Goal: Task Accomplishment & Management: Manage account settings

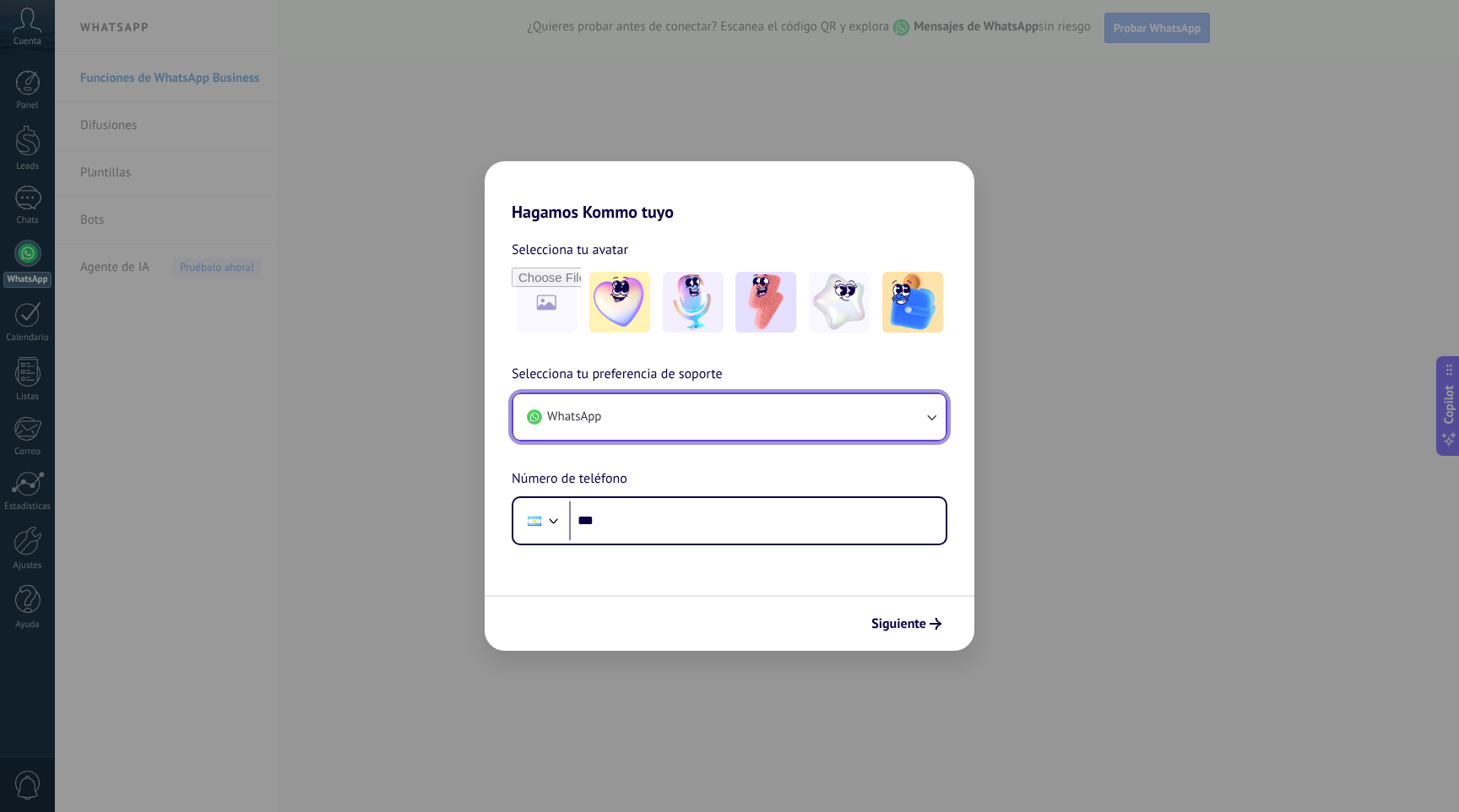
click at [722, 416] on button "WhatsApp" at bounding box center [729, 416] width 432 height 46
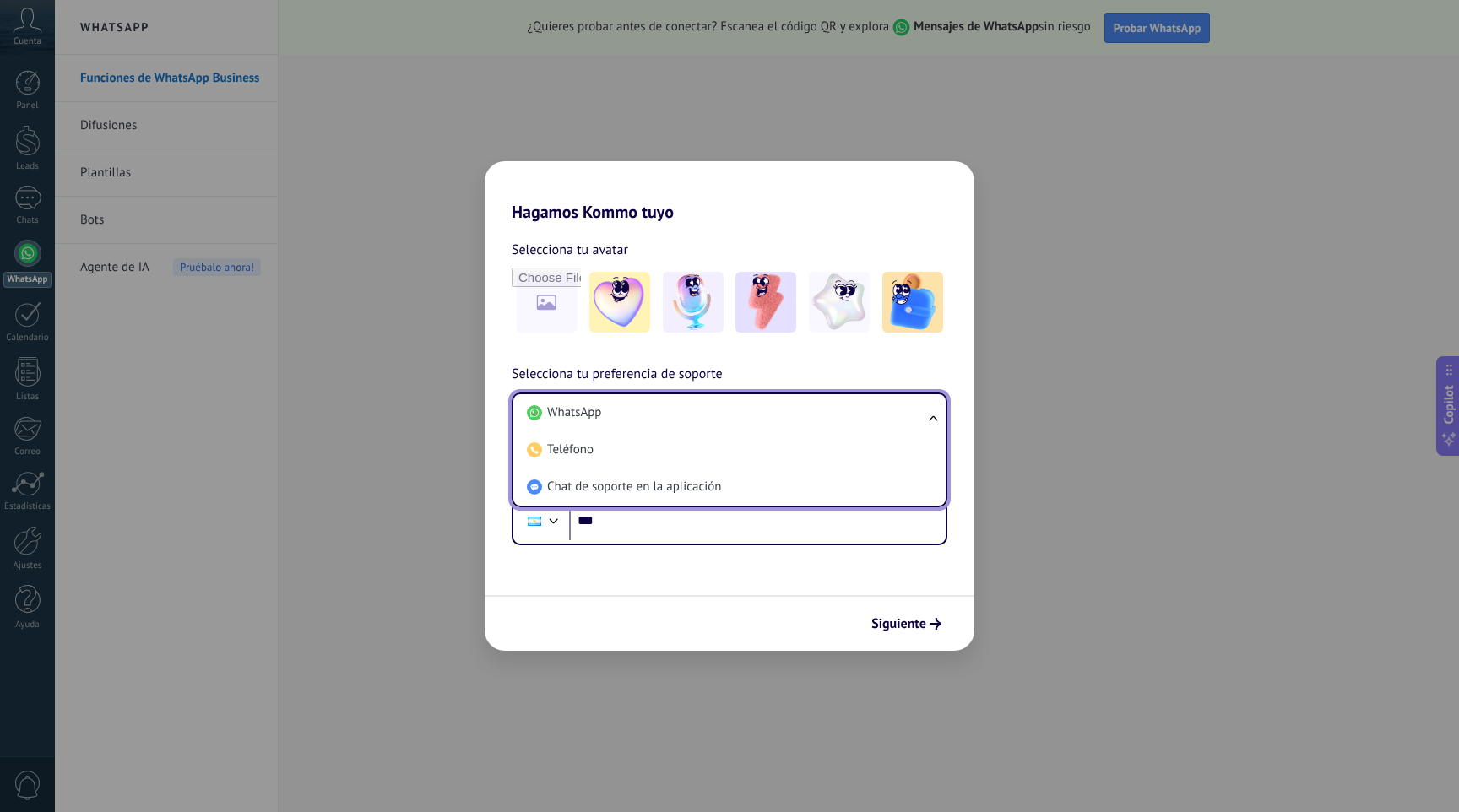
click at [943, 426] on ul "WhatsApp Teléfono Chat de soporte en la aplicación" at bounding box center [729, 449] width 436 height 115
click at [941, 422] on ul "WhatsApp Teléfono Chat de soporte en la aplicación" at bounding box center [729, 449] width 436 height 115
click at [933, 411] on ul "WhatsApp Teléfono Chat de soporte en la aplicación" at bounding box center [729, 449] width 436 height 115
click at [856, 324] on img at bounding box center [839, 302] width 61 height 61
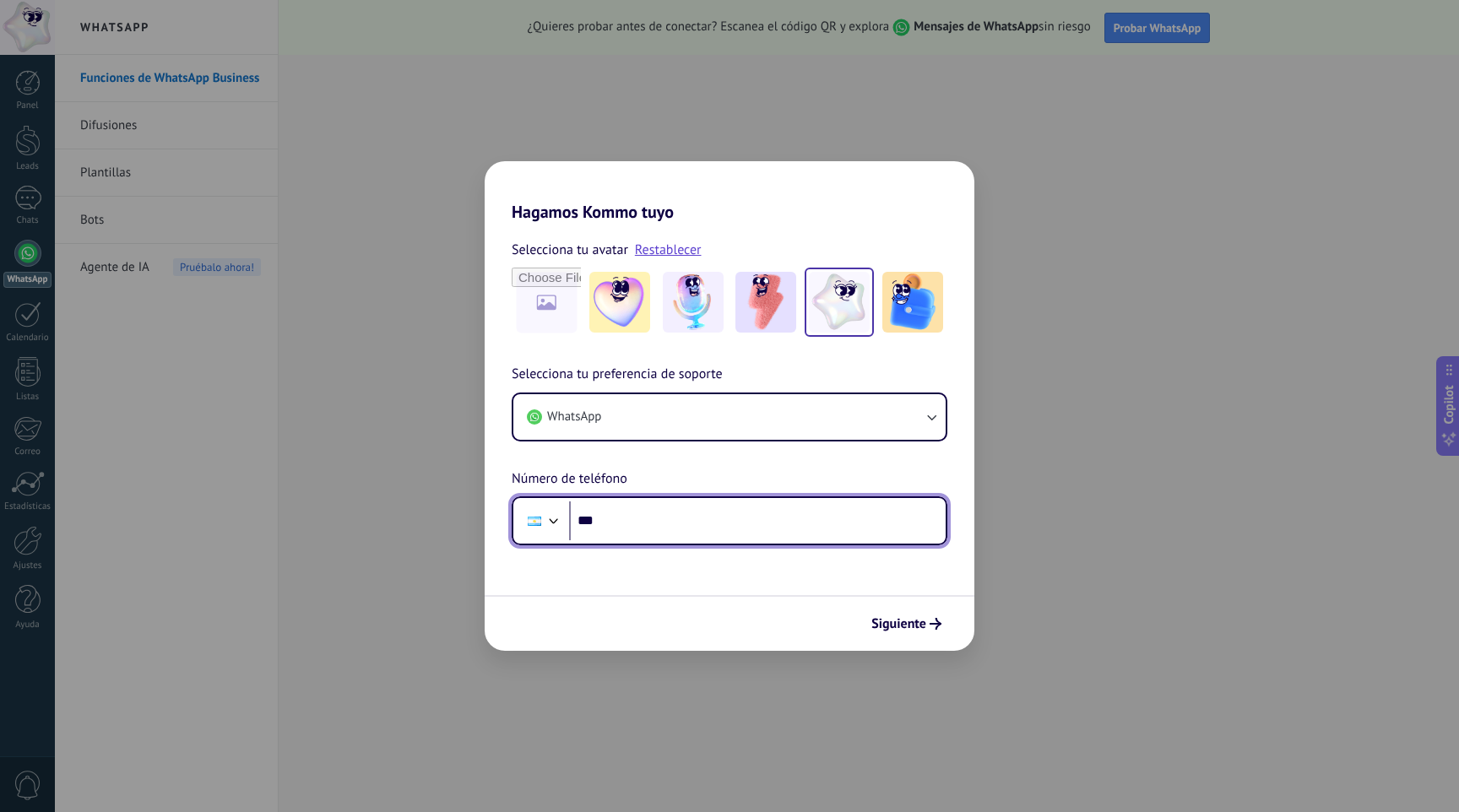
click at [816, 525] on input "***" at bounding box center [757, 520] width 377 height 39
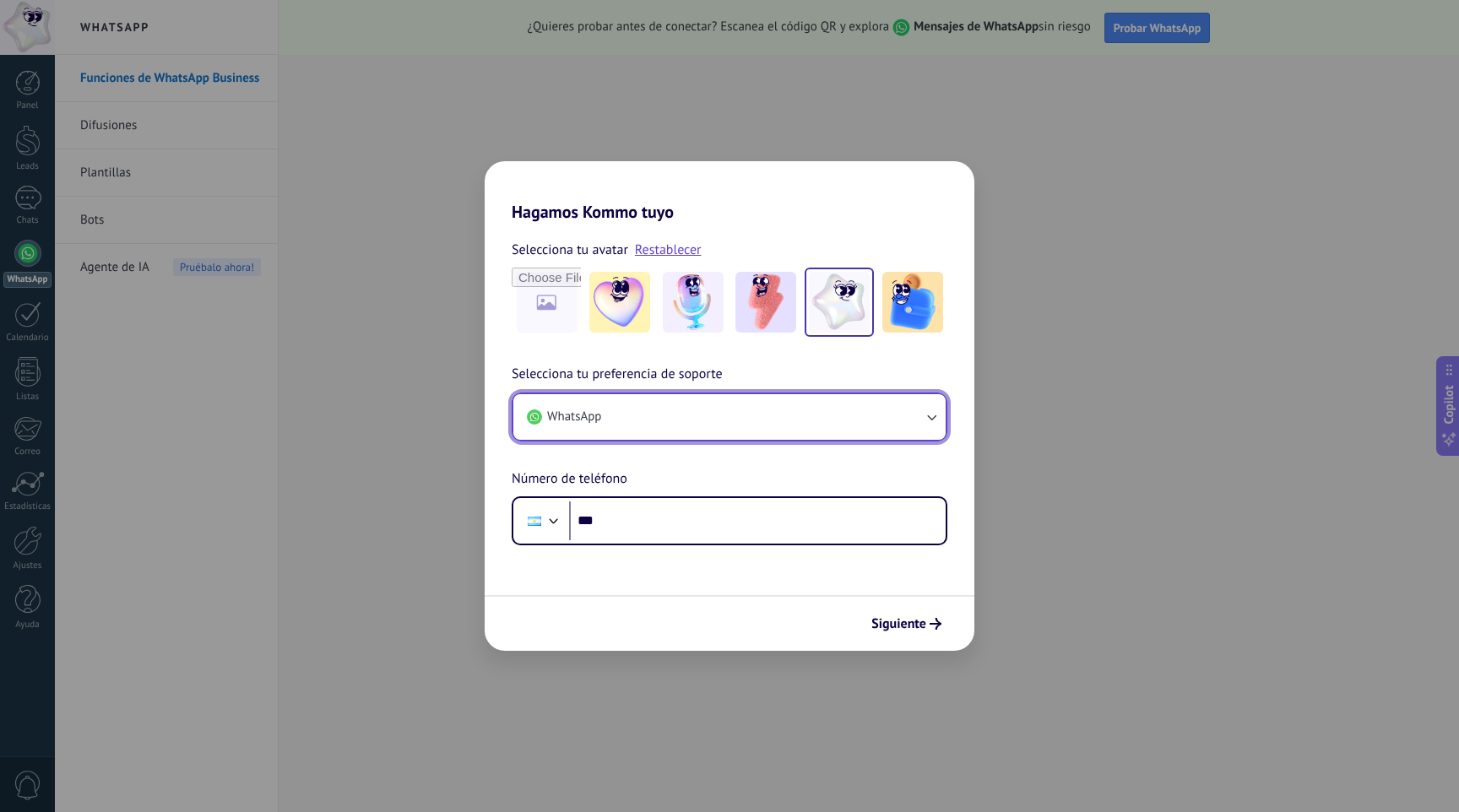
click at [766, 414] on button "WhatsApp" at bounding box center [729, 416] width 432 height 46
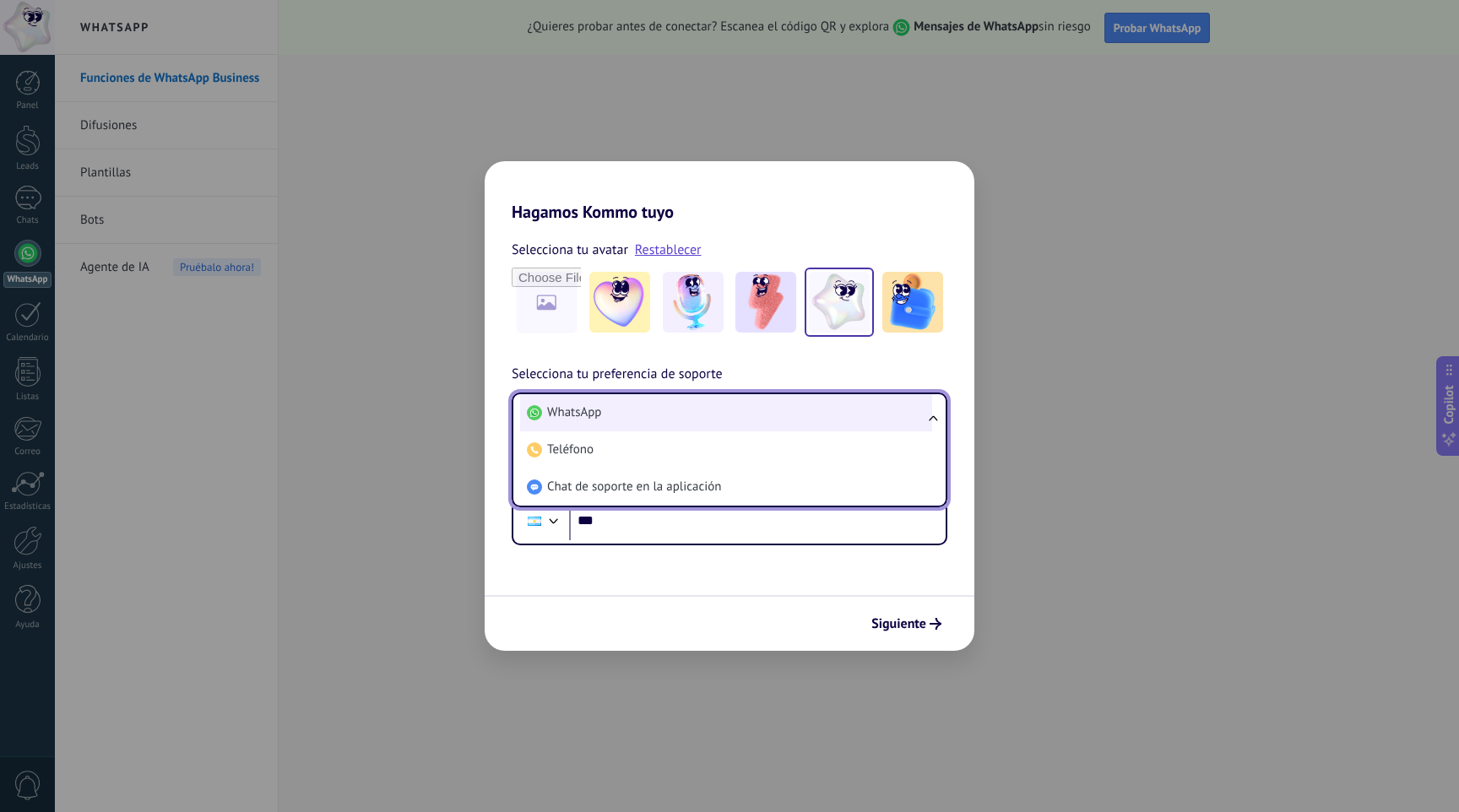
click at [768, 419] on li "WhatsApp" at bounding box center [726, 412] width 412 height 37
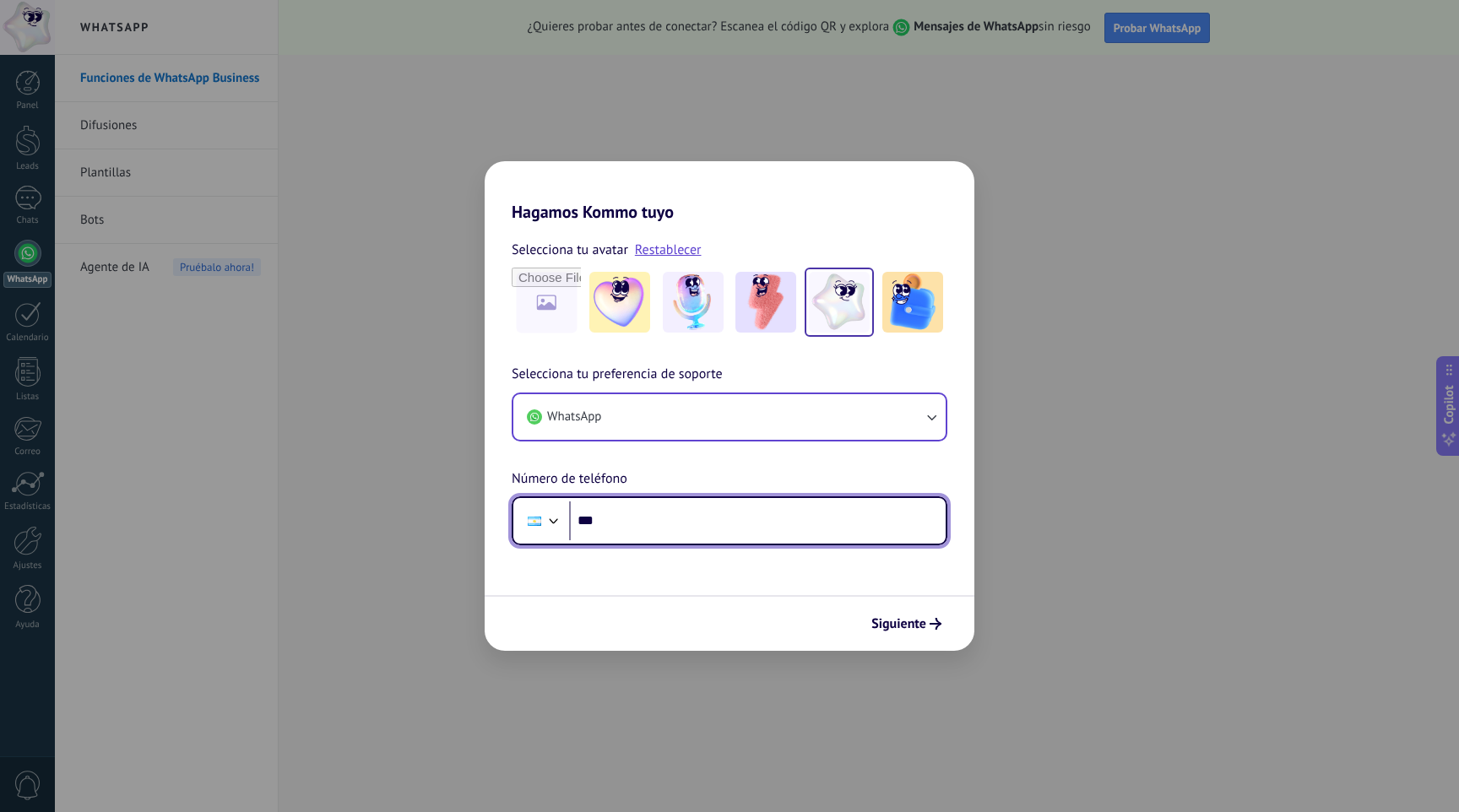
click at [678, 519] on input "***" at bounding box center [757, 520] width 377 height 39
type input "**********"
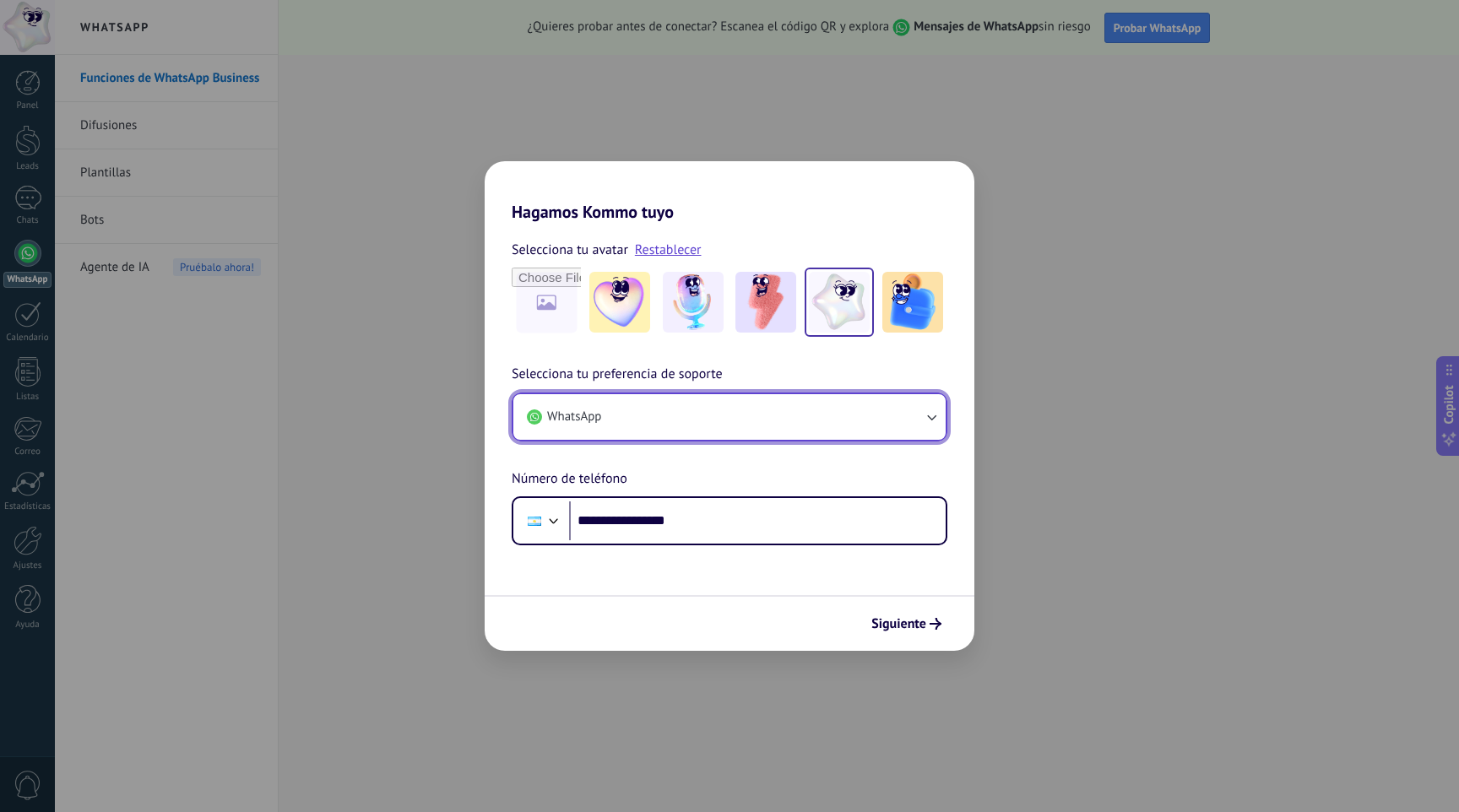
click at [782, 437] on button "WhatsApp" at bounding box center [729, 416] width 432 height 46
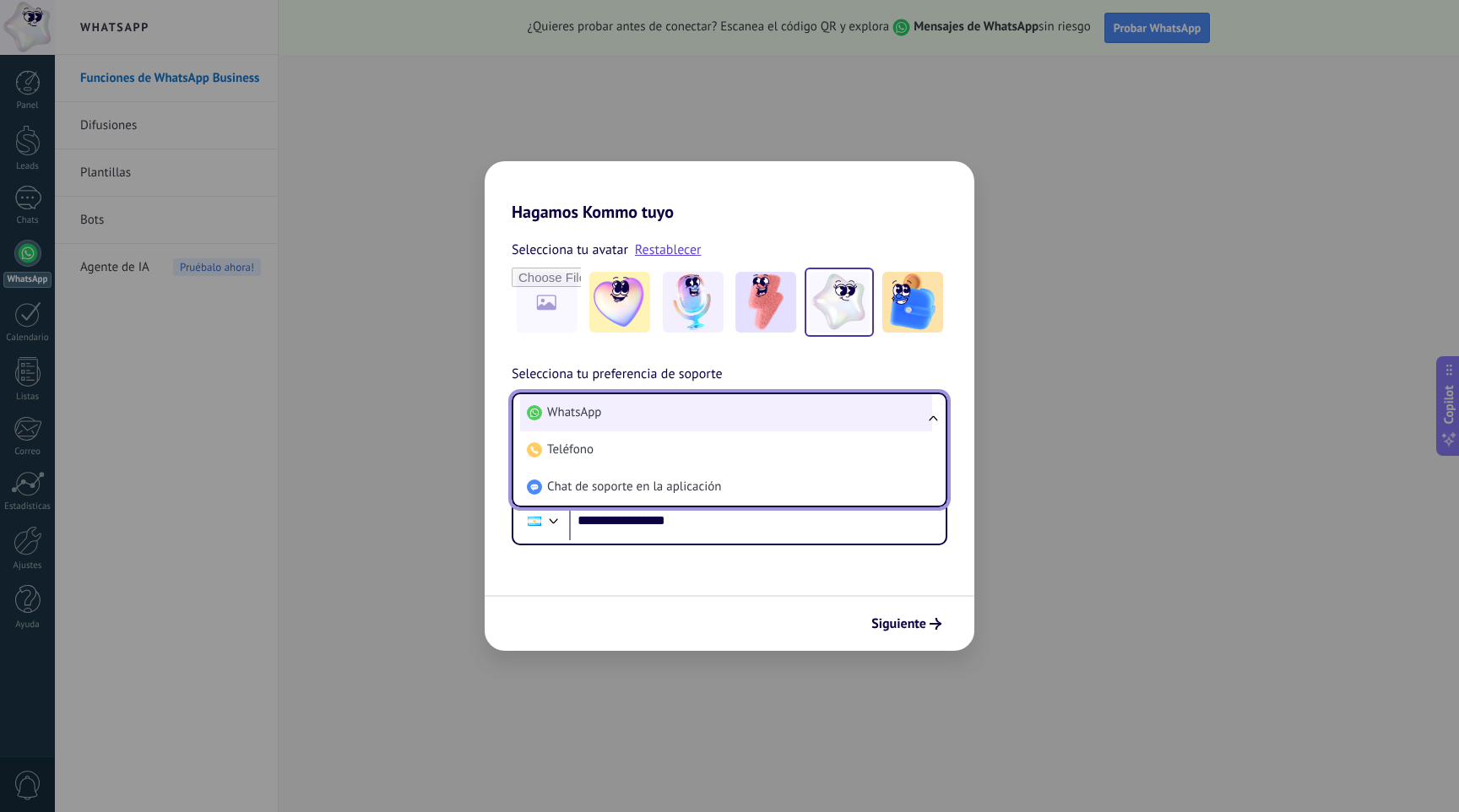
click at [778, 399] on li "WhatsApp" at bounding box center [726, 412] width 412 height 37
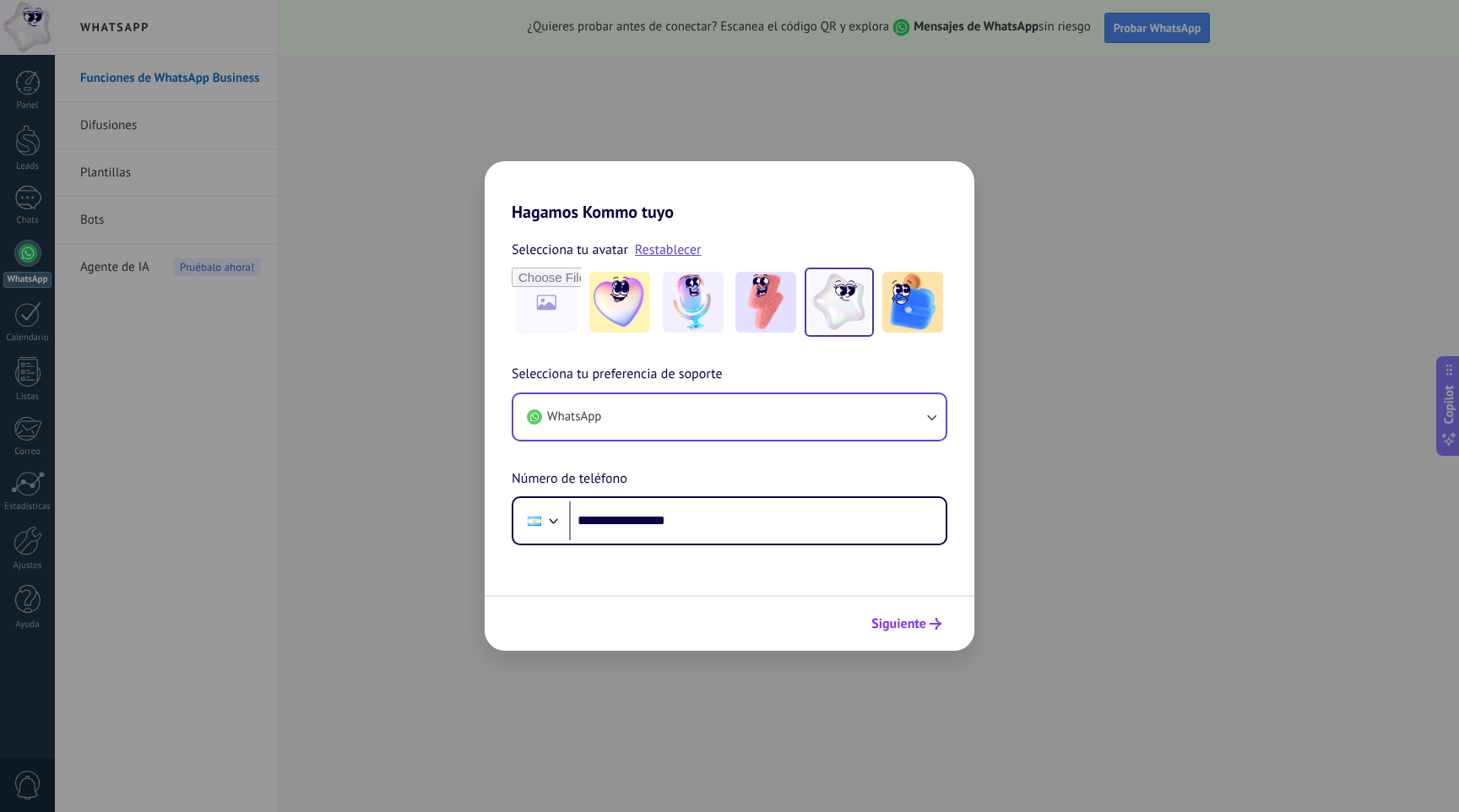
click at [912, 629] on span "Siguiente" at bounding box center [898, 624] width 55 height 12
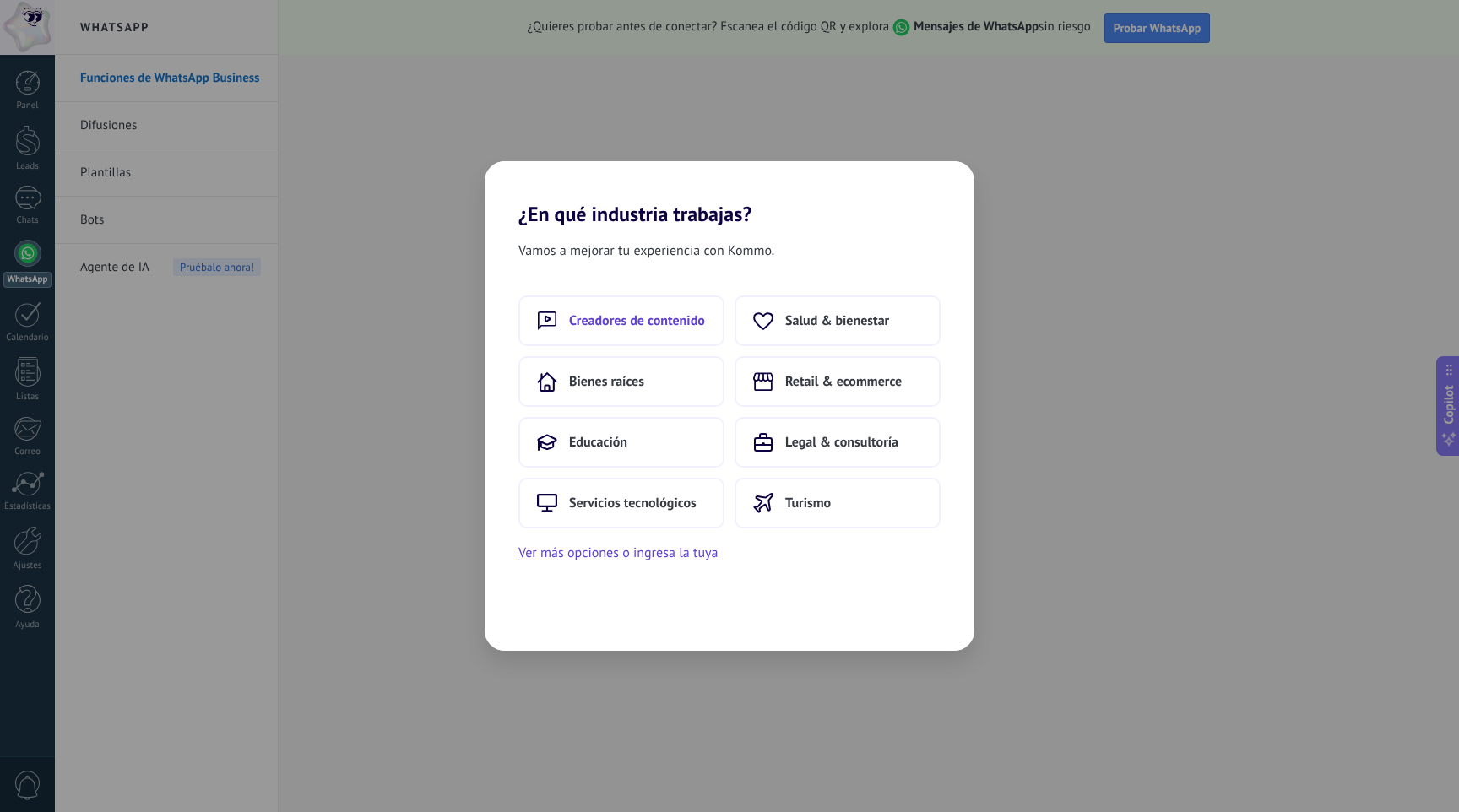
click at [644, 325] on span "Creadores de contenido" at bounding box center [636, 320] width 136 height 16
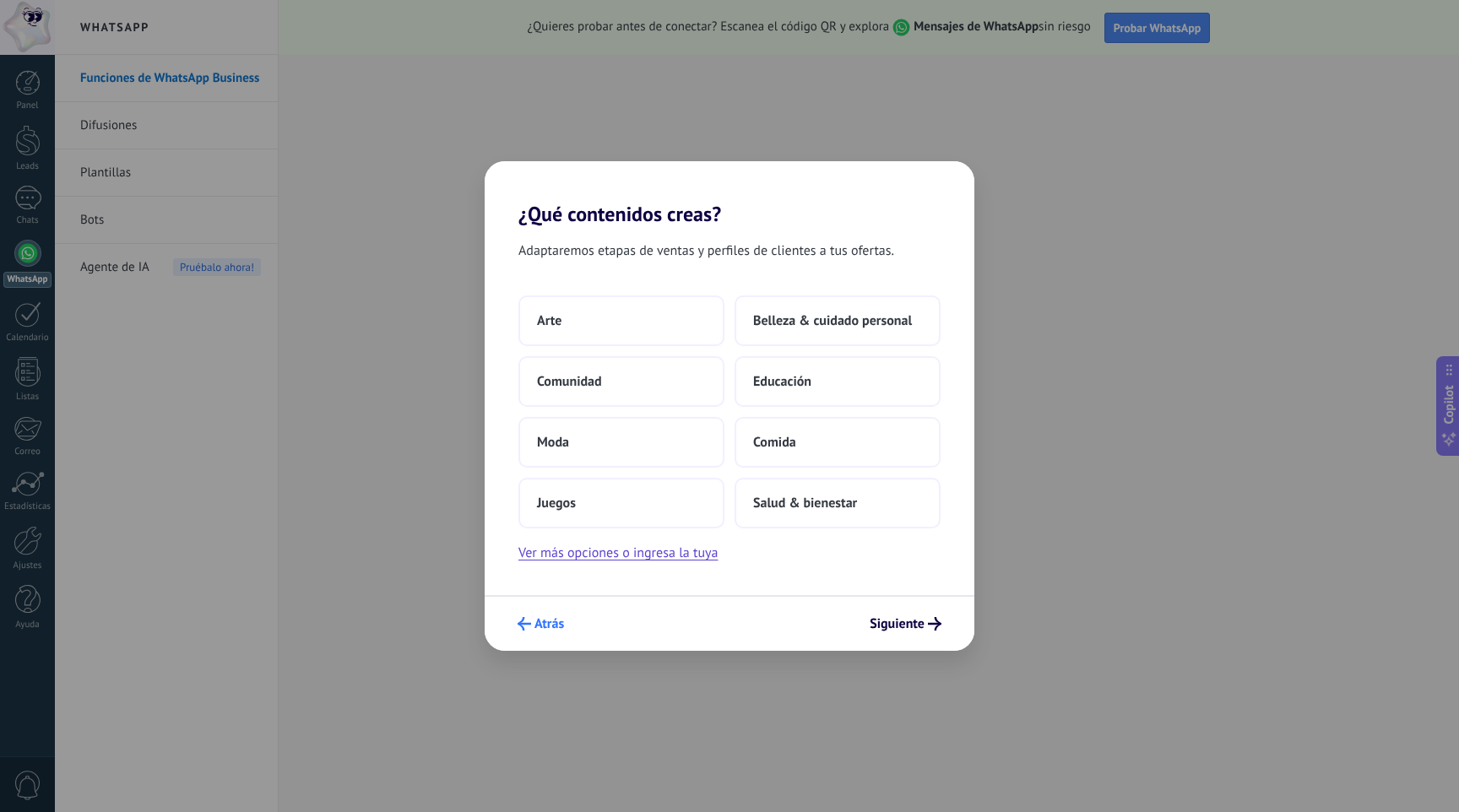
click at [550, 622] on span "Atrás" at bounding box center [549, 624] width 29 height 12
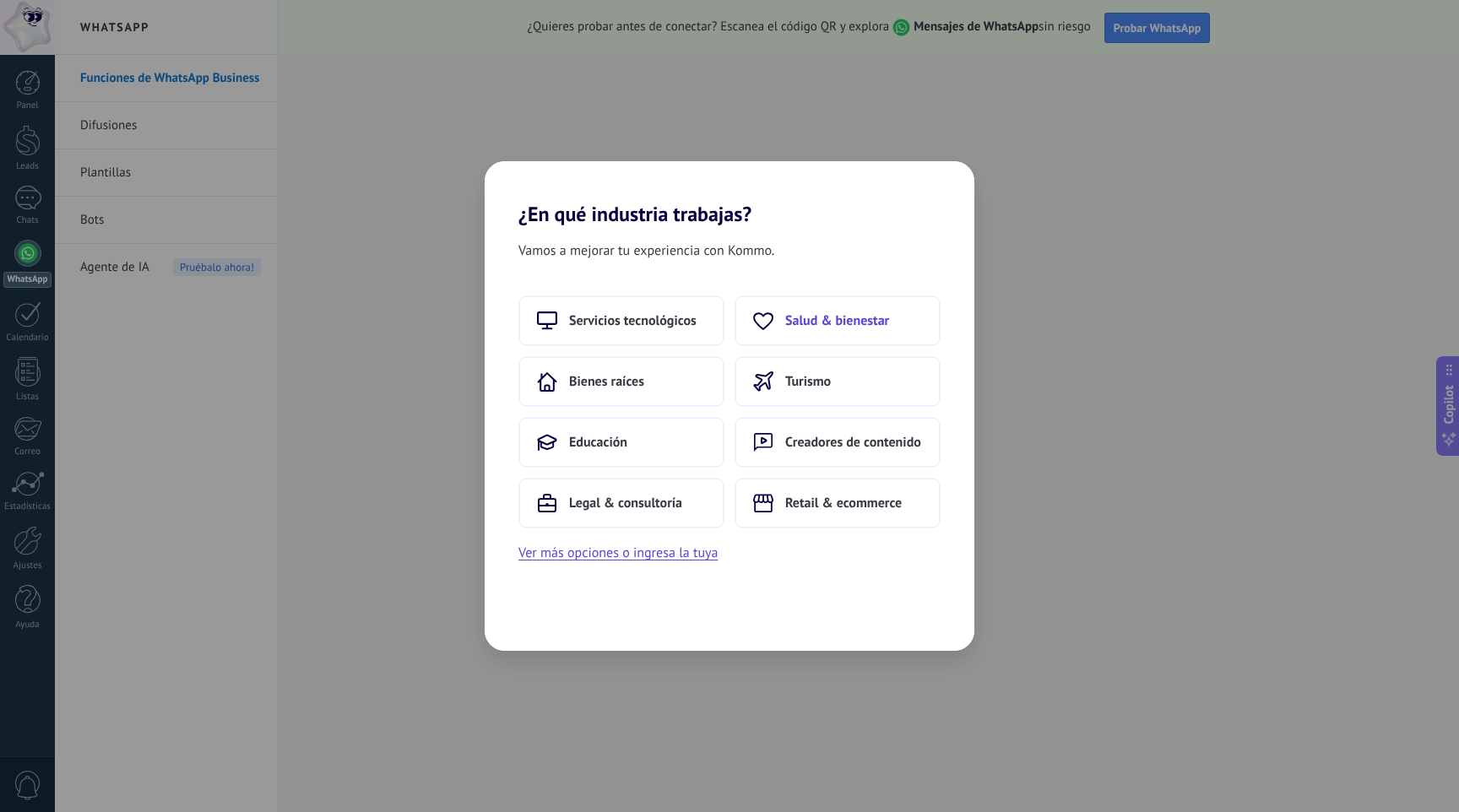
click at [848, 326] on span "Salud & bienestar" at bounding box center [837, 320] width 104 height 16
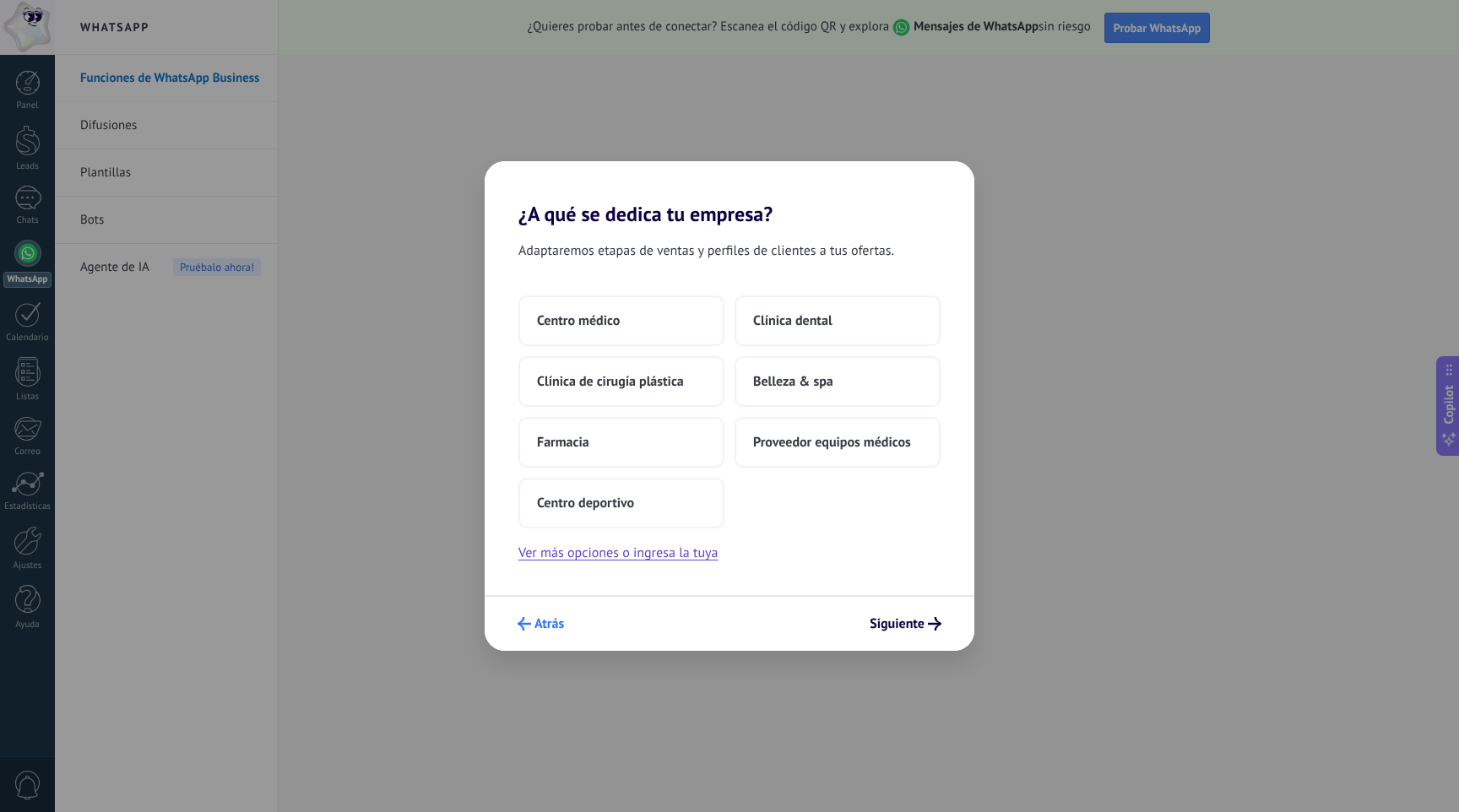
click at [541, 623] on span "Atrás" at bounding box center [549, 624] width 29 height 12
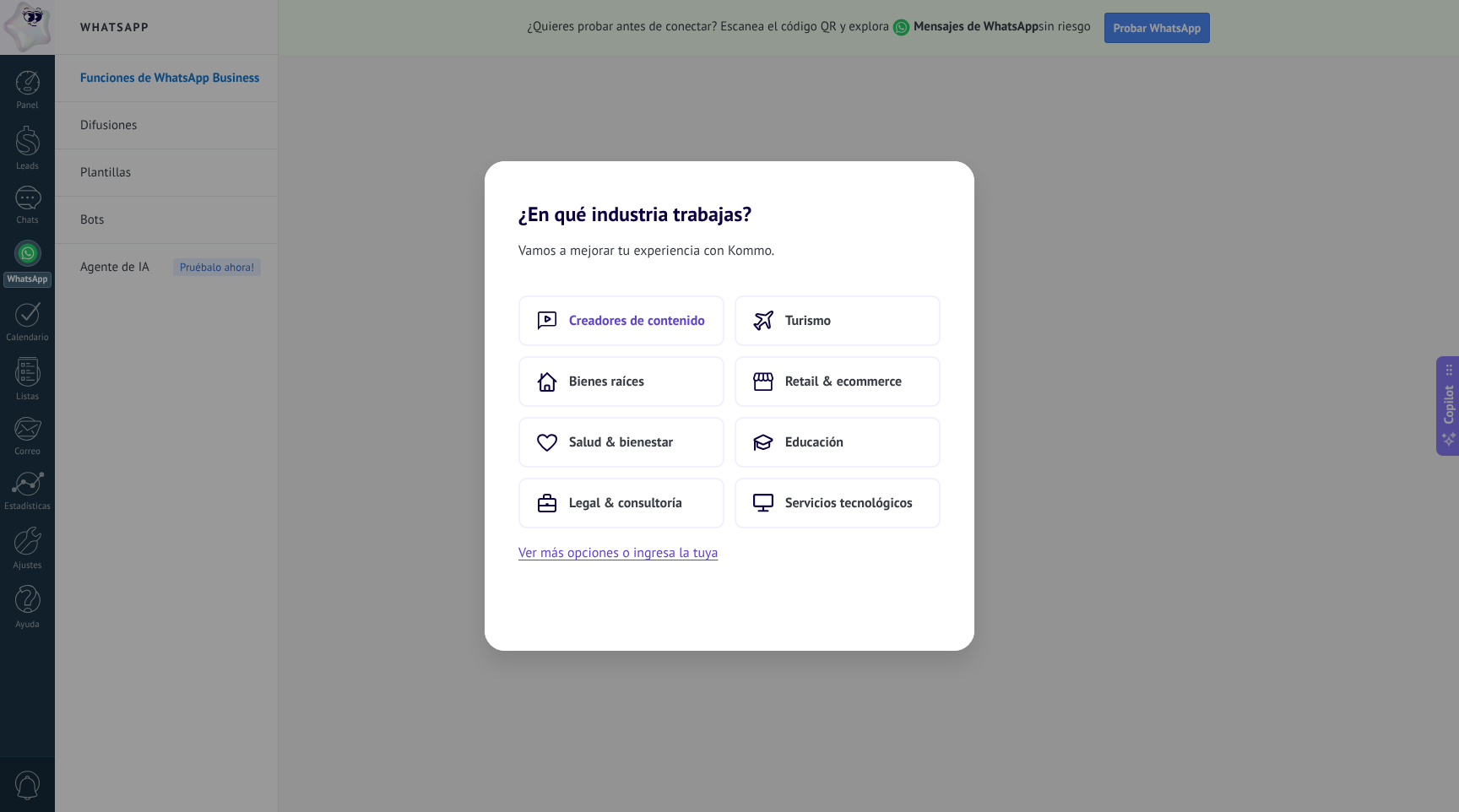
click at [636, 332] on button "Creadores de contenido" at bounding box center [622, 320] width 206 height 50
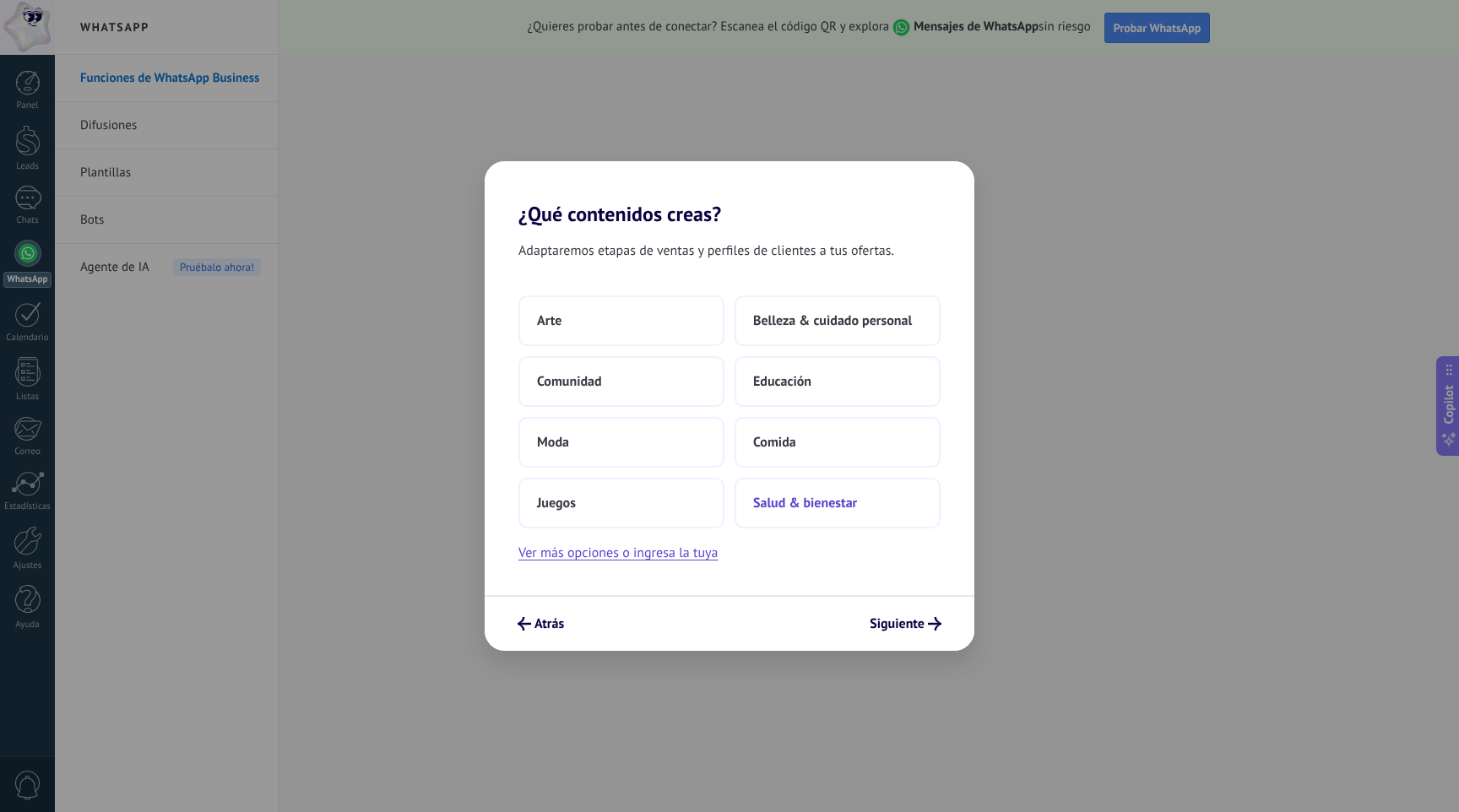
click at [799, 512] on span "Salud & bienestar" at bounding box center [805, 502] width 104 height 16
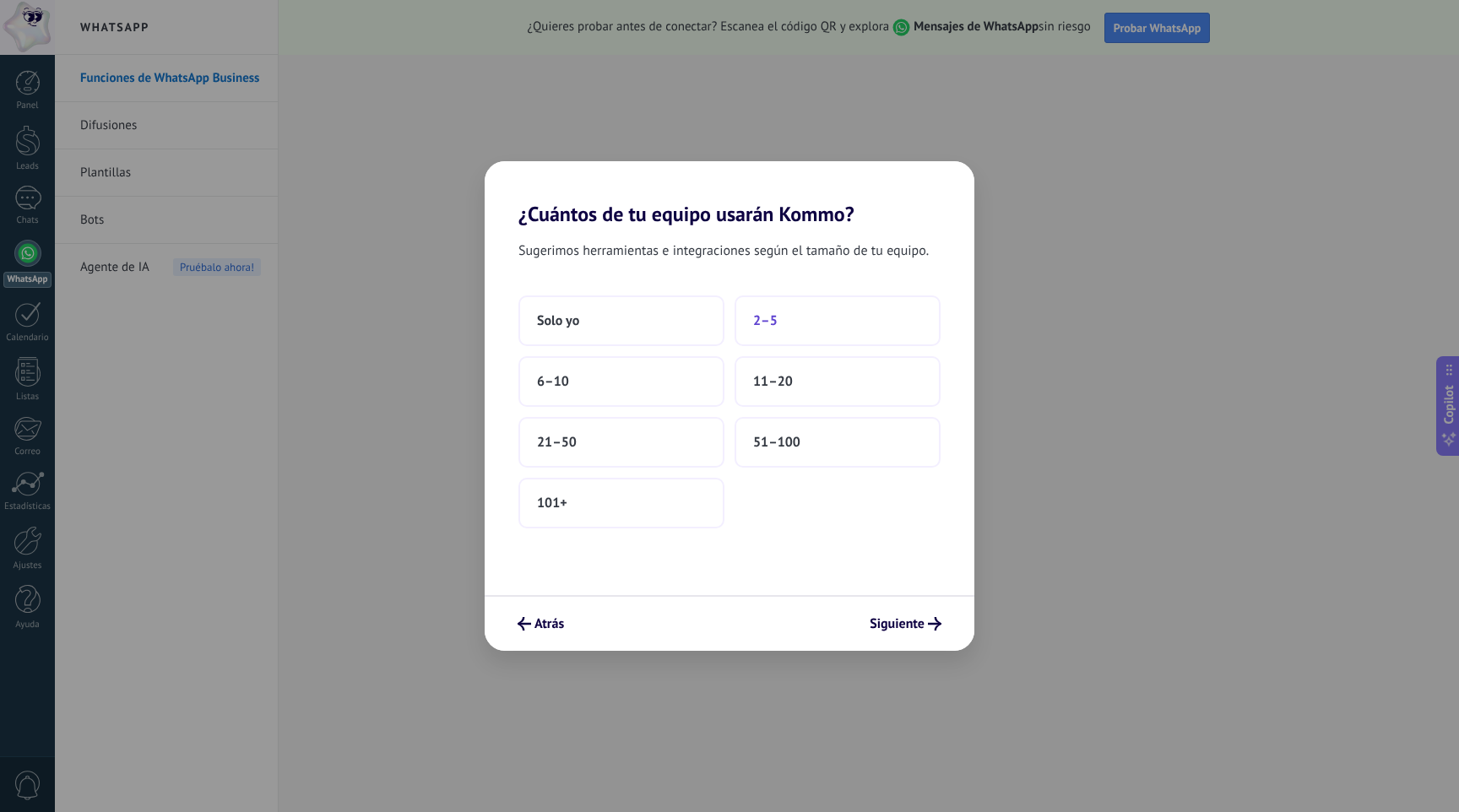
click at [767, 328] on span "2–5" at bounding box center [765, 320] width 24 height 16
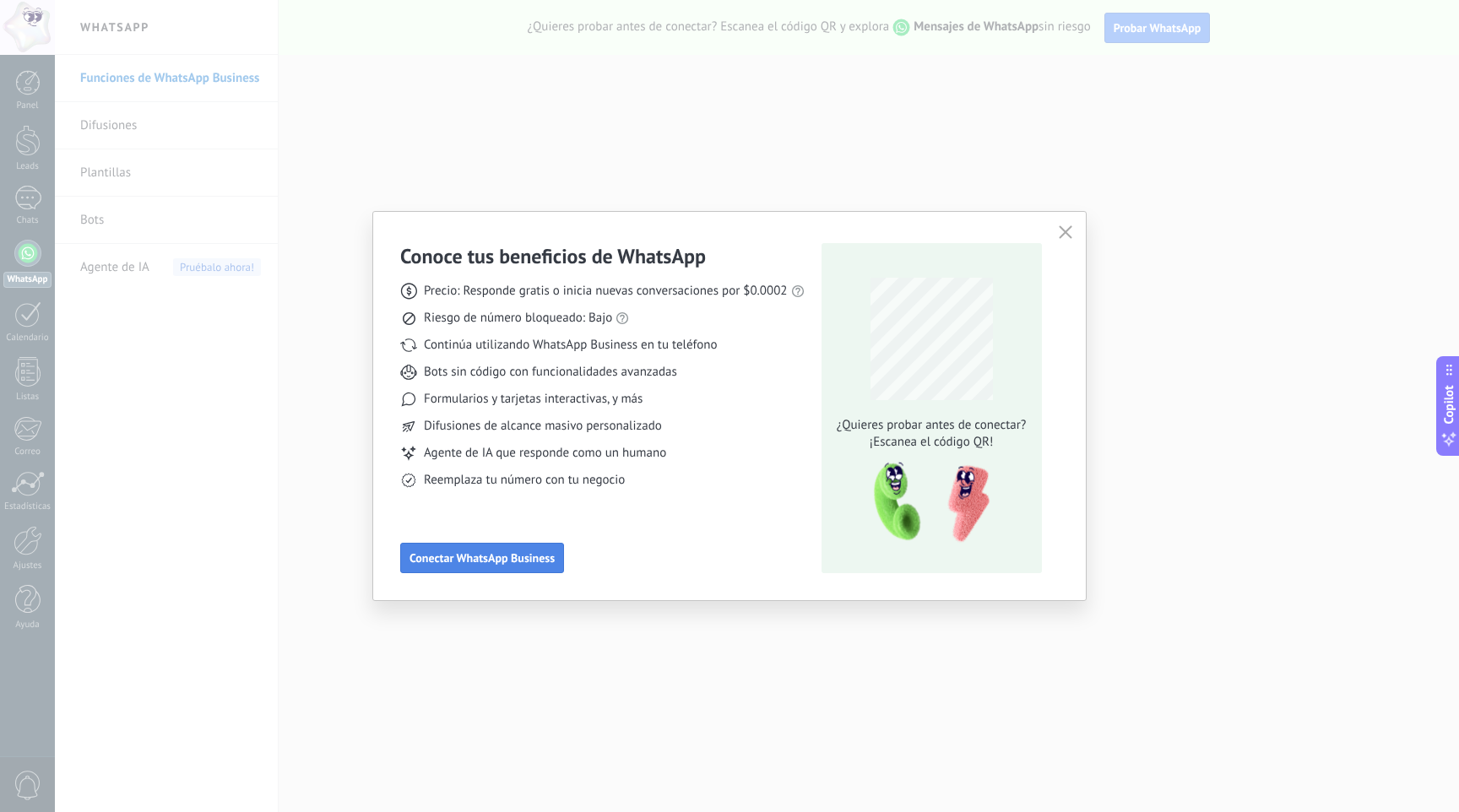
click at [487, 552] on span "Conectar WhatsApp Business" at bounding box center [482, 558] width 145 height 12
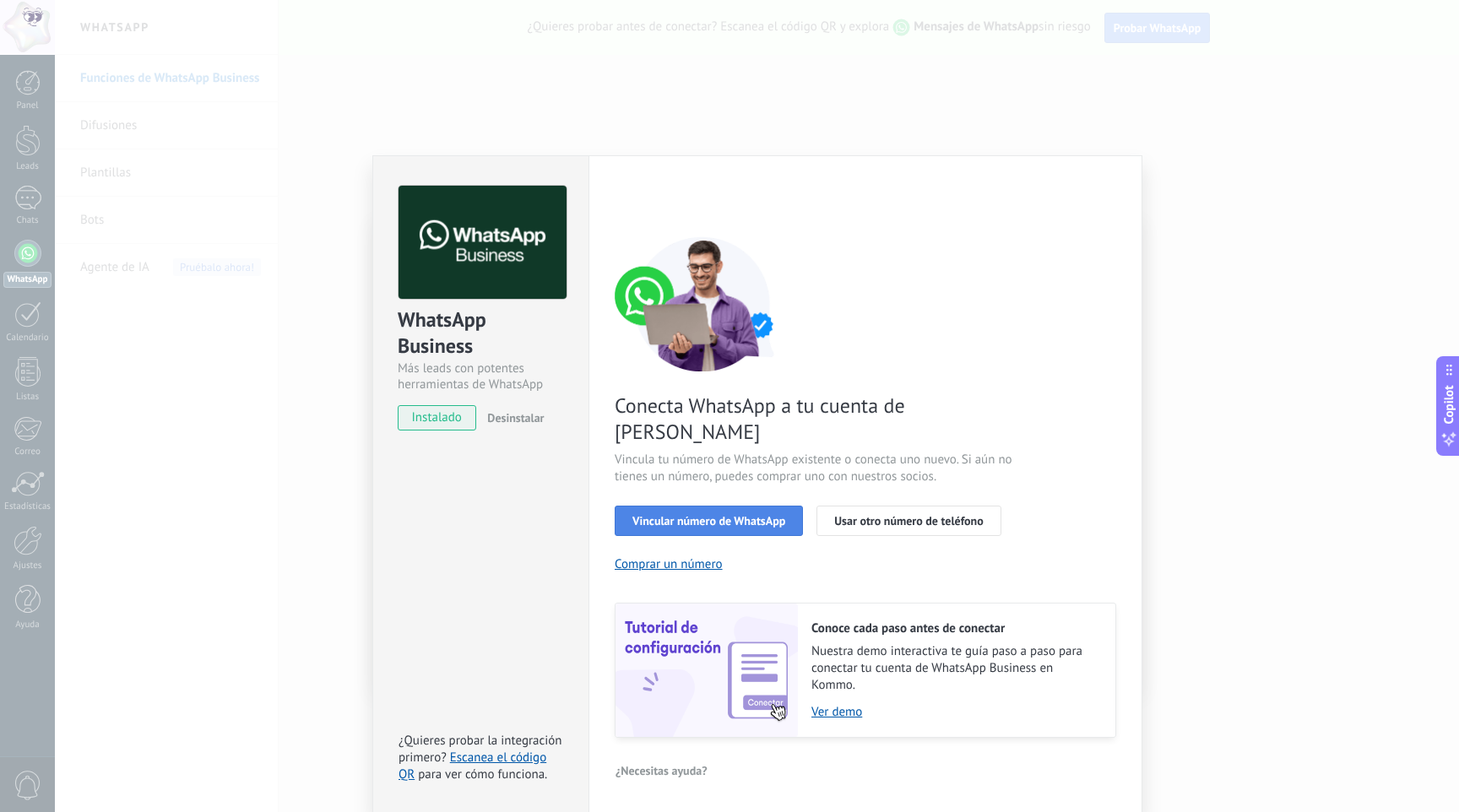
click at [686, 515] on span "Vincular número de WhatsApp" at bounding box center [708, 521] width 152 height 12
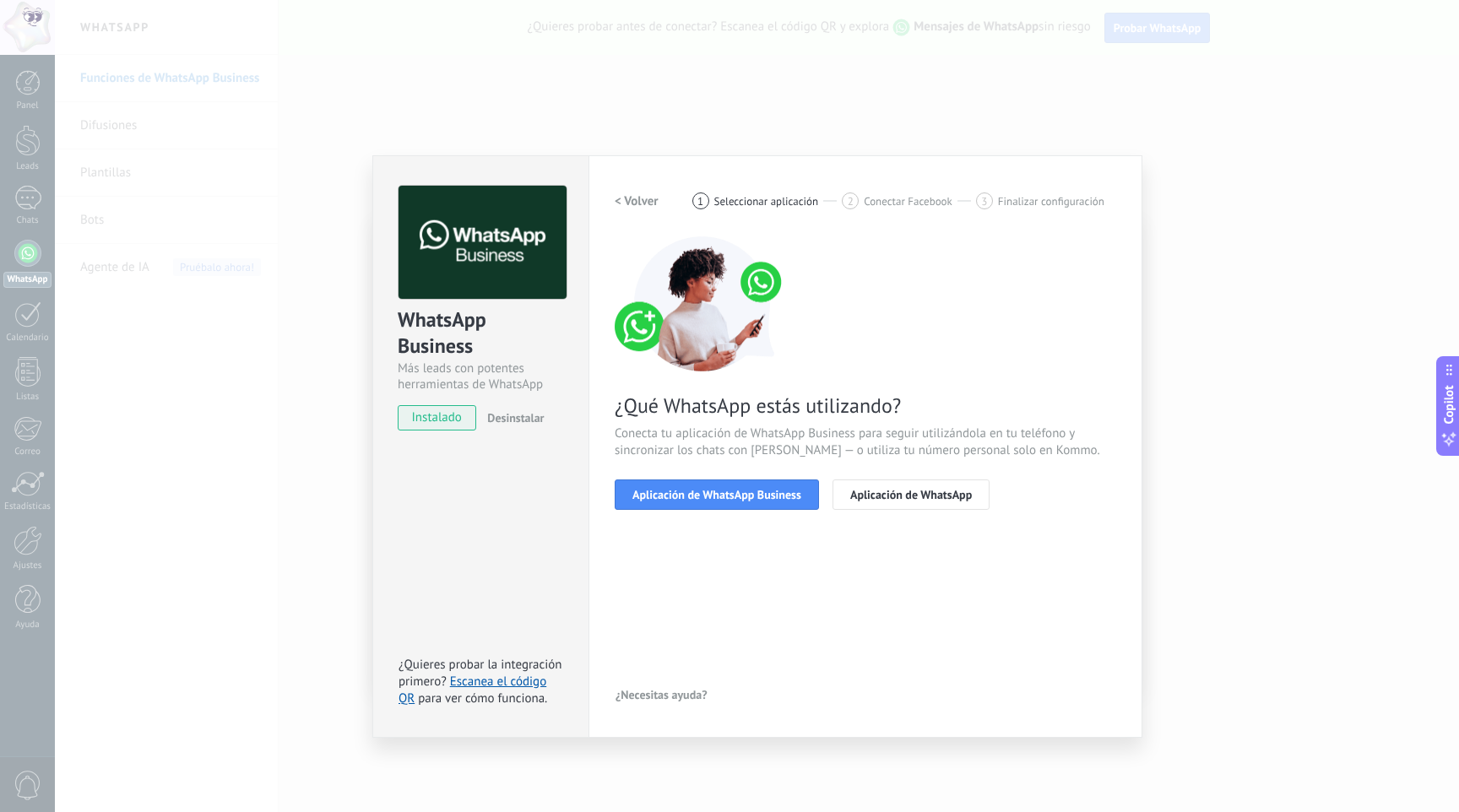
click at [625, 197] on h2 "< Volver" at bounding box center [636, 201] width 44 height 16
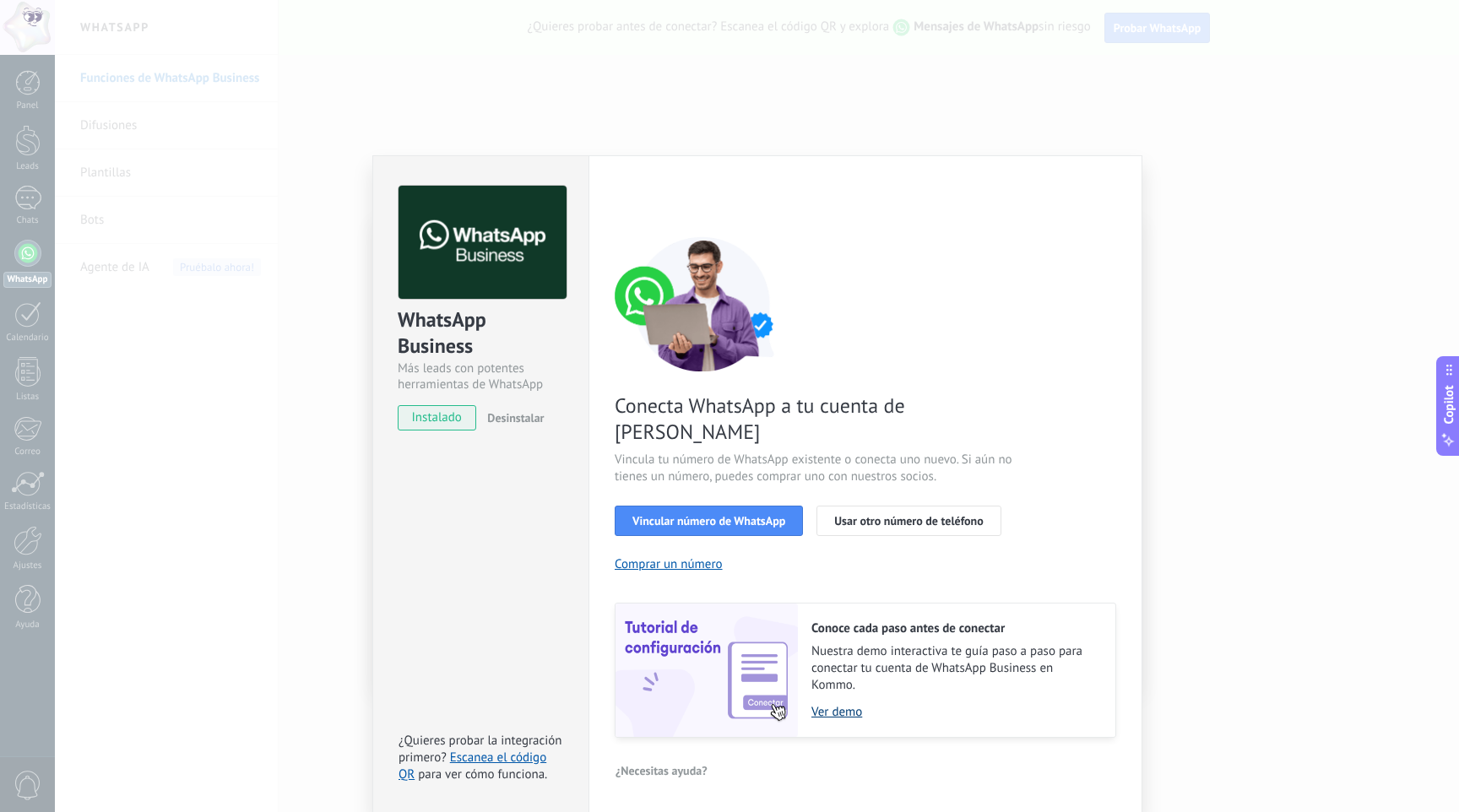
click at [837, 704] on link "Ver demo" at bounding box center [954, 712] width 287 height 16
click at [703, 515] on span "Vincular número de WhatsApp" at bounding box center [708, 521] width 152 height 12
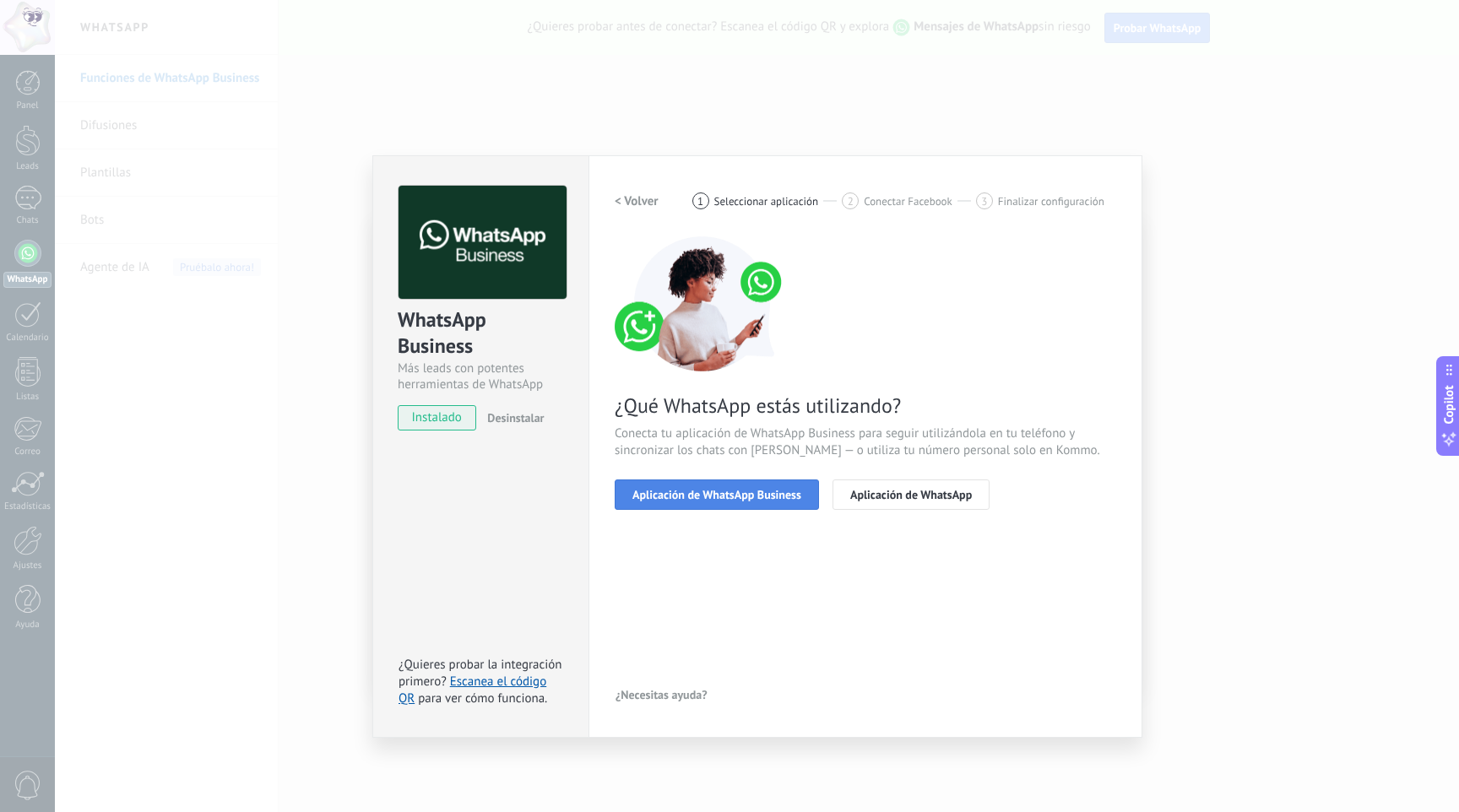
click at [763, 499] on span "Aplicación de WhatsApp Business" at bounding box center [716, 494] width 169 height 12
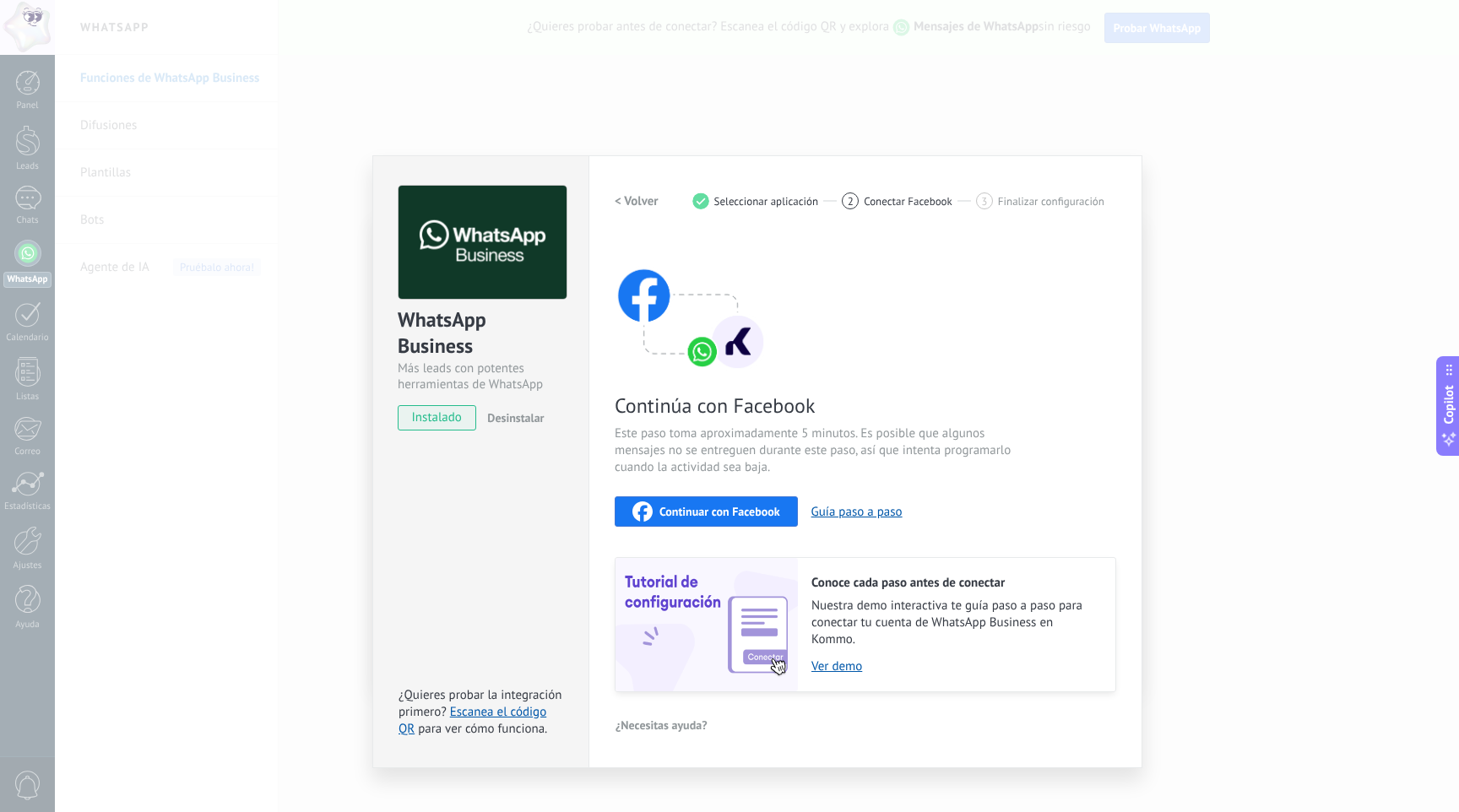
click at [733, 508] on span "Continuar con Facebook" at bounding box center [719, 512] width 120 height 12
click at [632, 198] on h2 "< Volver" at bounding box center [636, 201] width 44 height 16
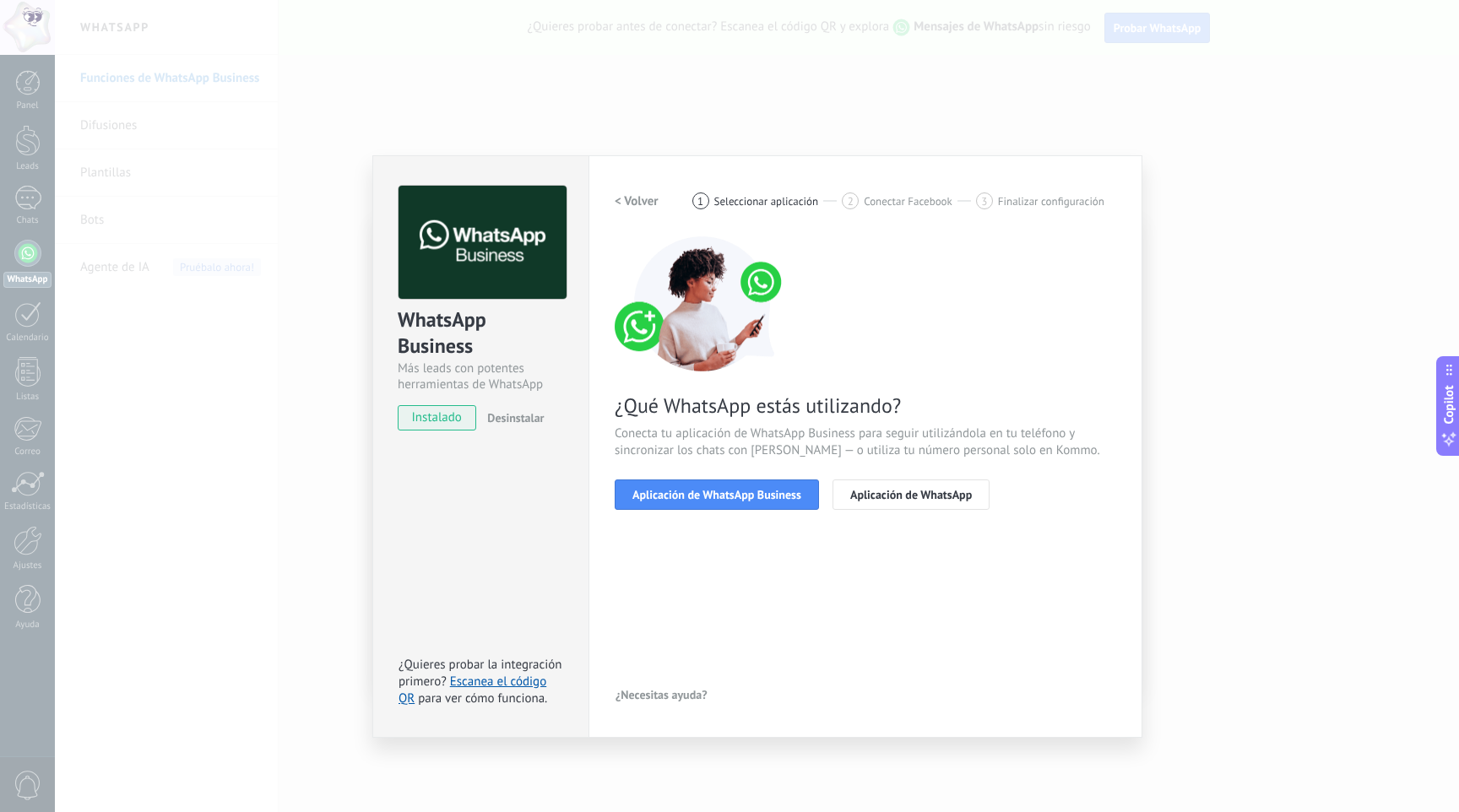
click at [459, 416] on span "instalado" at bounding box center [436, 417] width 77 height 25
click at [1216, 256] on div "WhatsApp Business Más leads con potentes herramientas de WhatsApp instalado Des…" at bounding box center [756, 406] width 1404 height 812
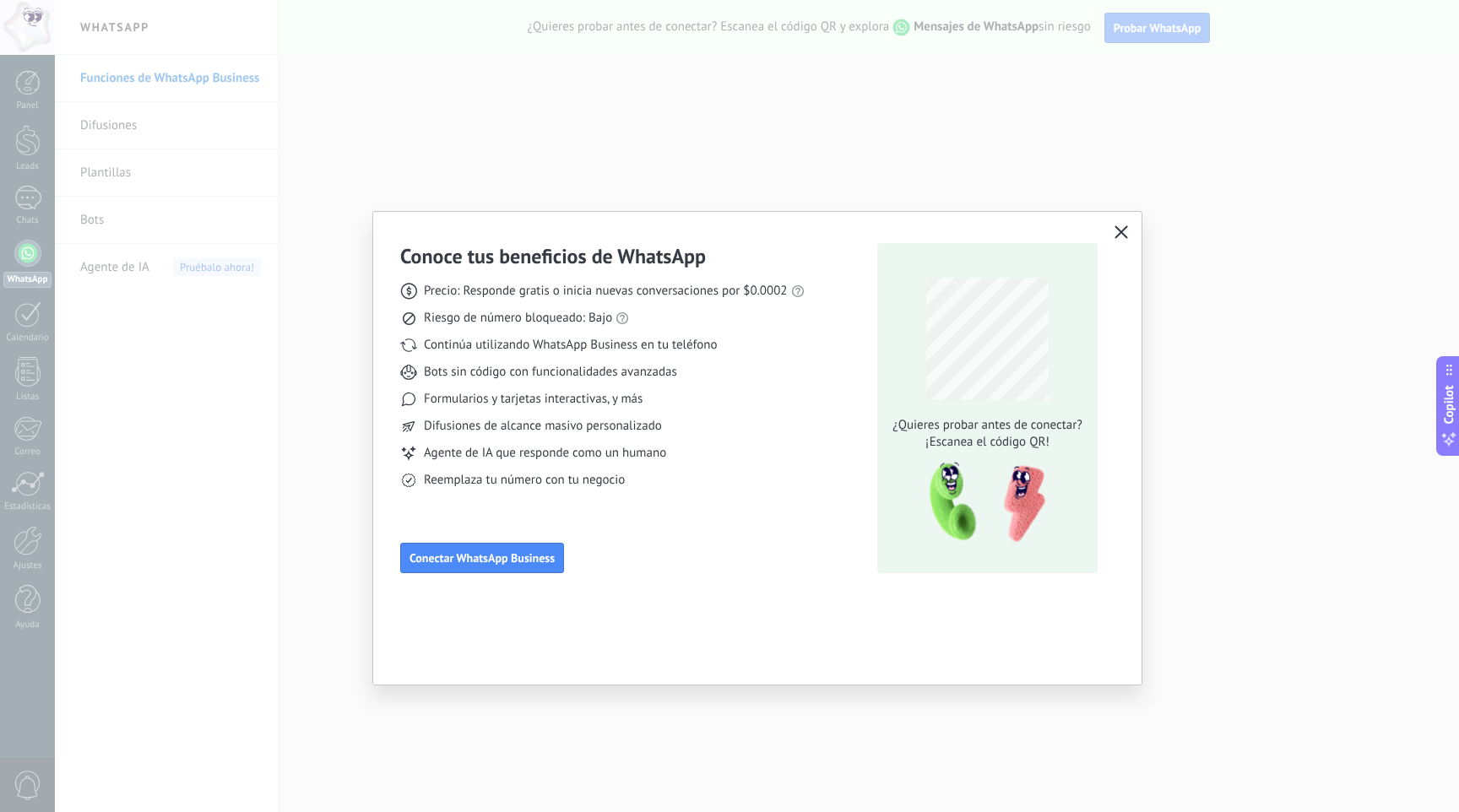
click at [1168, 398] on div "Conoce tus beneficios de WhatsApp Precio: Responde gratis o inicia nuevas conve…" at bounding box center [729, 406] width 1459 height 812
click at [1124, 233] on icon "button" at bounding box center [1121, 232] width 14 height 14
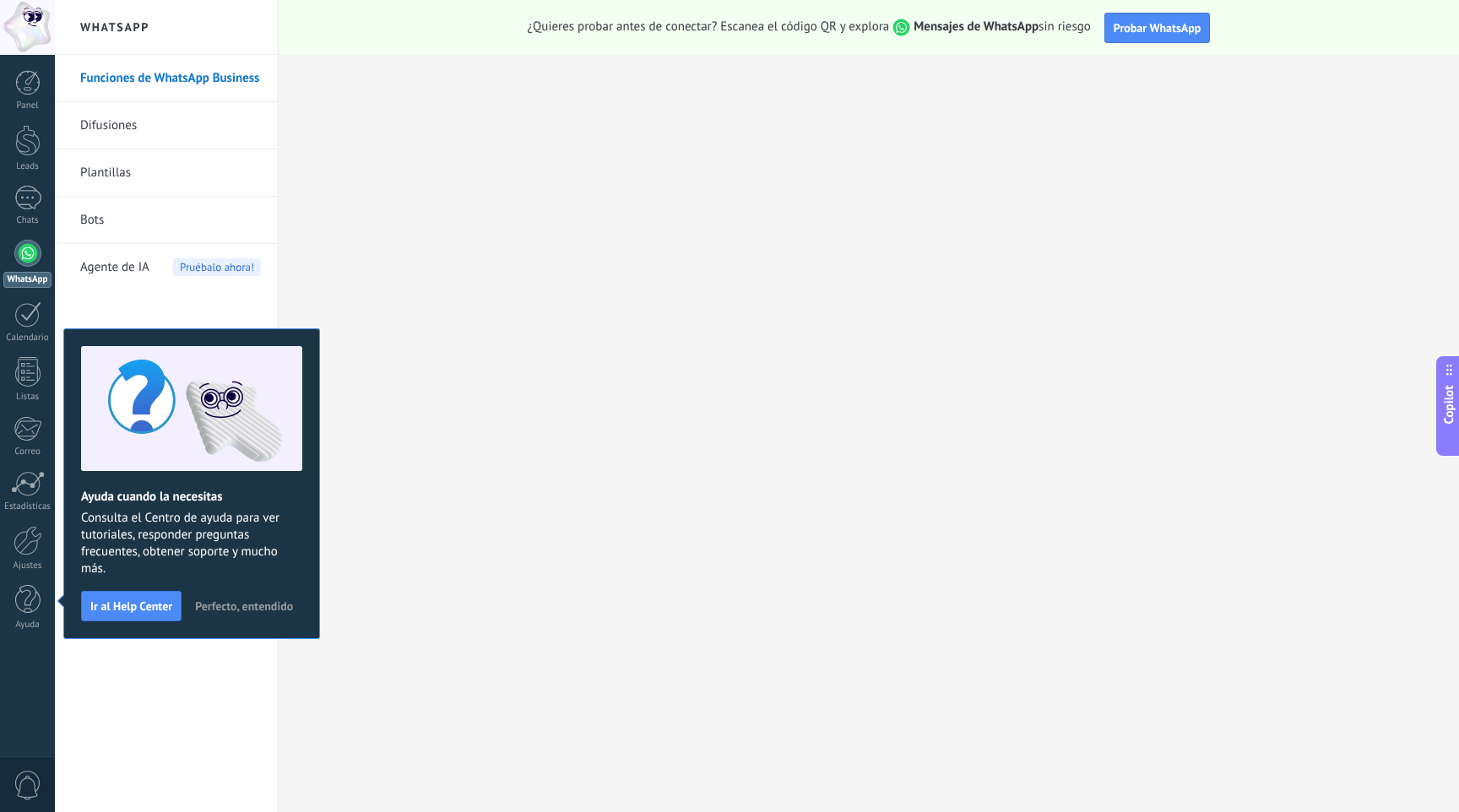
click at [274, 614] on button "Perfecto, entendido" at bounding box center [243, 605] width 113 height 25
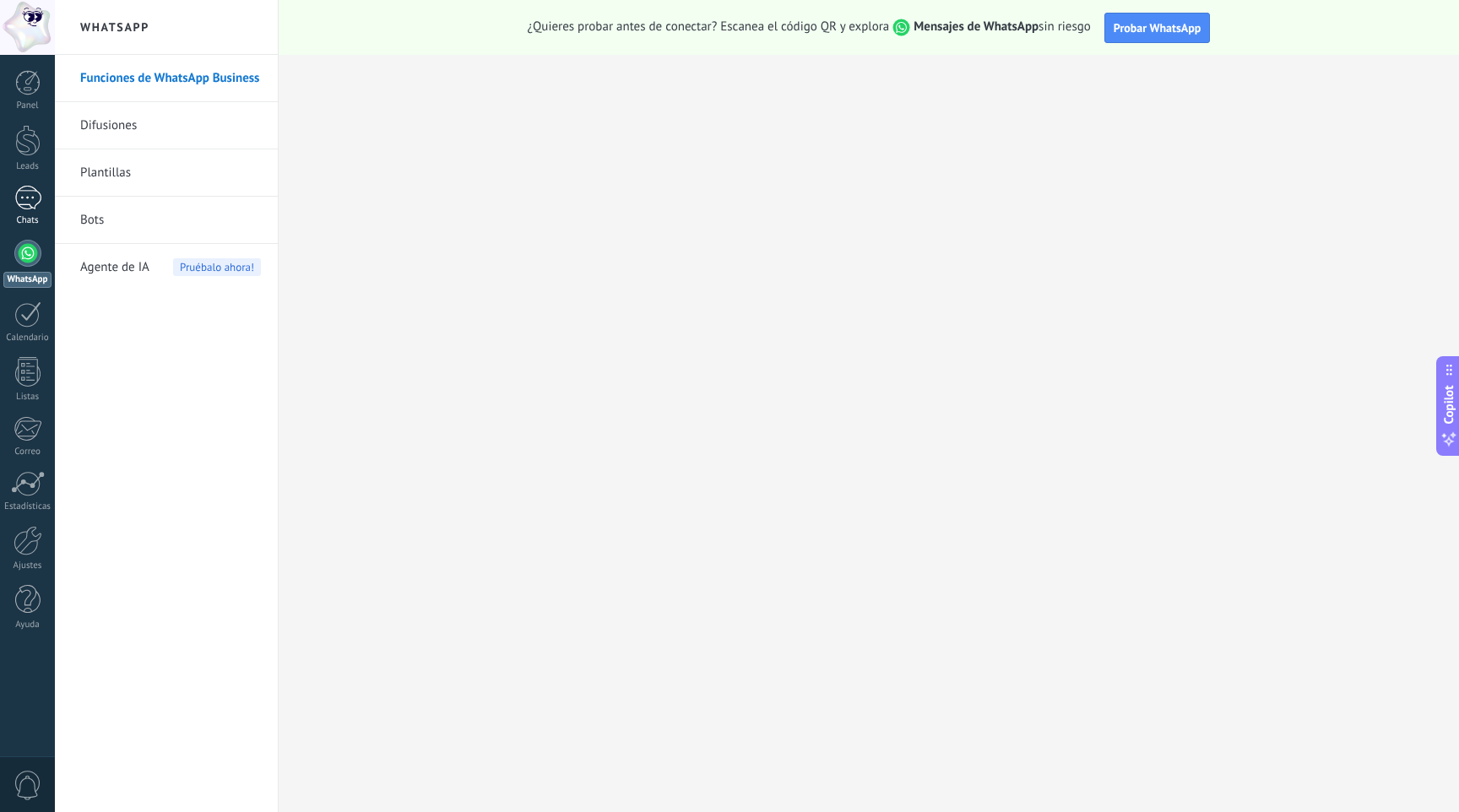
click at [26, 209] on div at bounding box center [28, 197] width 27 height 24
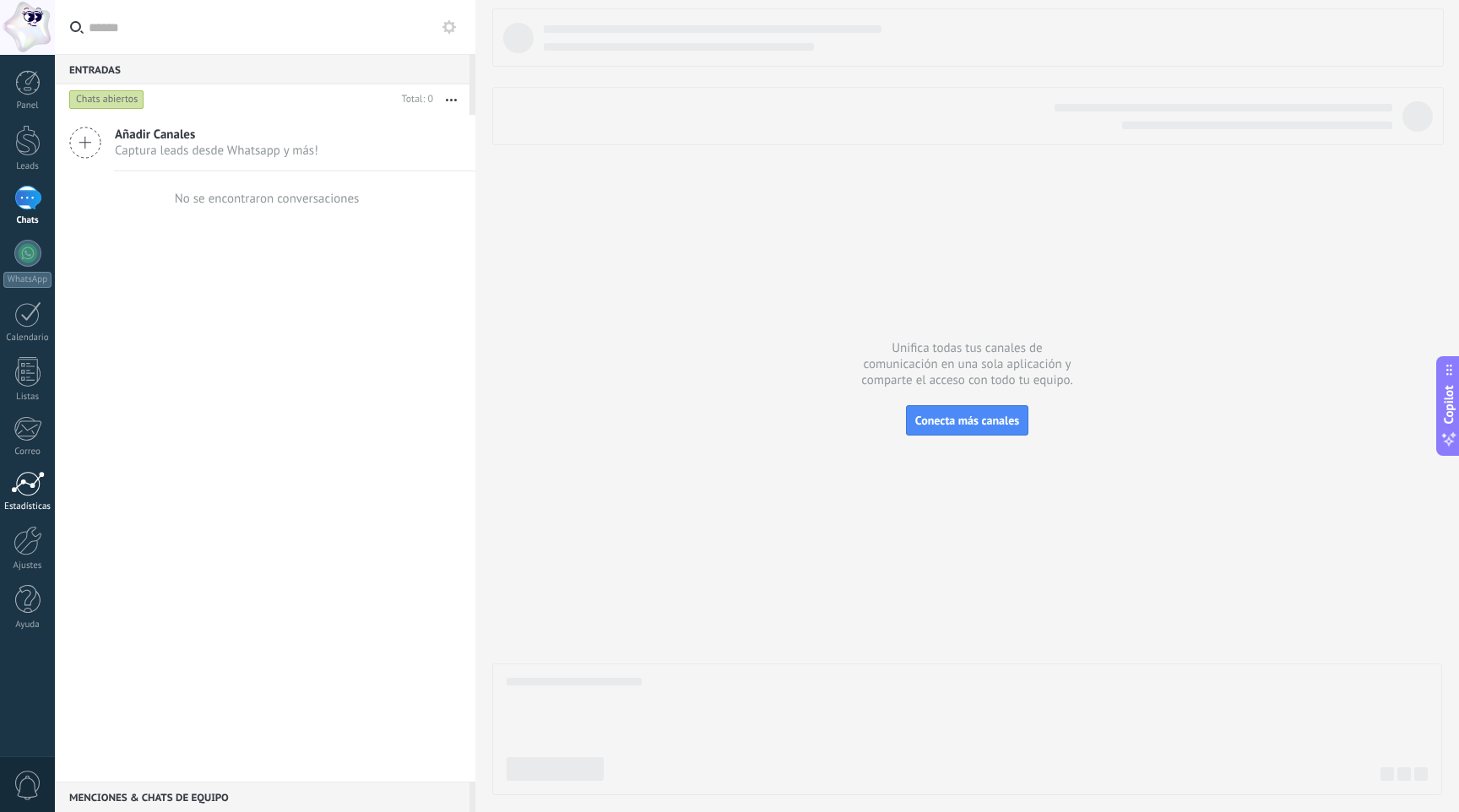
click at [31, 490] on div at bounding box center [28, 483] width 34 height 25
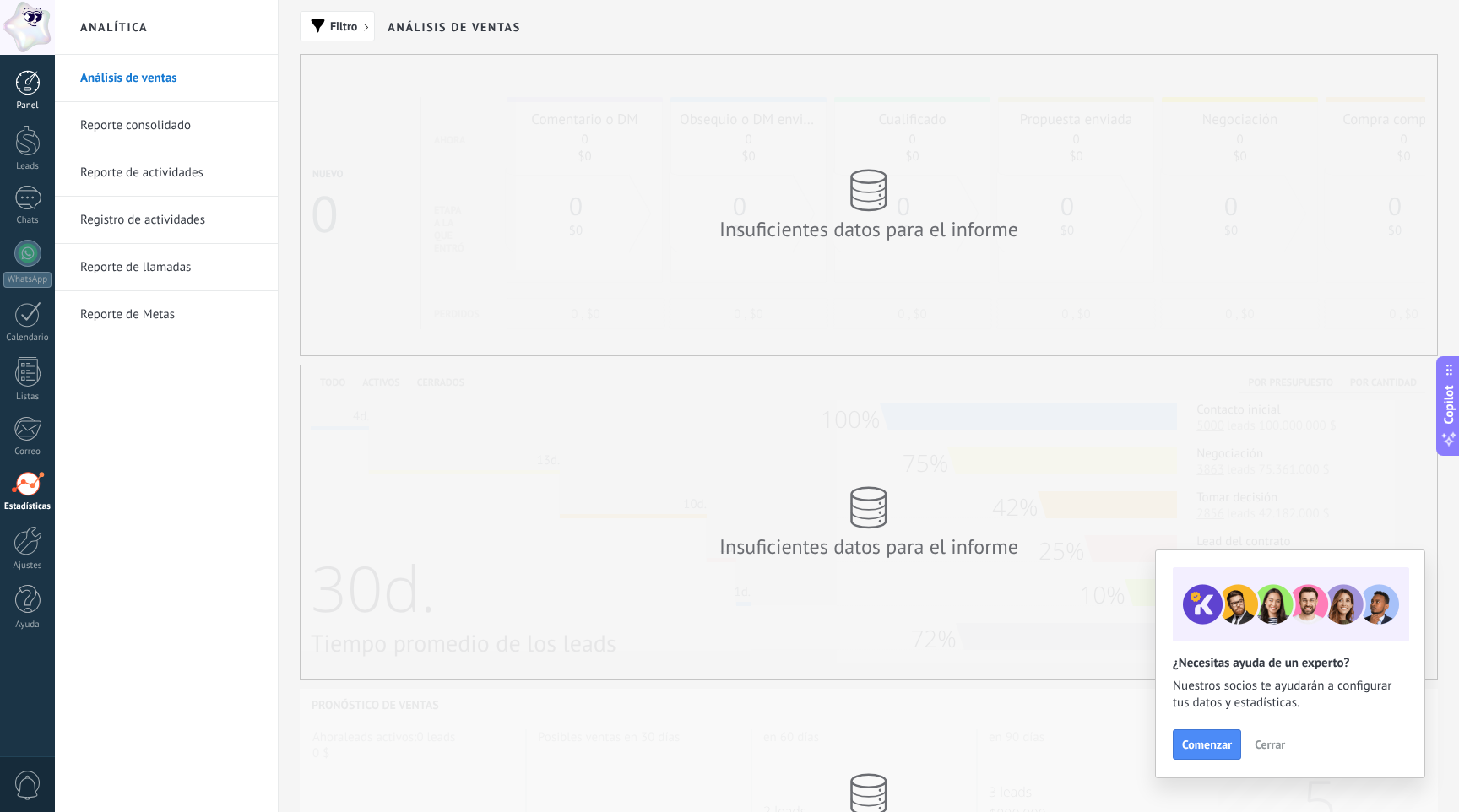
click at [25, 76] on div at bounding box center [28, 82] width 25 height 25
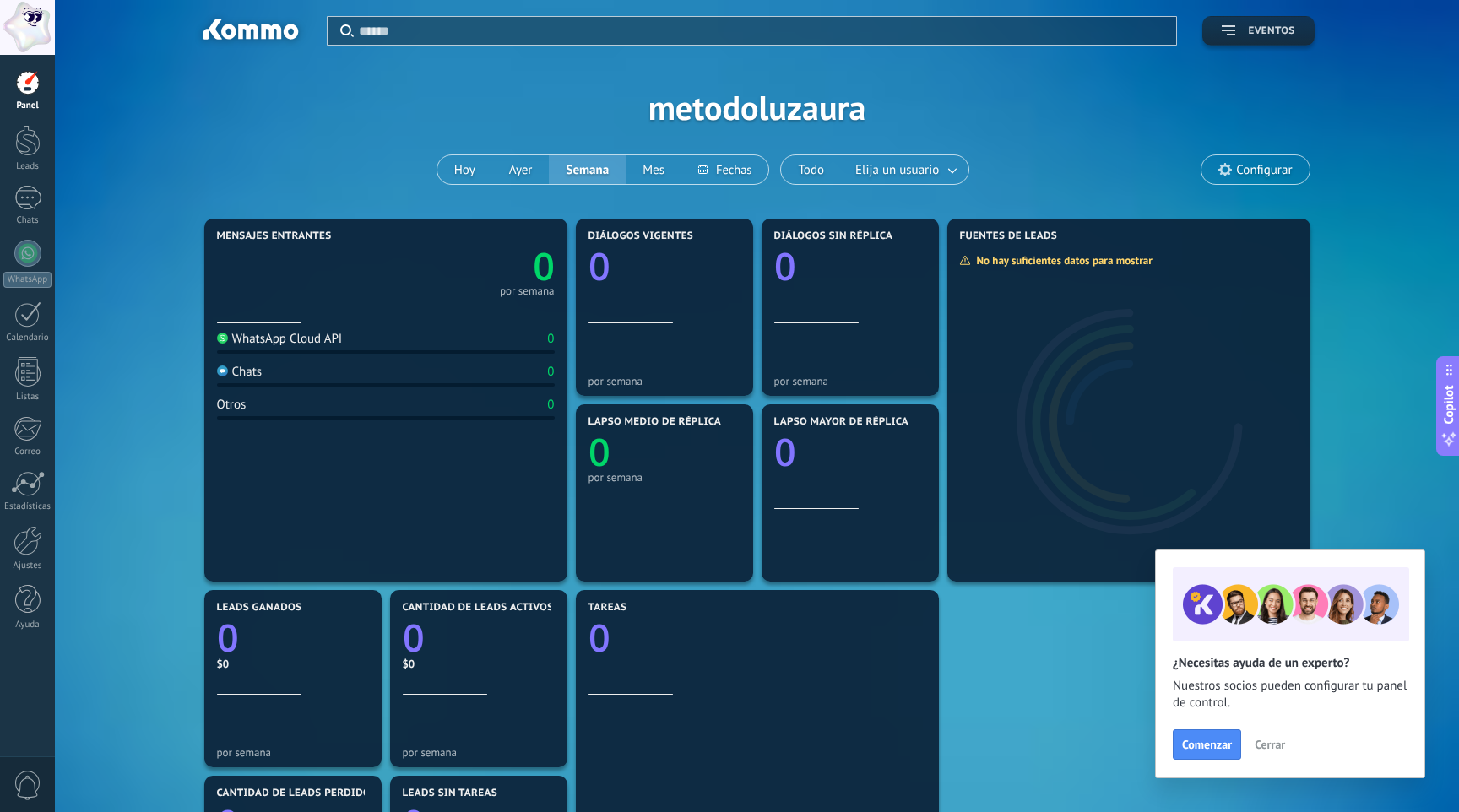
click at [1269, 32] on span "Eventos" at bounding box center [1271, 31] width 47 height 12
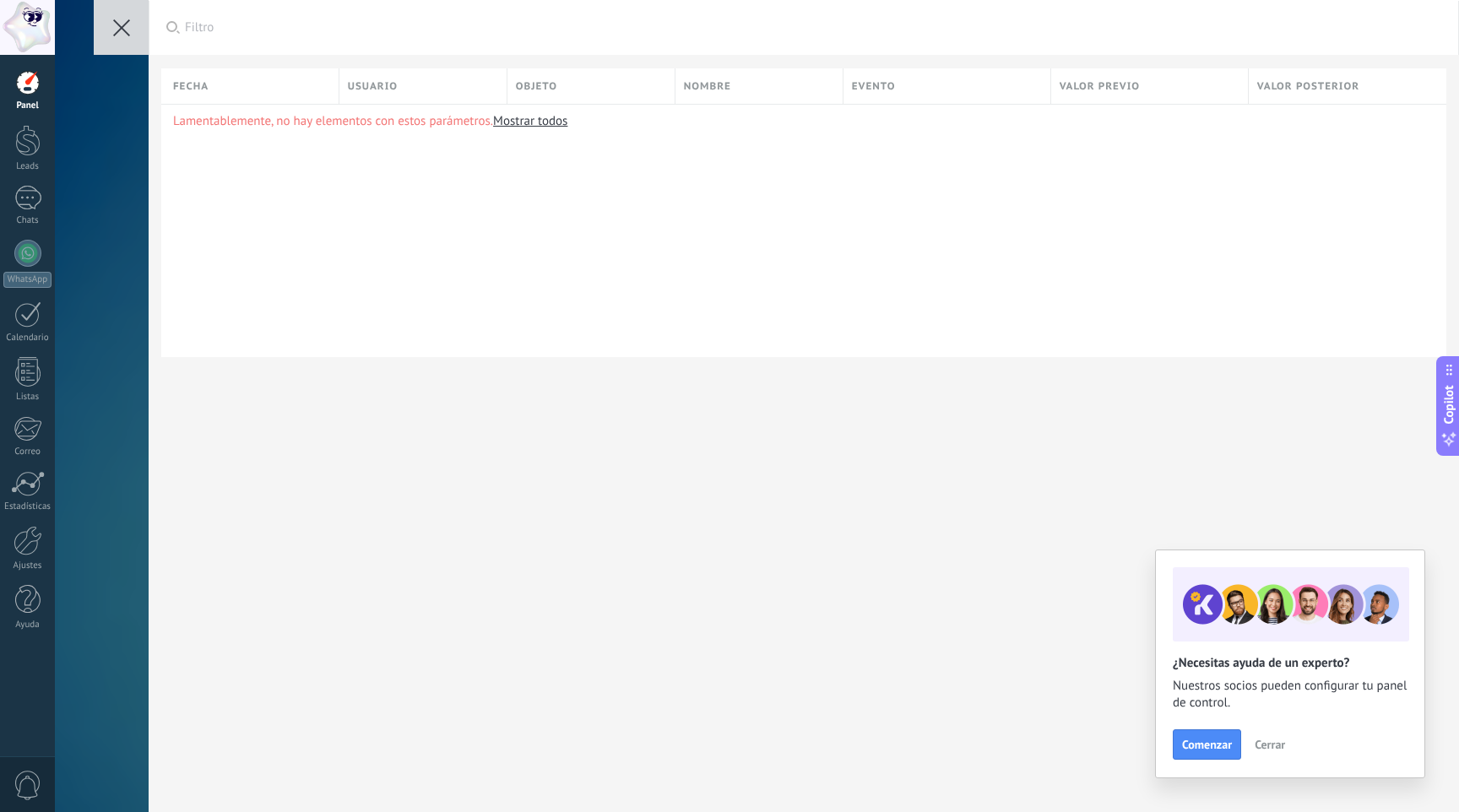
click at [113, 33] on button at bounding box center [120, 27] width 55 height 55
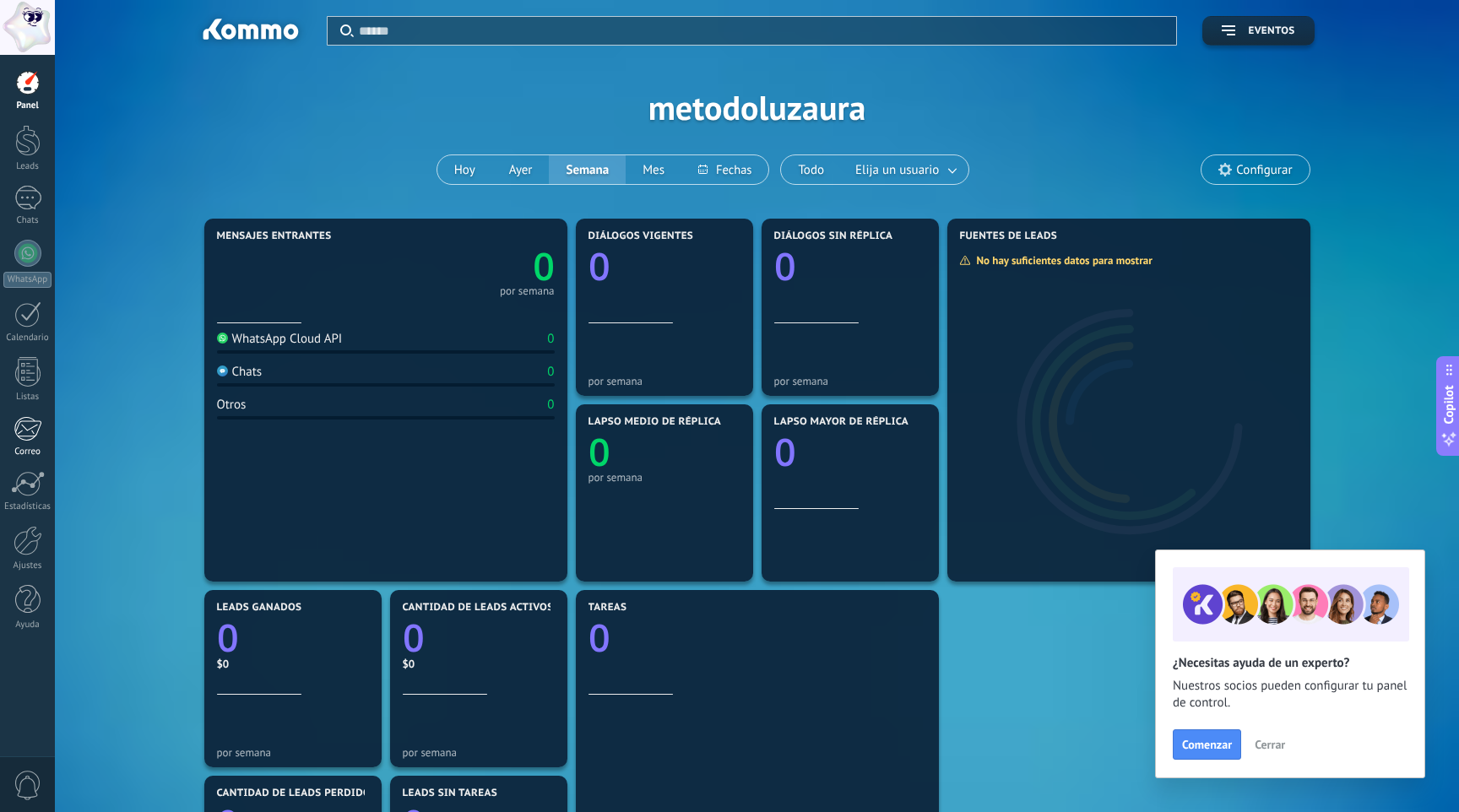
click at [22, 435] on div at bounding box center [28, 429] width 28 height 25
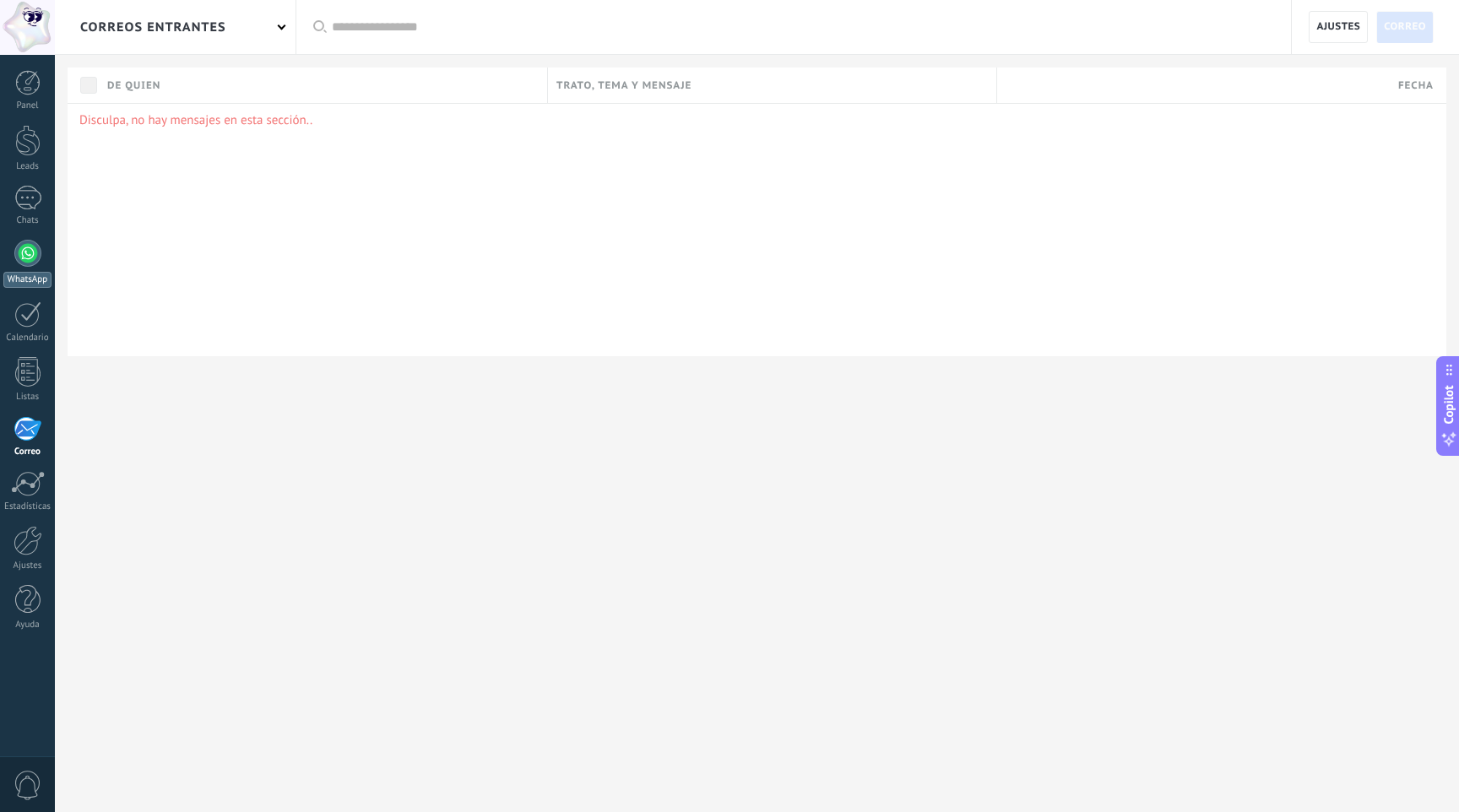
click at [28, 249] on div at bounding box center [28, 253] width 27 height 27
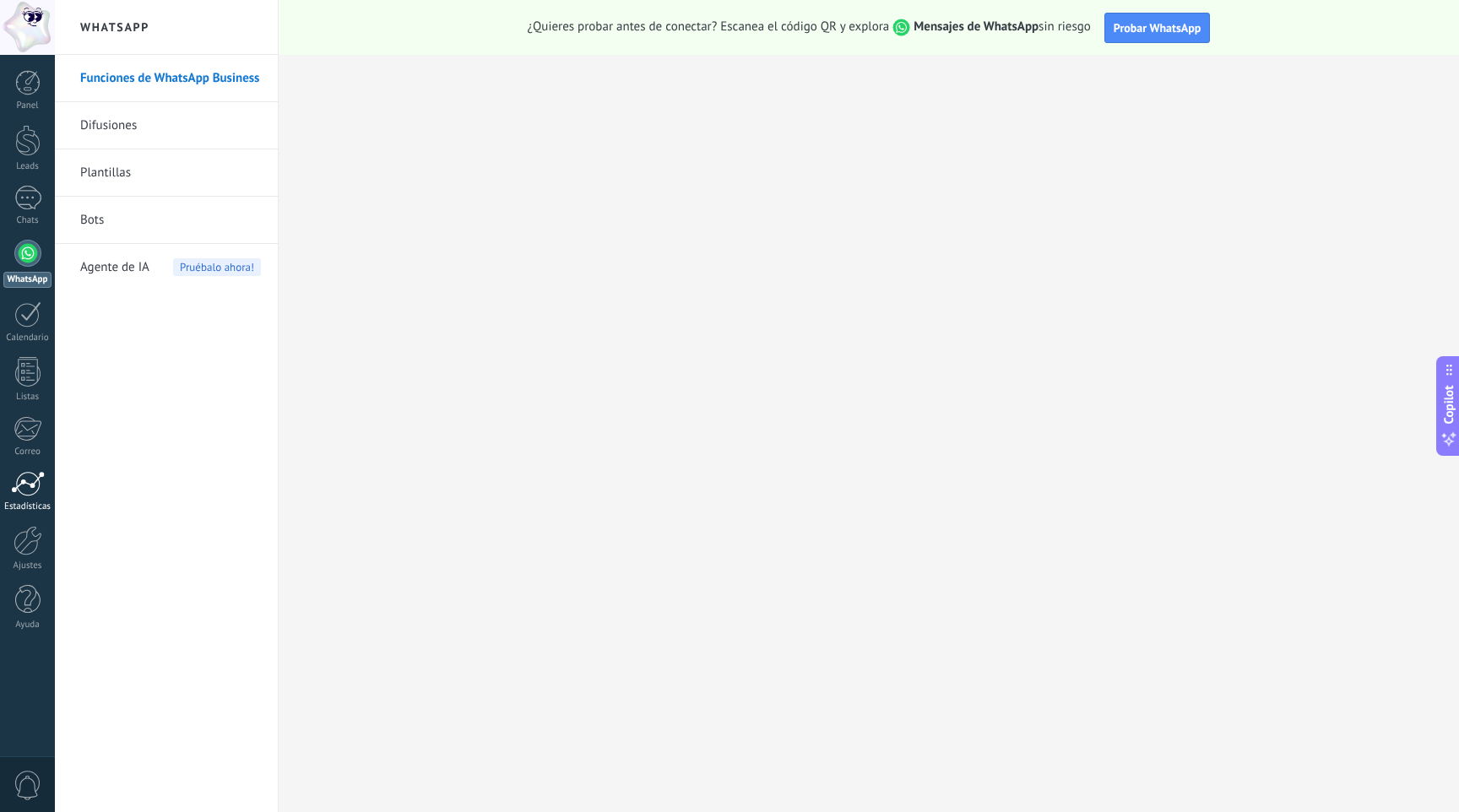
click at [36, 479] on div at bounding box center [28, 483] width 34 height 25
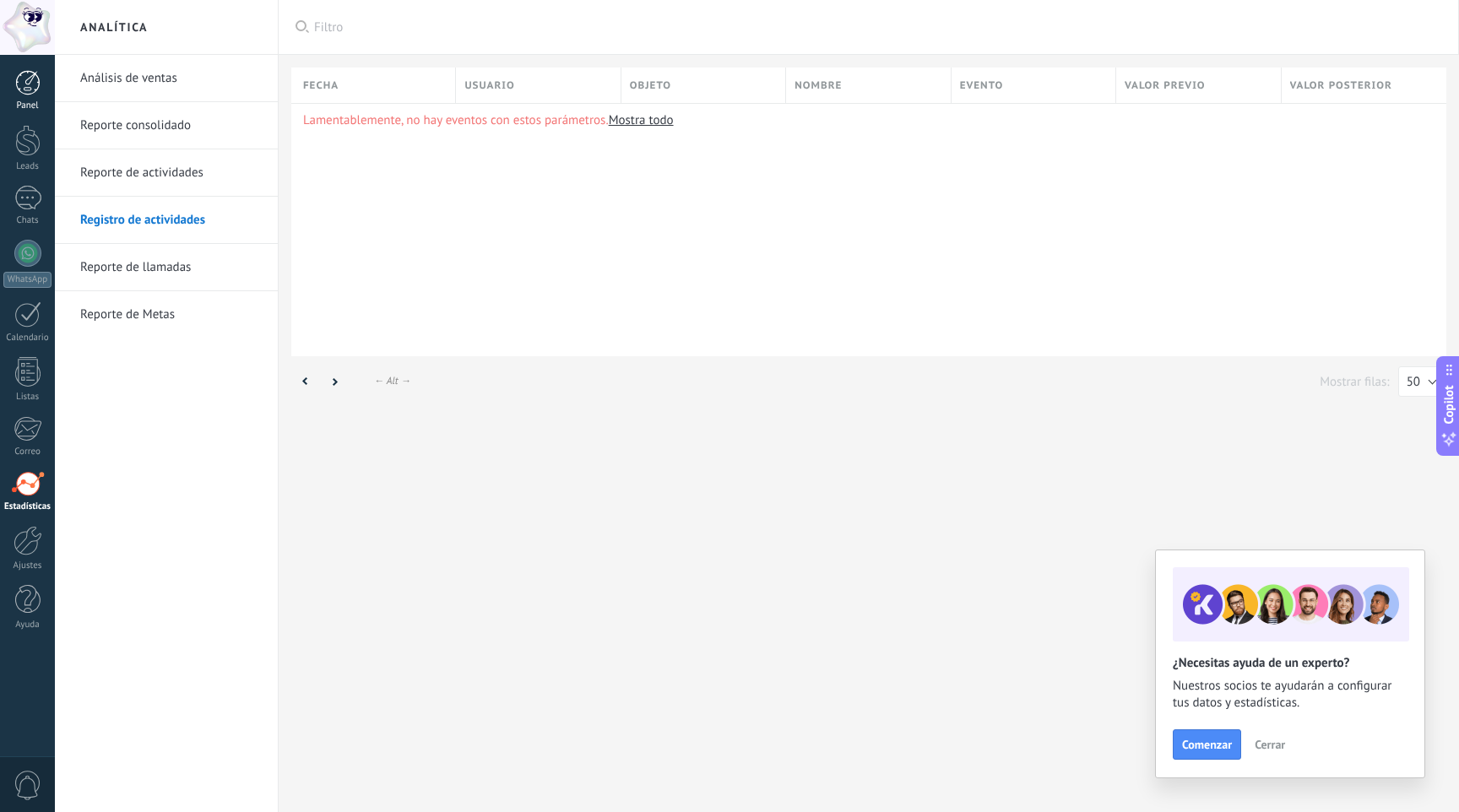
click at [34, 90] on div at bounding box center [28, 82] width 25 height 25
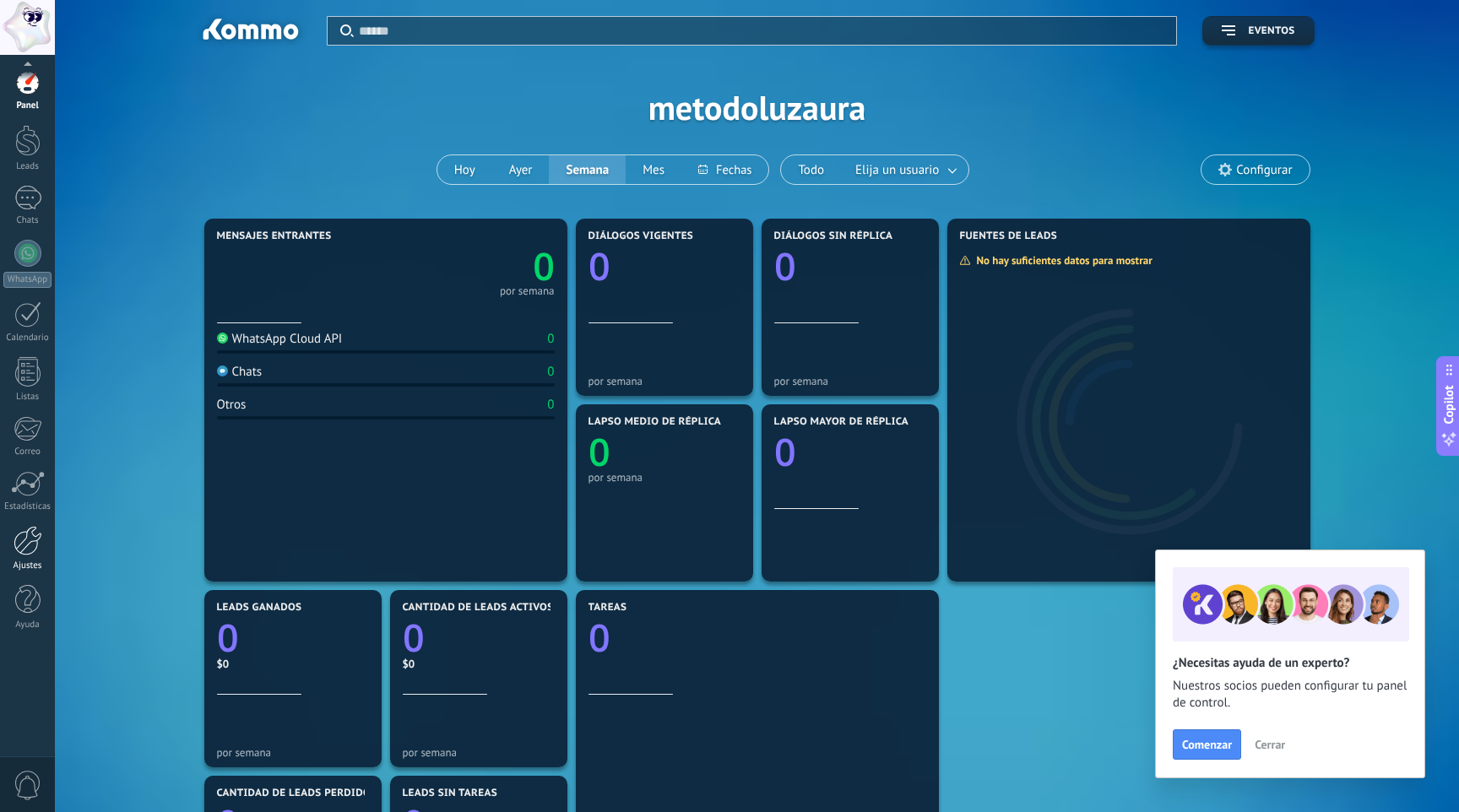
scroll to position [107, 0]
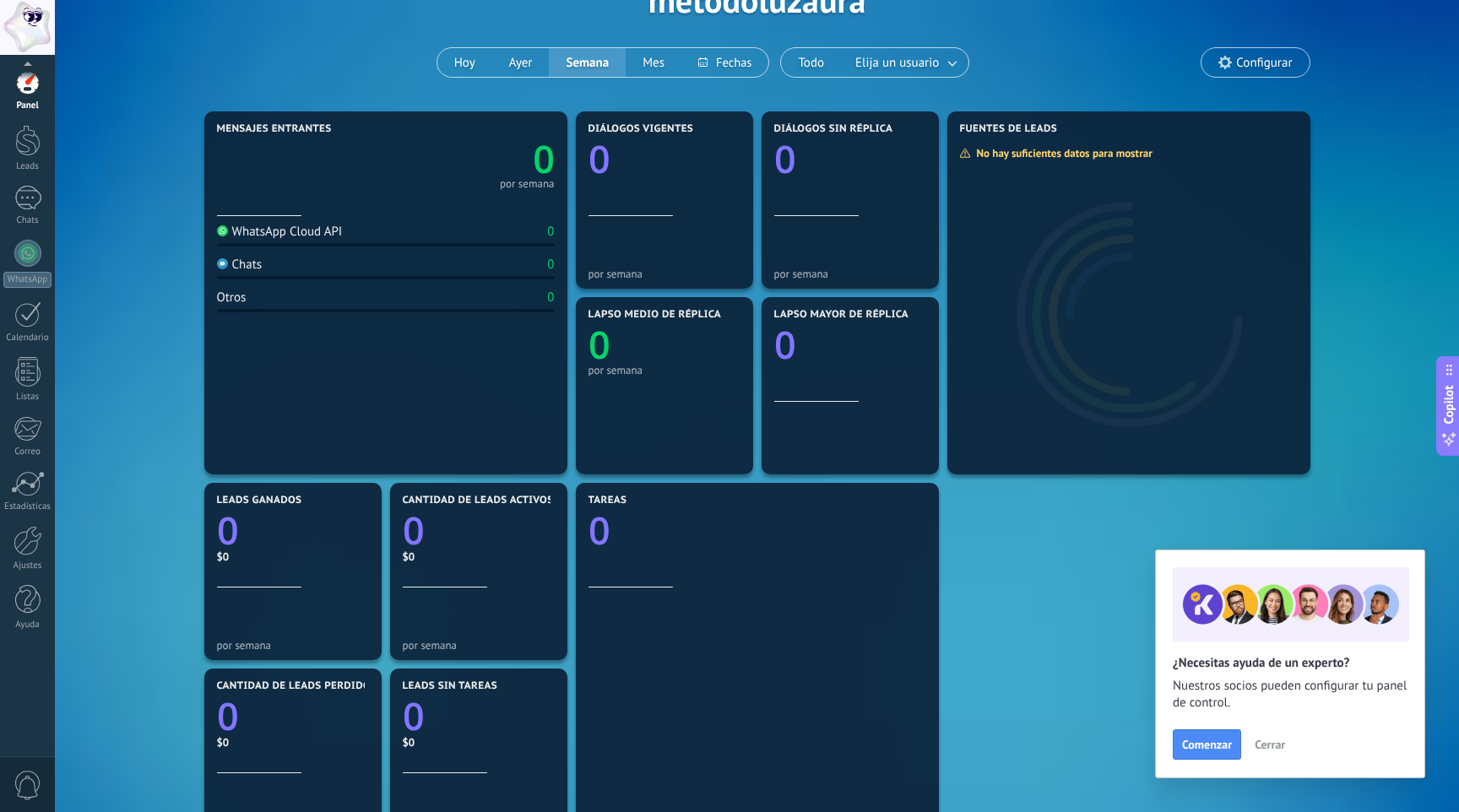
click at [26, 783] on span "0" at bounding box center [28, 785] width 29 height 29
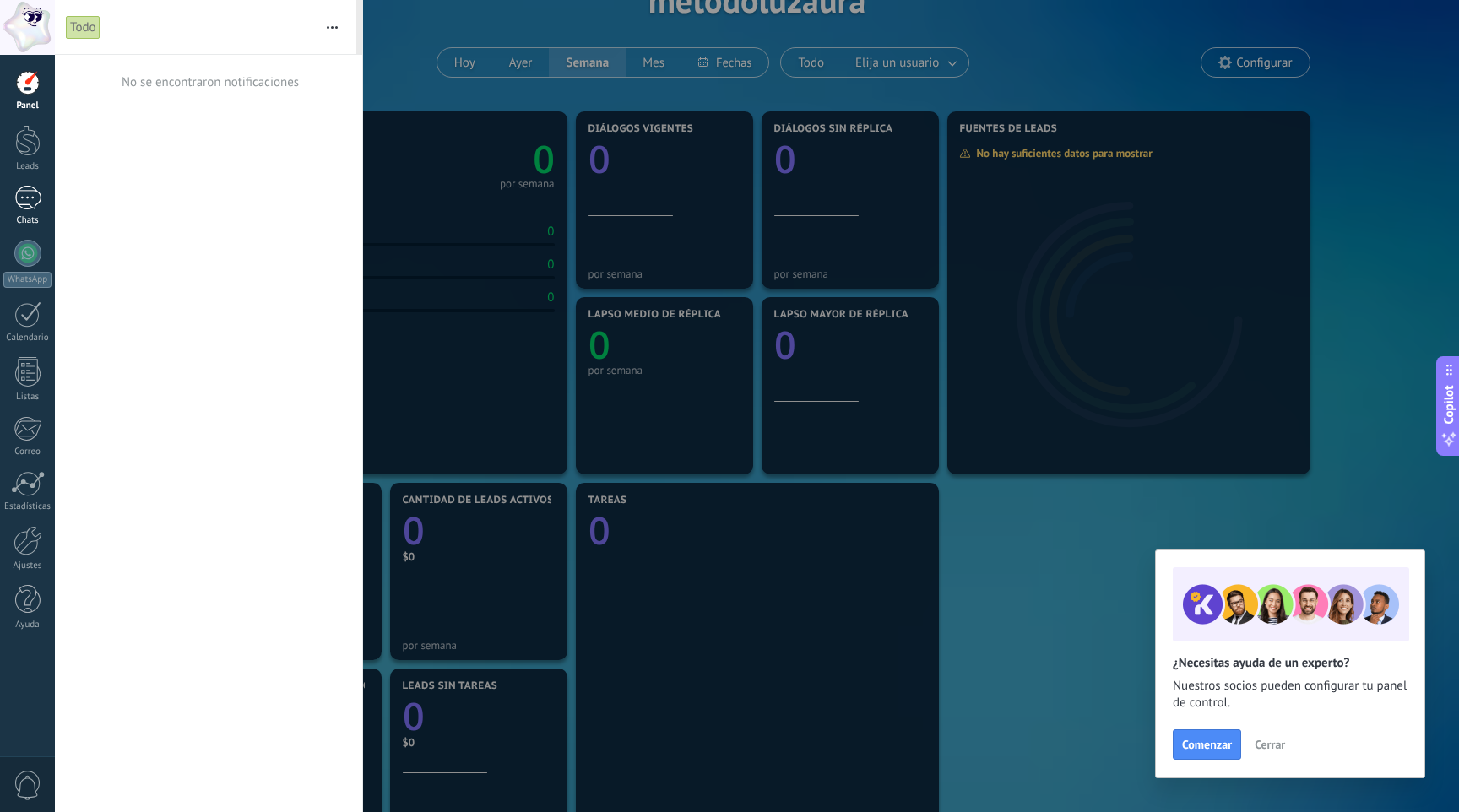
click at [31, 206] on div at bounding box center [28, 197] width 27 height 24
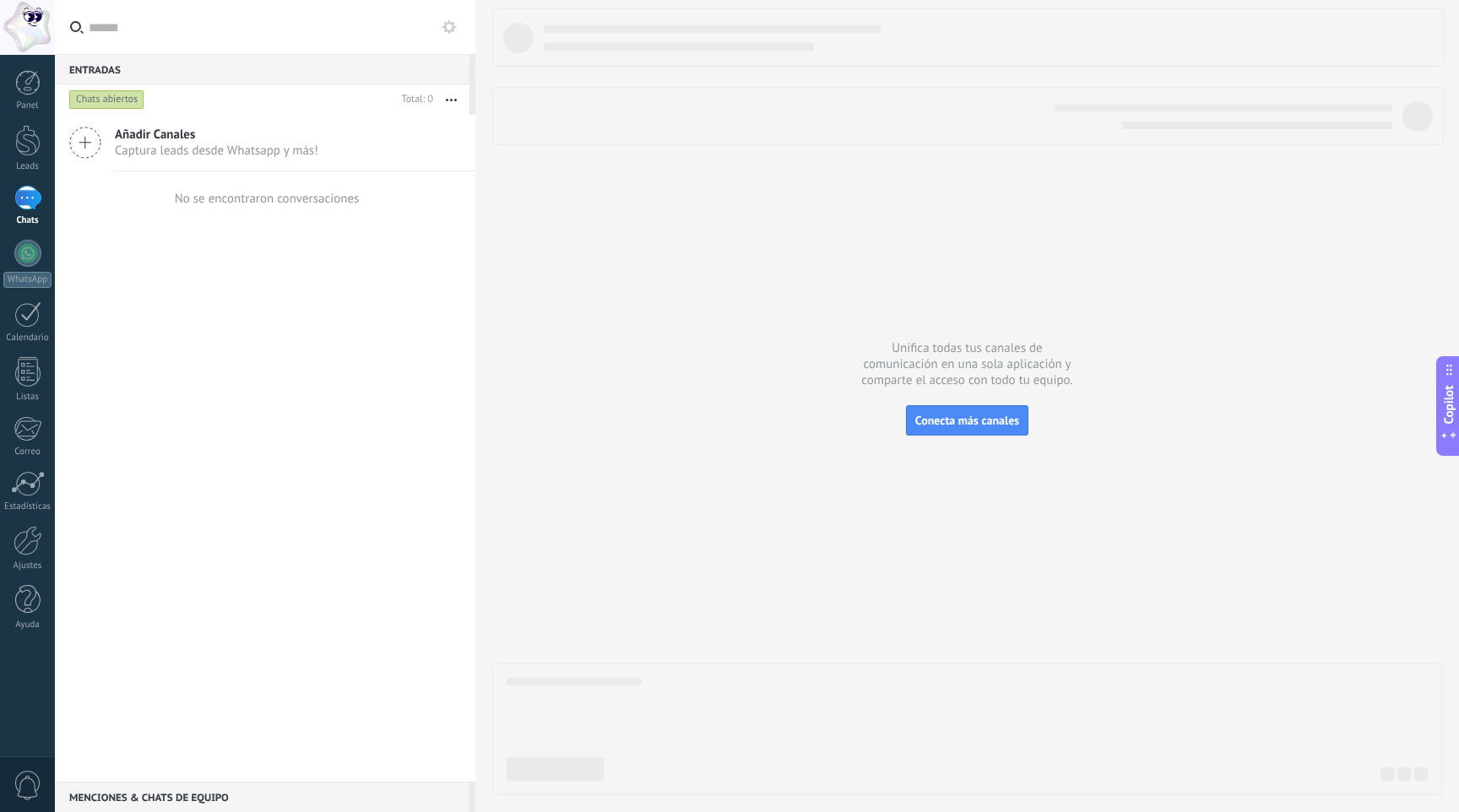
click at [76, 146] on icon at bounding box center [85, 142] width 32 height 32
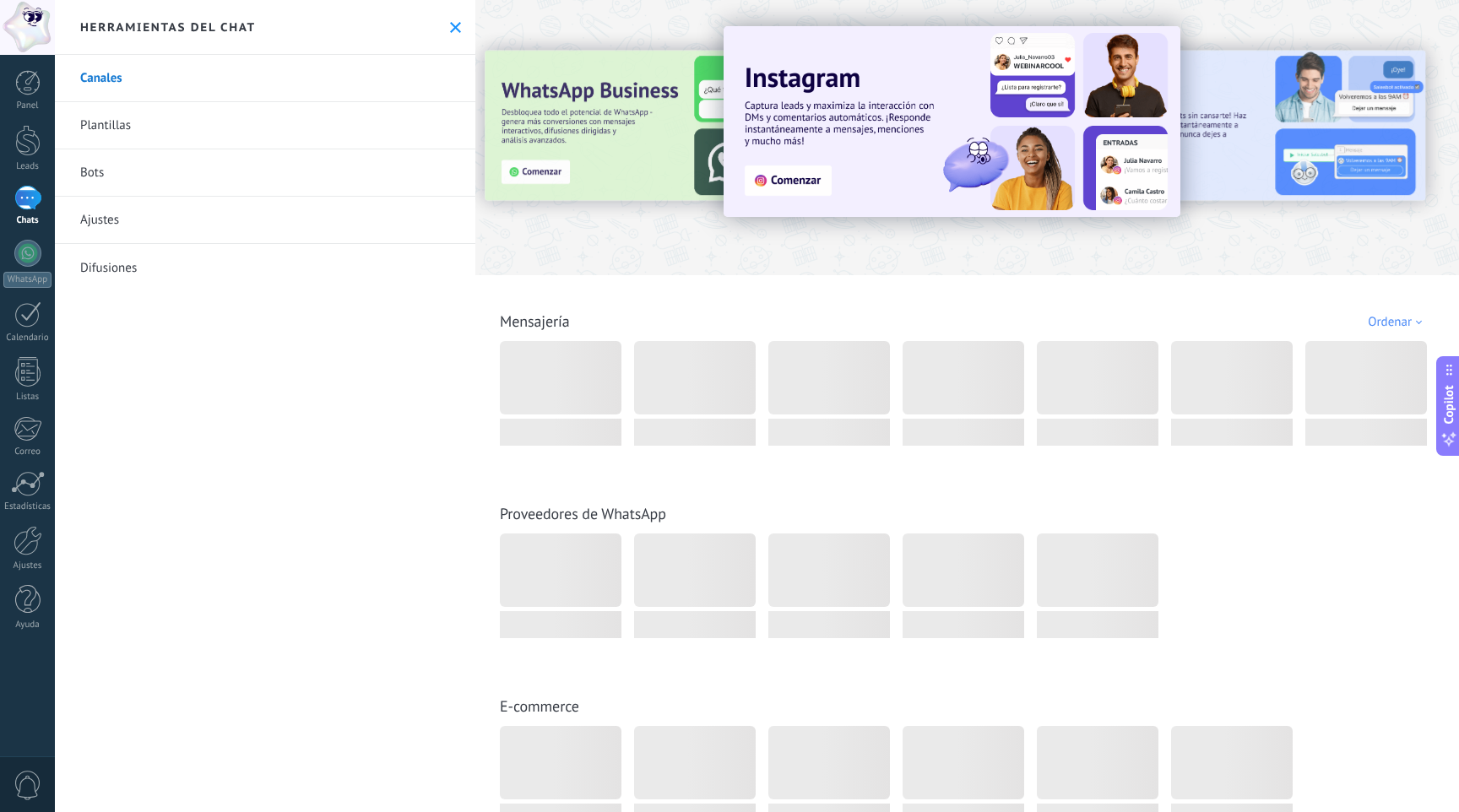
click at [93, 84] on link "Canales" at bounding box center [264, 78] width 420 height 48
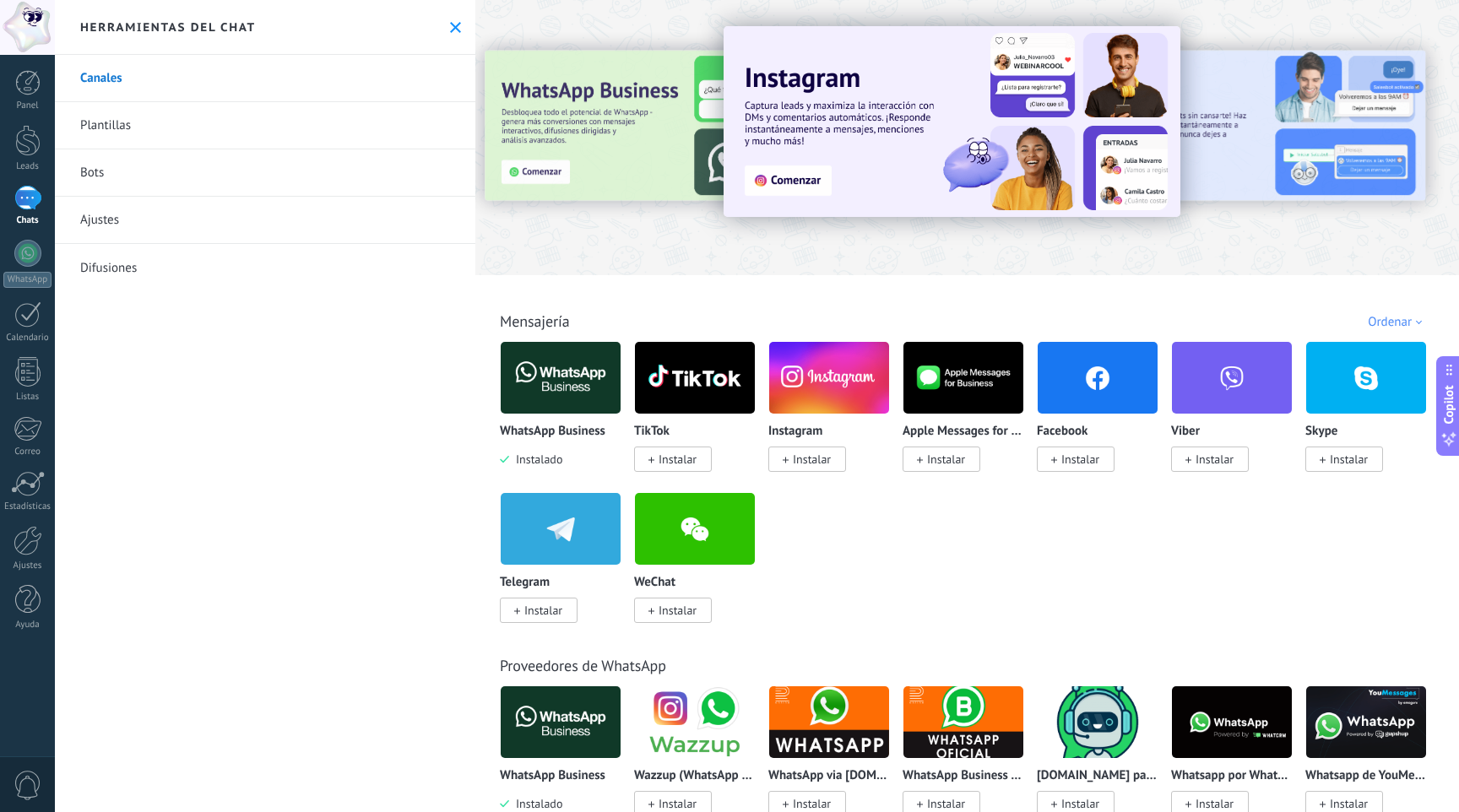
click at [821, 458] on span "Instalar" at bounding box center [811, 460] width 38 height 16
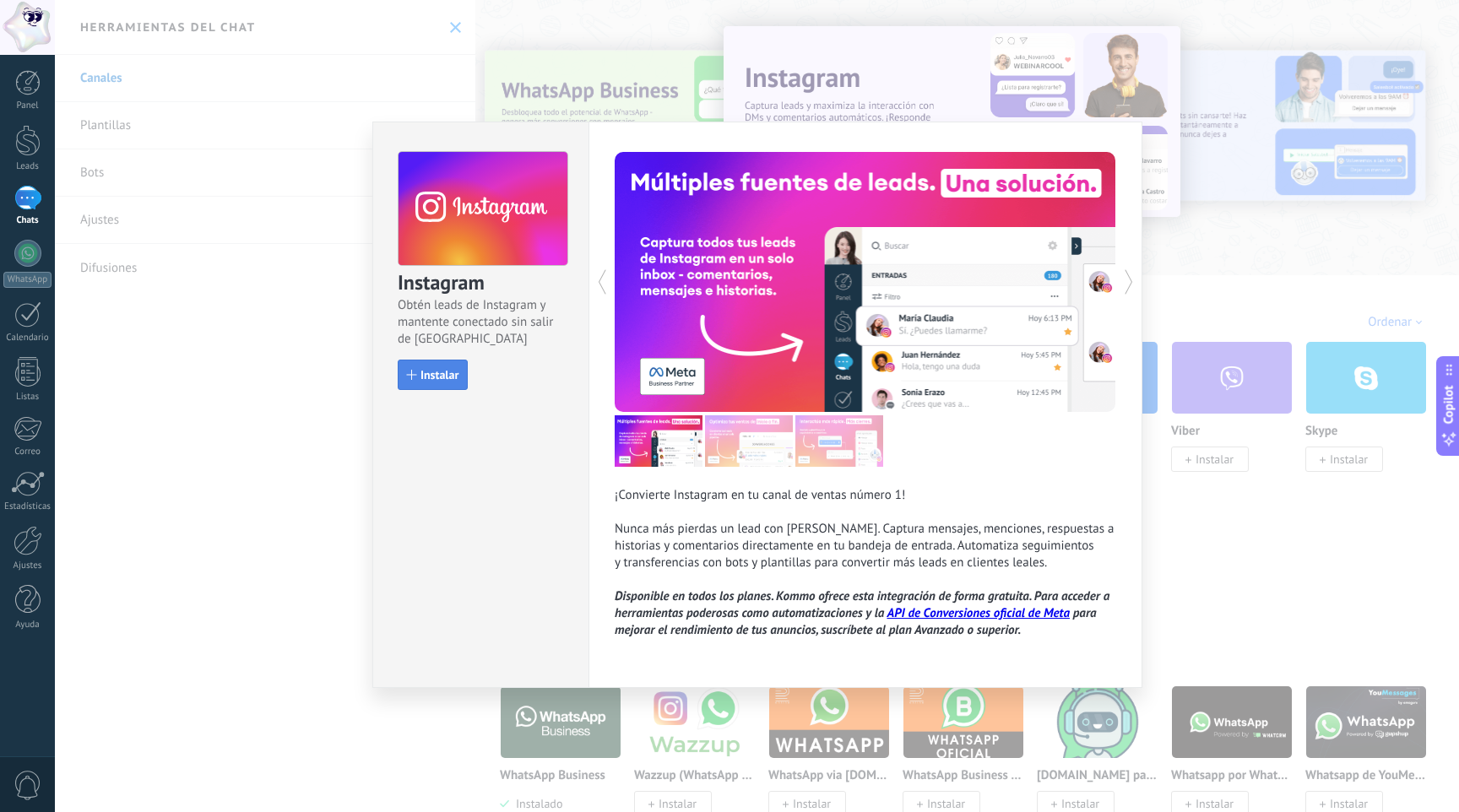
click at [430, 372] on span "Instalar" at bounding box center [439, 375] width 38 height 12
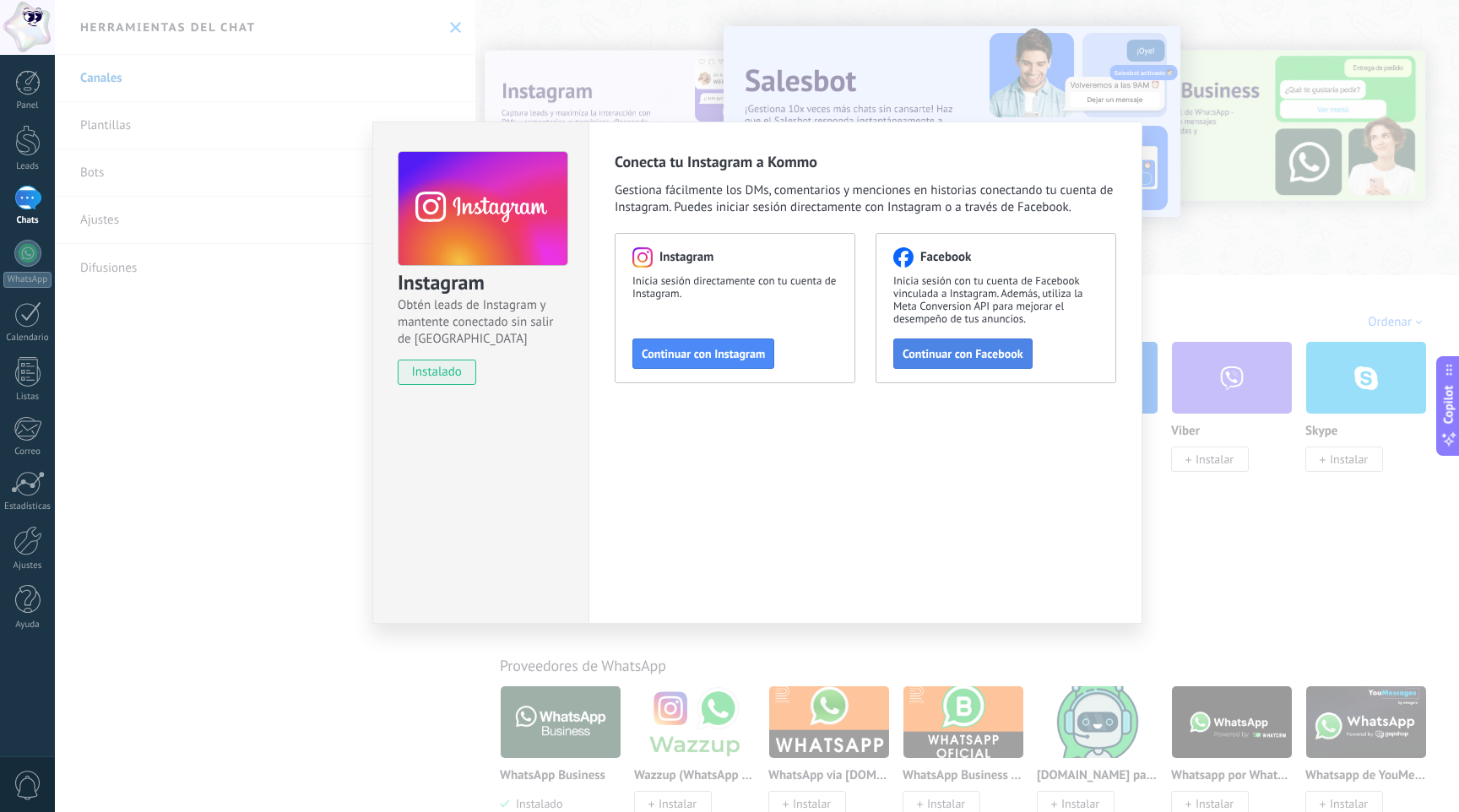
click at [981, 356] on span "Continuar con Facebook" at bounding box center [962, 354] width 120 height 12
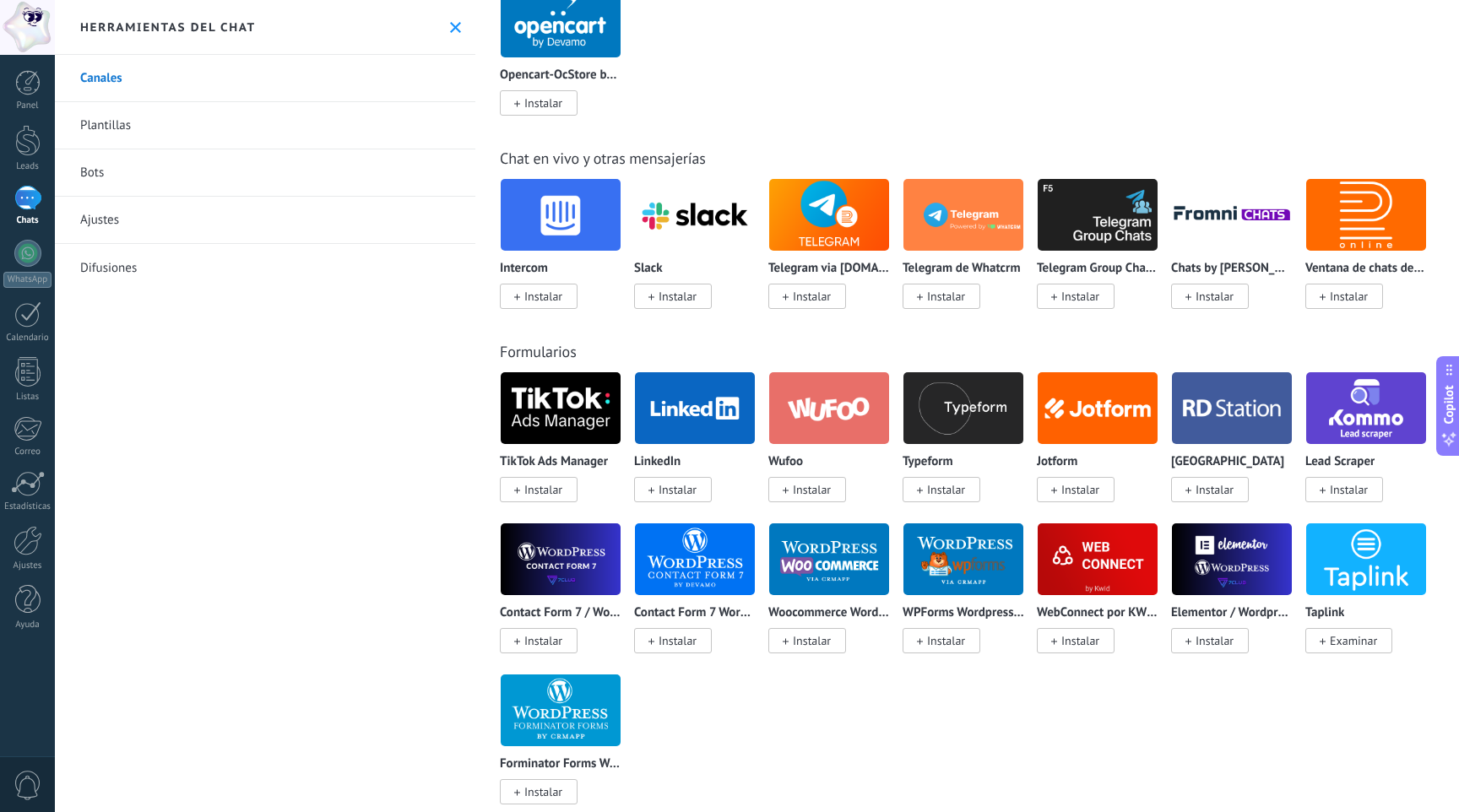
scroll to position [1002, 0]
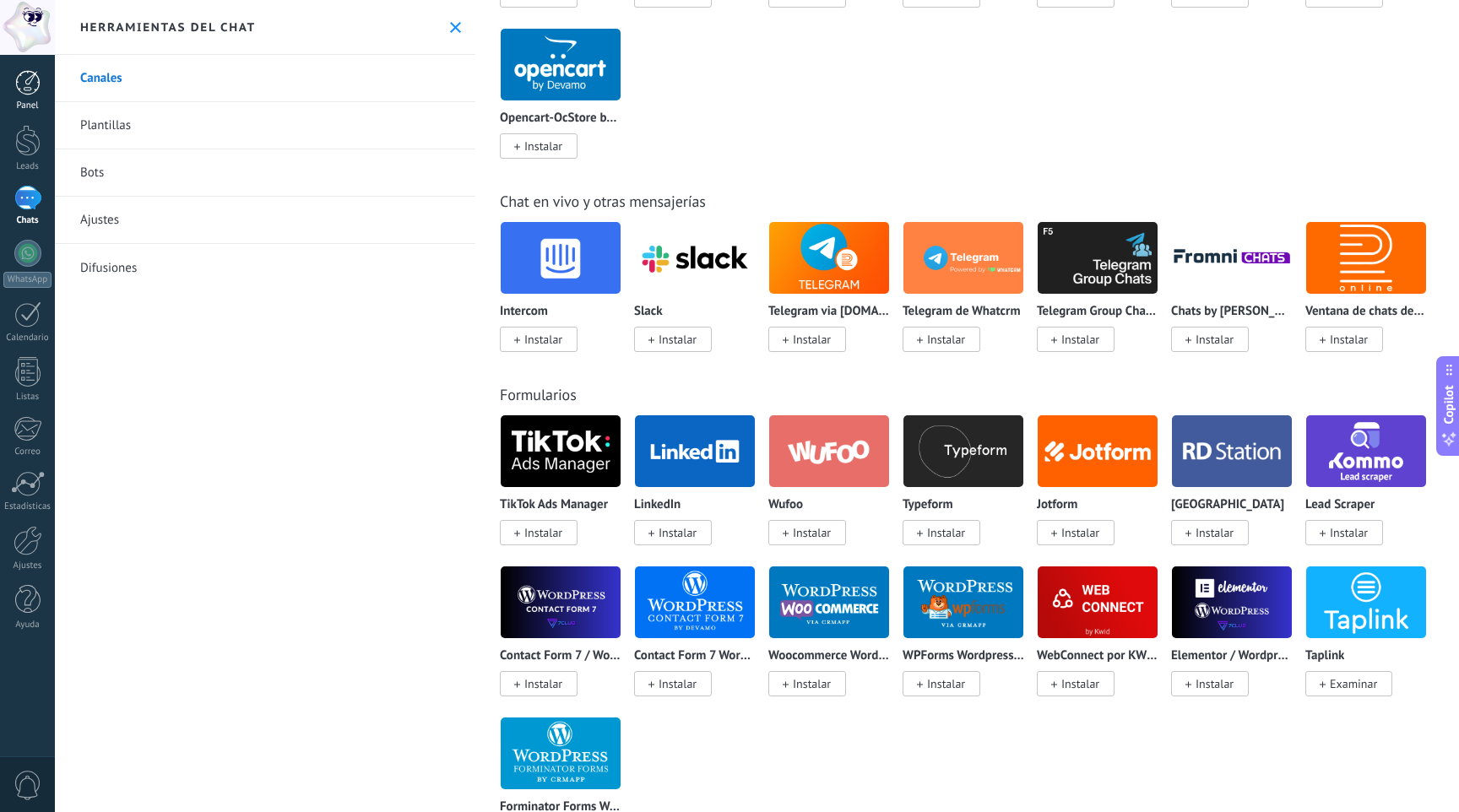
click at [31, 75] on div at bounding box center [28, 82] width 25 height 25
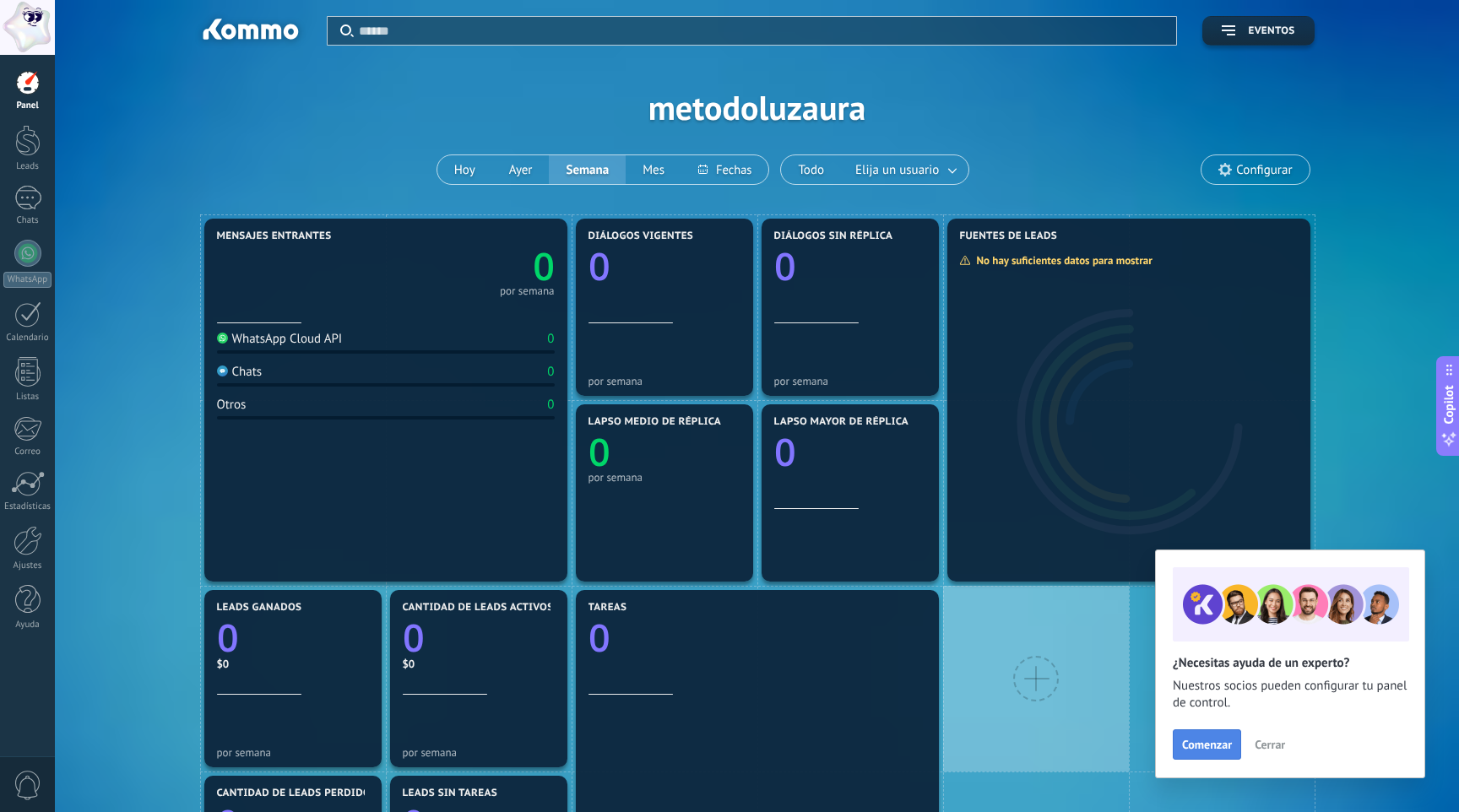
click at [1226, 753] on button "Comenzar" at bounding box center [1206, 744] width 68 height 30
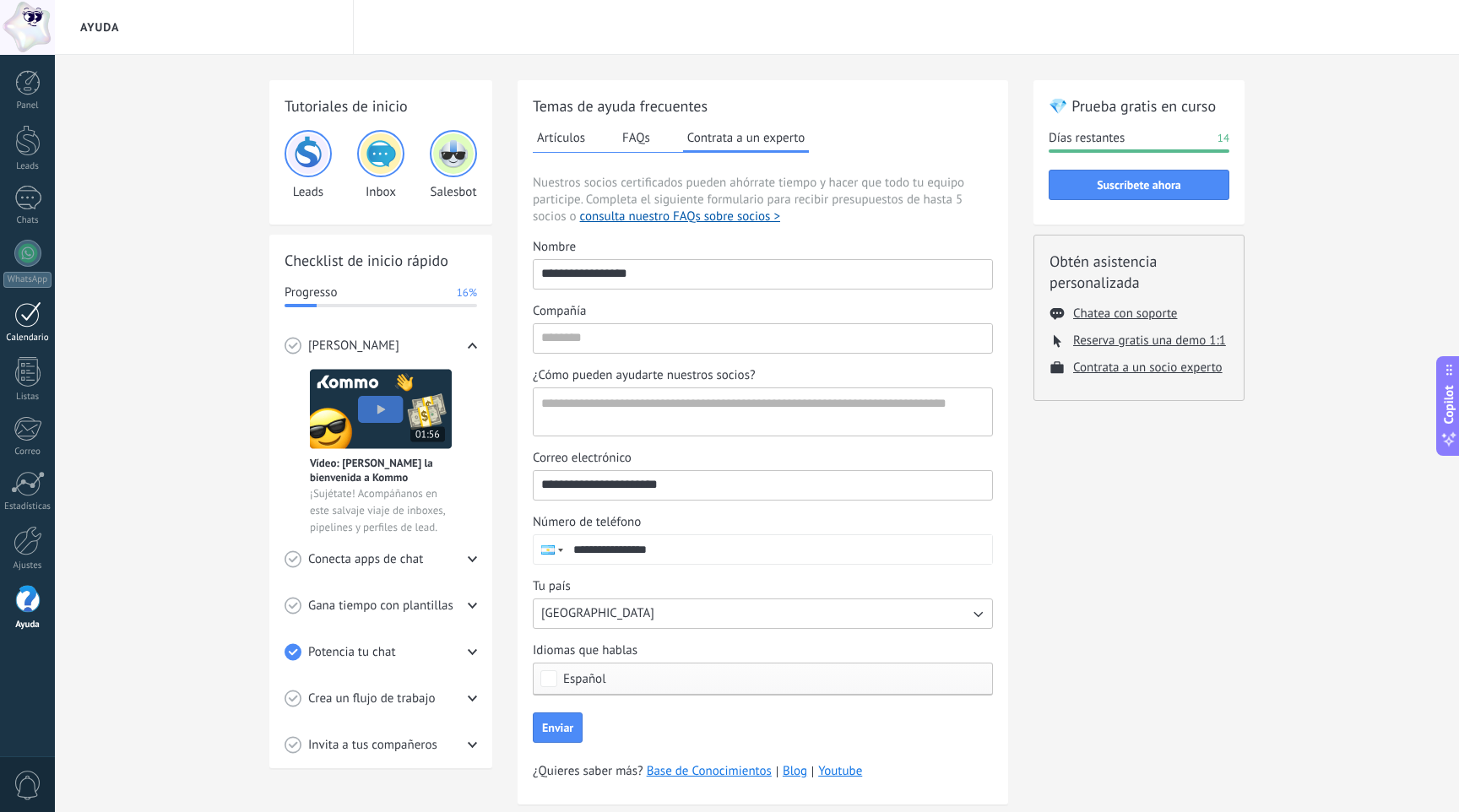
click at [5, 336] on div "Calendario" at bounding box center [28, 338] width 49 height 11
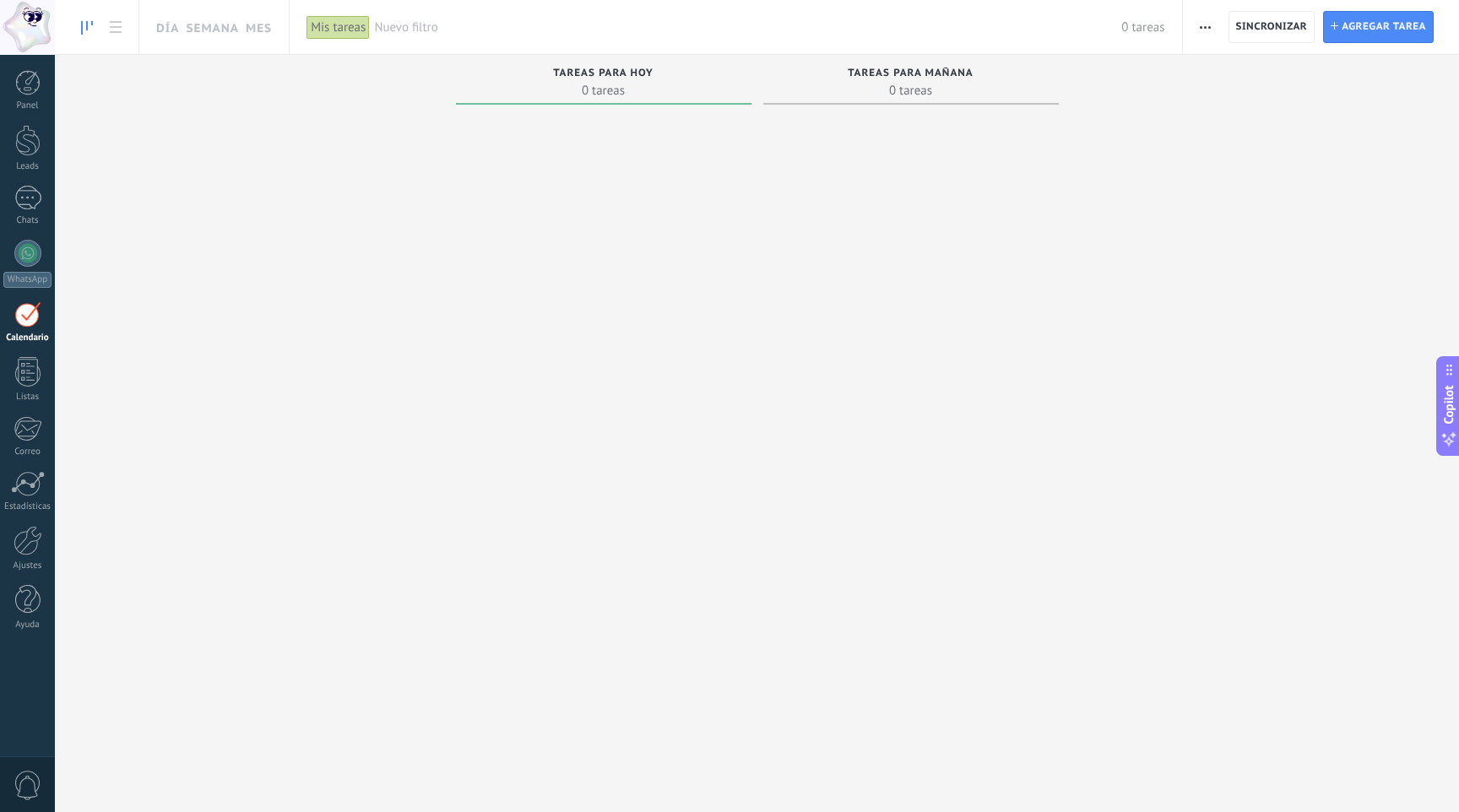
click at [28, 349] on div "Panel Leads Chats WhatsApp Clientes" at bounding box center [27, 358] width 55 height 577
click at [10, 106] on div "Panel" at bounding box center [28, 106] width 49 height 11
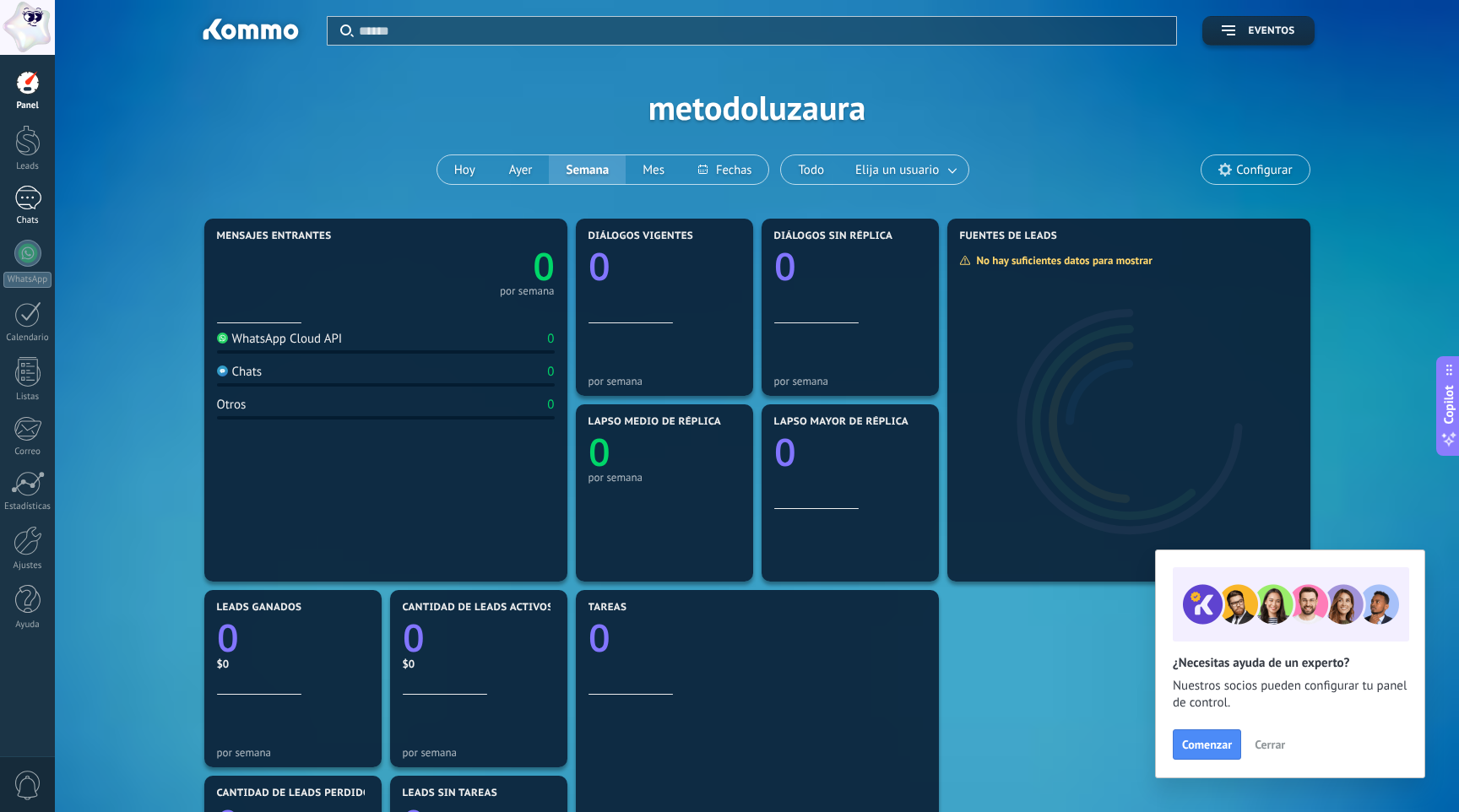
click at [30, 209] on div at bounding box center [28, 197] width 27 height 24
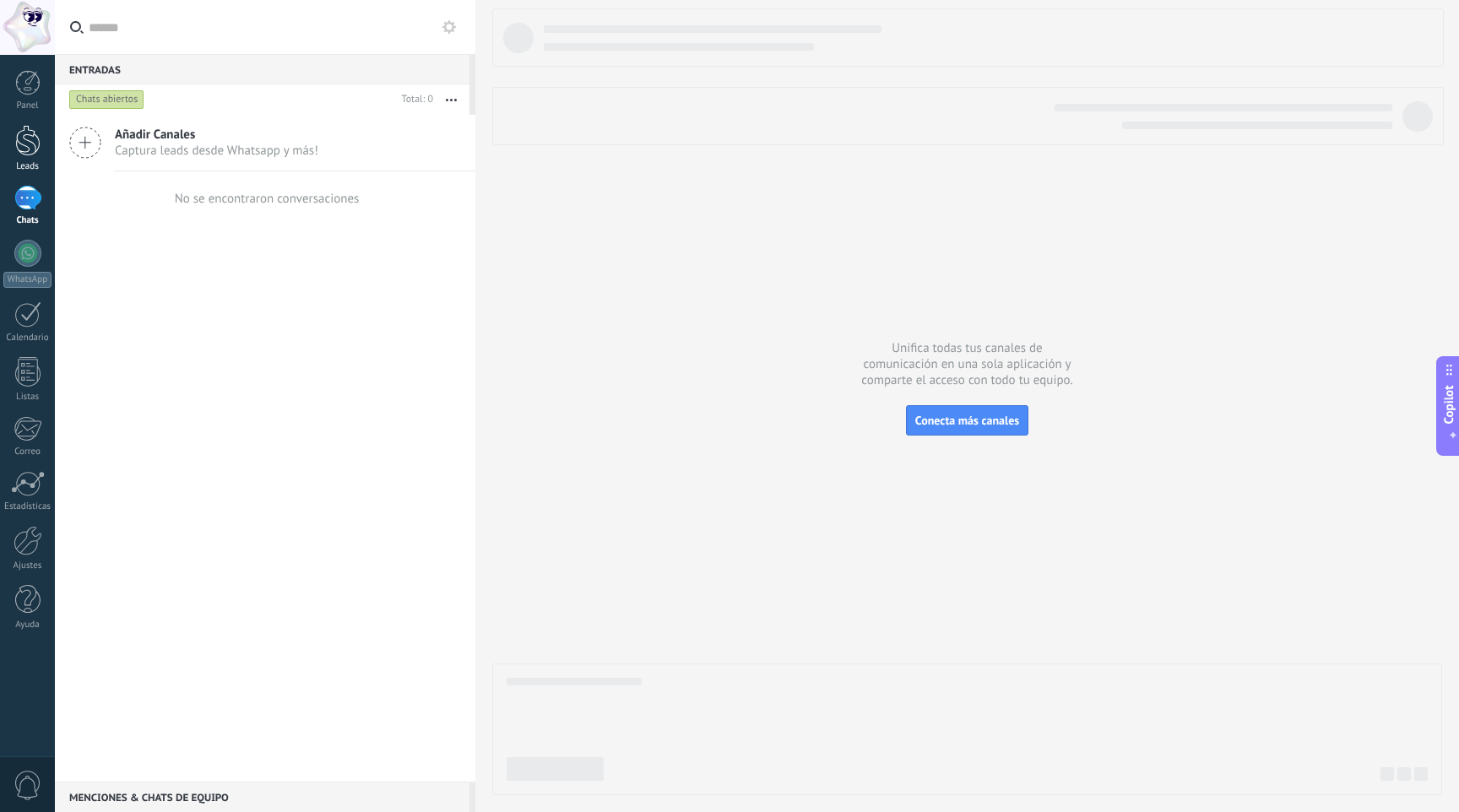
click at [18, 149] on div at bounding box center [28, 140] width 25 height 31
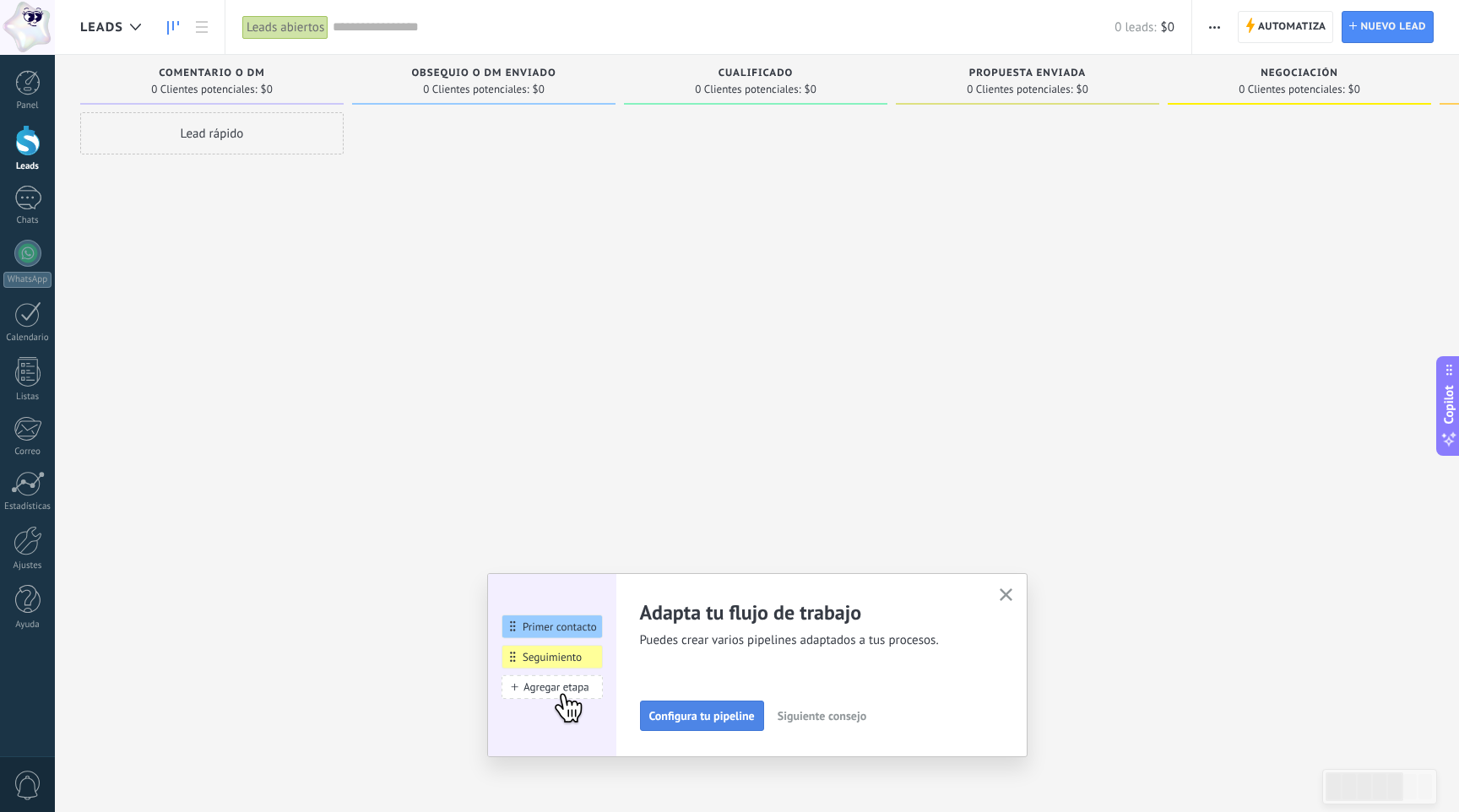
click at [726, 714] on span "Configura tu pipeline" at bounding box center [702, 716] width 106 height 12
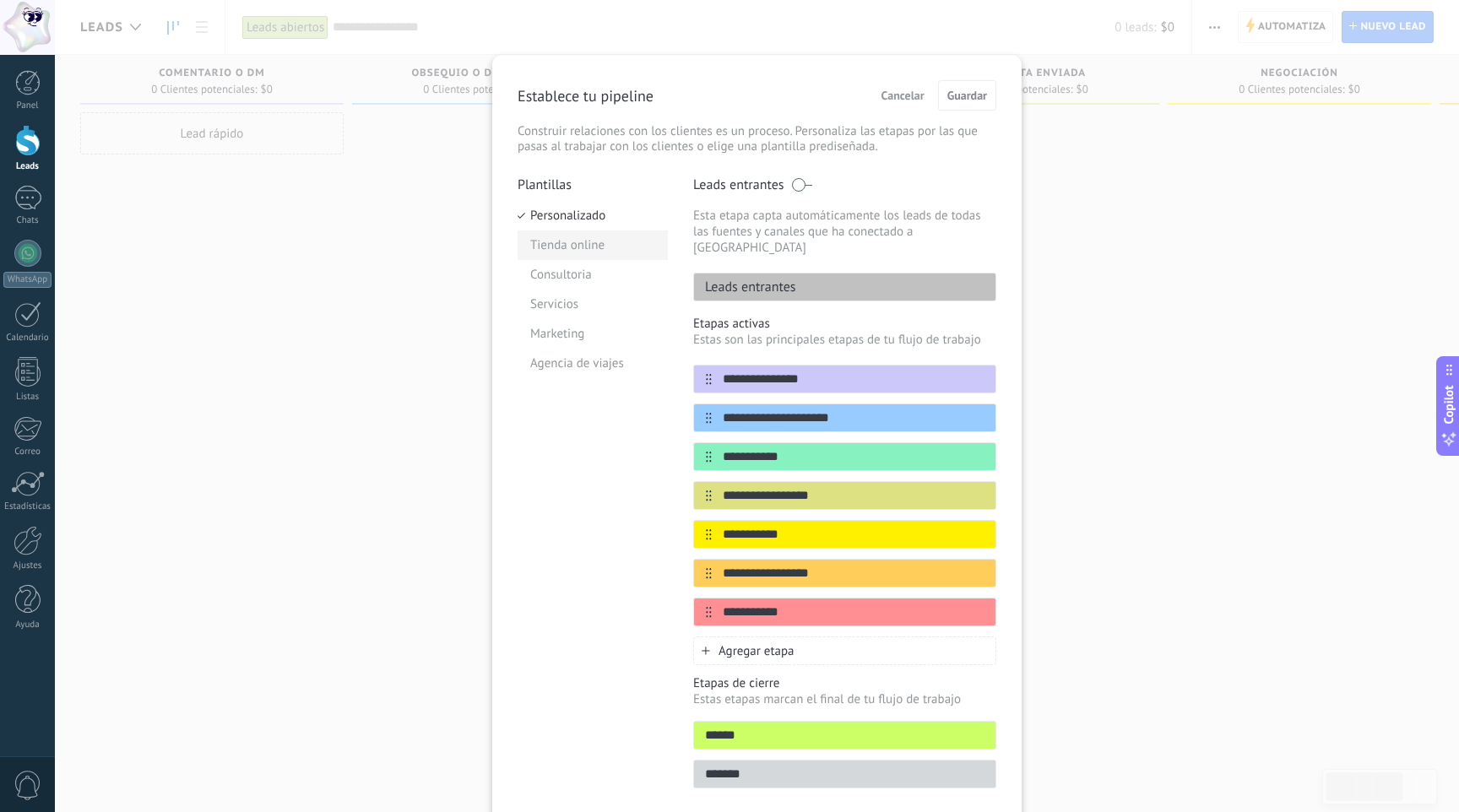
click at [588, 242] on li "Tienda online" at bounding box center [593, 245] width 151 height 29
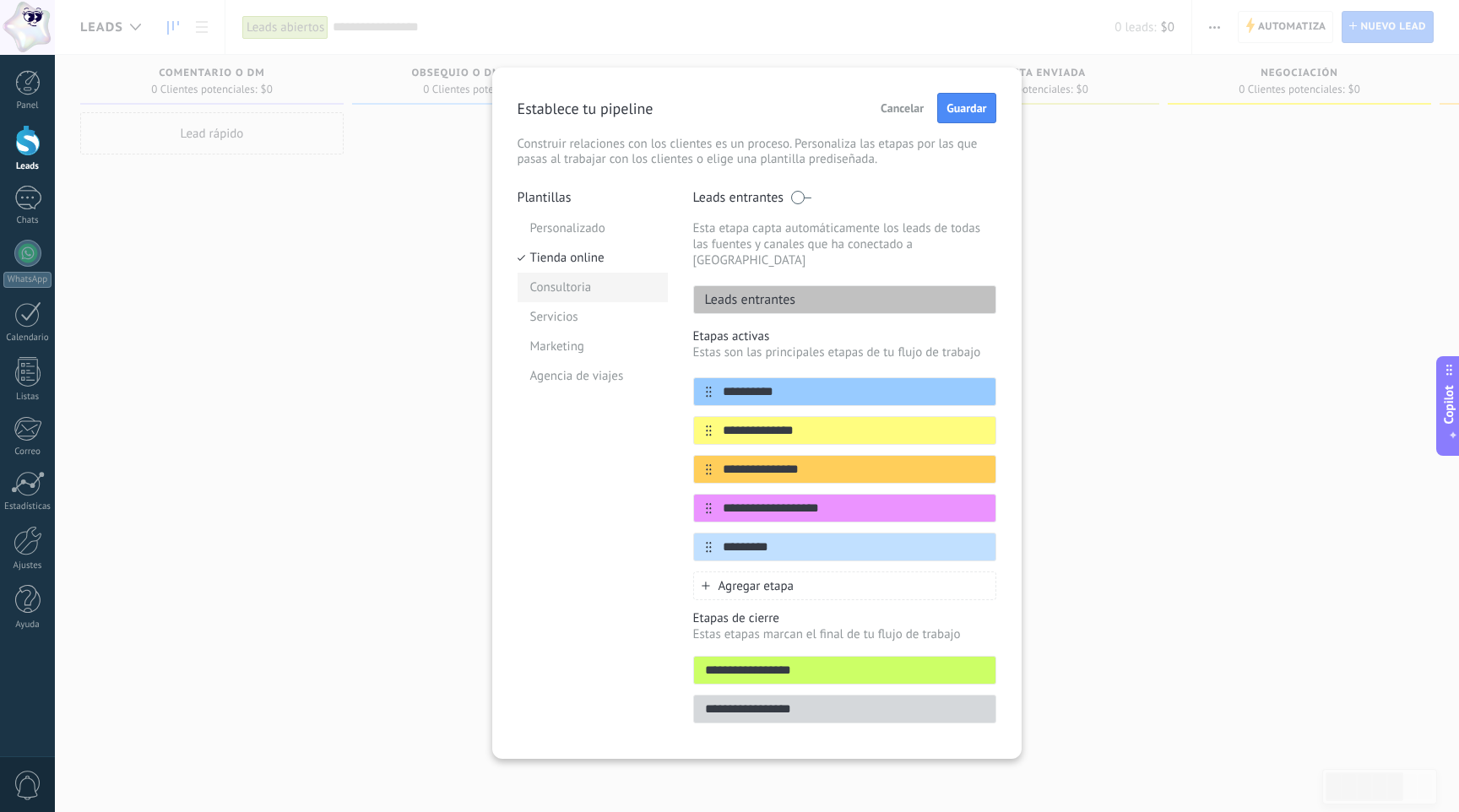
click at [594, 295] on li "Consultoria" at bounding box center [593, 287] width 151 height 29
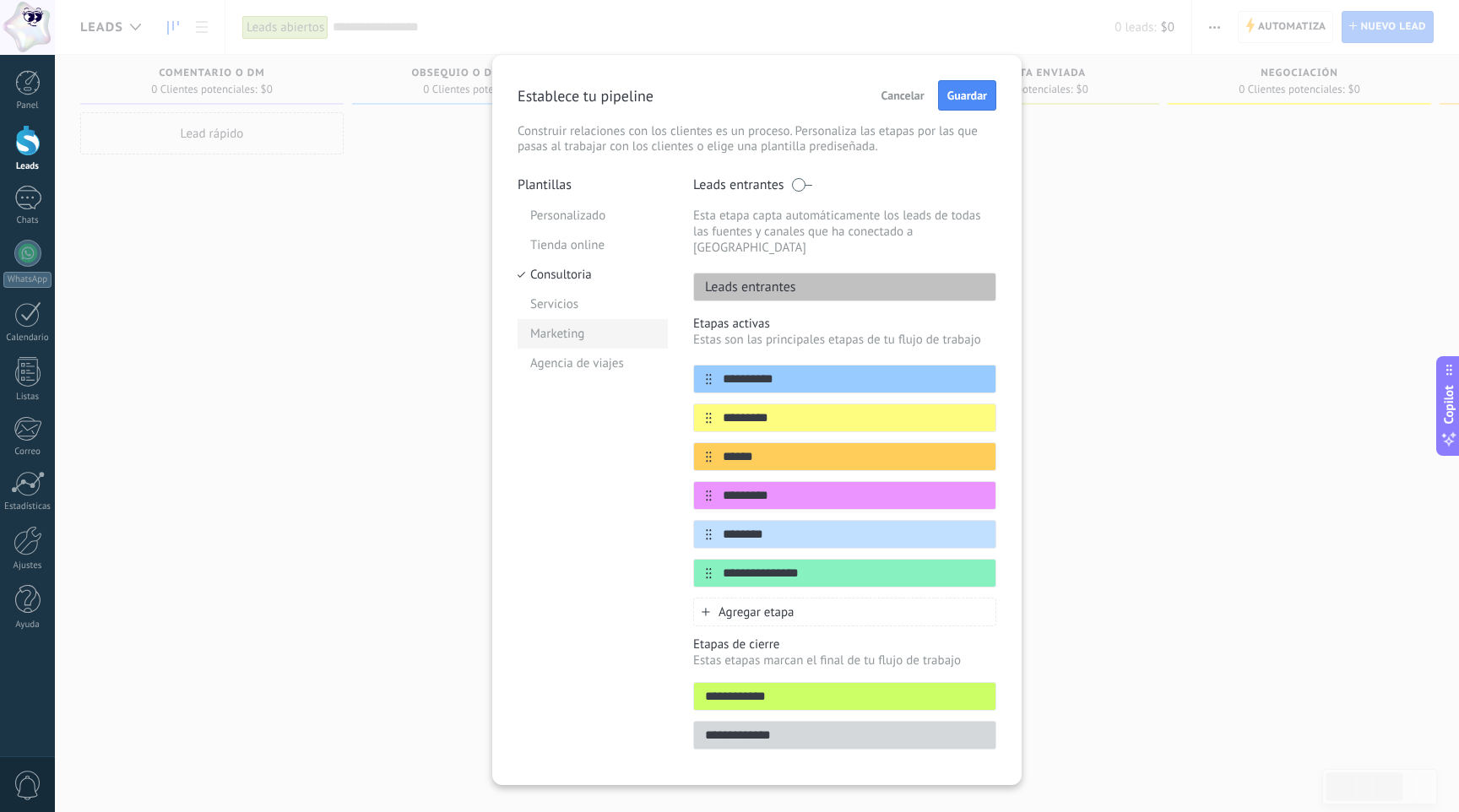
click at [588, 319] on li "Marketing" at bounding box center [593, 333] width 151 height 29
click at [585, 309] on li "Servicios" at bounding box center [593, 304] width 151 height 29
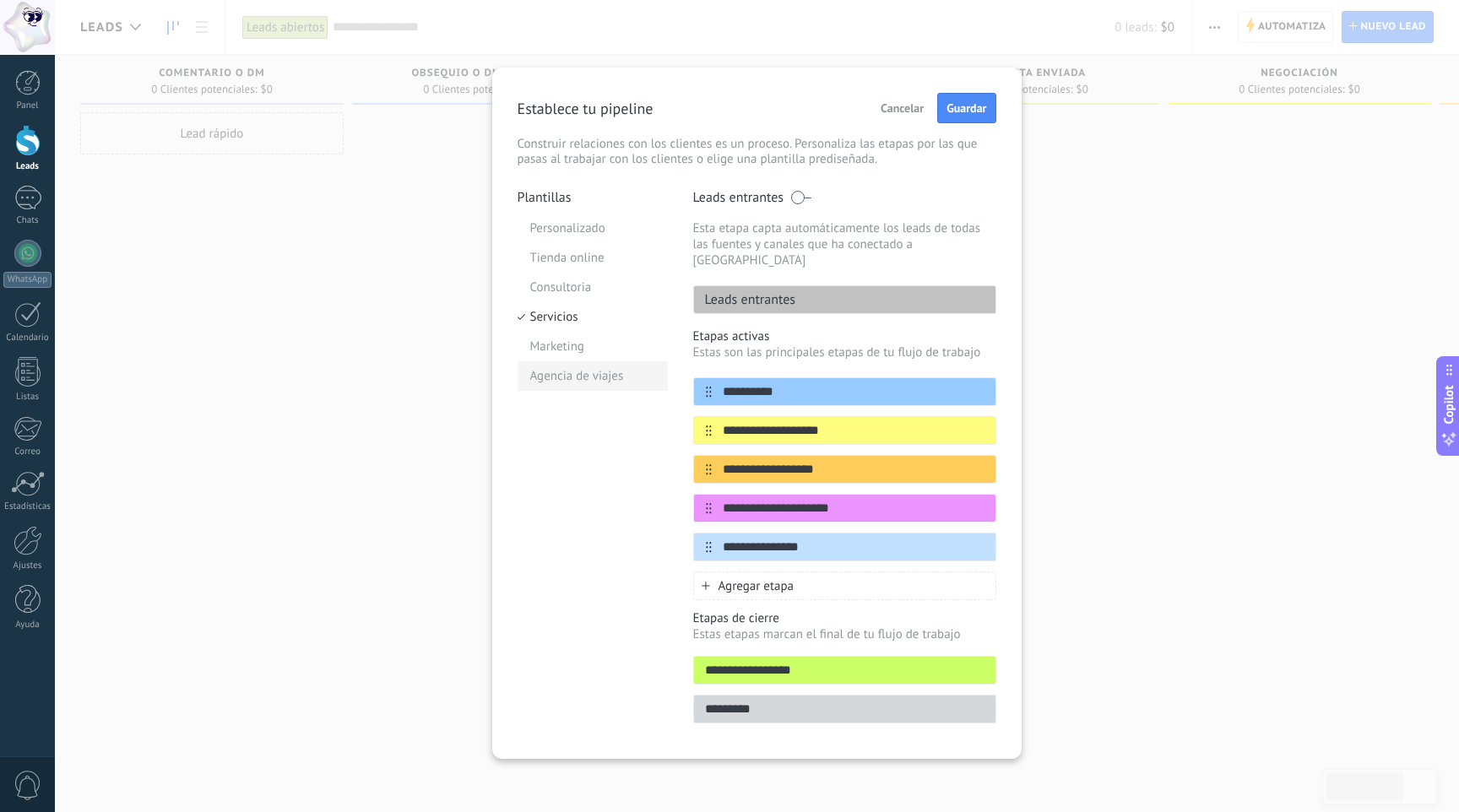
click at [614, 385] on li "Agencia de viajes" at bounding box center [593, 376] width 151 height 29
click at [578, 316] on li "Servicios" at bounding box center [593, 317] width 151 height 29
click at [586, 340] on li "Marketing" at bounding box center [593, 346] width 151 height 29
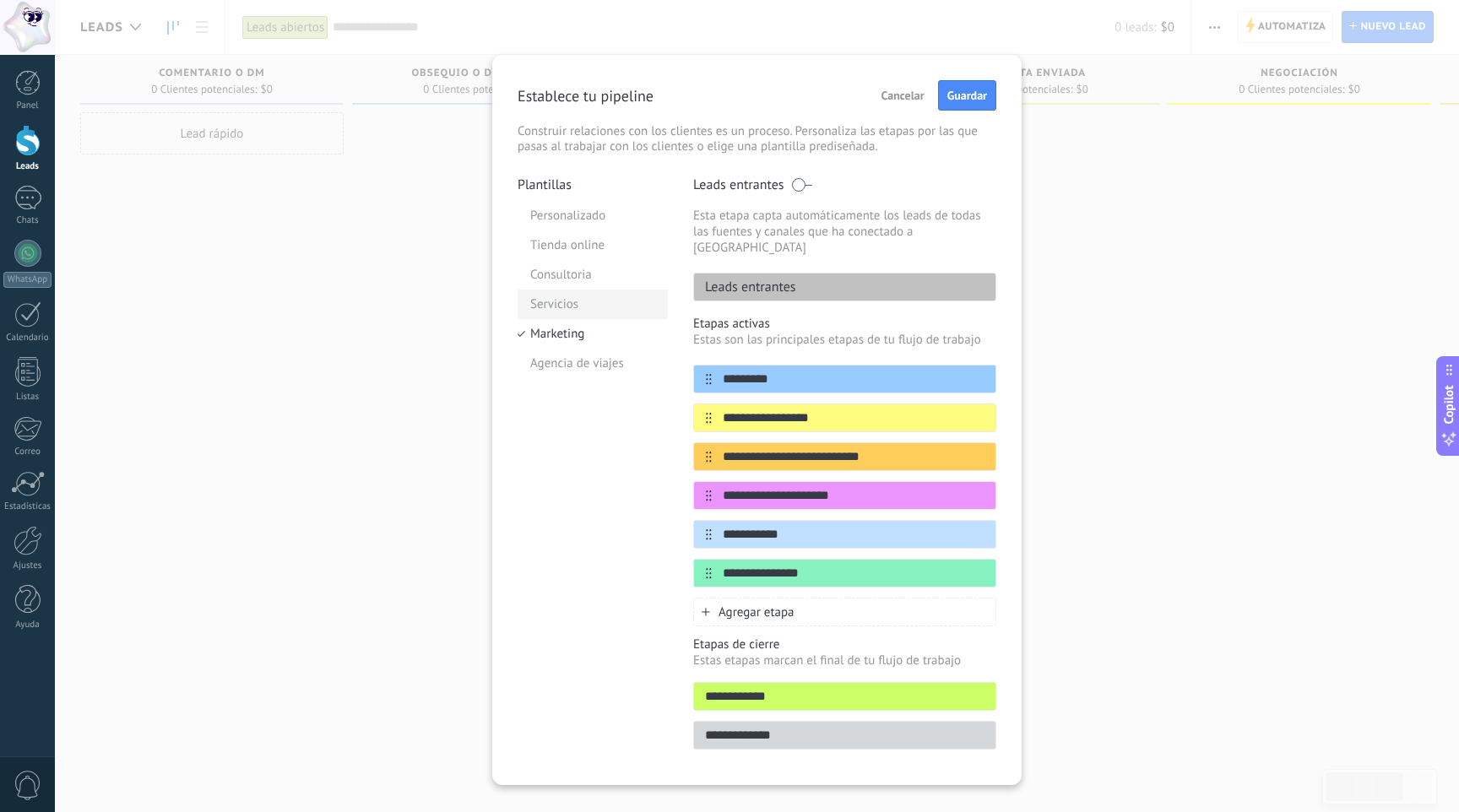
click at [573, 313] on li "Servicios" at bounding box center [593, 304] width 151 height 29
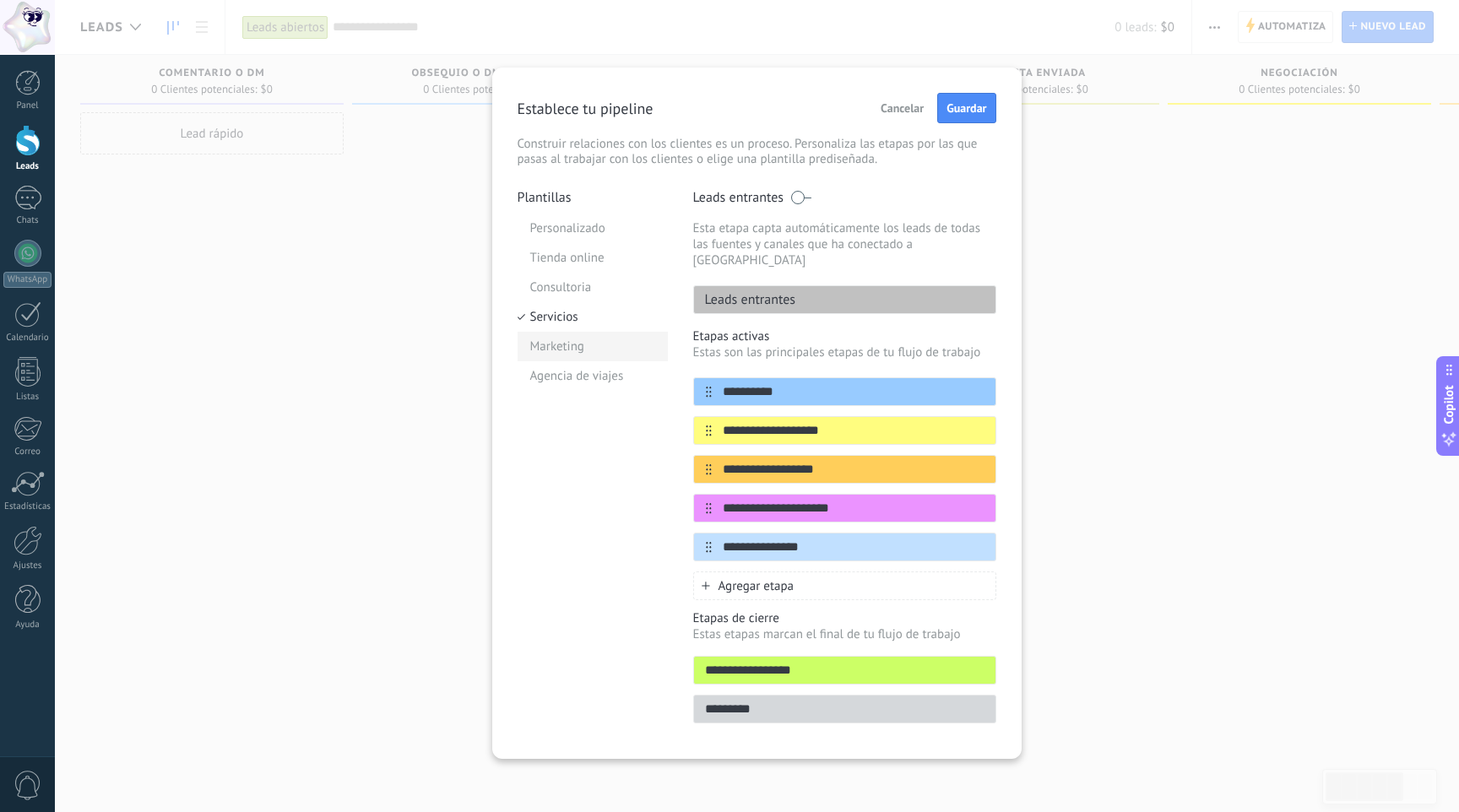
click at [603, 359] on li "Marketing" at bounding box center [593, 346] width 151 height 29
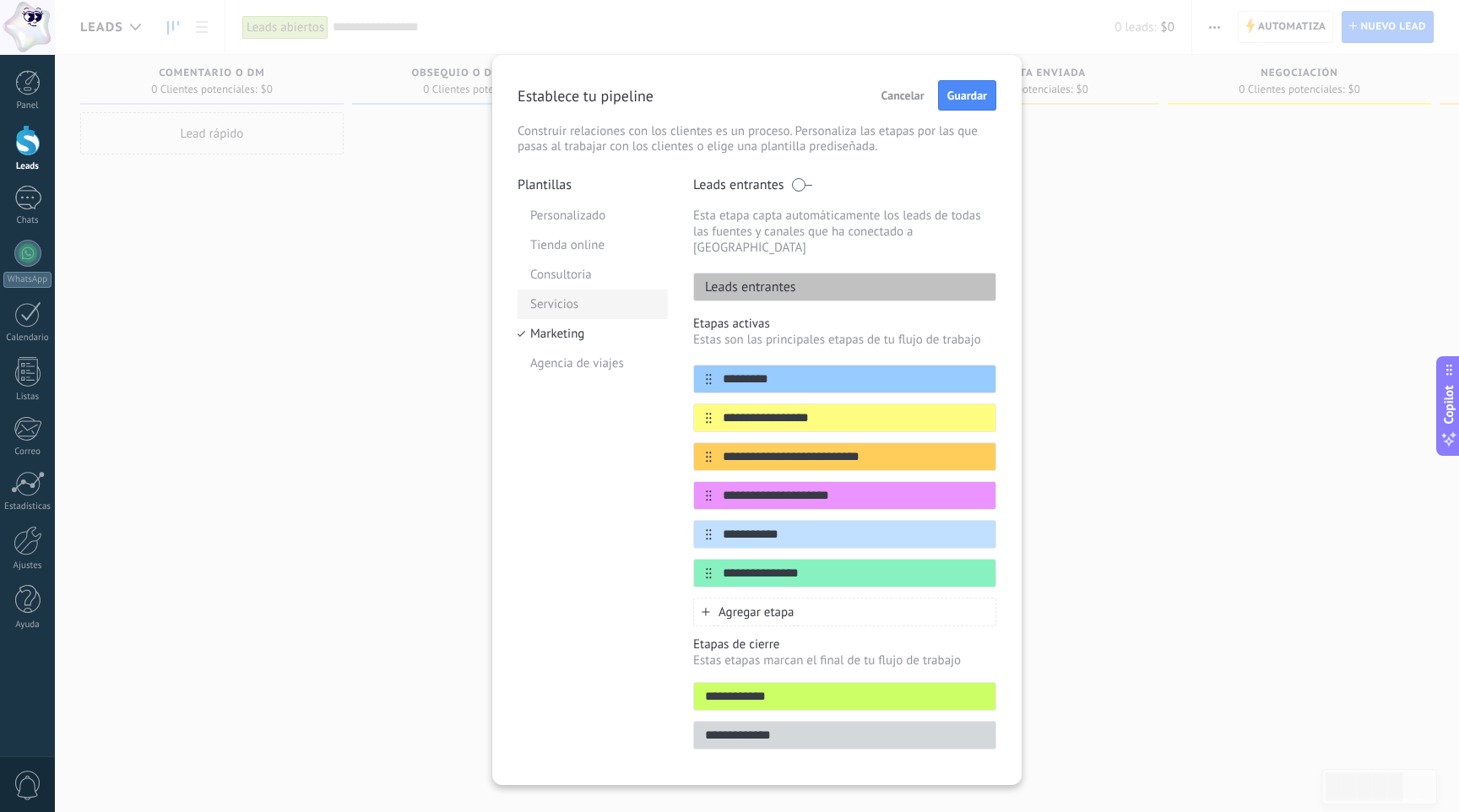
click at [598, 300] on li "Servicios" at bounding box center [593, 304] width 151 height 29
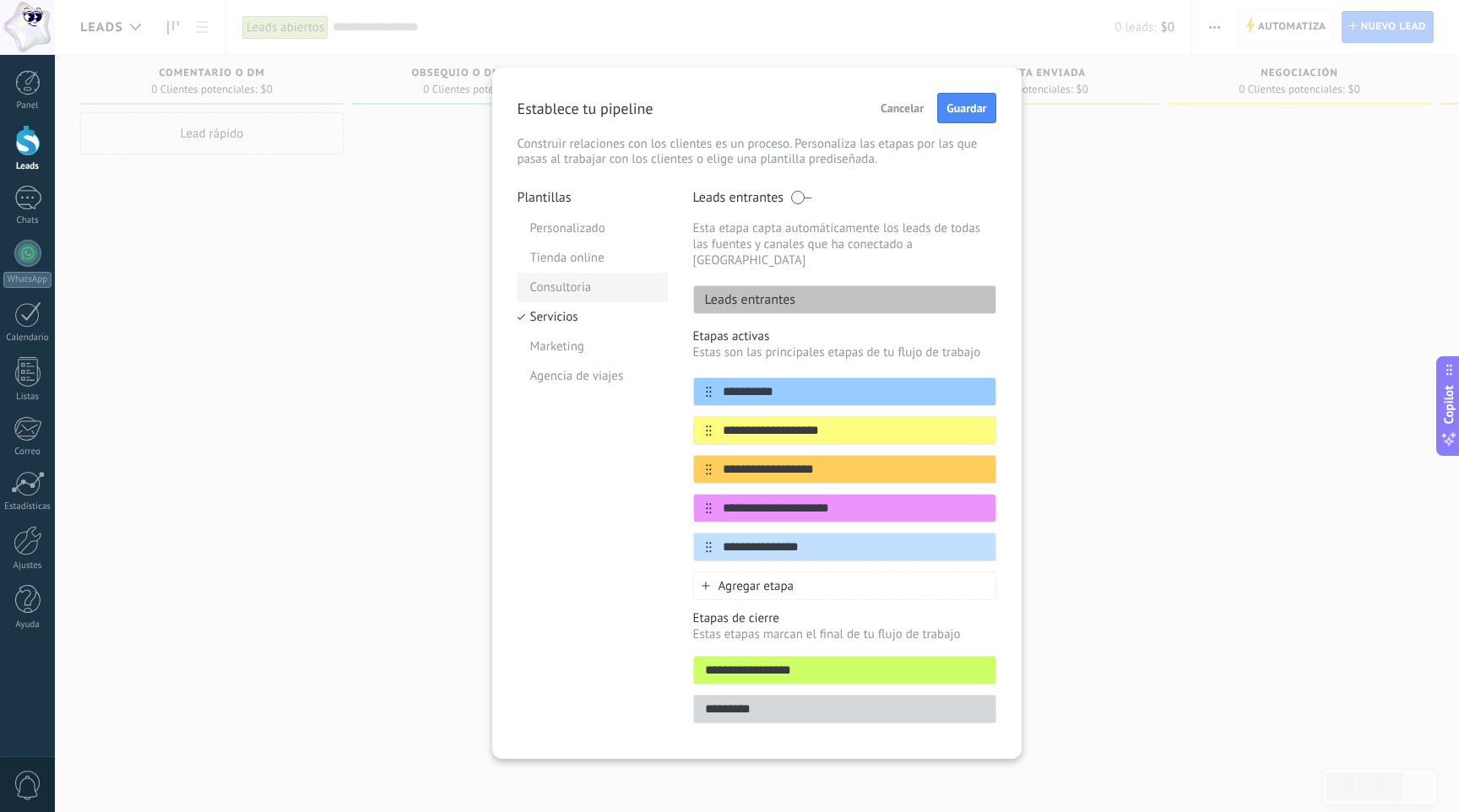
click at [591, 284] on li "Consultoria" at bounding box center [593, 287] width 151 height 29
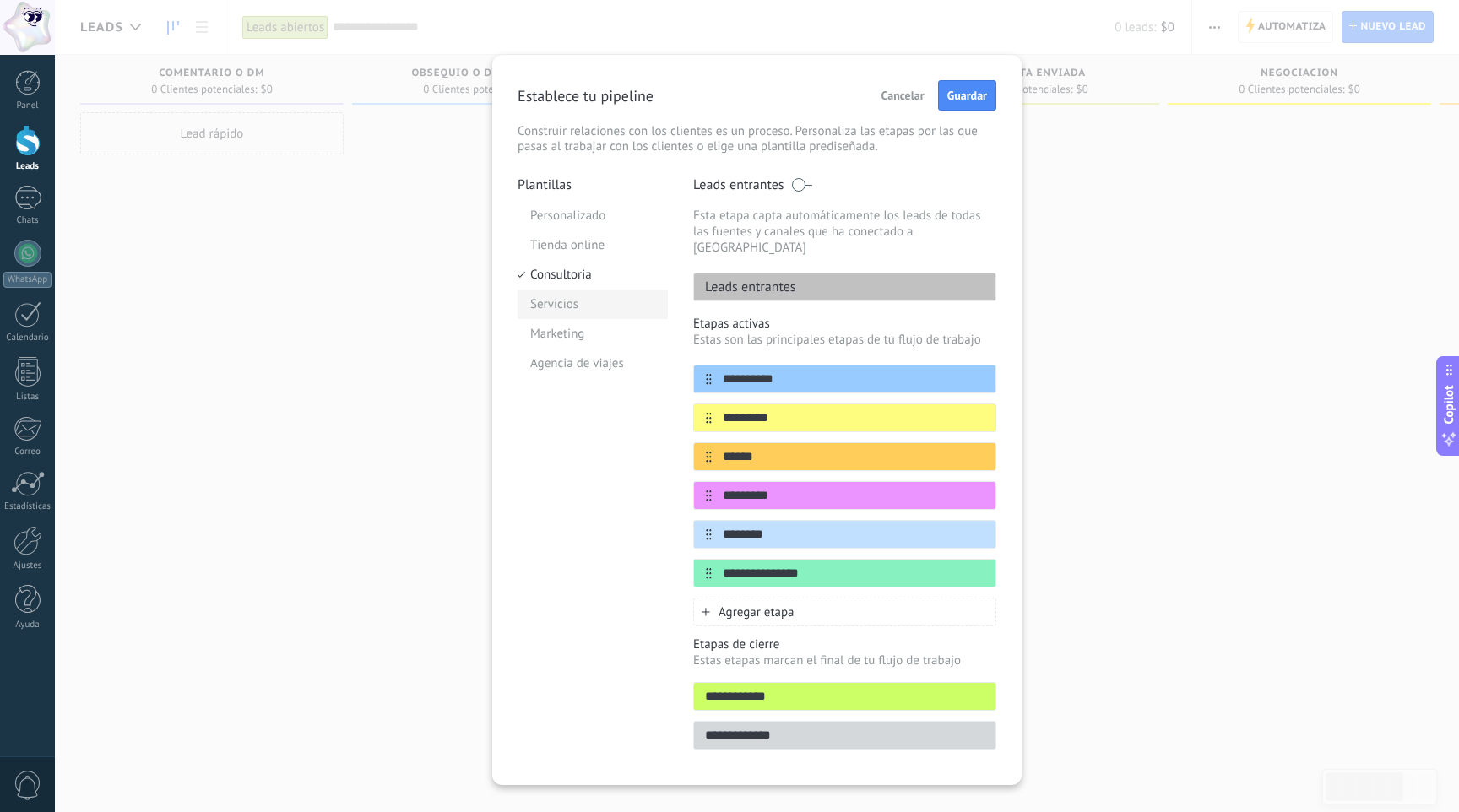
click at [604, 308] on li "Servicios" at bounding box center [593, 304] width 151 height 29
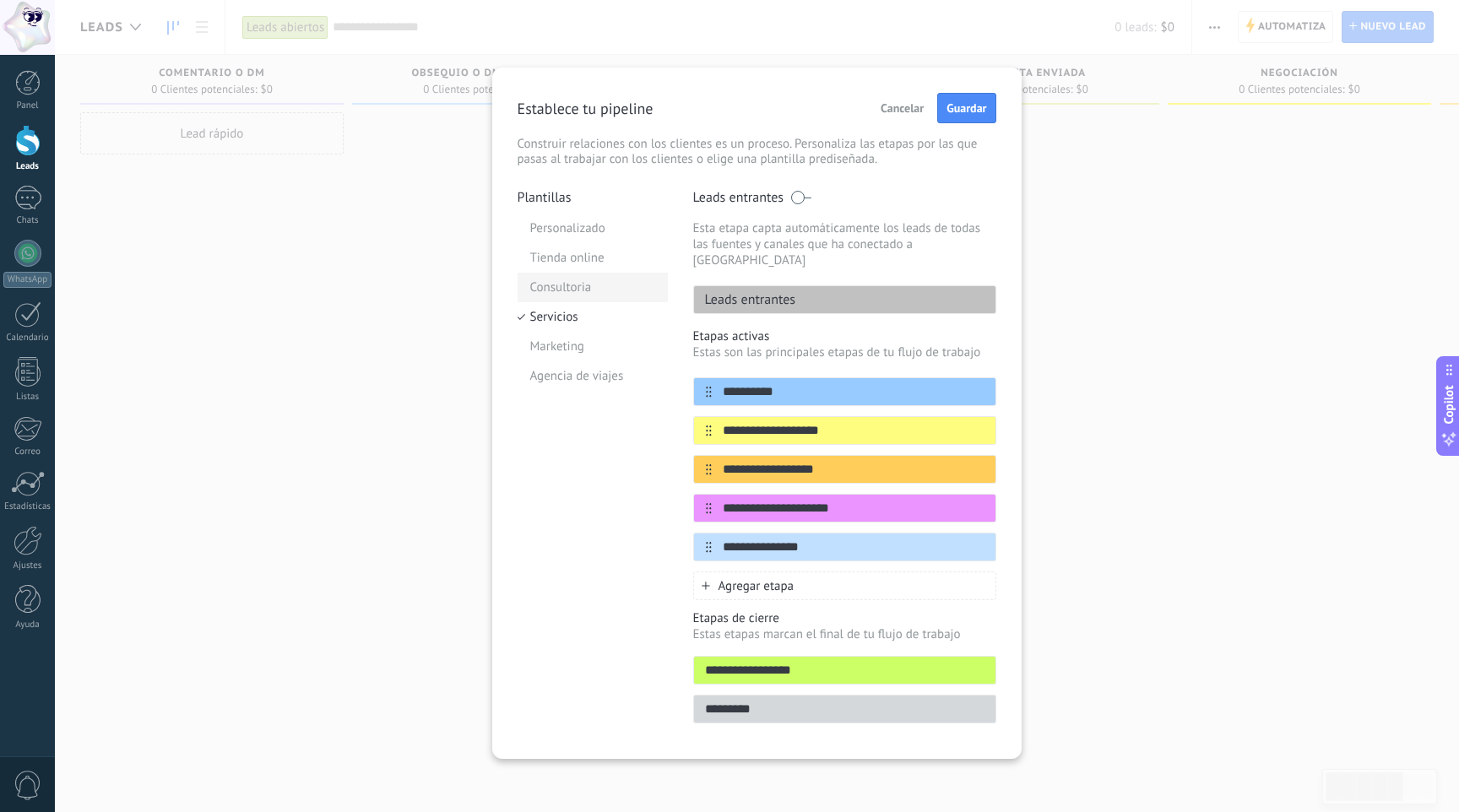
click at [551, 289] on li "Consultoria" at bounding box center [593, 287] width 151 height 29
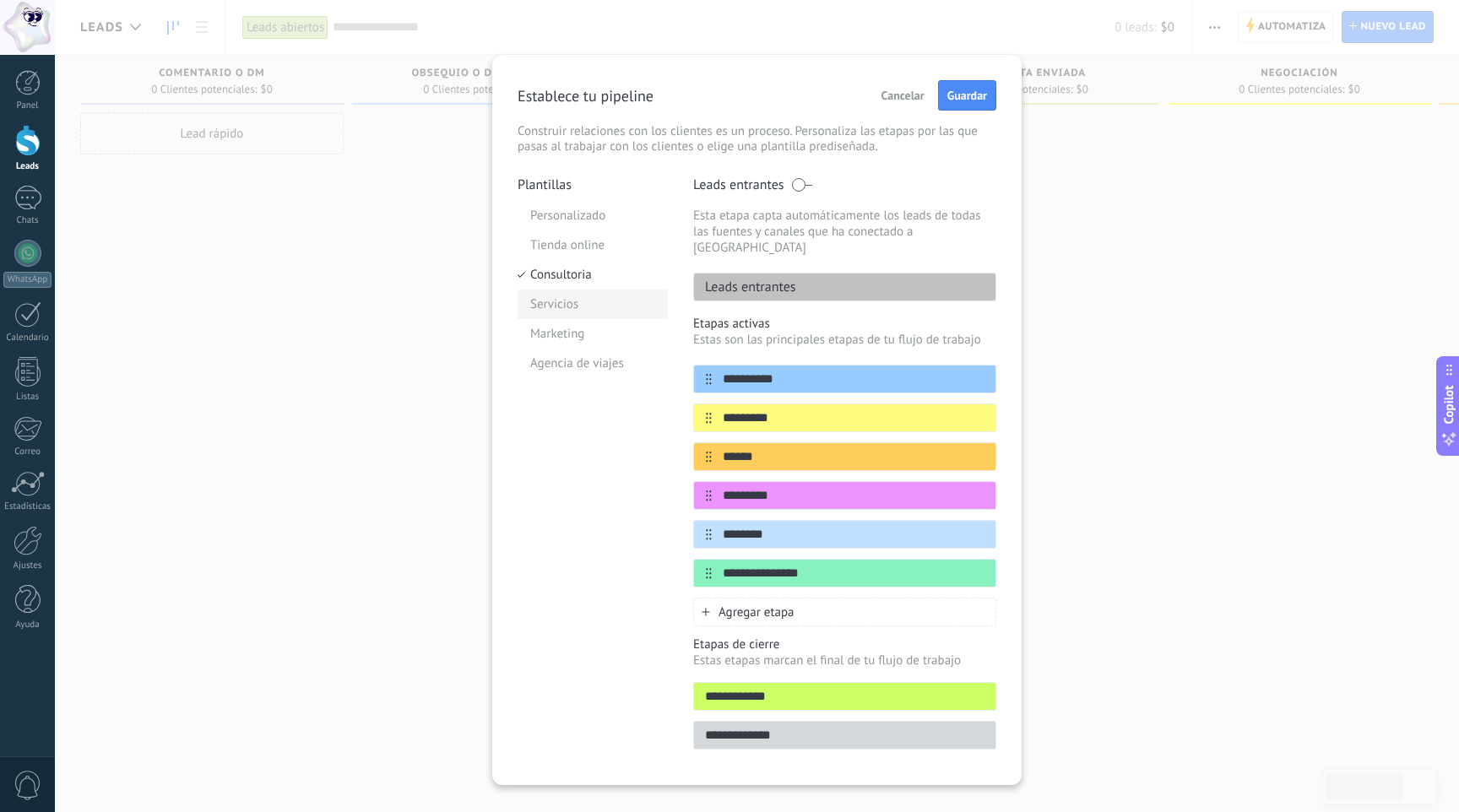
click at [610, 293] on li "Servicios" at bounding box center [593, 304] width 151 height 29
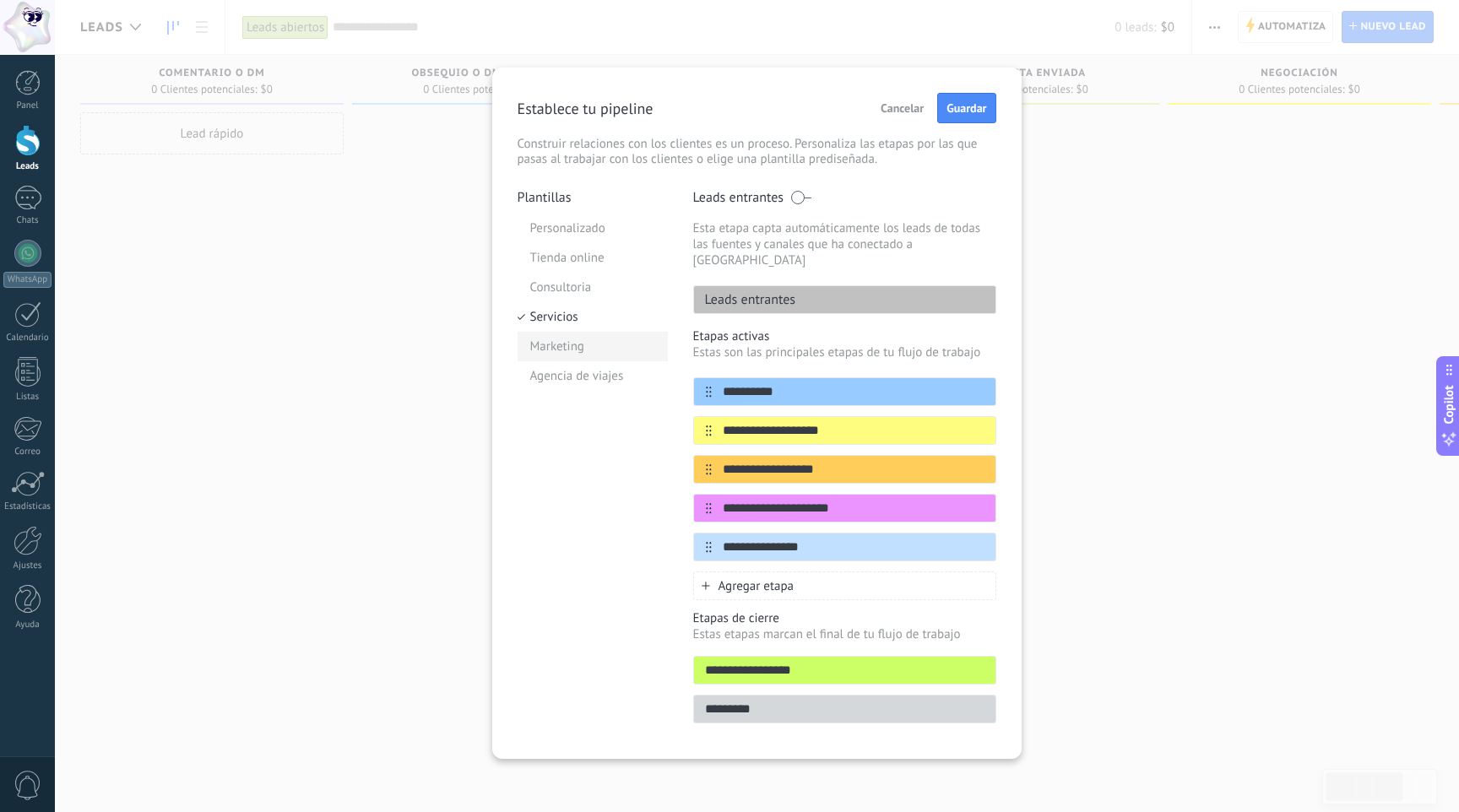
click at [621, 347] on li "Marketing" at bounding box center [593, 346] width 151 height 29
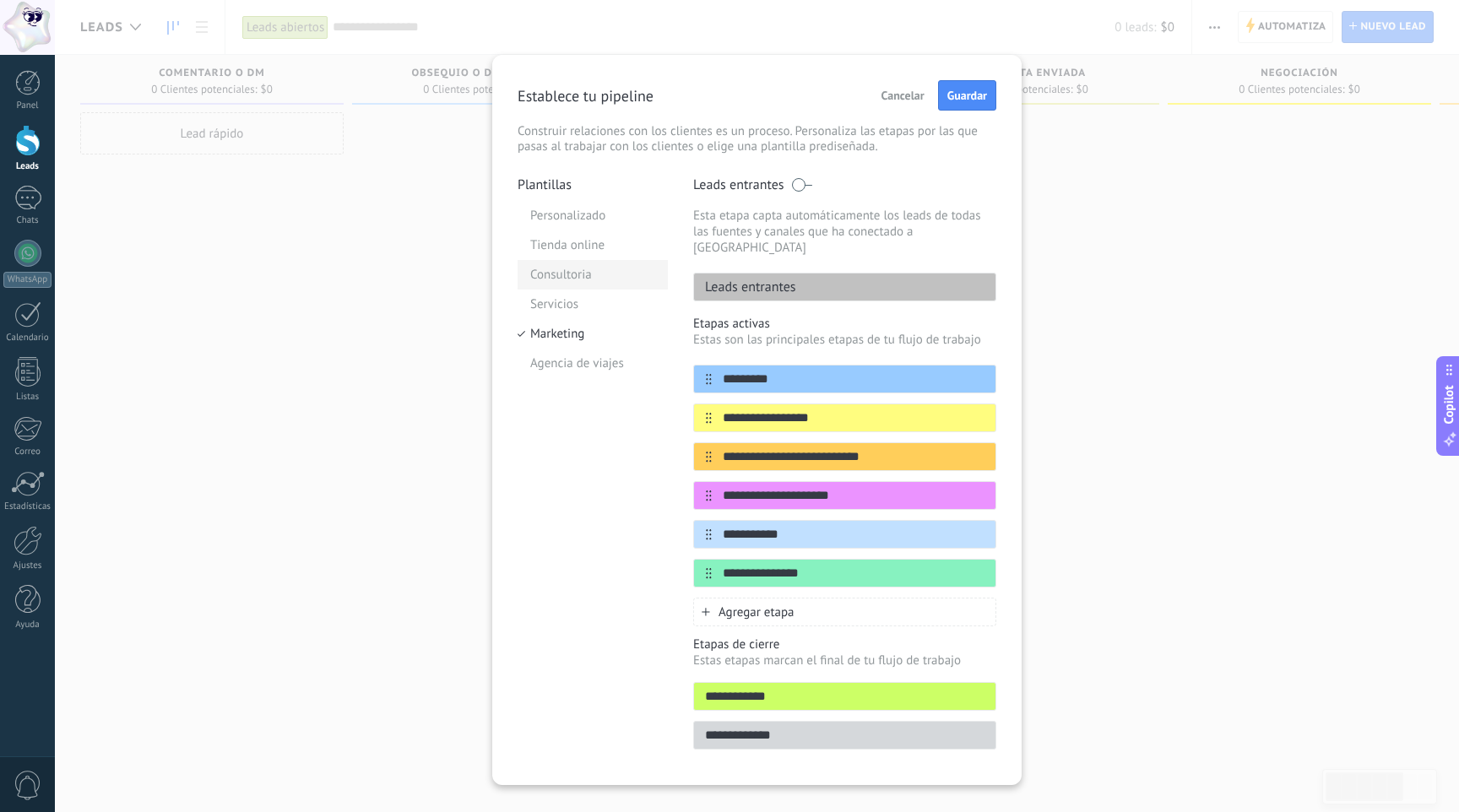
click at [601, 277] on li "Consultoria" at bounding box center [593, 274] width 151 height 29
click at [601, 287] on li "Consultoria" at bounding box center [593, 274] width 151 height 29
click at [599, 300] on li "Servicios" at bounding box center [593, 304] width 151 height 29
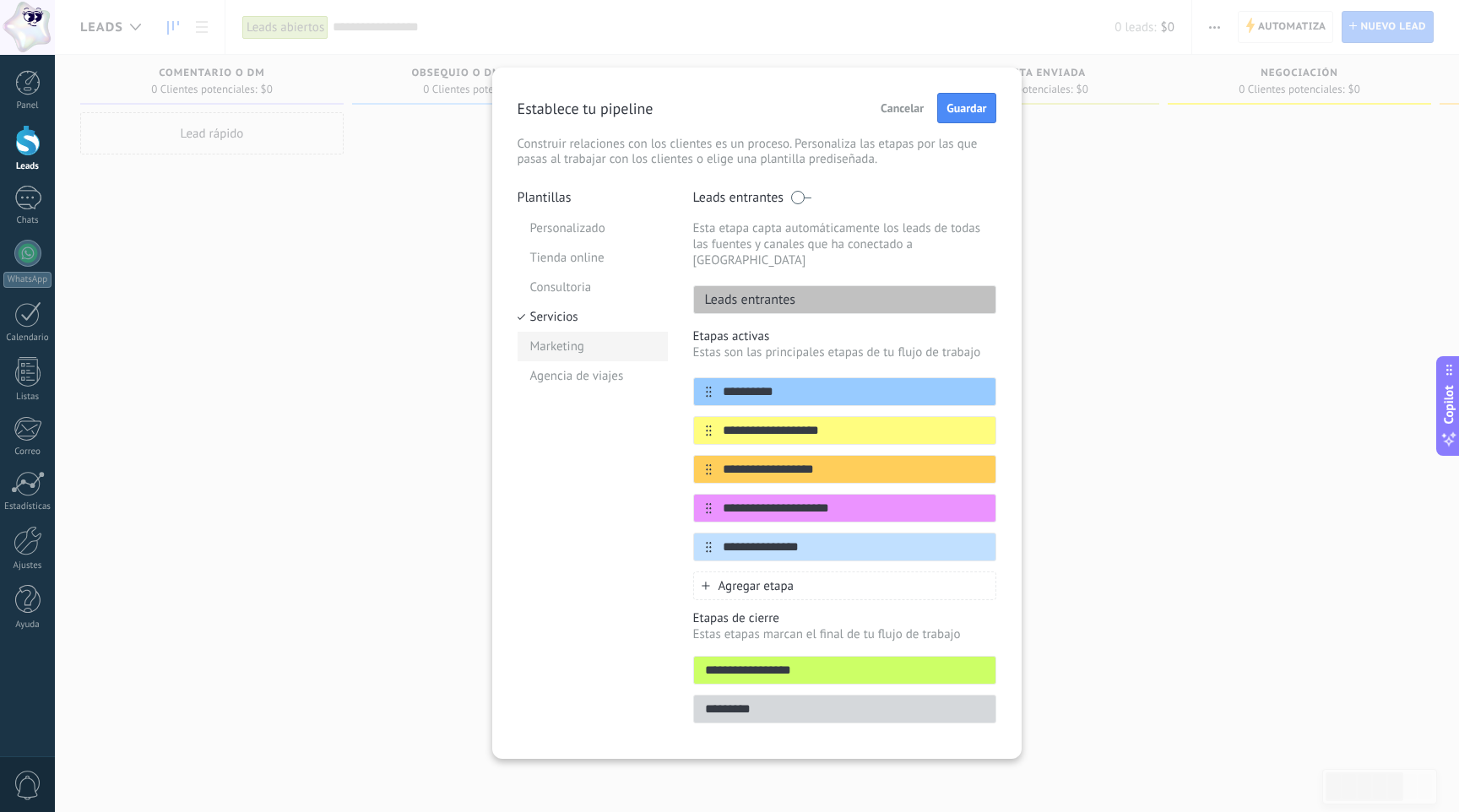
click at [610, 351] on li "Marketing" at bounding box center [593, 346] width 151 height 29
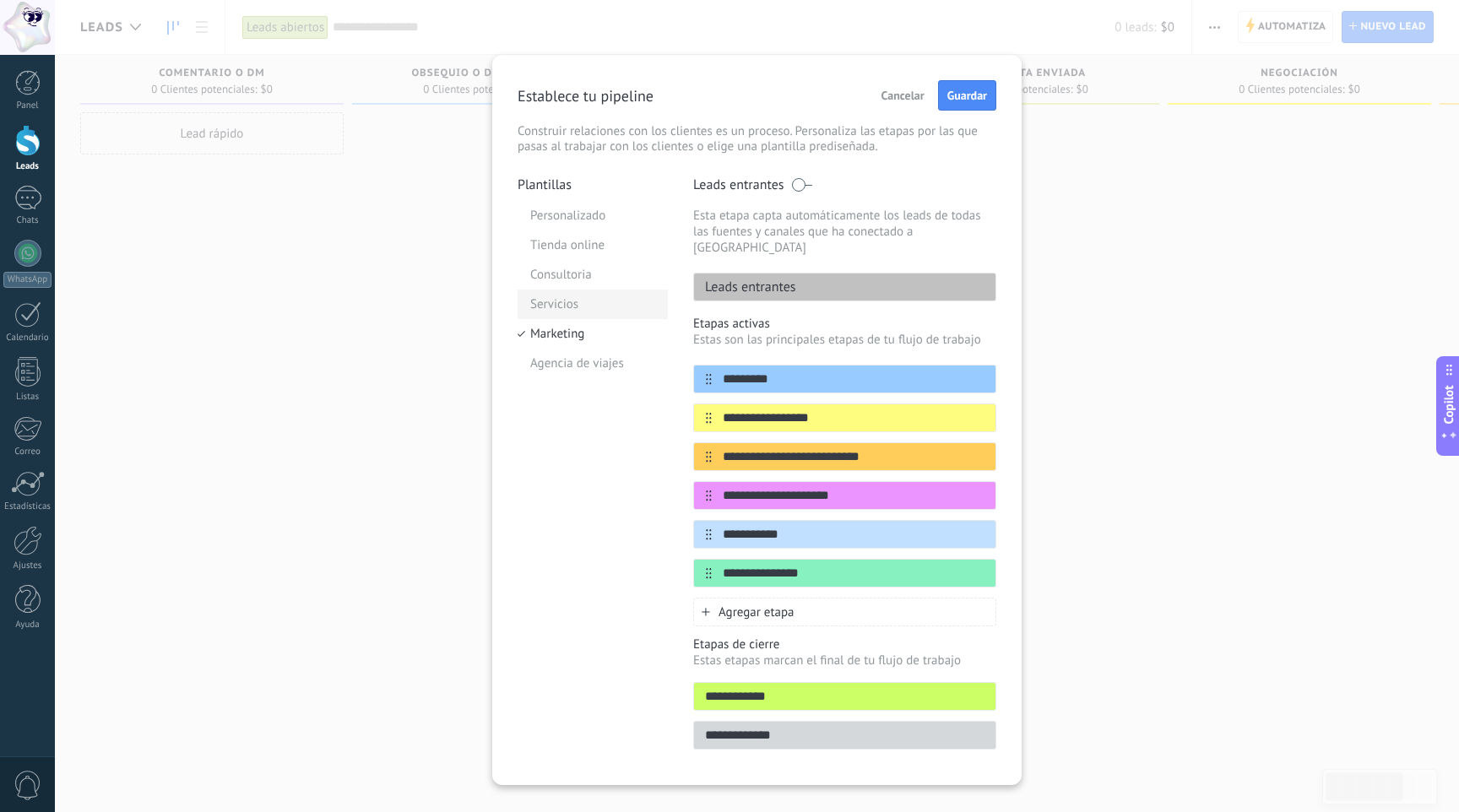
click at [590, 305] on li "Servicios" at bounding box center [593, 304] width 151 height 29
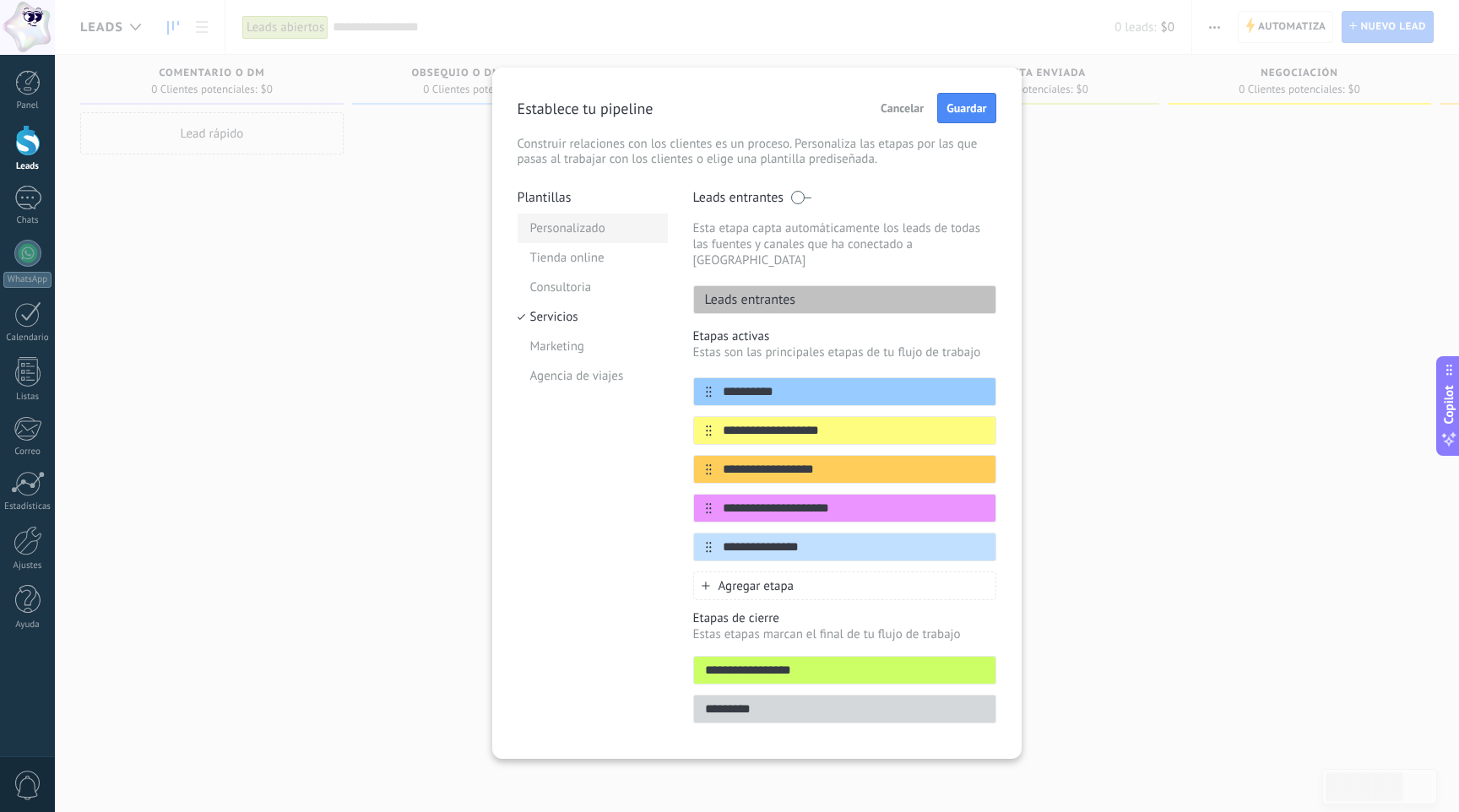
click at [591, 234] on li "Personalizado" at bounding box center [593, 229] width 151 height 29
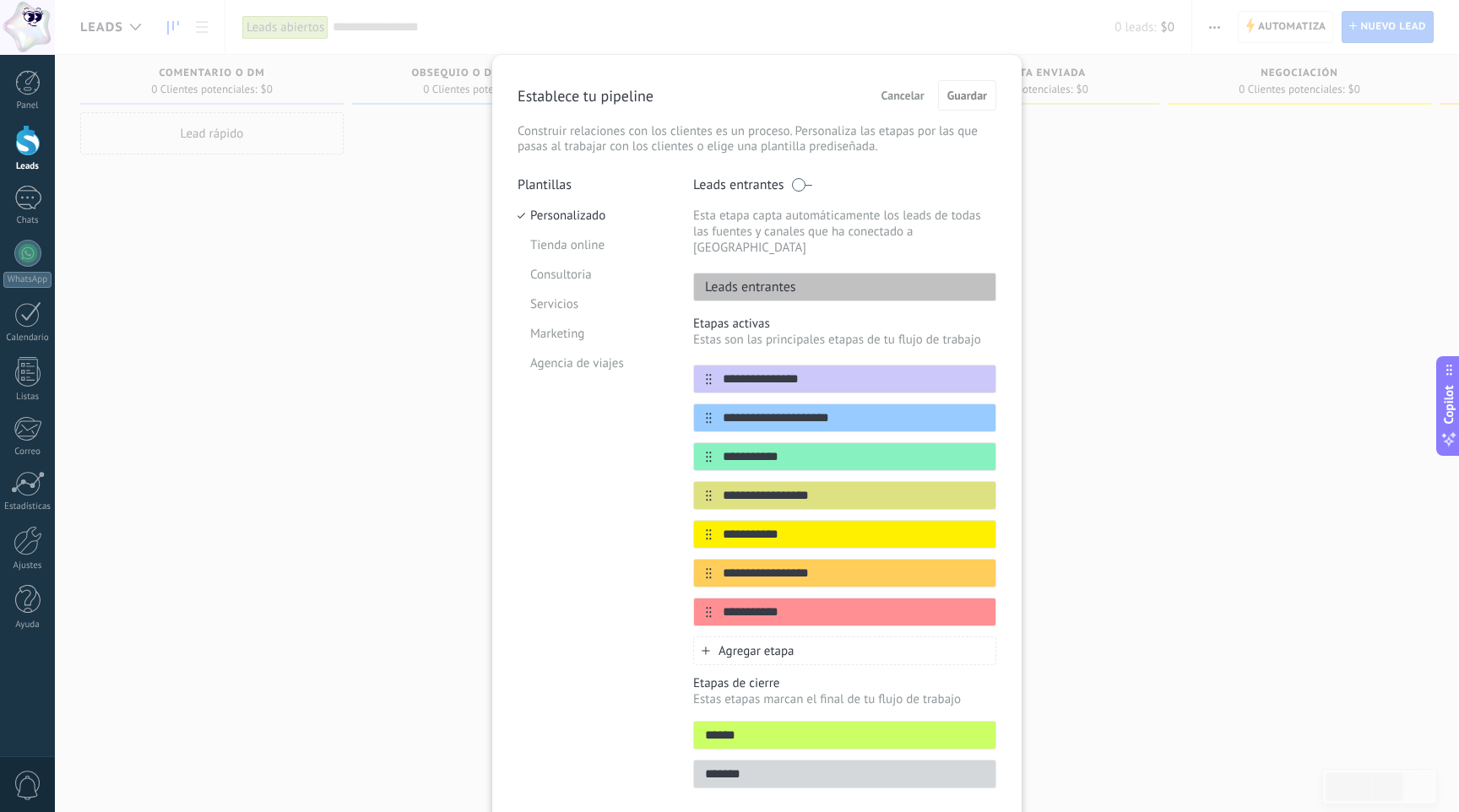
click at [772, 279] on p "Leads entrantes" at bounding box center [745, 287] width 102 height 16
click at [758, 409] on input "**********" at bounding box center [834, 418] width 245 height 17
click at [797, 409] on input "**********" at bounding box center [834, 418] width 245 height 17
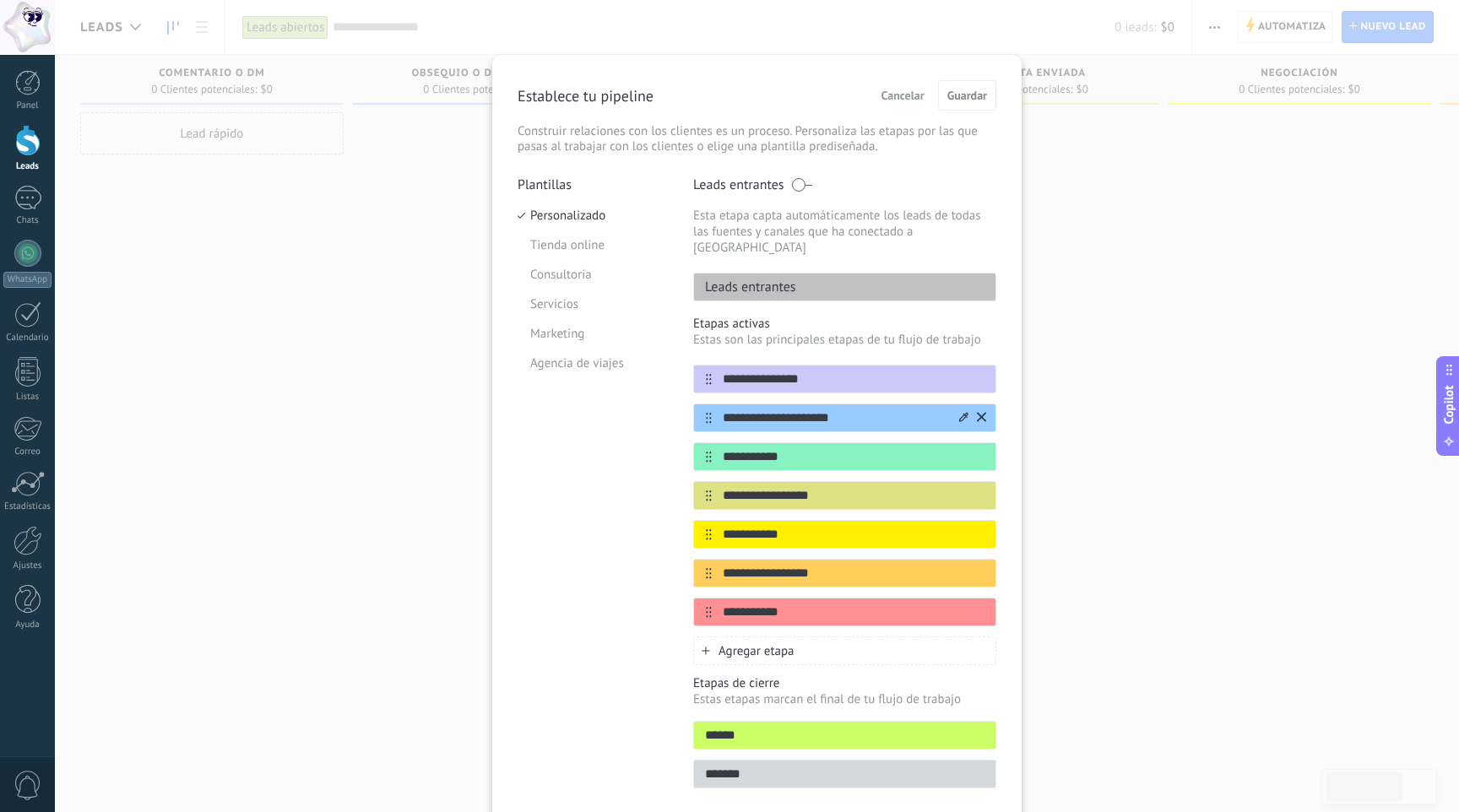
drag, startPoint x: 785, startPoint y: 404, endPoint x: 720, endPoint y: 404, distance: 65.0
click at [720, 409] on input "**********" at bounding box center [834, 418] width 245 height 17
type input "**********"
click at [735, 448] on input "**********" at bounding box center [834, 457] width 245 height 17
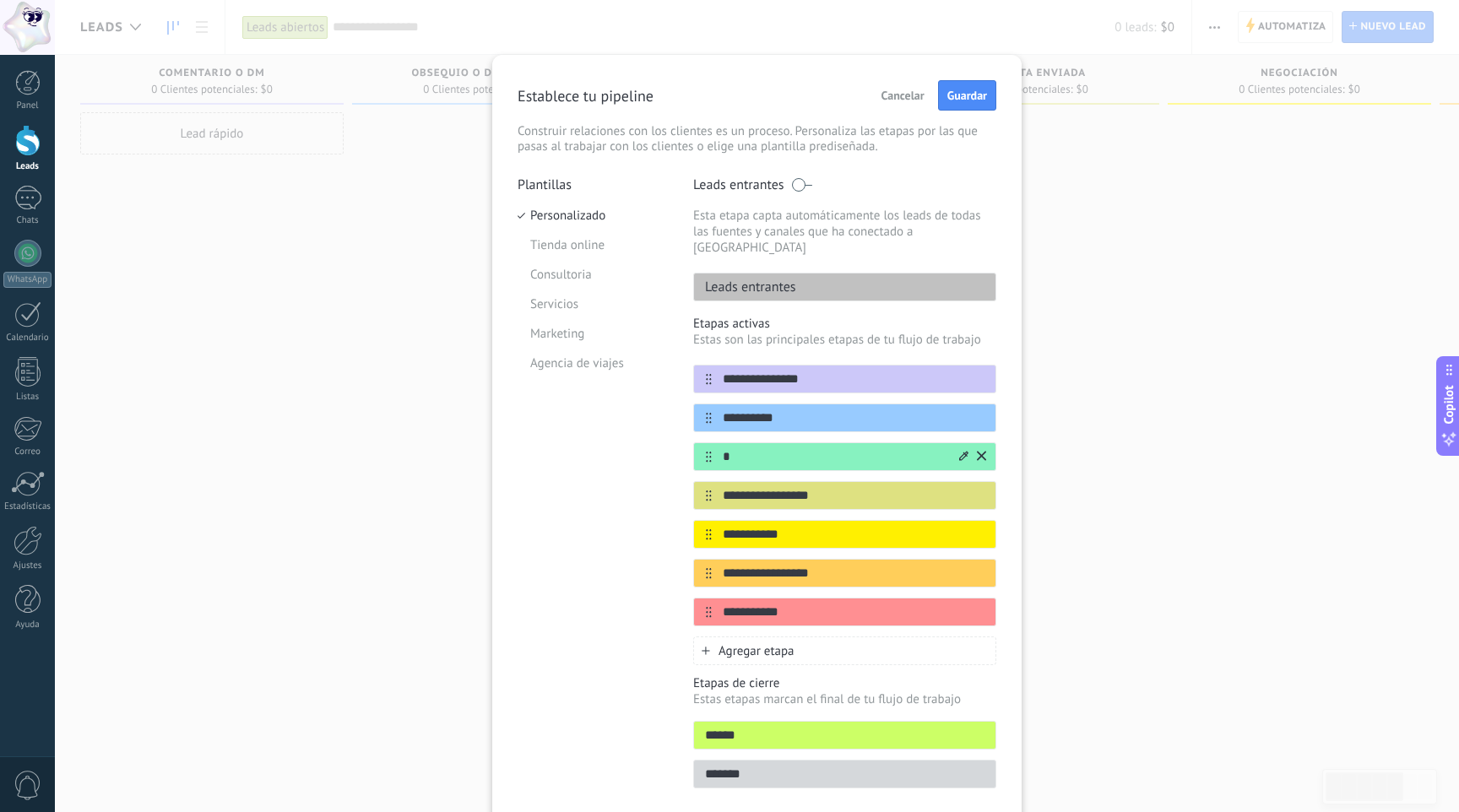
type input "**********"
click at [788, 487] on input "**********" at bounding box center [834, 495] width 245 height 17
click at [809, 564] on input "**********" at bounding box center [834, 573] width 245 height 17
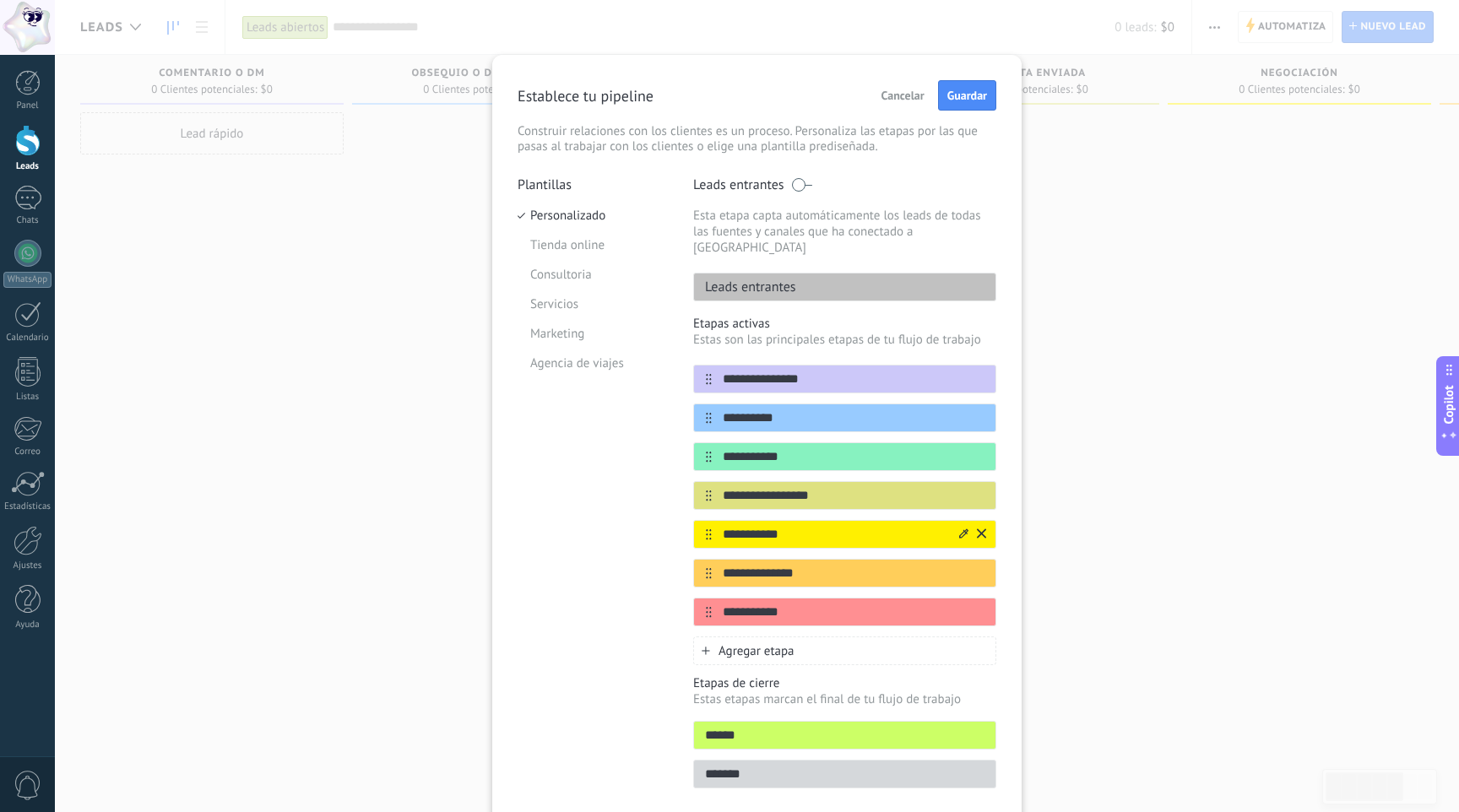
type input "**********"
click at [732, 525] on input "**********" at bounding box center [834, 534] width 245 height 17
type input "********"
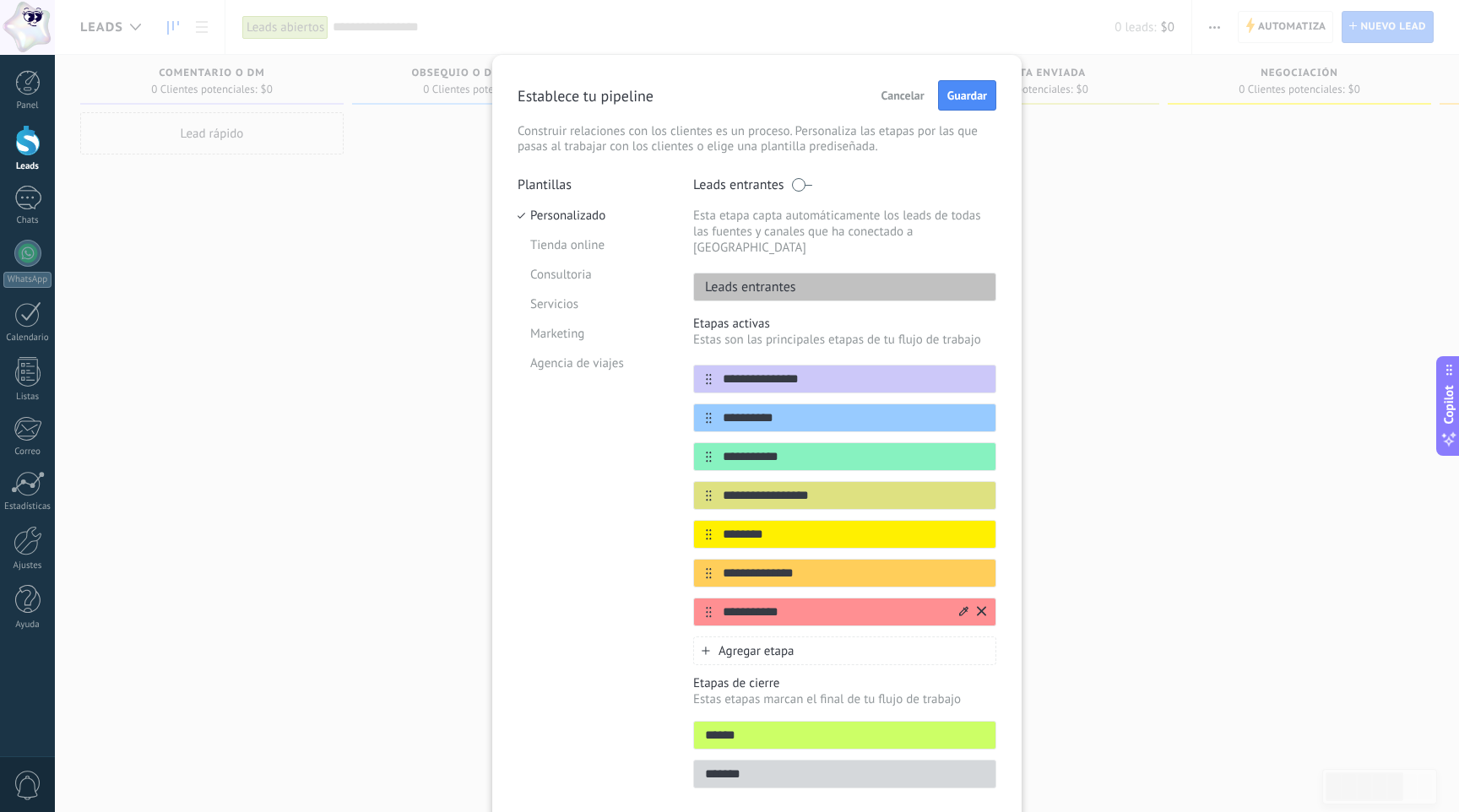
click at [746, 604] on input "**********" at bounding box center [834, 612] width 245 height 17
click at [956, 93] on span "Guardar" at bounding box center [967, 95] width 40 height 12
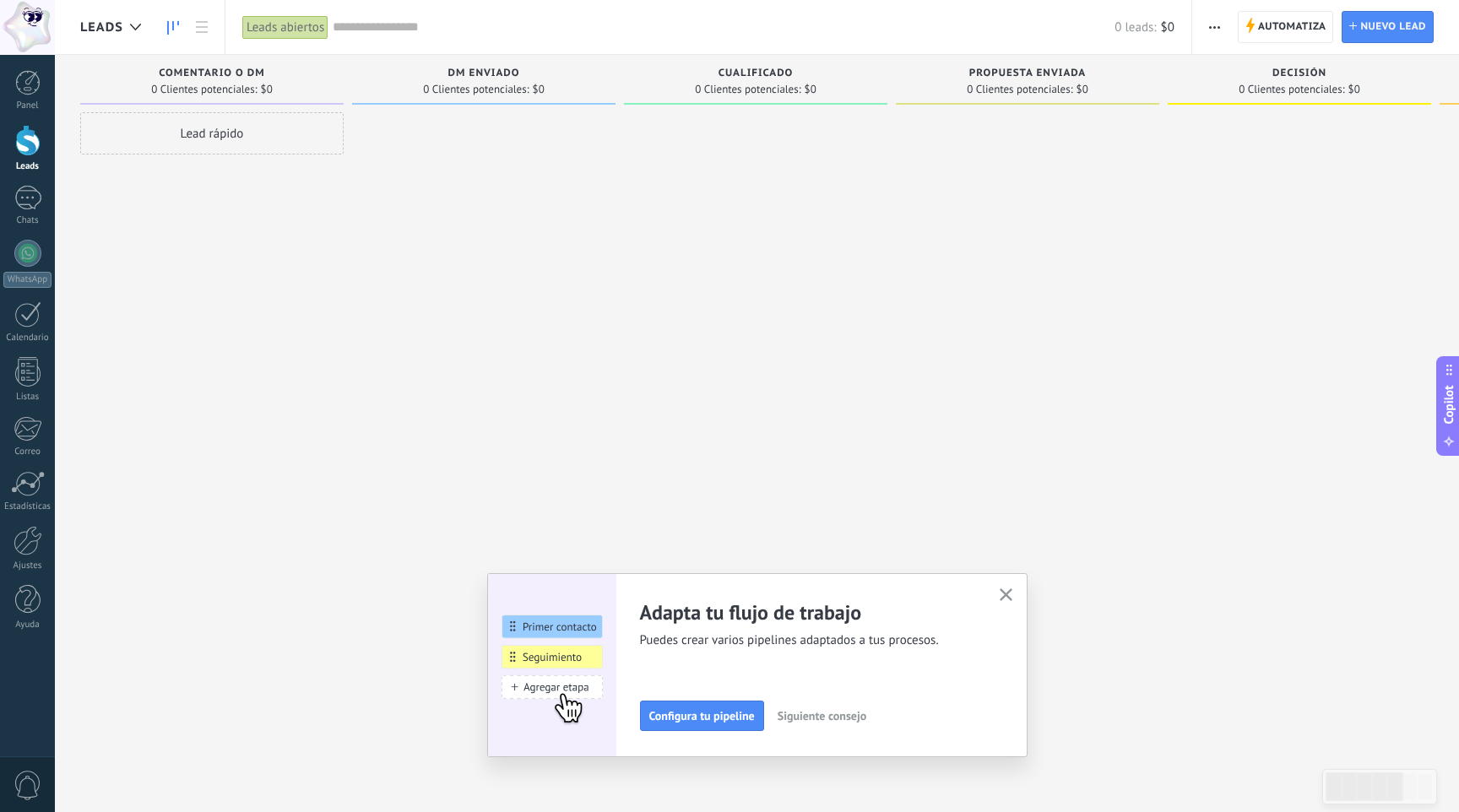
click at [270, 137] on div "Lead rápido" at bounding box center [212, 133] width 263 height 42
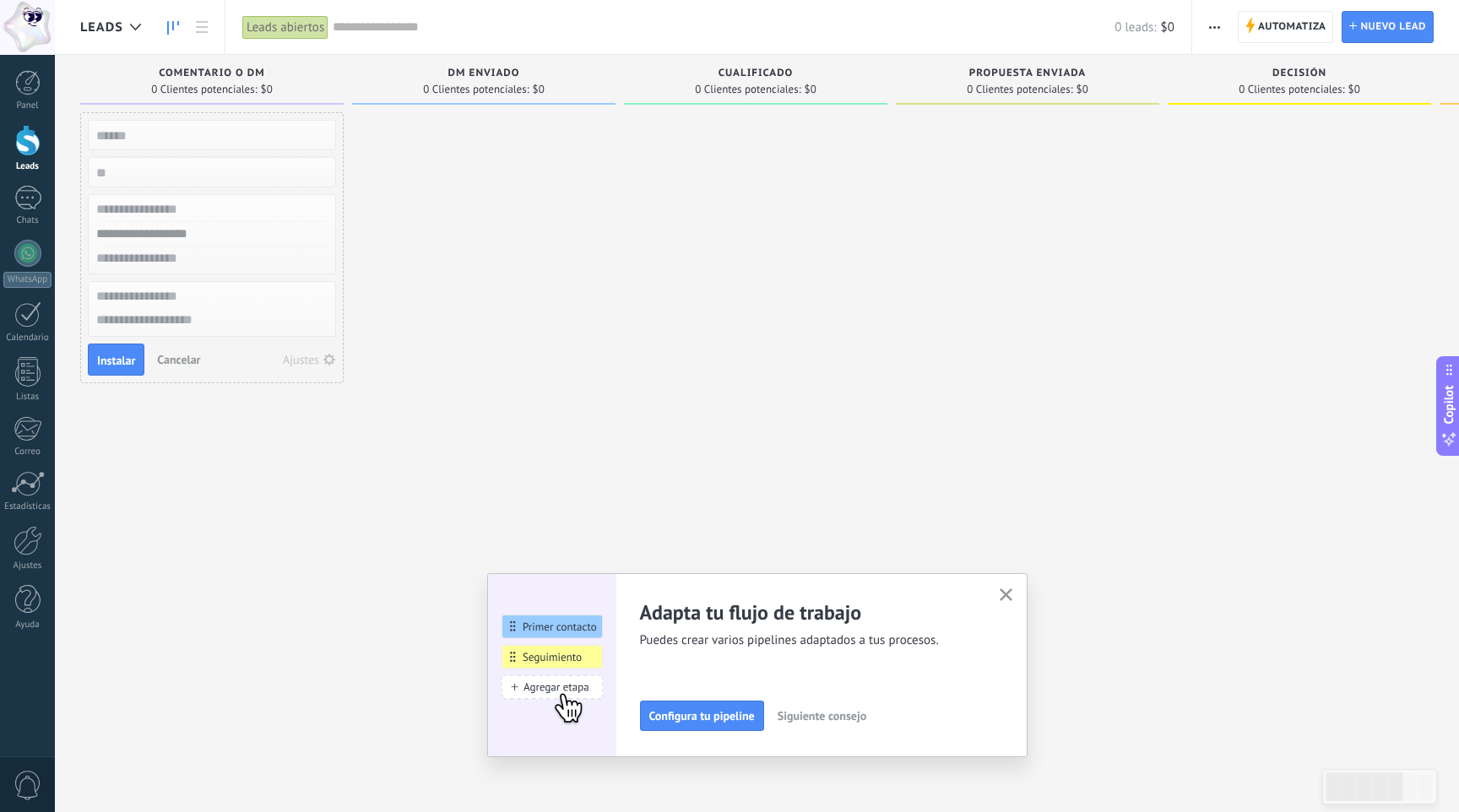
click at [457, 157] on div at bounding box center [484, 408] width 263 height 591
click at [184, 361] on span "Cancelar" at bounding box center [178, 360] width 43 height 16
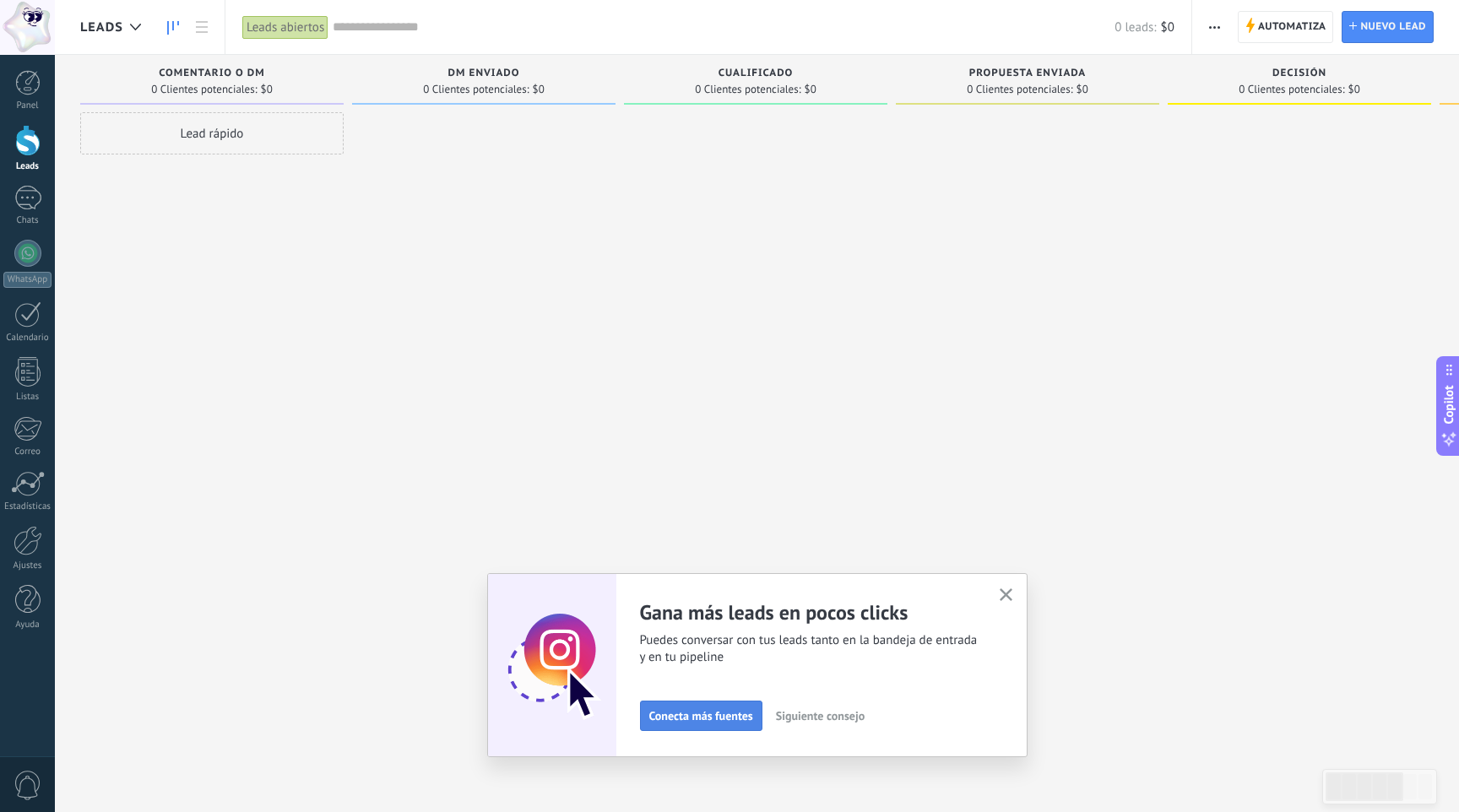
click at [698, 707] on button "Conecta más fuentes" at bounding box center [700, 715] width 122 height 30
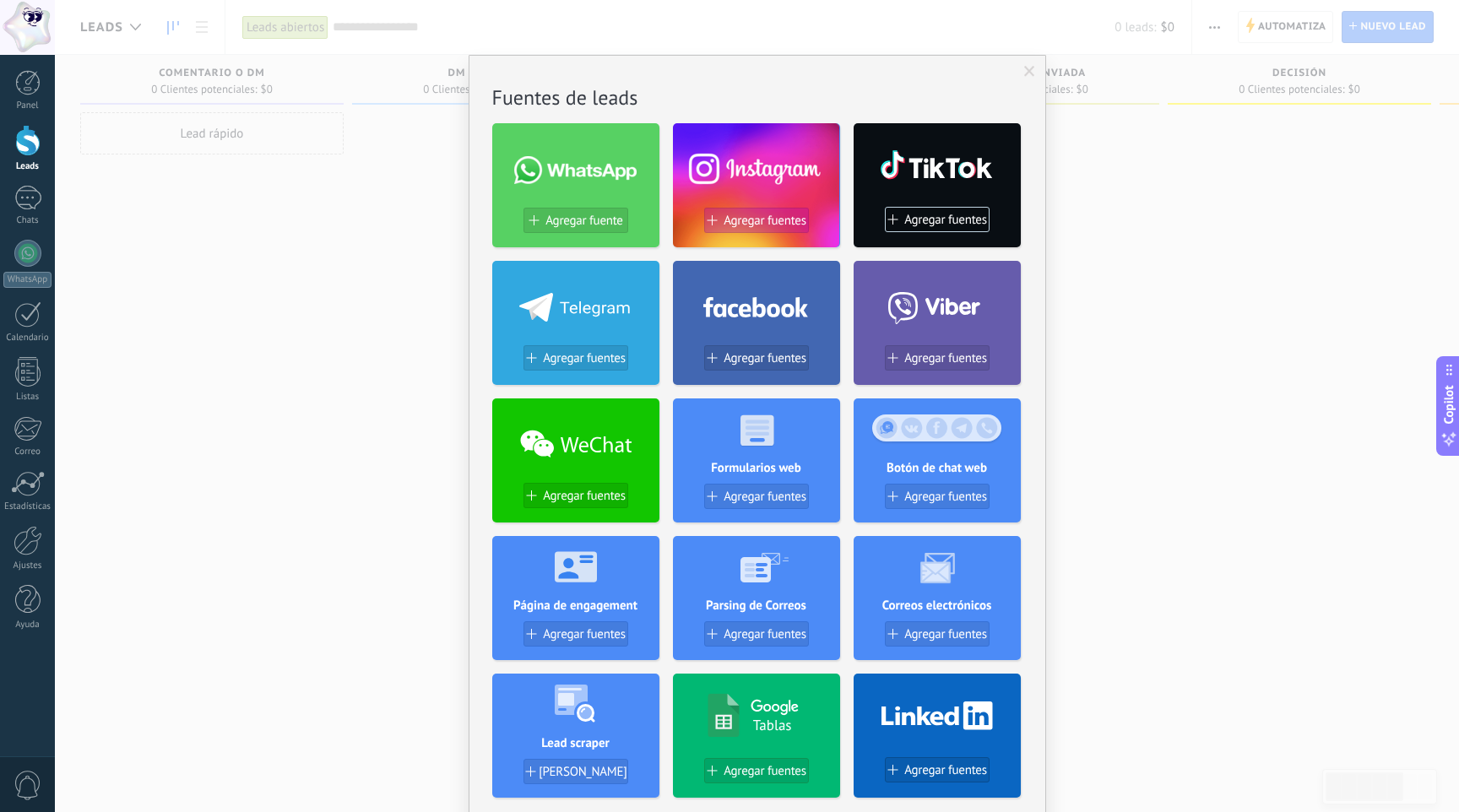
click at [784, 225] on span "Agregar fuentes" at bounding box center [765, 221] width 83 height 15
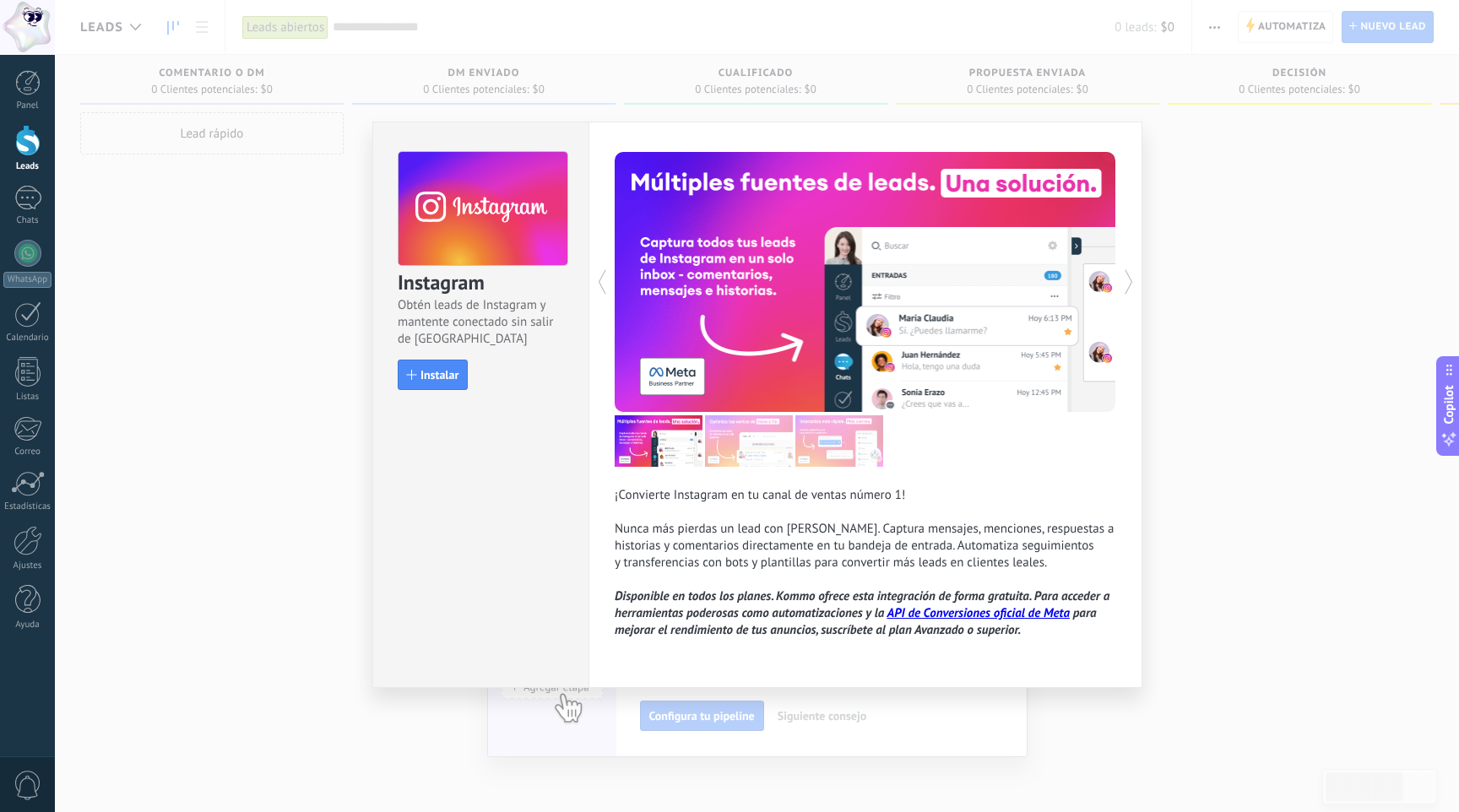
click at [1277, 294] on div "Instagram Obtén leads de Instagram y mantente conectado sin salir de Kommo Inst…" at bounding box center [756, 406] width 1404 height 812
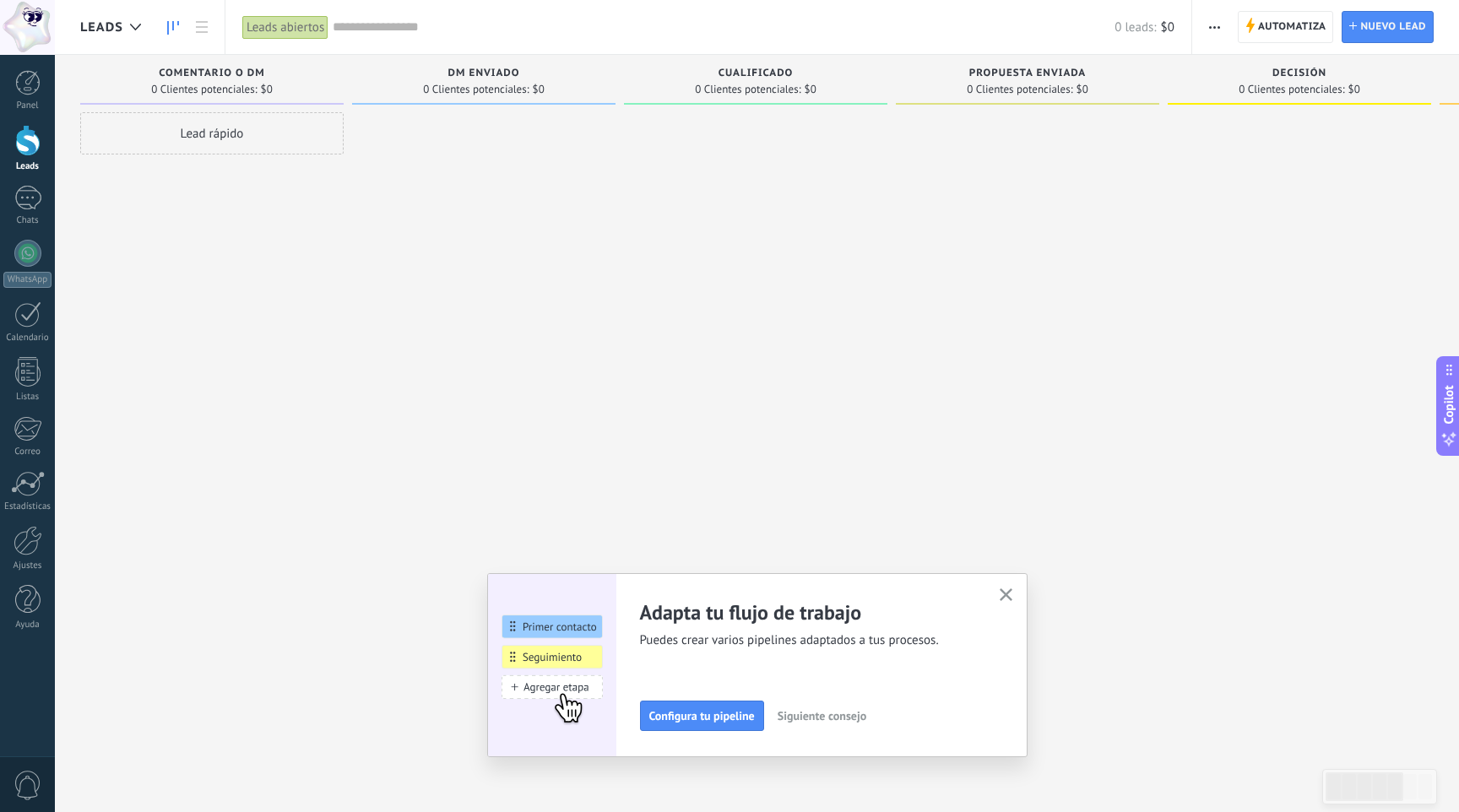
click at [499, 68] on span "DM enviado" at bounding box center [483, 74] width 72 height 12
click at [487, 73] on span "DM enviado" at bounding box center [483, 74] width 72 height 12
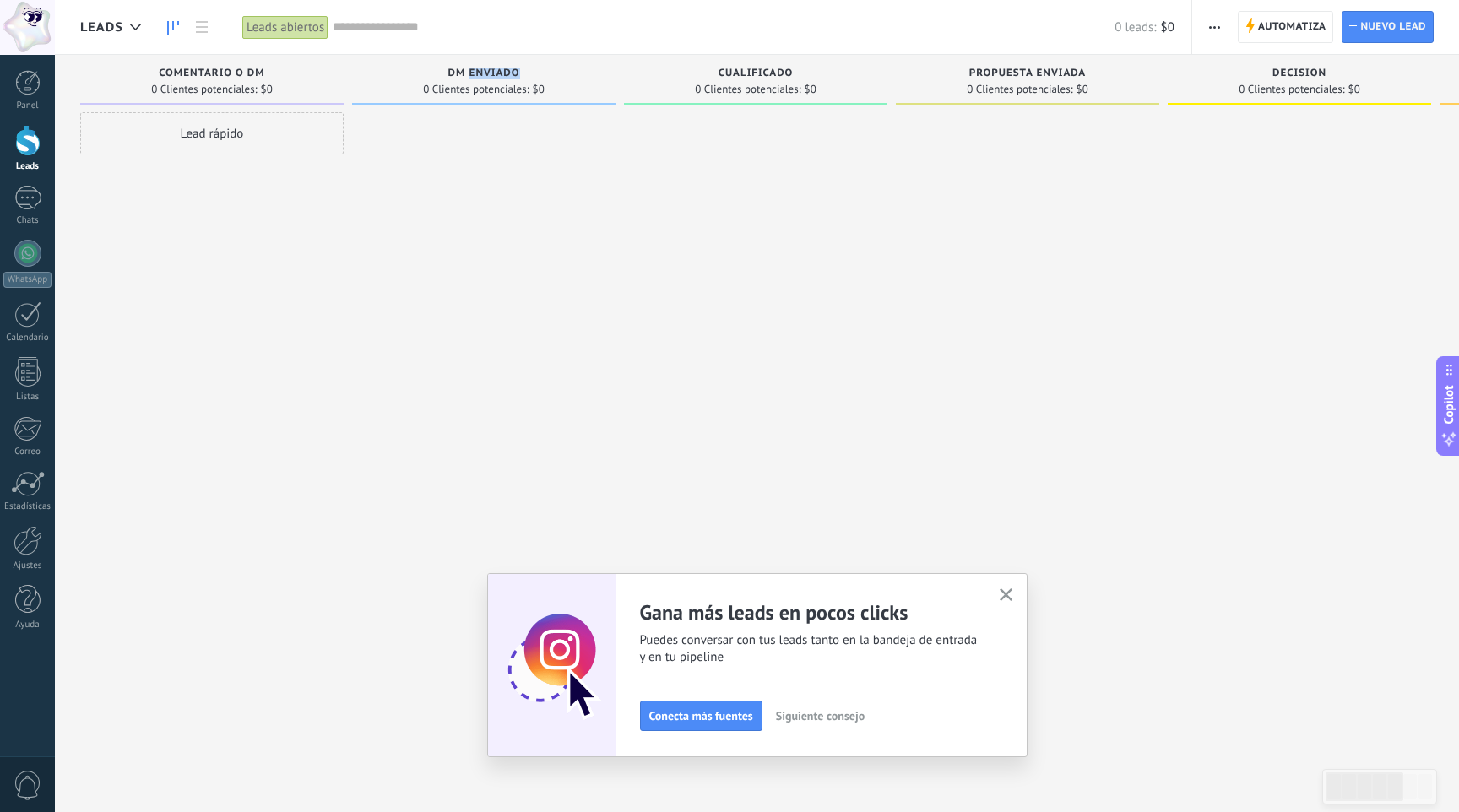
click at [487, 73] on span "DM enviado" at bounding box center [483, 74] width 72 height 12
click at [1258, 28] on span "Automatiza" at bounding box center [1292, 27] width 68 height 30
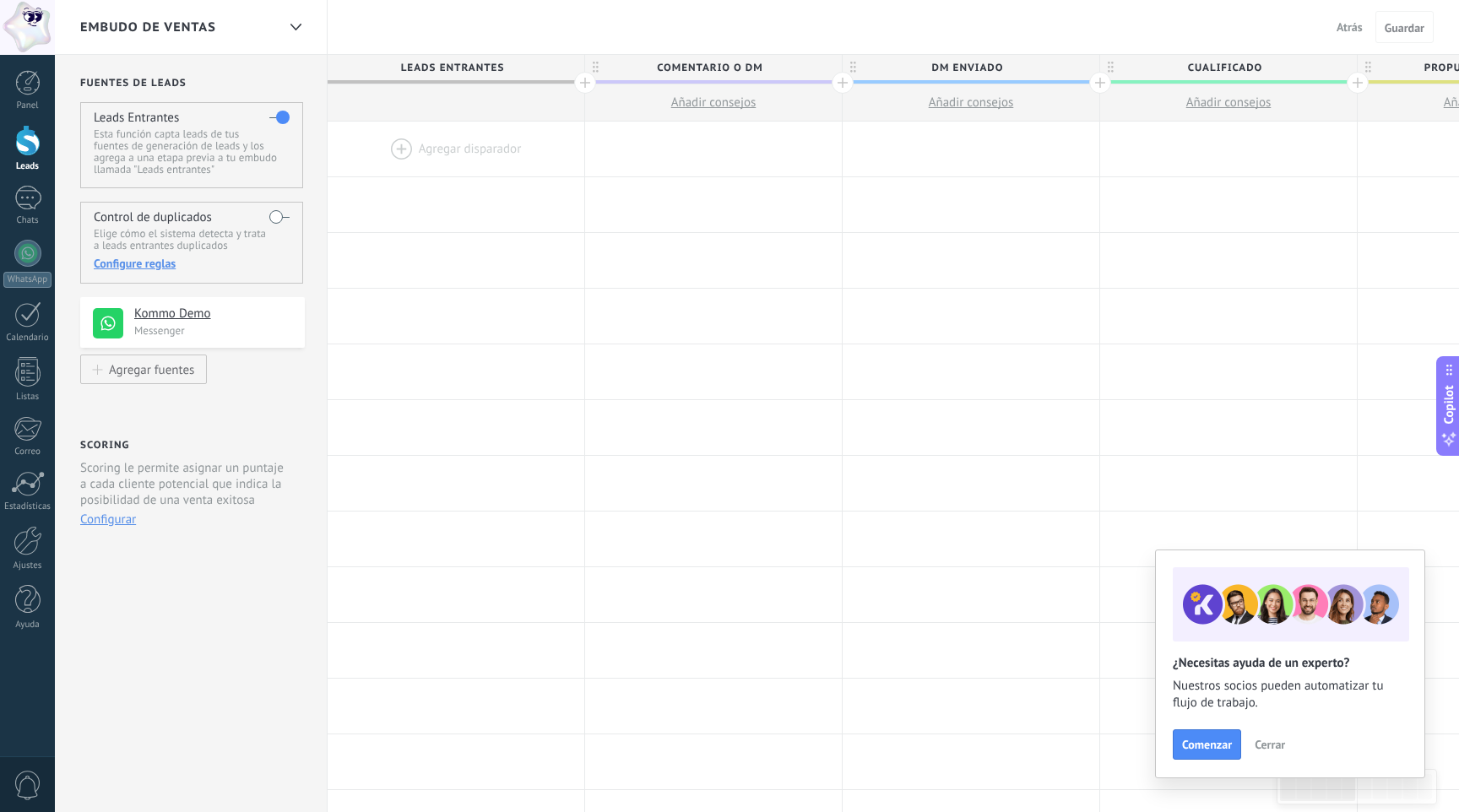
click at [122, 328] on use at bounding box center [107, 323] width 30 height 30
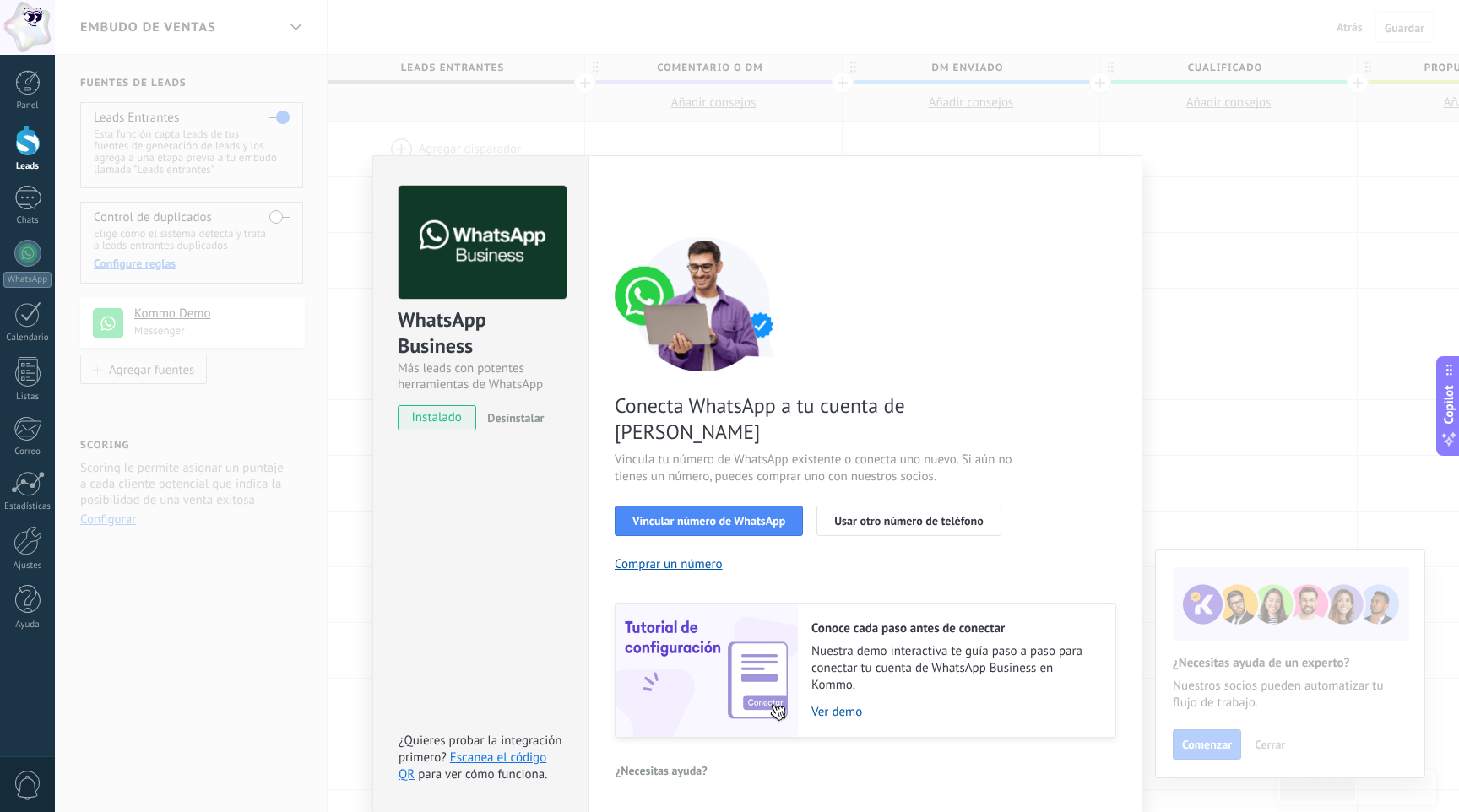
click at [1241, 231] on div "WhatsApp Business Más leads con potentes herramientas de WhatsApp instalado Des…" at bounding box center [756, 406] width 1404 height 812
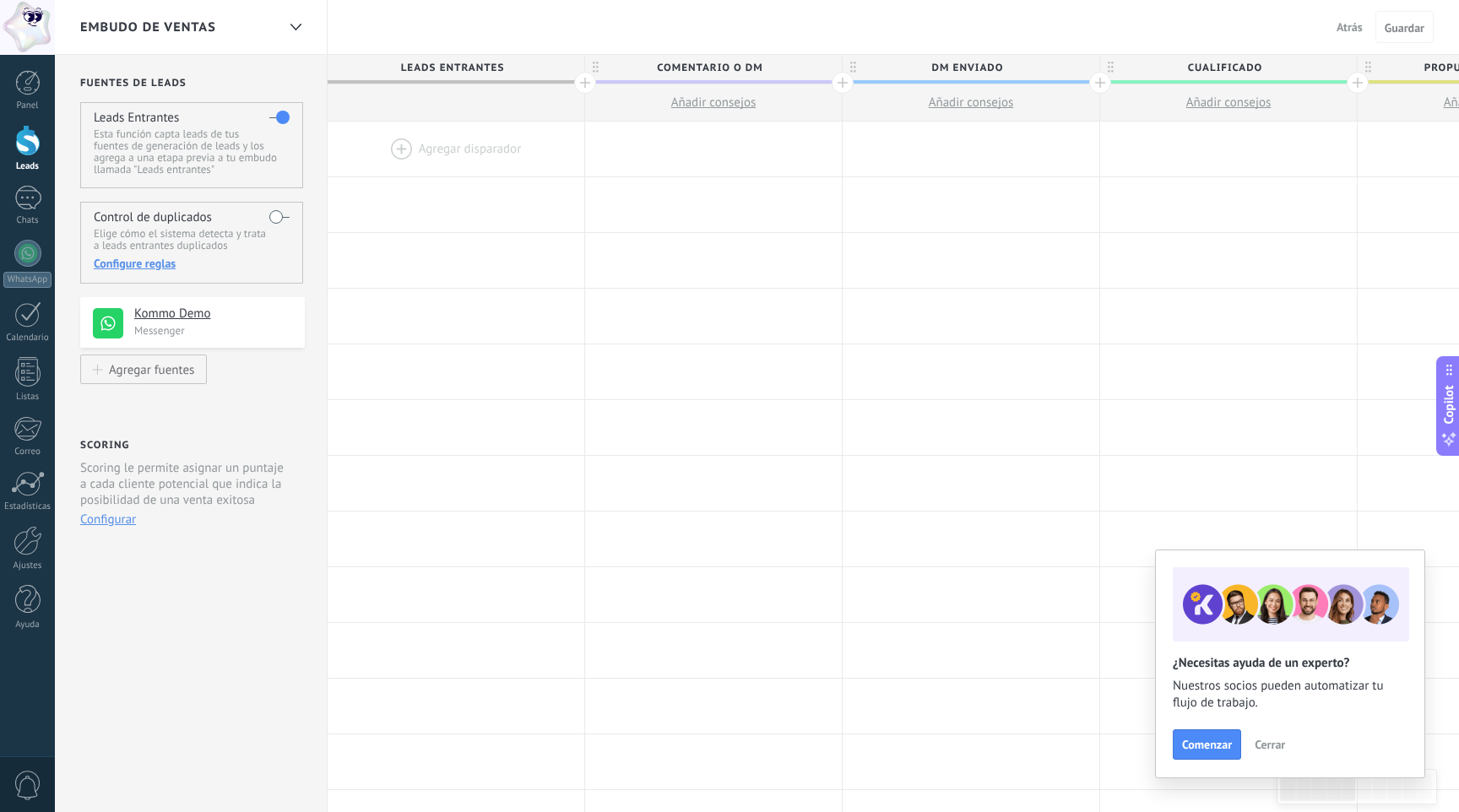
click at [272, 218] on label at bounding box center [279, 216] width 20 height 27
click at [148, 268] on div "Configure reglas" at bounding box center [190, 263] width 195 height 16
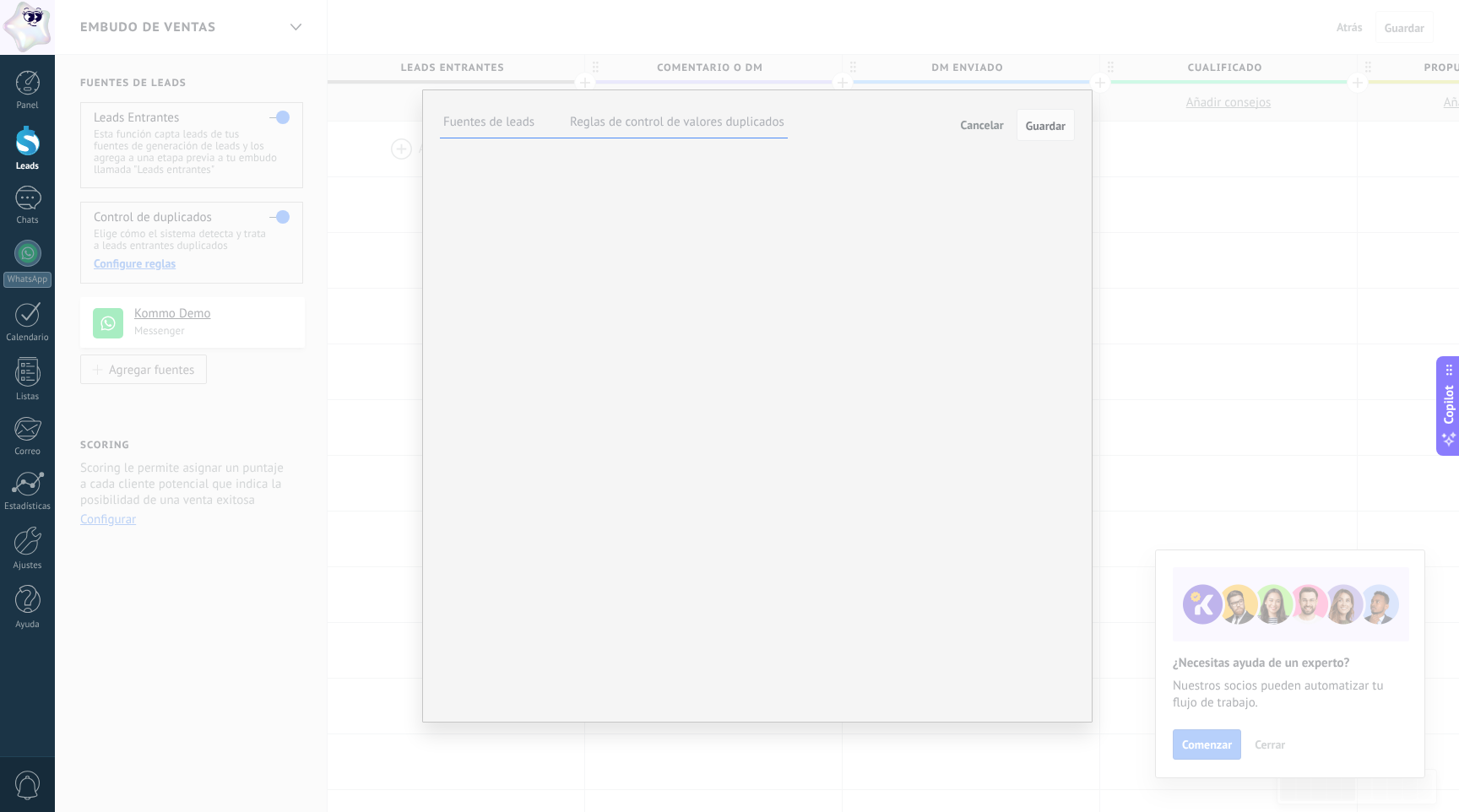
click at [732, 125] on label "Reglas de control de valores duplicados" at bounding box center [677, 122] width 215 height 16
click at [1025, 126] on span "Guardar" at bounding box center [1045, 126] width 40 height 12
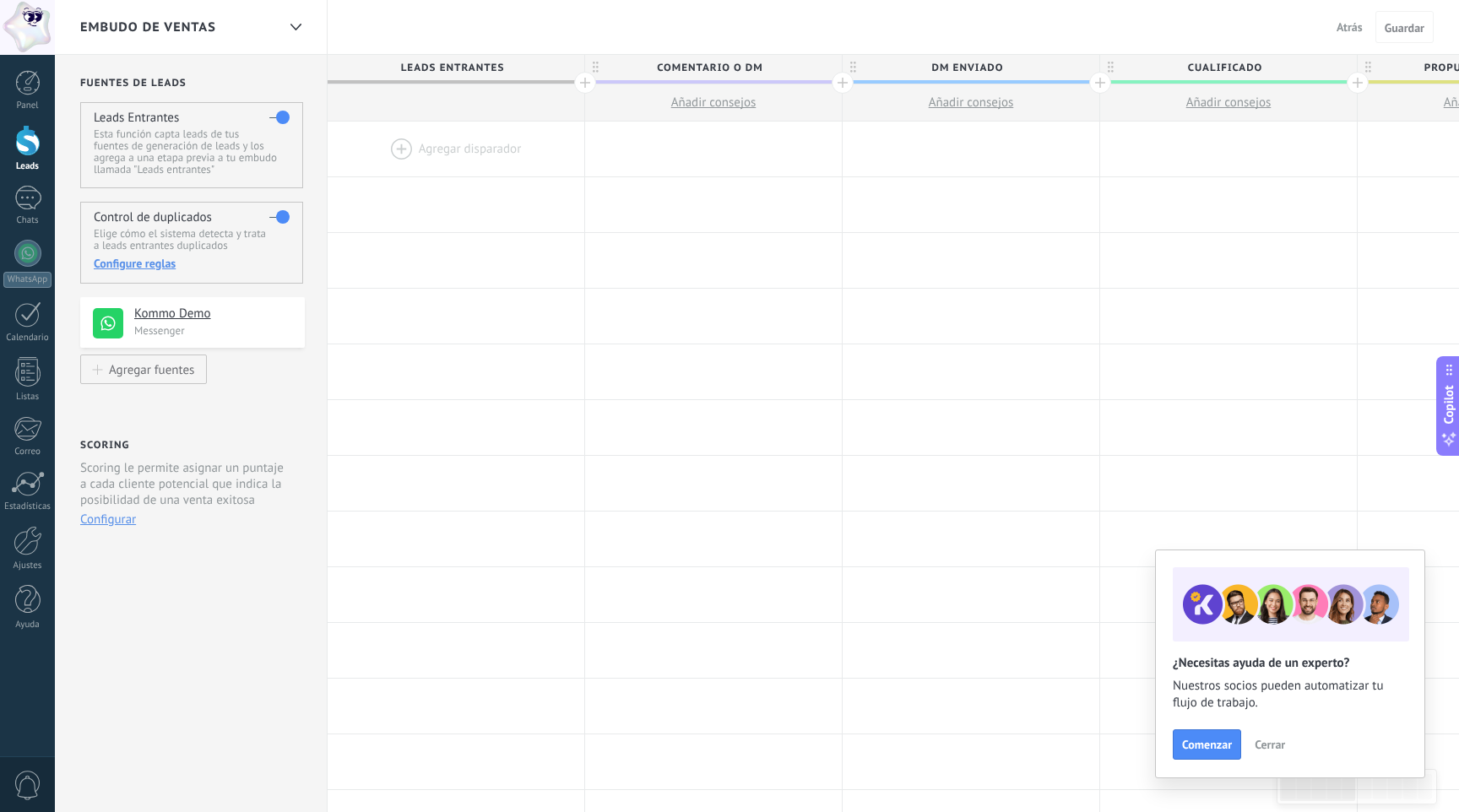
click at [121, 524] on button "Configurar" at bounding box center [108, 519] width 55 height 16
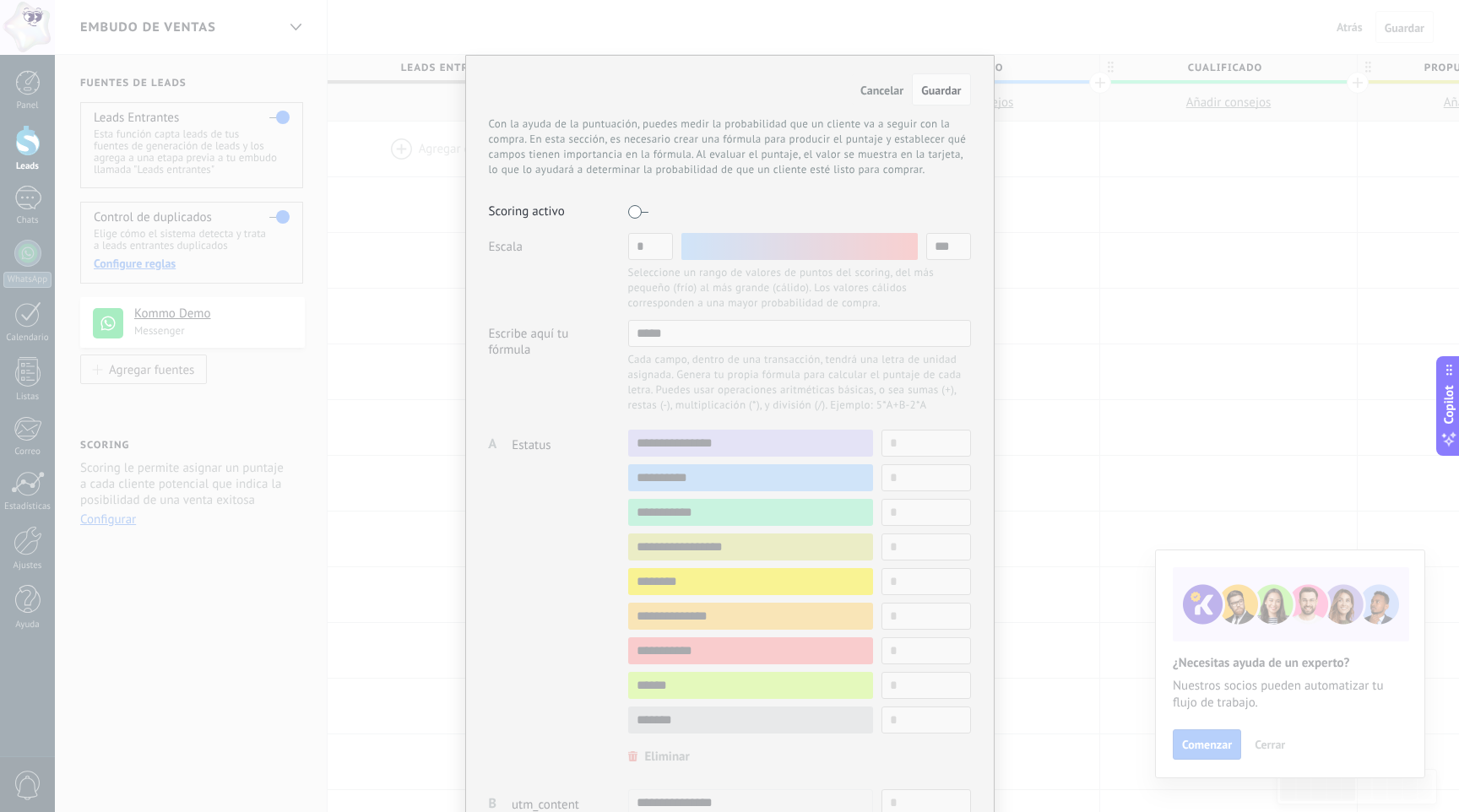
click at [885, 100] on button "Cancelar" at bounding box center [881, 89] width 60 height 30
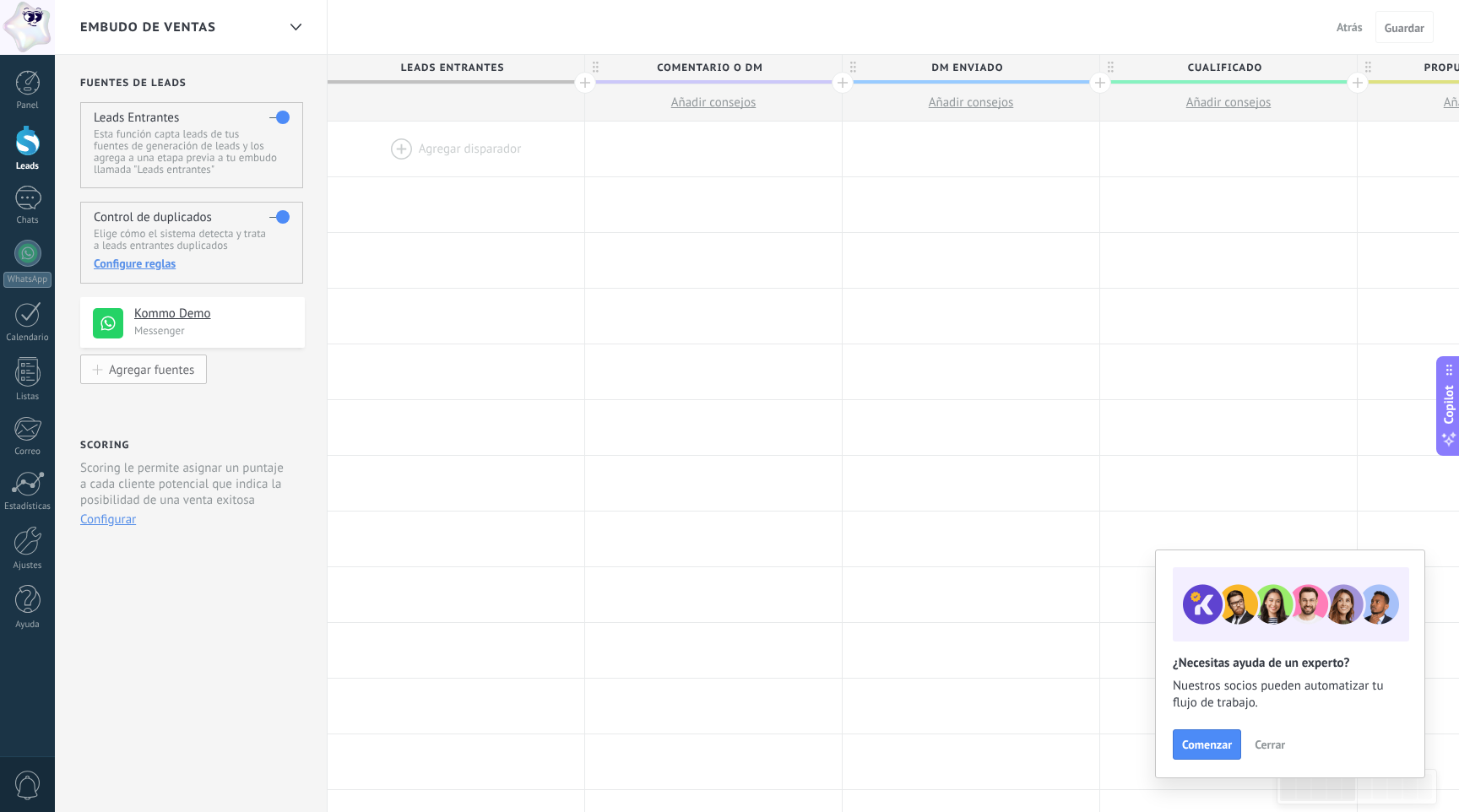
click at [145, 374] on div "Agregar fuentes" at bounding box center [152, 369] width 85 height 15
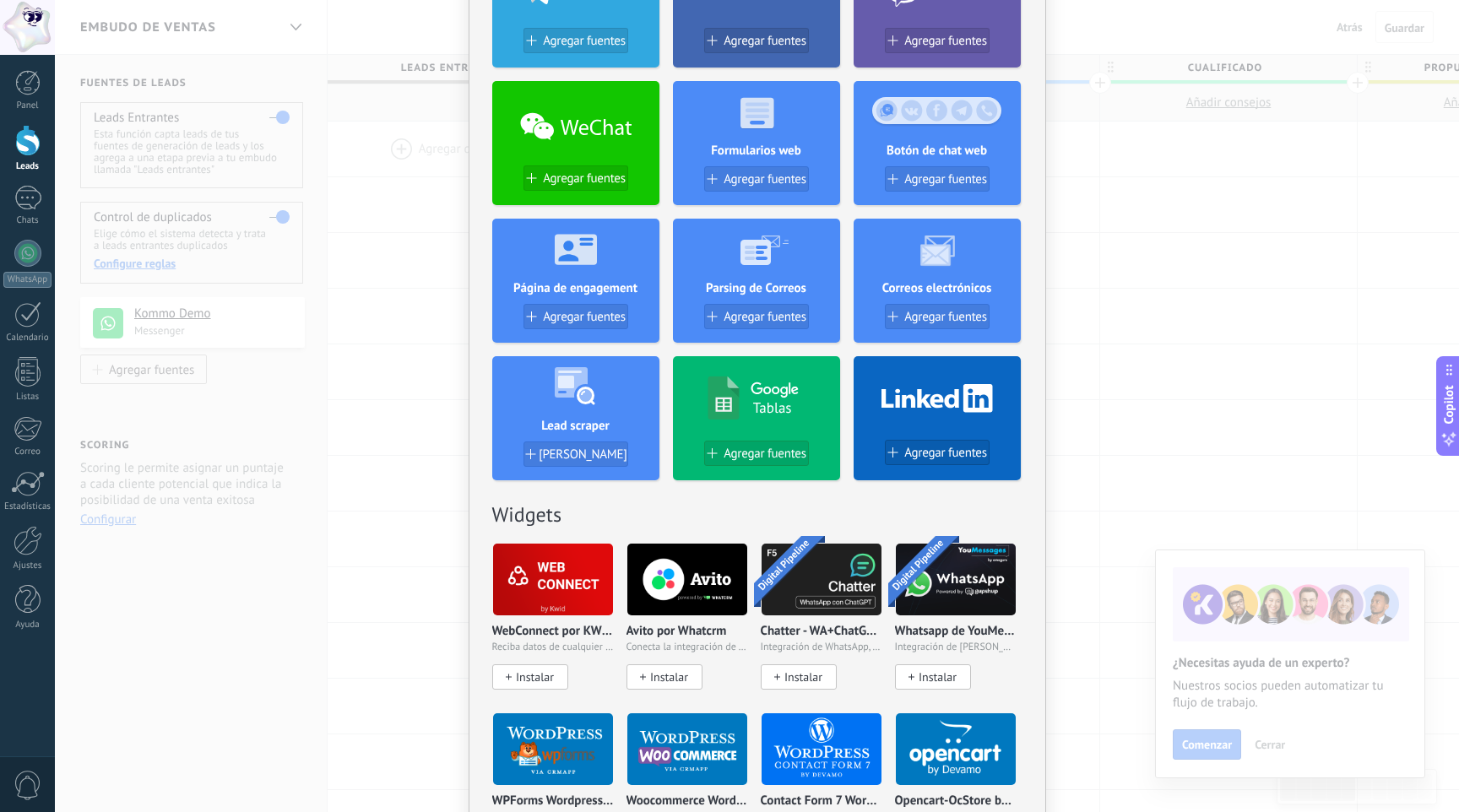
scroll to position [287, 0]
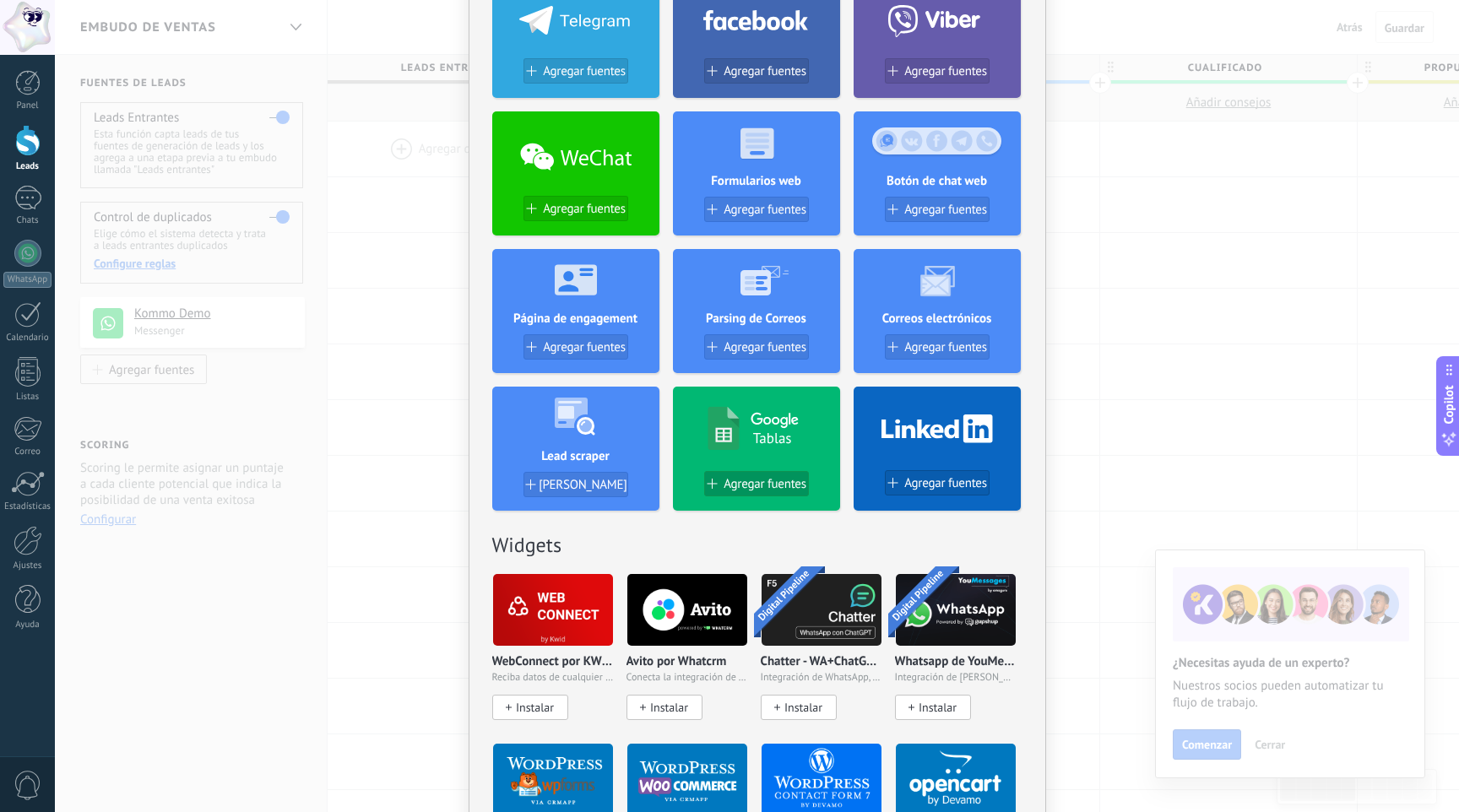
click at [736, 490] on span "Agregar fuentes" at bounding box center [765, 484] width 83 height 15
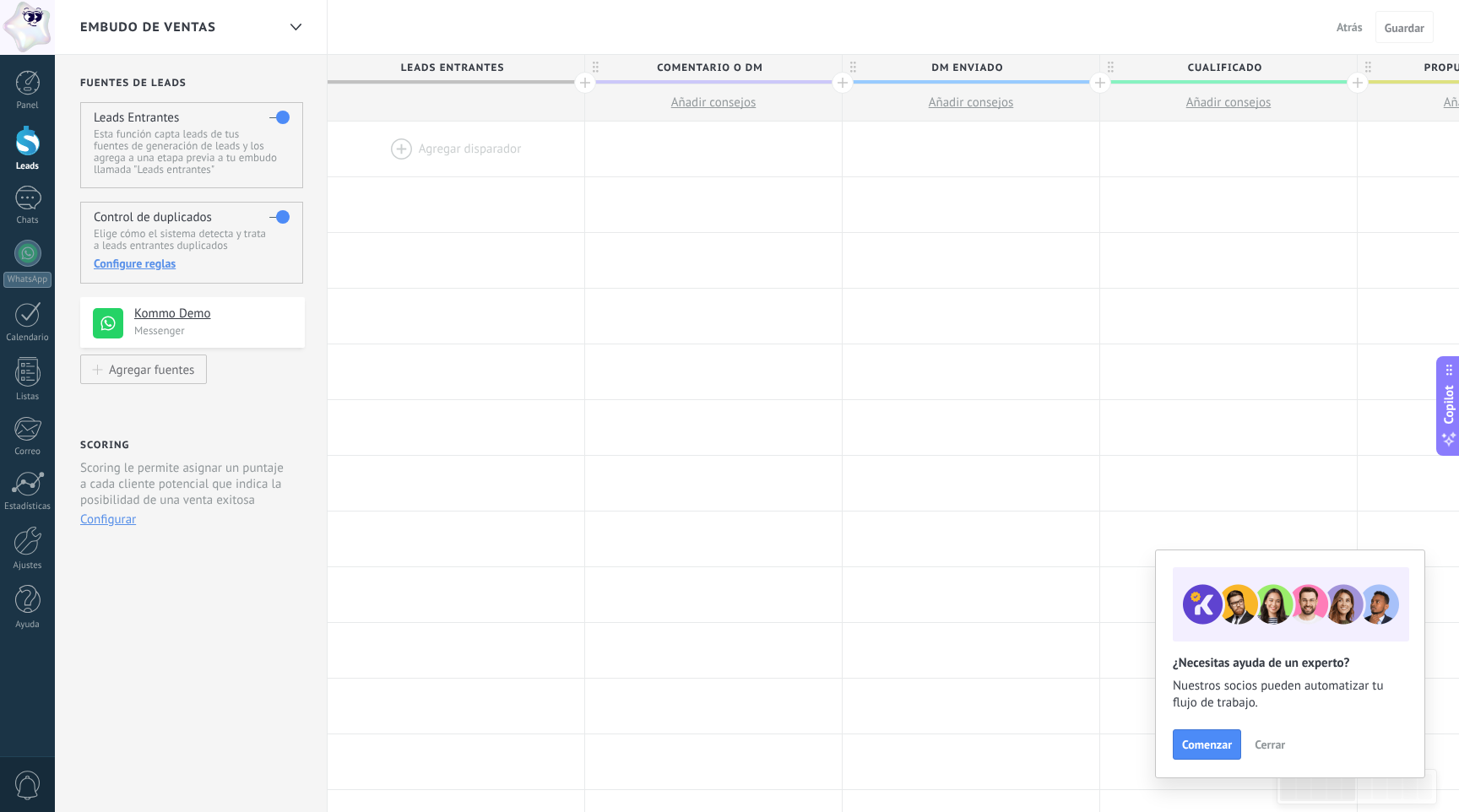
scroll to position [0, 0]
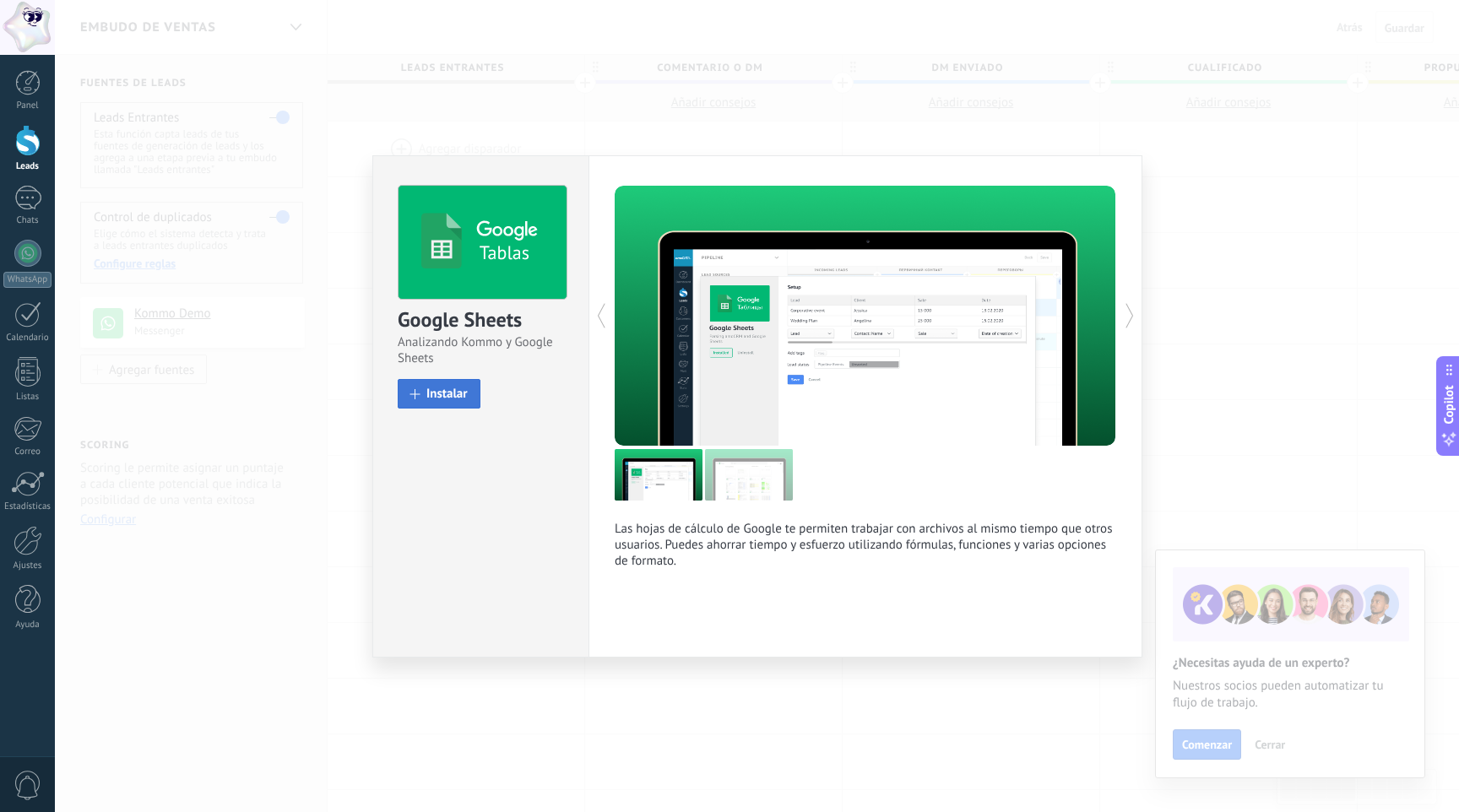
click at [446, 389] on span "Instalar" at bounding box center [447, 393] width 42 height 13
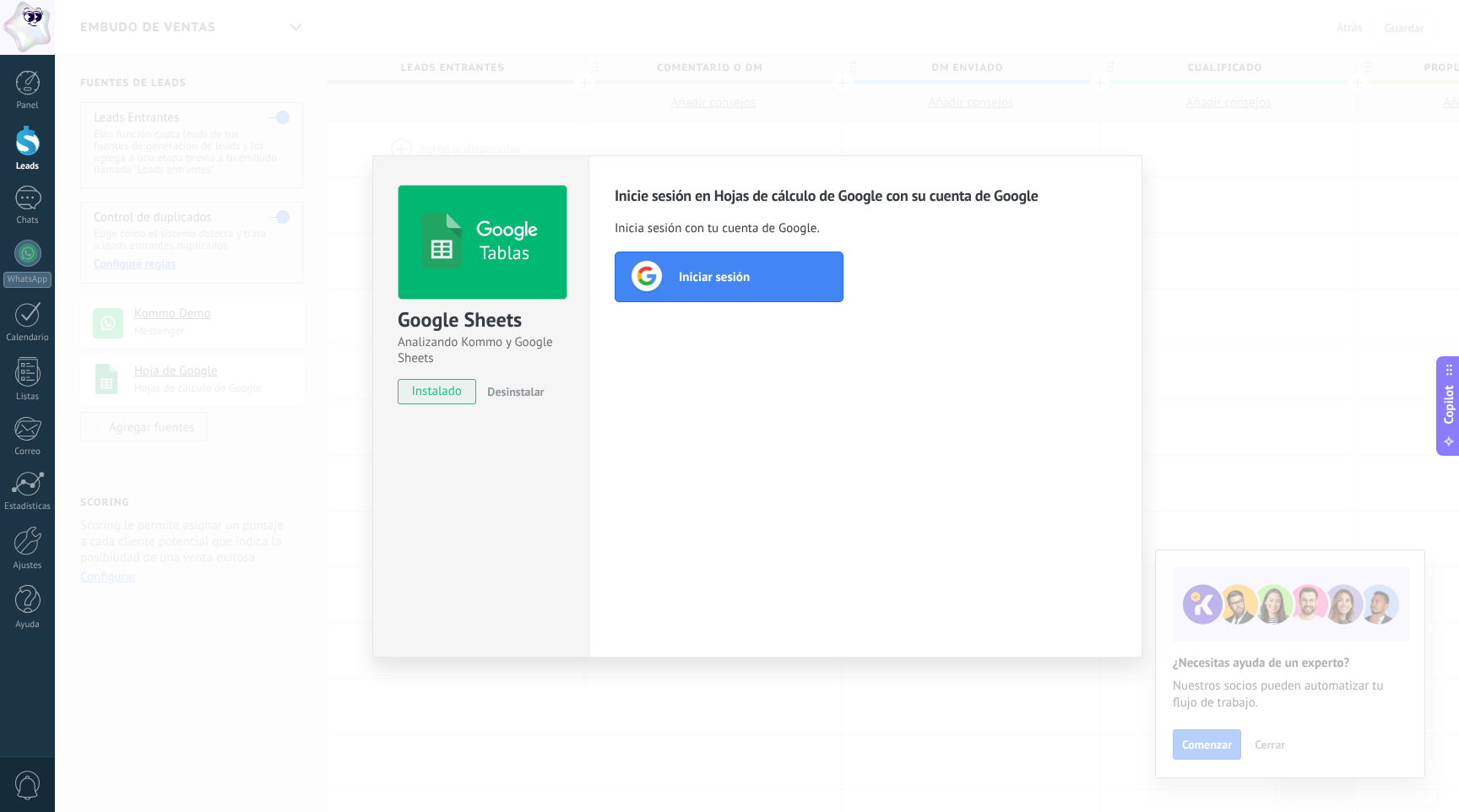
click at [708, 275] on span "Iniciar sesión" at bounding box center [714, 276] width 71 height 16
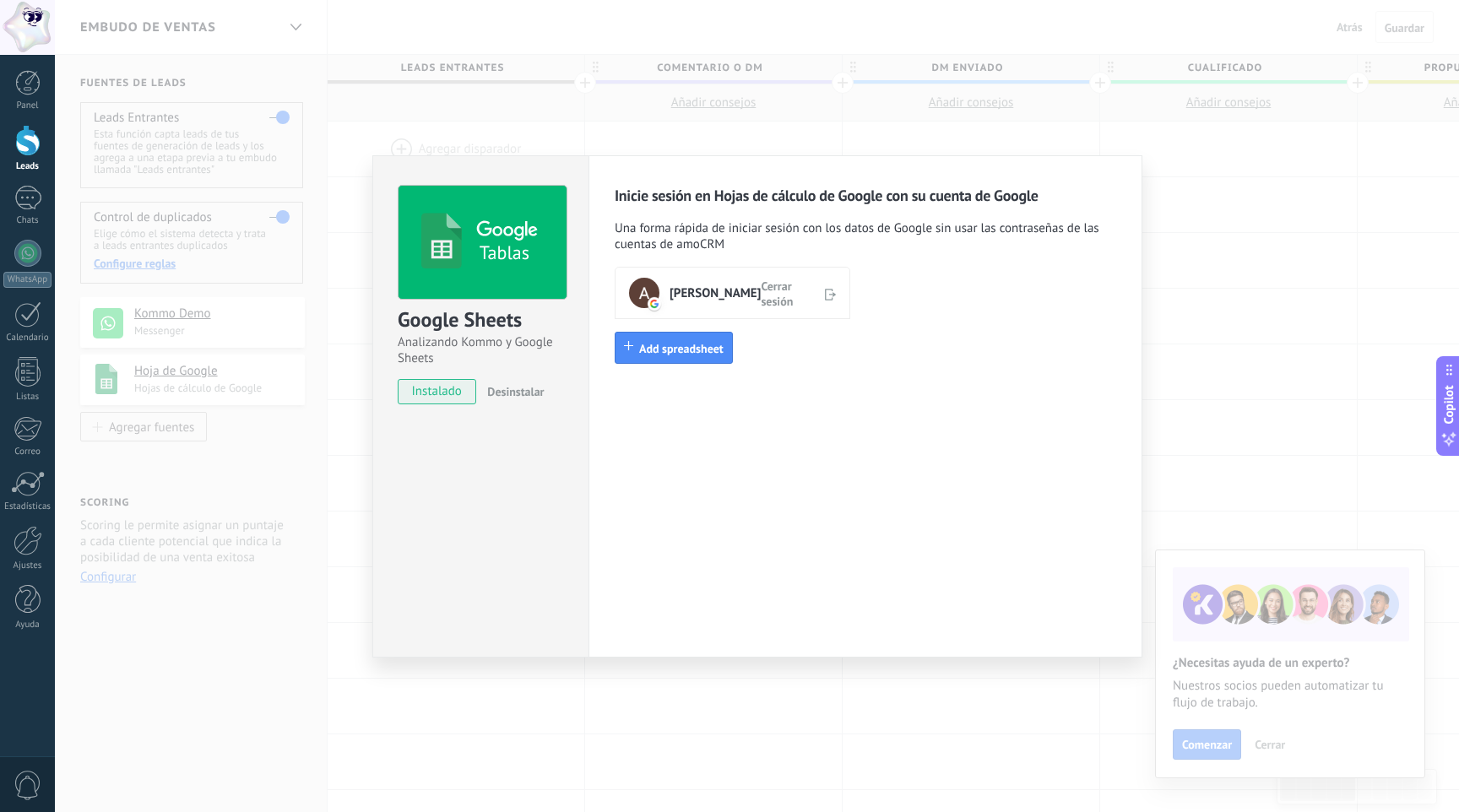
click at [1181, 305] on div "Tablas Google Sheets Analizando Kommo y Google Sheets instalado Desinstalar Ini…" at bounding box center [756, 406] width 1404 height 812
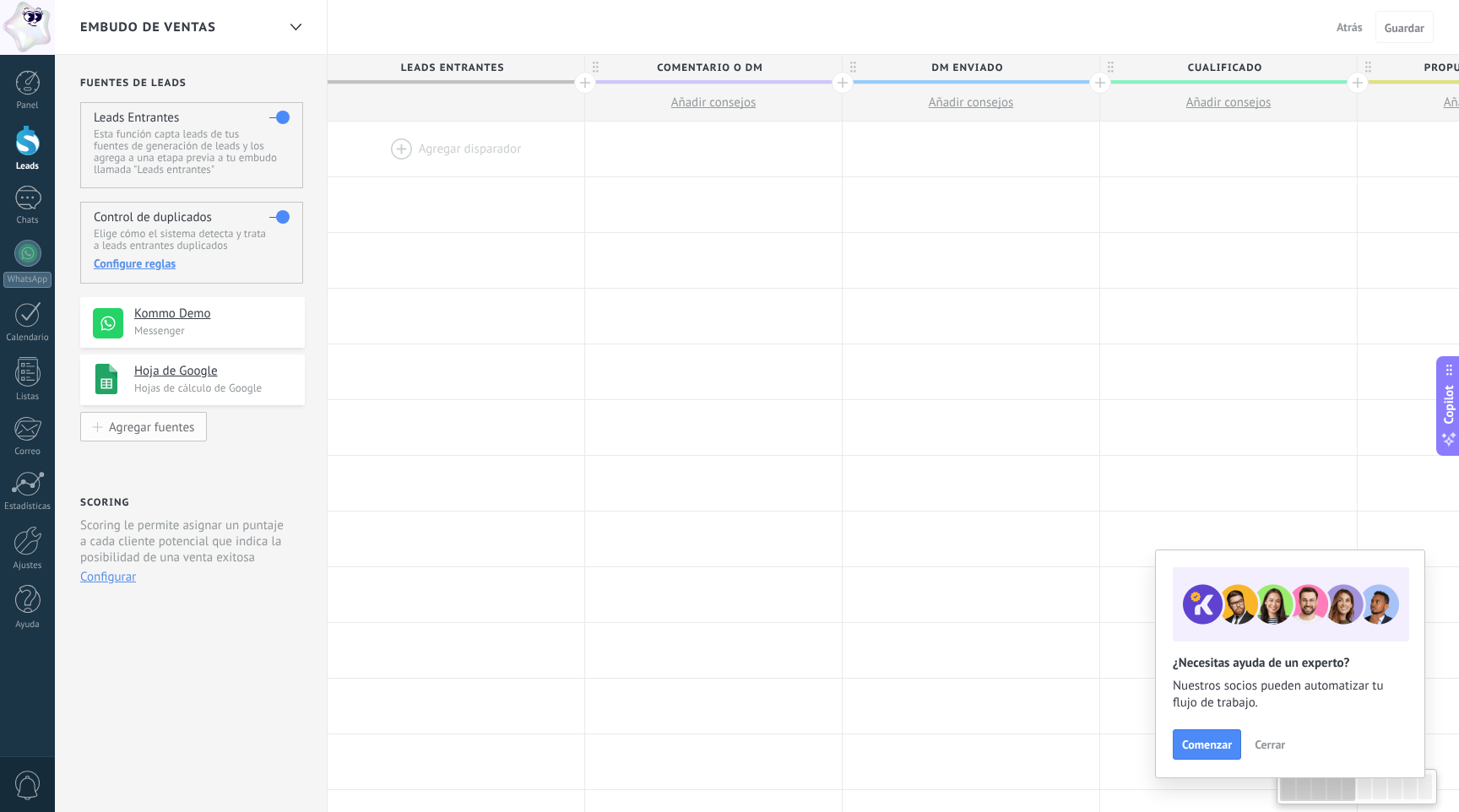
click at [153, 417] on button "Agregar fuentes" at bounding box center [144, 427] width 126 height 29
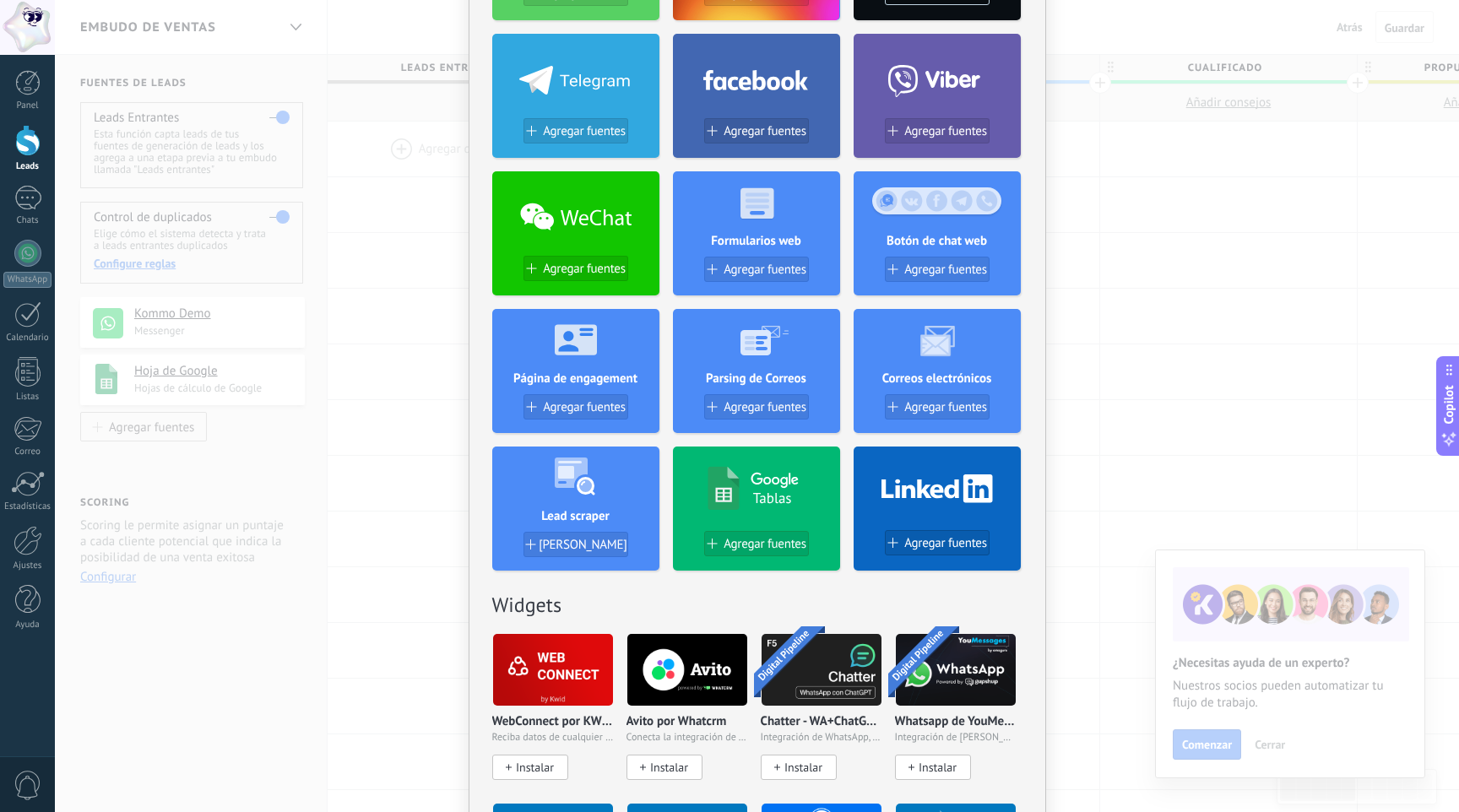
scroll to position [203, 0]
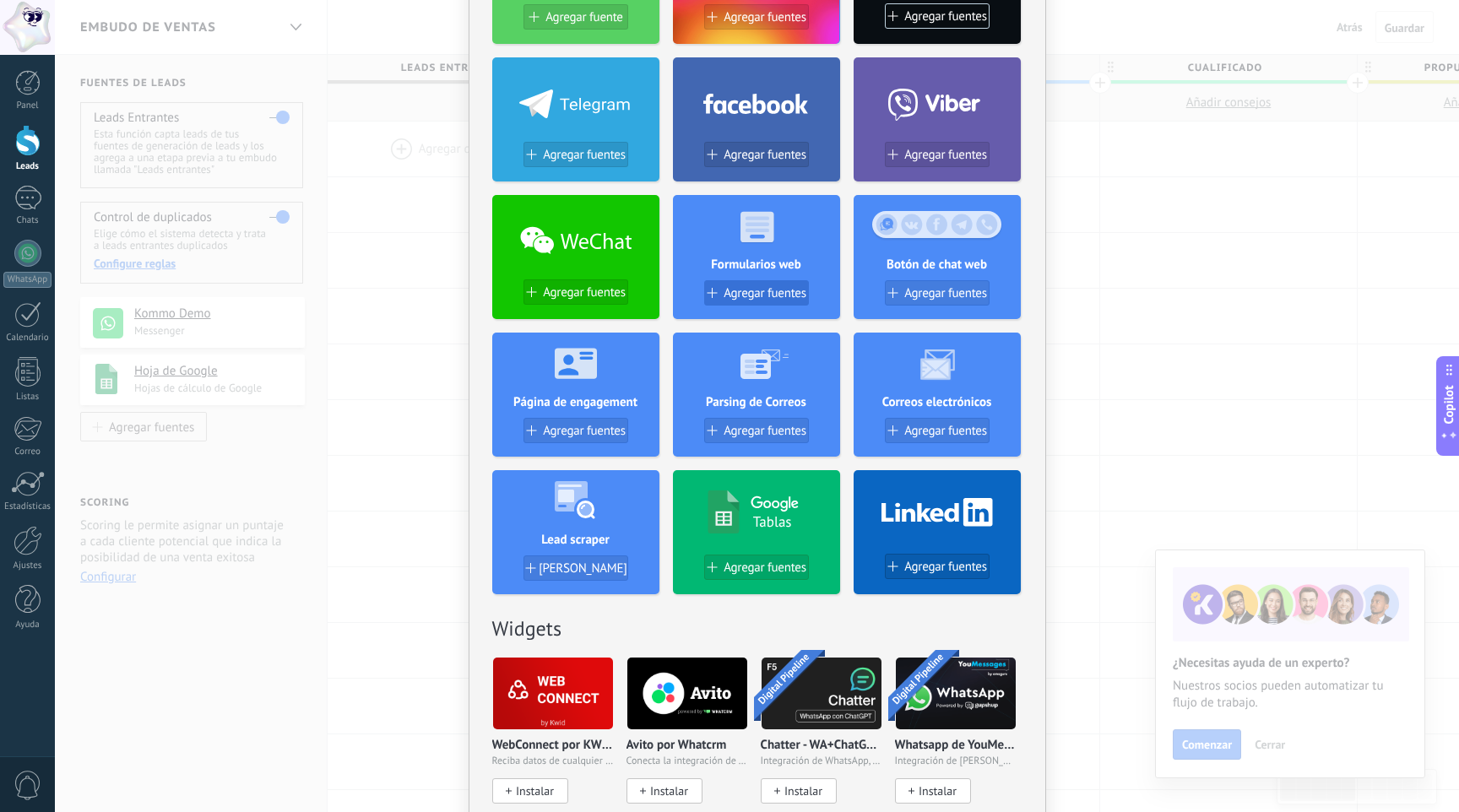
click at [786, 297] on span "Agregar fuentes" at bounding box center [765, 293] width 83 height 15
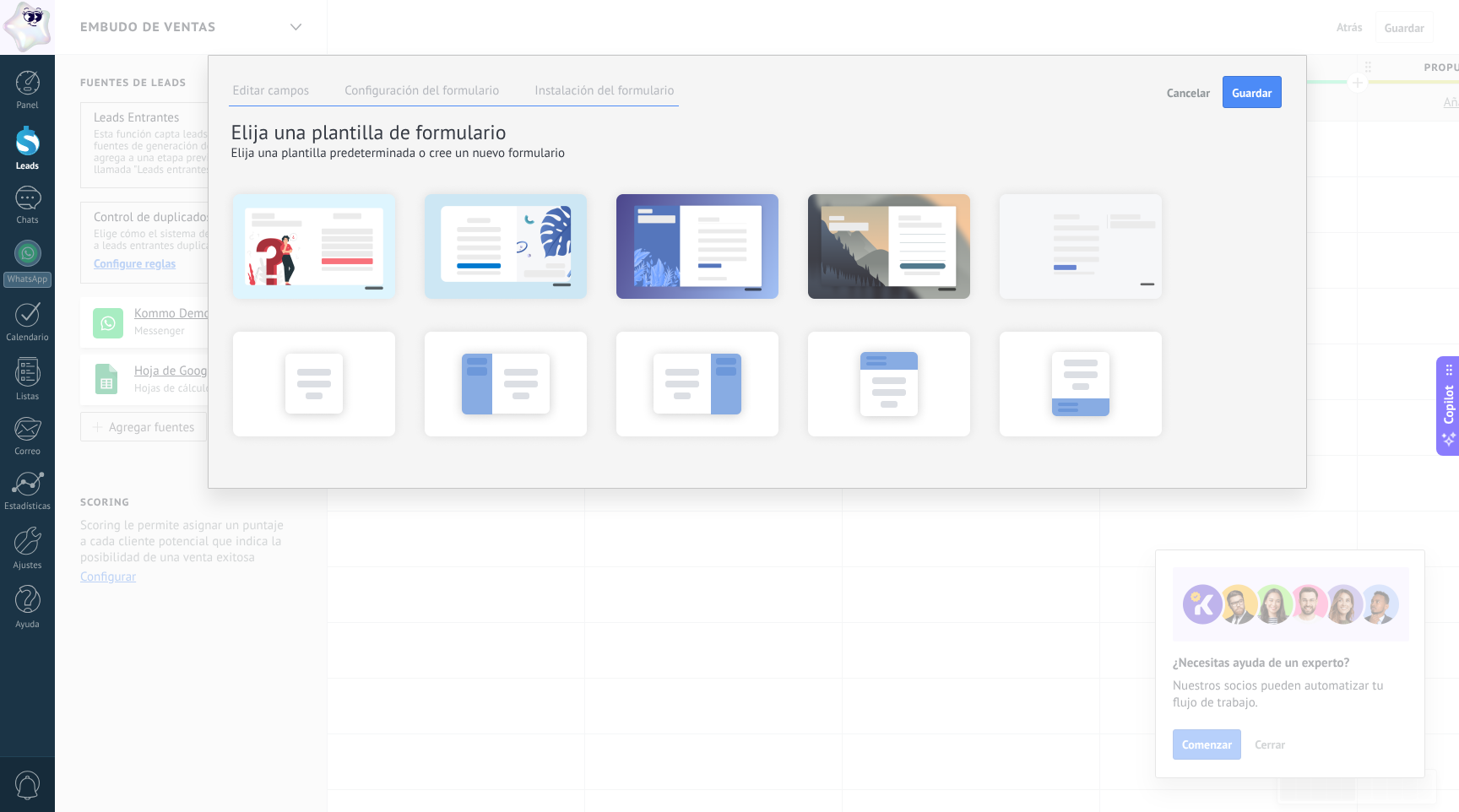
click at [1188, 87] on span "Cancelar" at bounding box center [1188, 93] width 43 height 12
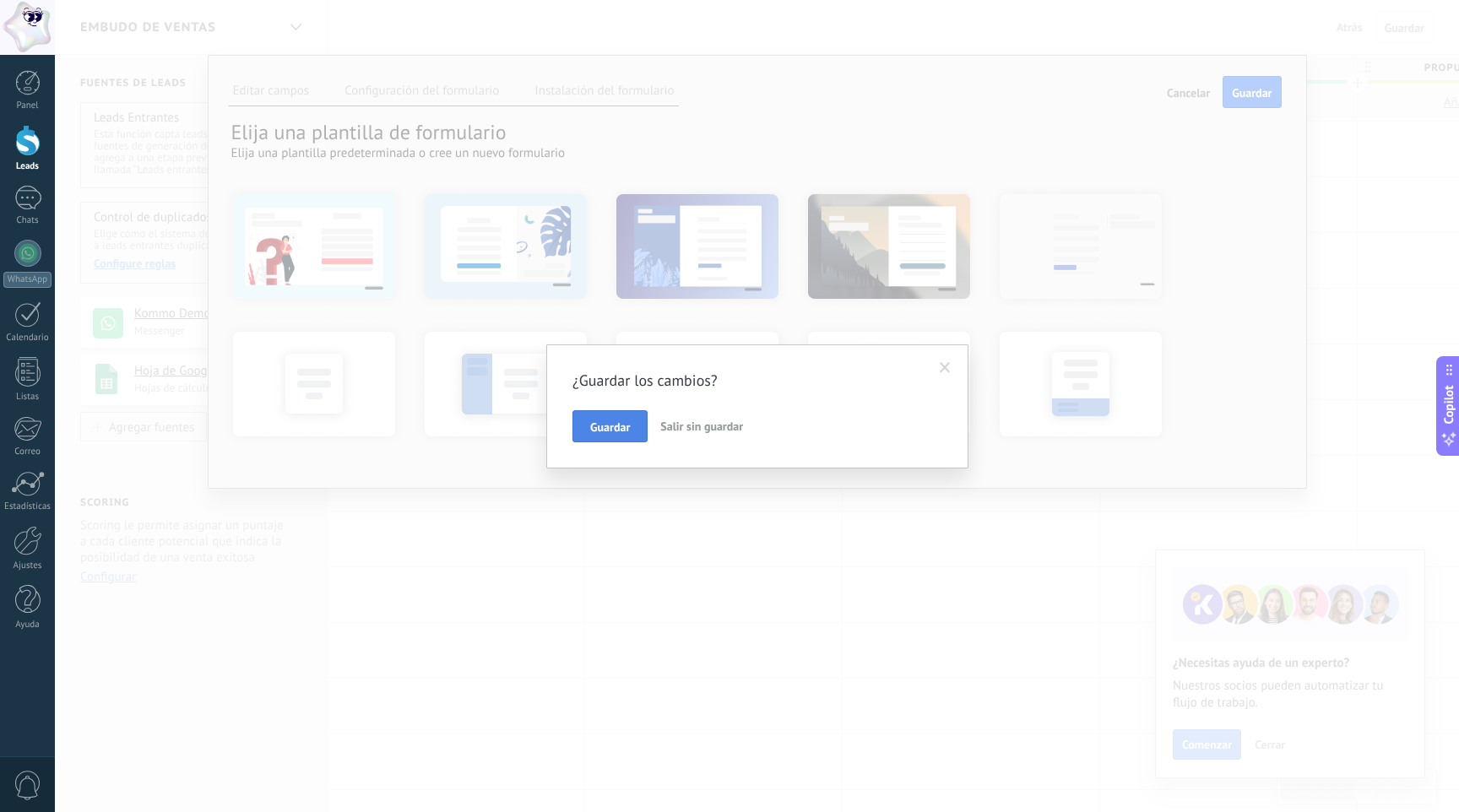
click at [621, 435] on button "Guardar" at bounding box center [610, 426] width 75 height 32
click at [667, 430] on span "Salir sin guardar" at bounding box center [701, 427] width 83 height 16
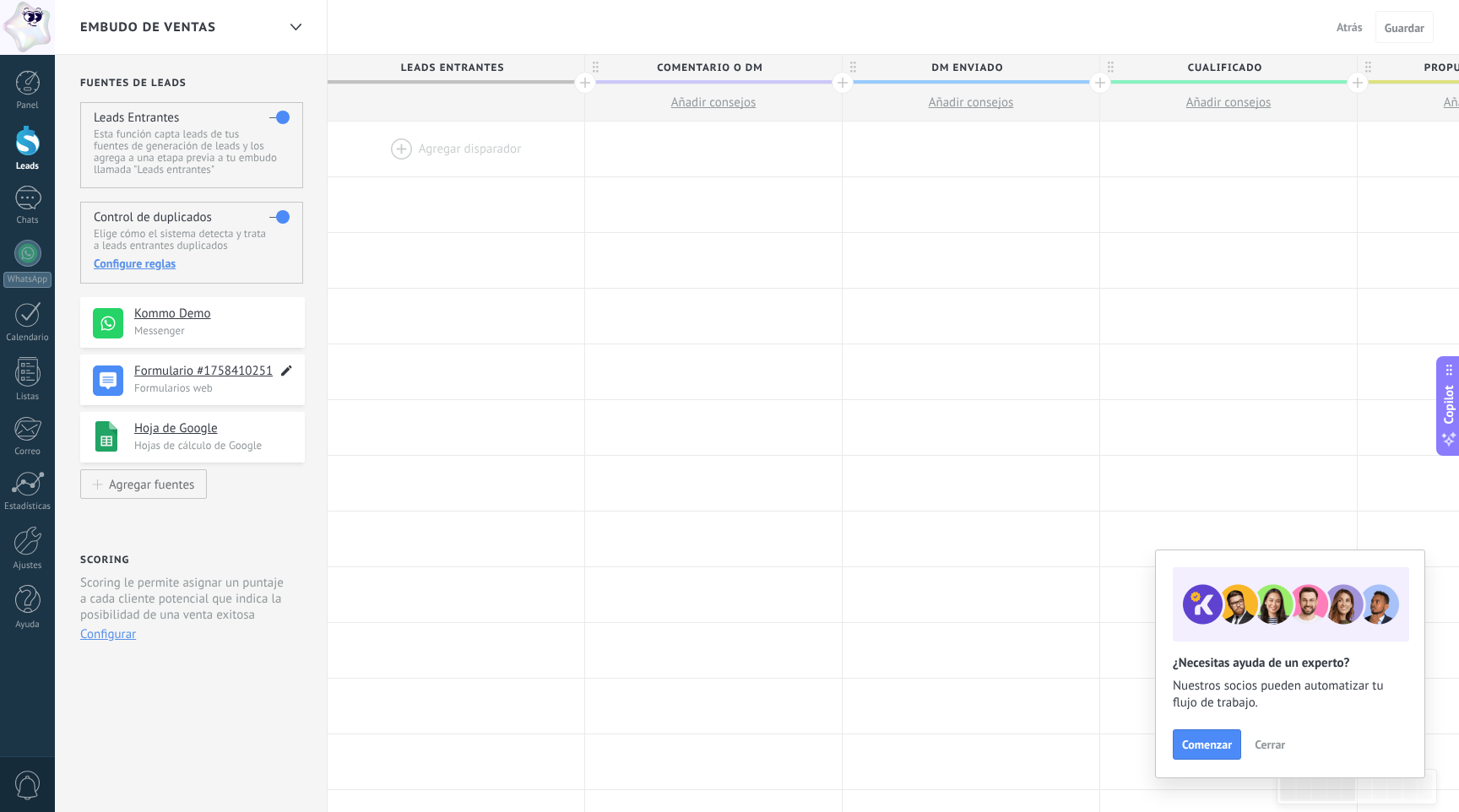
click at [284, 371] on icon at bounding box center [287, 370] width 19 height 20
click at [113, 388] on span at bounding box center [107, 381] width 30 height 31
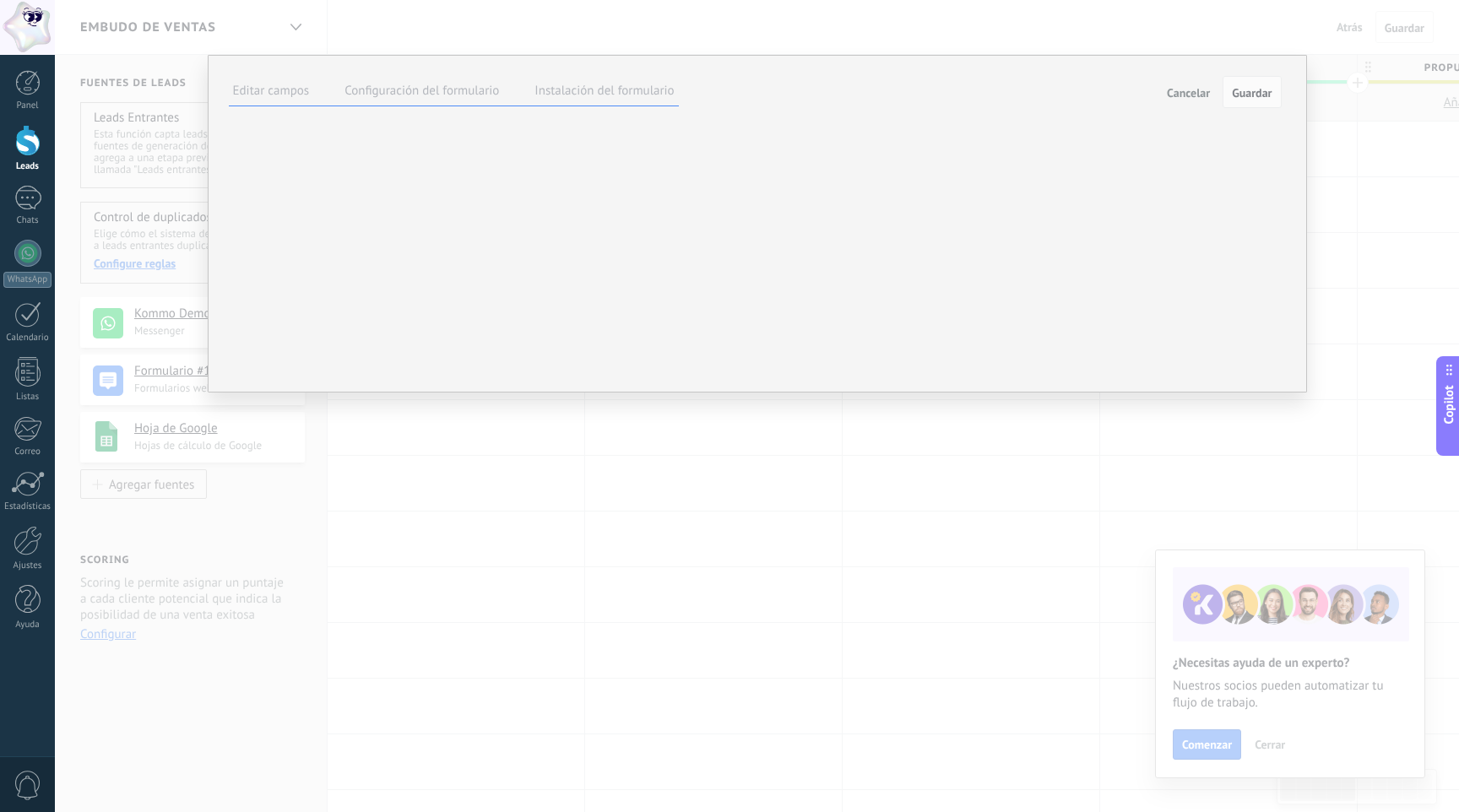
click at [609, 100] on li "Instalación del formulario" at bounding box center [604, 93] width 148 height 24
click at [513, 96] on ul "Editar campos Configuración del formulario Instalación del formulario" at bounding box center [454, 92] width 450 height 29
click at [478, 99] on li "Configuración del formulario" at bounding box center [422, 93] width 163 height 24
click at [477, 91] on label "Configuración del formulario" at bounding box center [422, 91] width 154 height 16
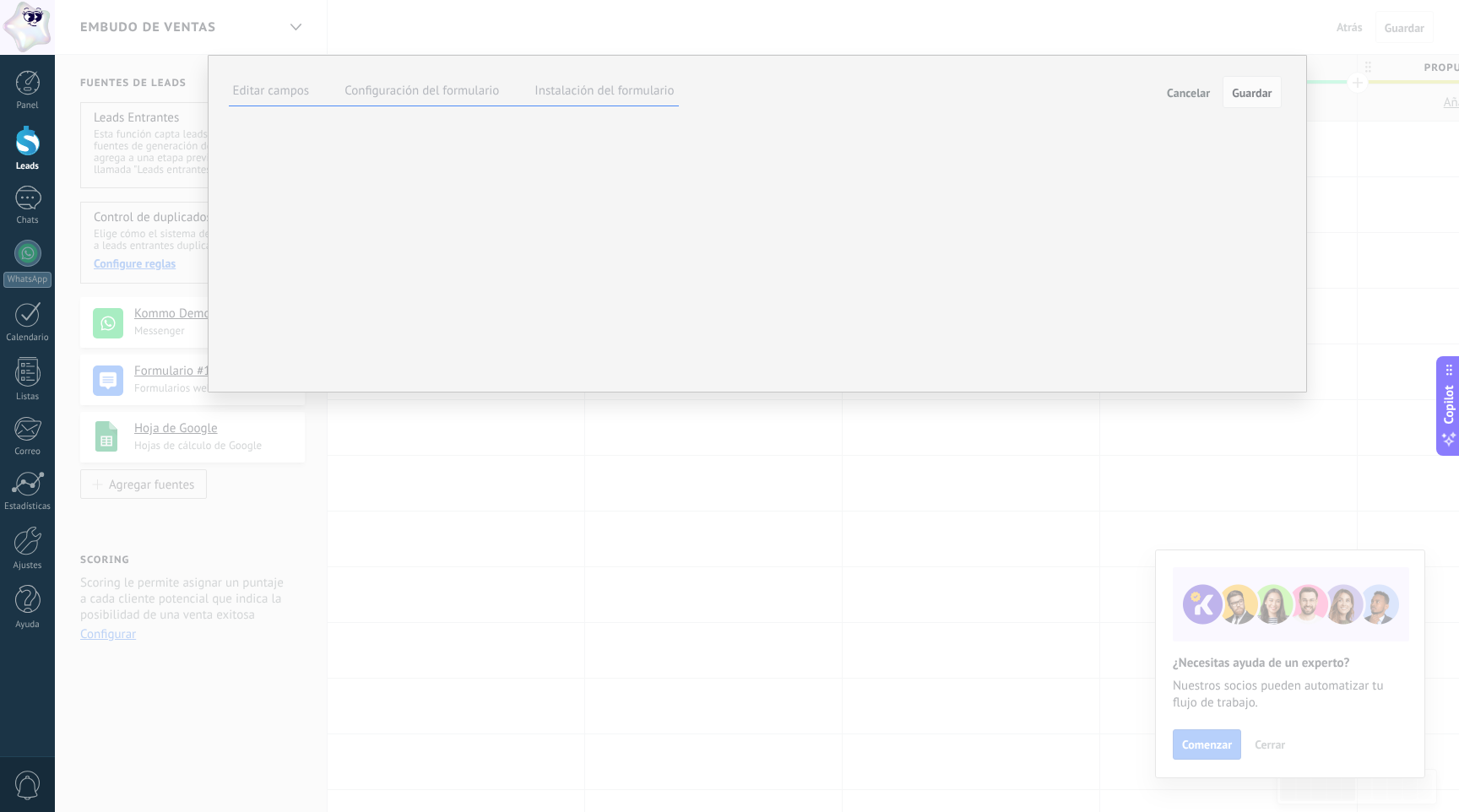
click at [630, 91] on label "Instalación del formulario" at bounding box center [604, 91] width 139 height 16
click at [1177, 90] on span "Cancelar" at bounding box center [1188, 93] width 43 height 12
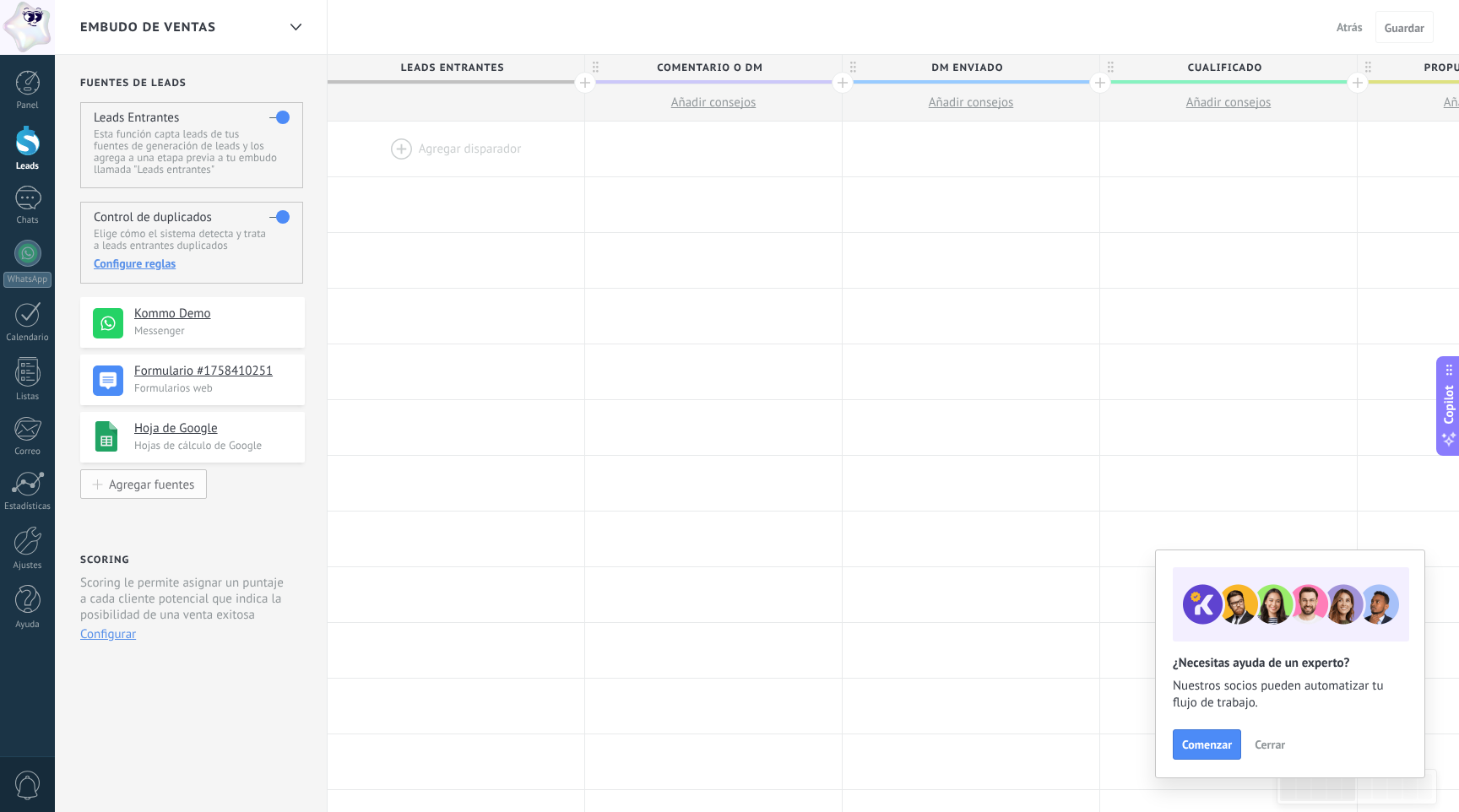
click at [168, 490] on div "Agregar fuentes" at bounding box center [152, 484] width 85 height 15
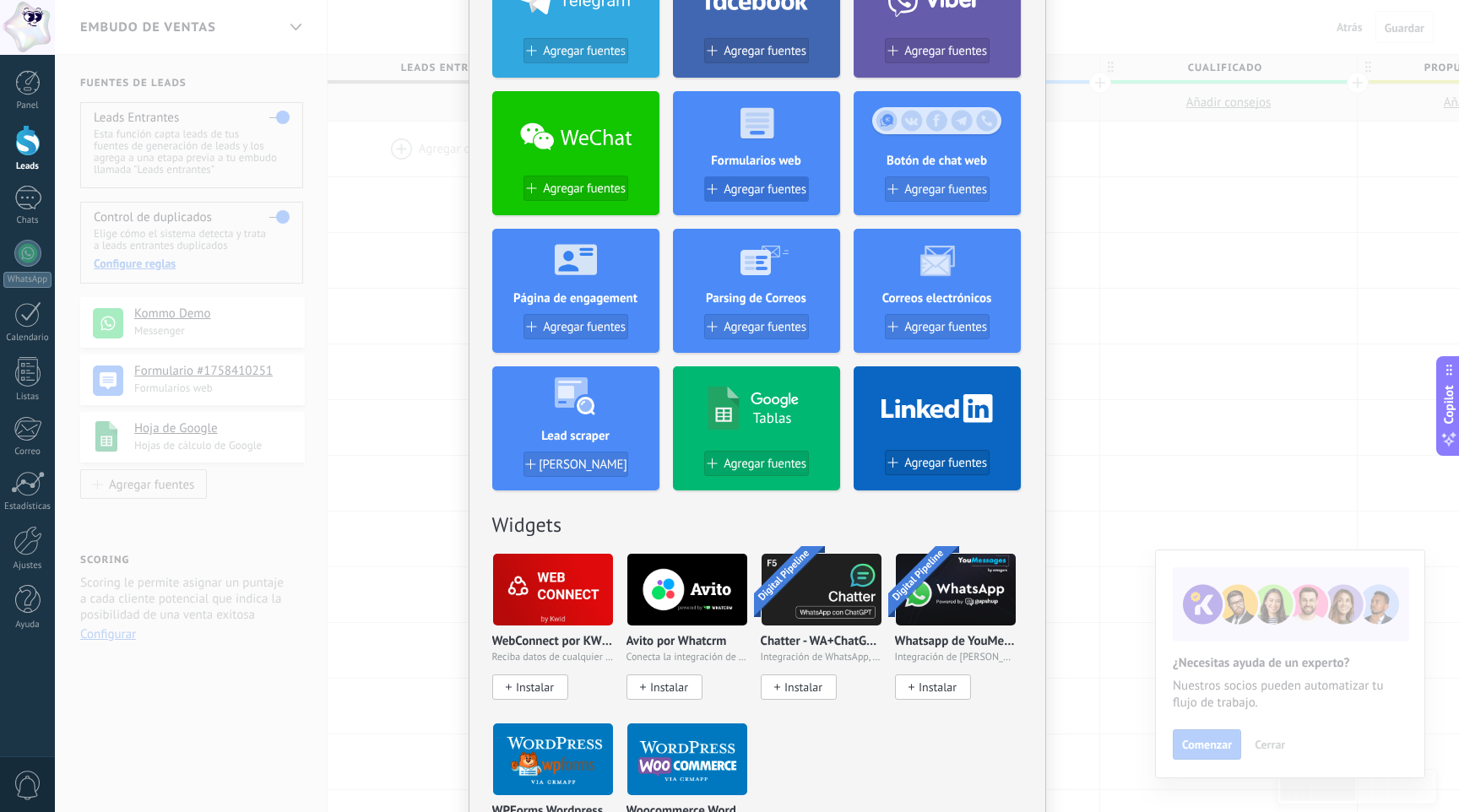
scroll to position [314, 0]
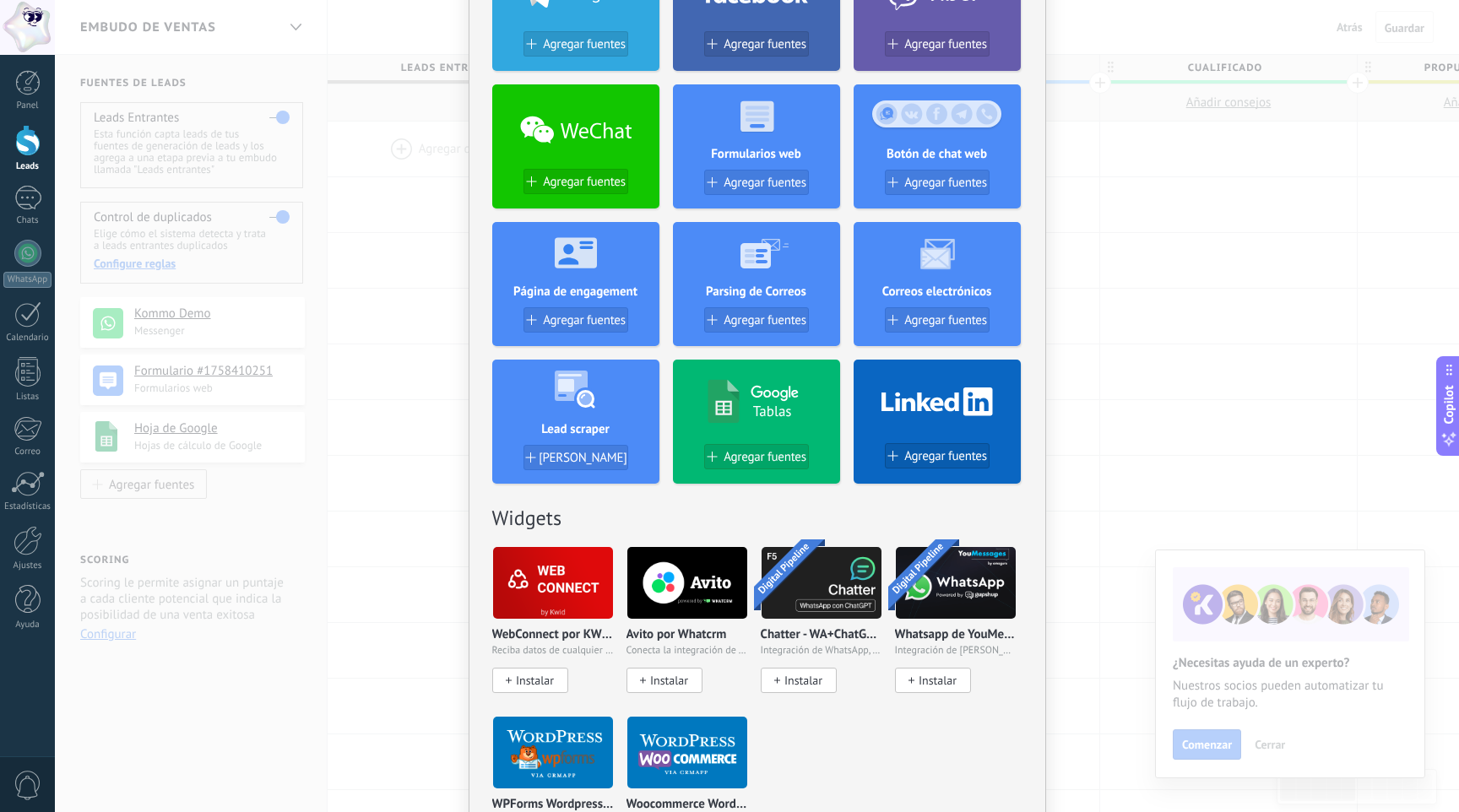
click at [1107, 466] on div "No hay resultados Fuentes de leads Agregar fuente Agregar fuentes Agregar fuent…" at bounding box center [756, 406] width 1404 height 812
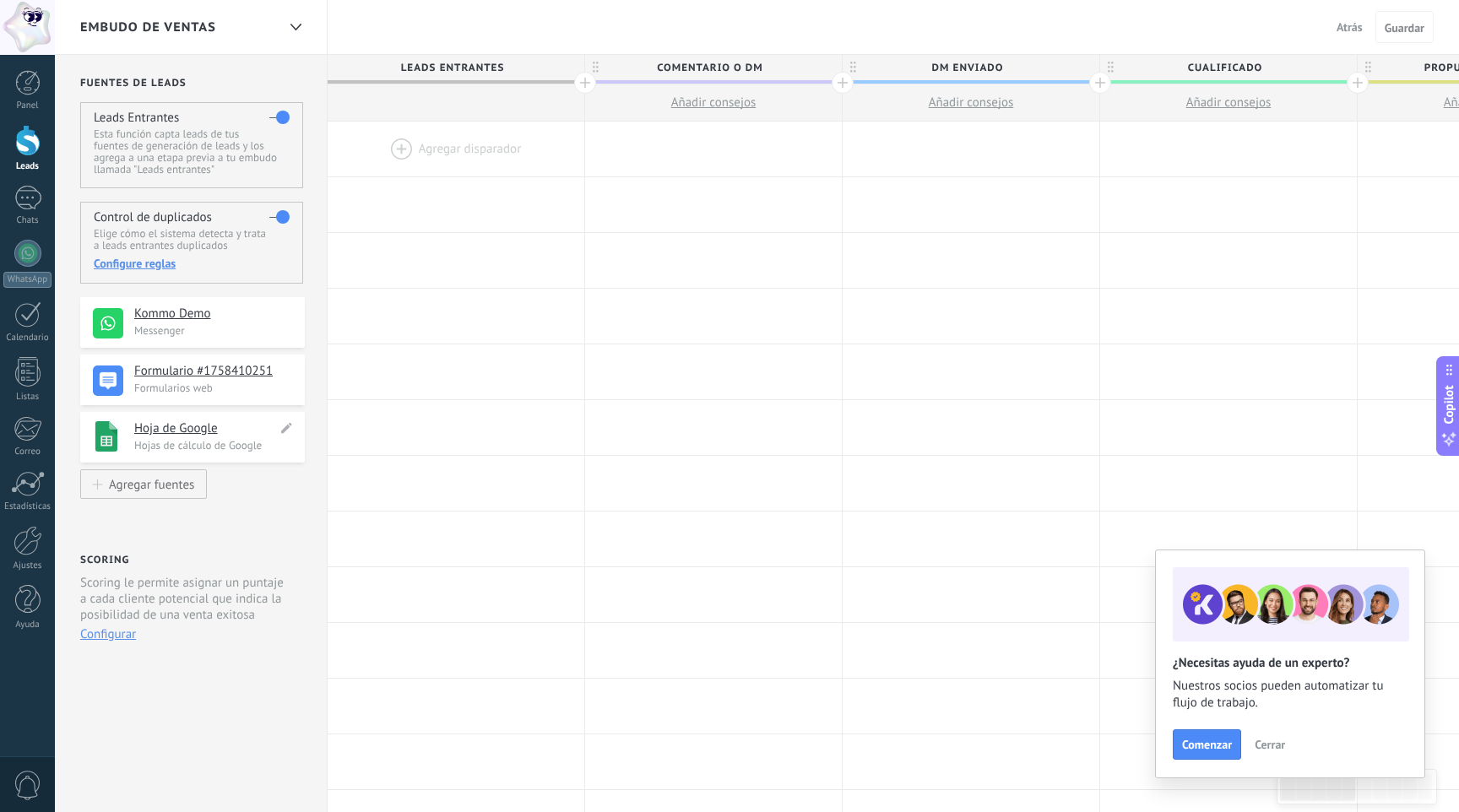
click at [186, 429] on h4 "Hoja de Google" at bounding box center [205, 428] width 143 height 16
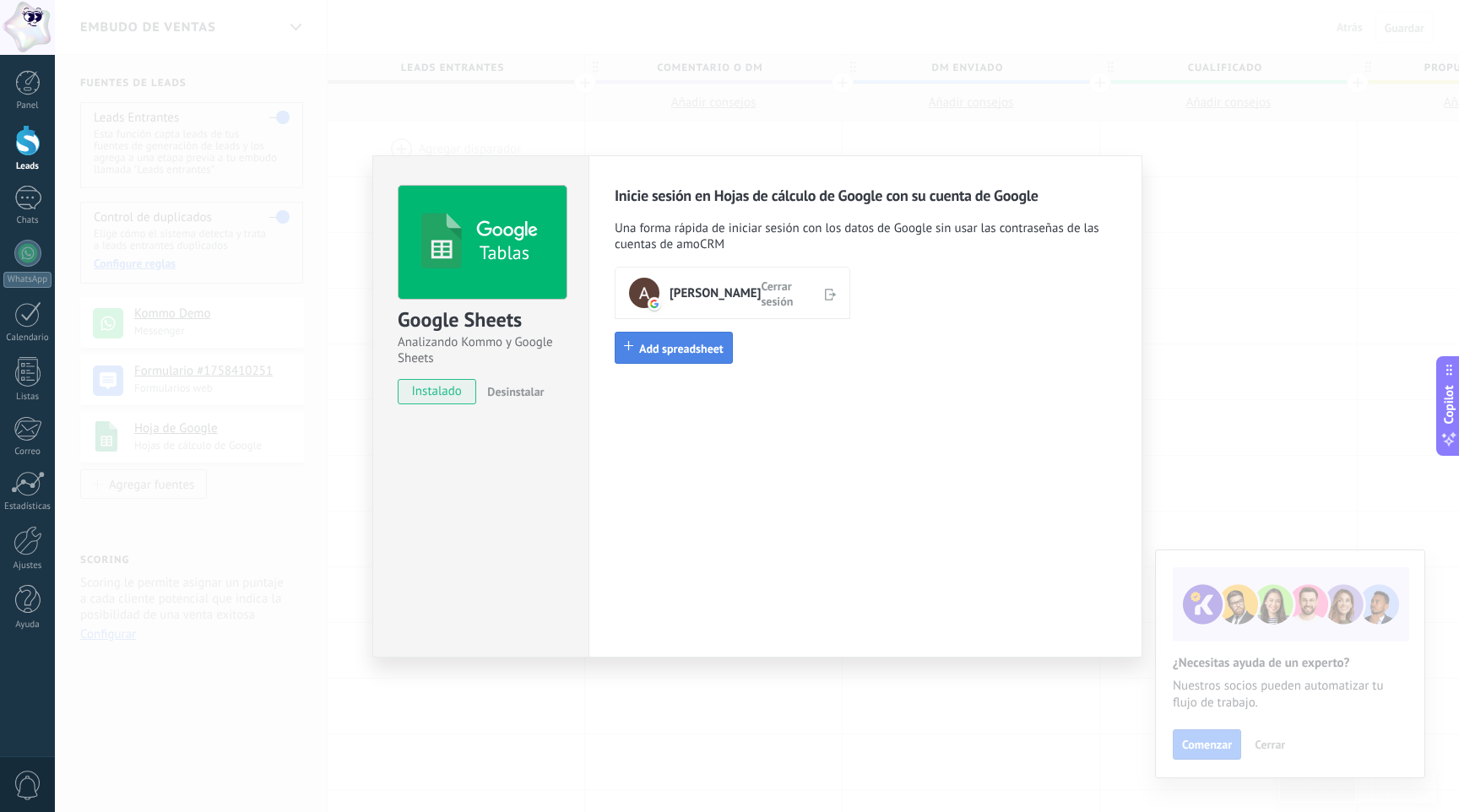
click at [673, 344] on span "Add spreadsheet" at bounding box center [681, 349] width 84 height 16
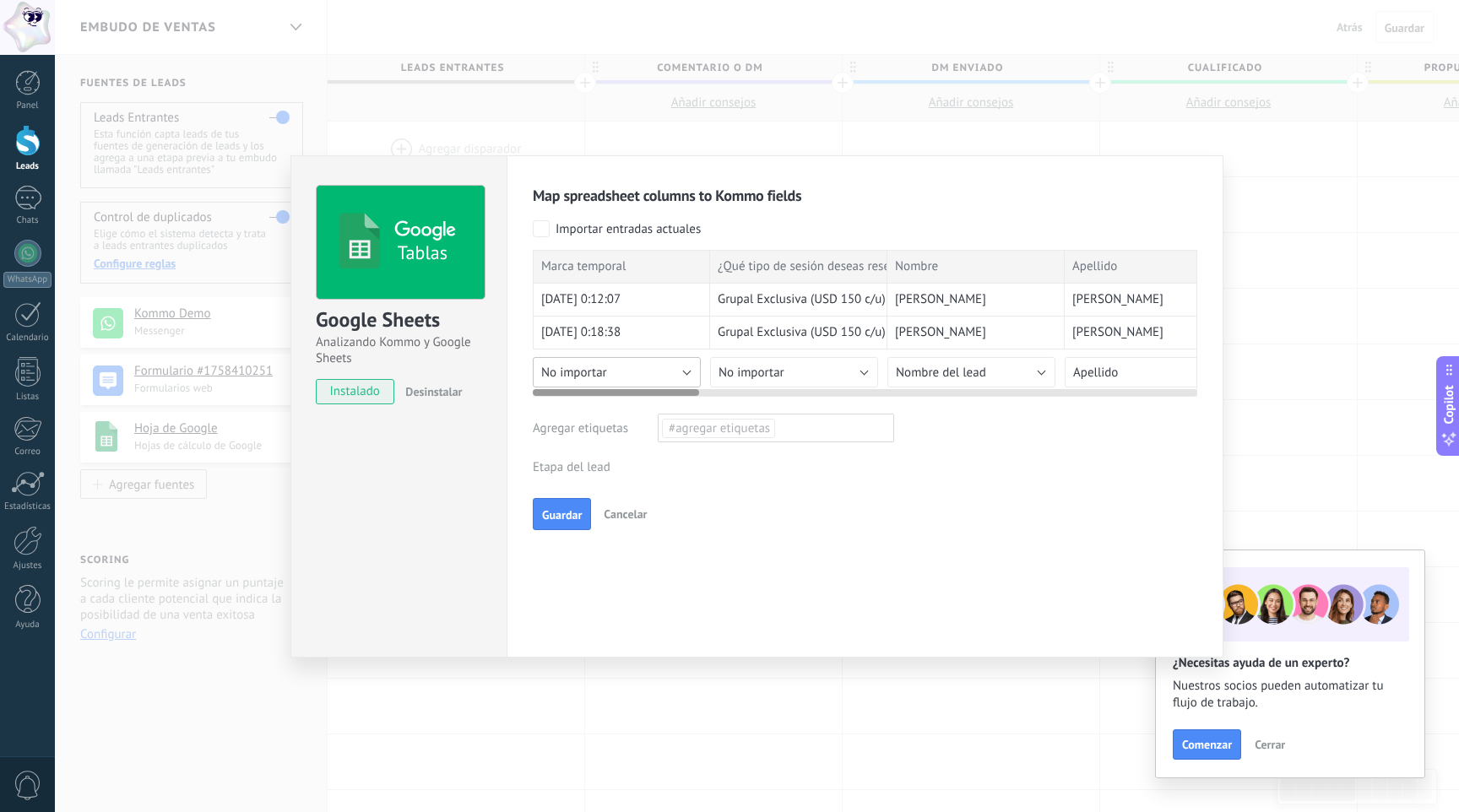
click at [668, 370] on button "No importar" at bounding box center [617, 371] width 168 height 30
click at [746, 427] on span "#agregar etiquetas" at bounding box center [718, 428] width 100 height 16
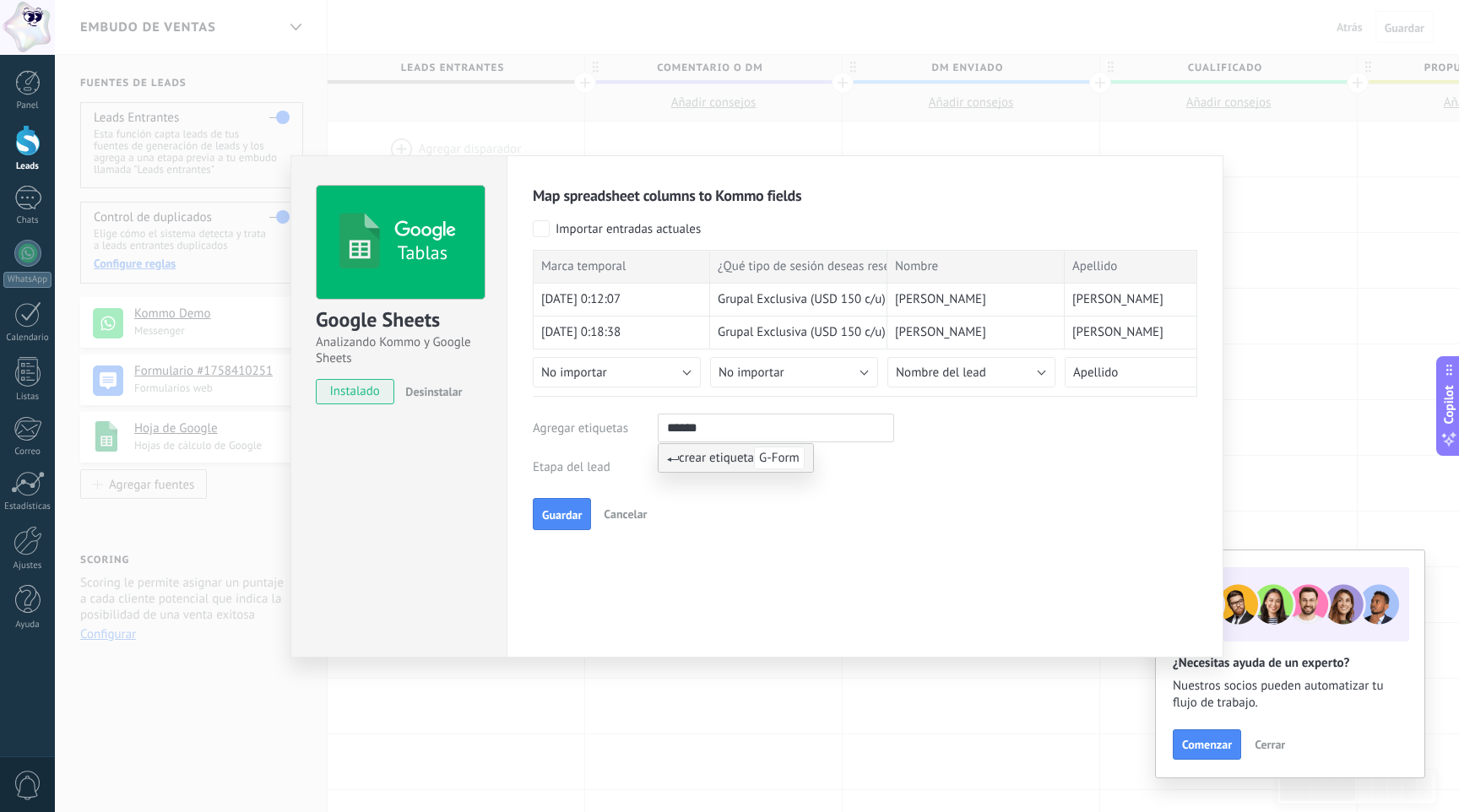
type input "******"
click at [961, 551] on div "Map spreadsheet columns to Kommo fields Importar entradas actuales Marca tempor…" at bounding box center [865, 406] width 717 height 502
click at [743, 426] on div "G-Form" at bounding box center [775, 428] width 236 height 29
type input "*********"
click at [771, 454] on span "Instagram" at bounding box center [786, 458] width 64 height 23
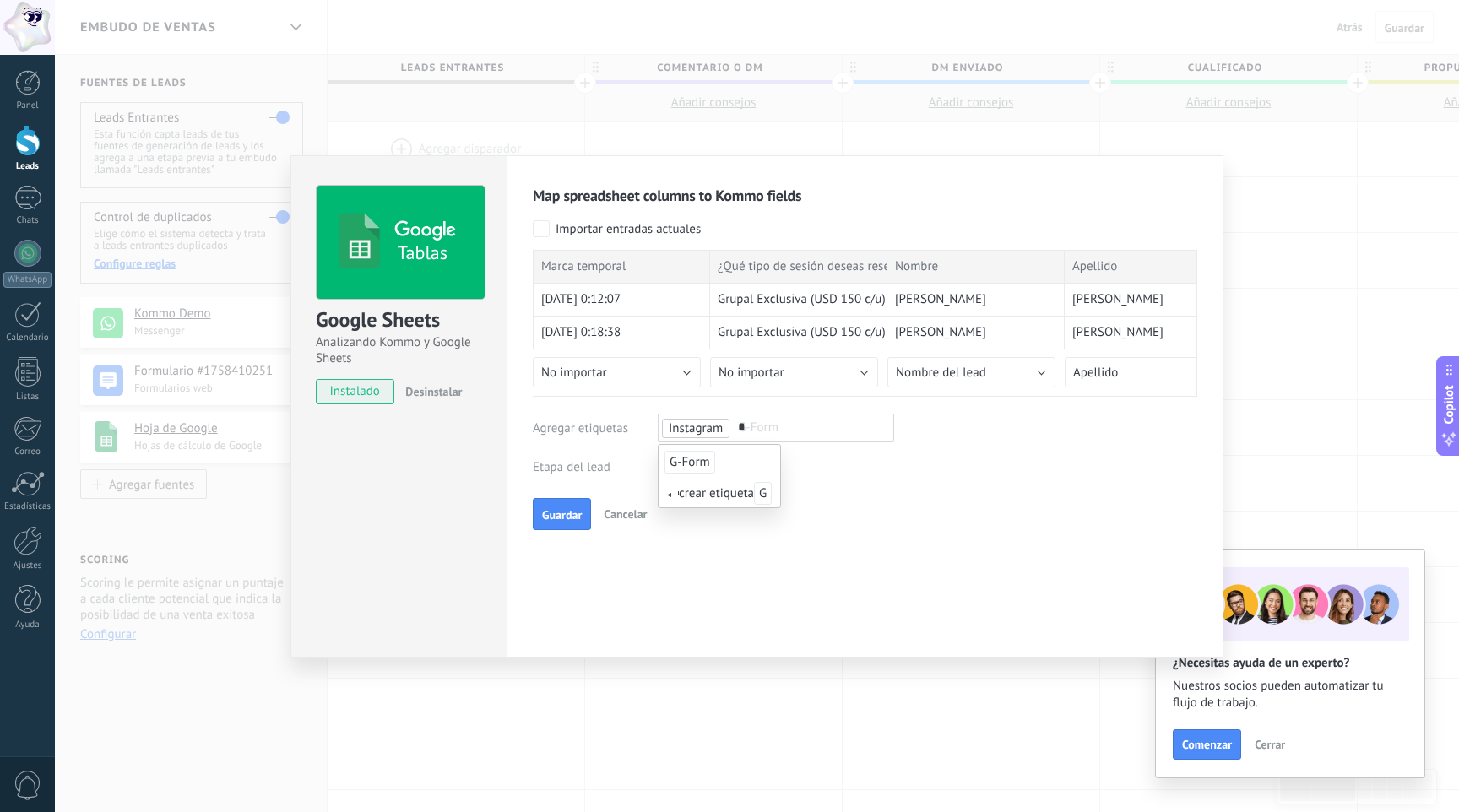
type input "*"
click at [701, 466] on span "G-Form" at bounding box center [689, 462] width 50 height 23
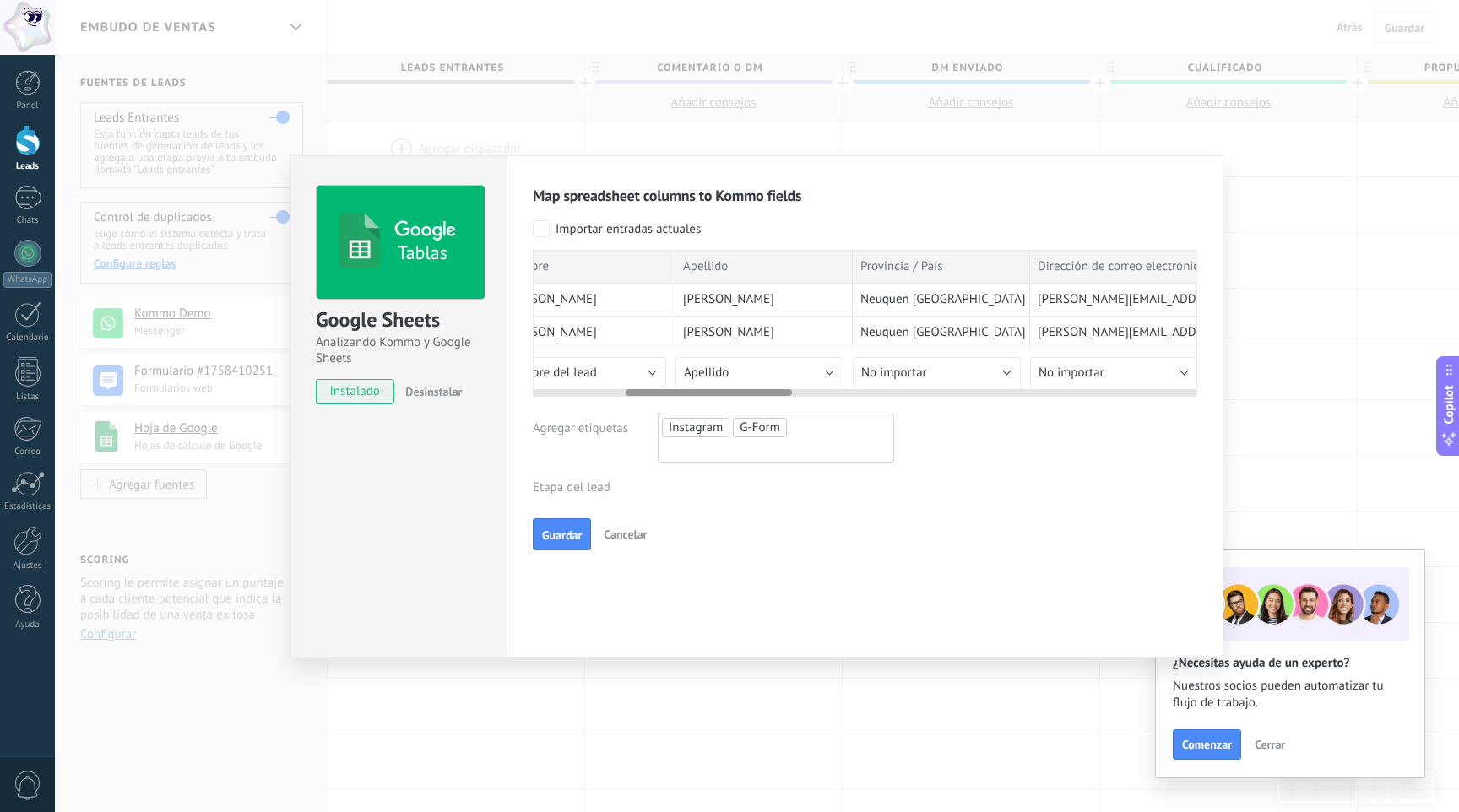
scroll to position [0, 470]
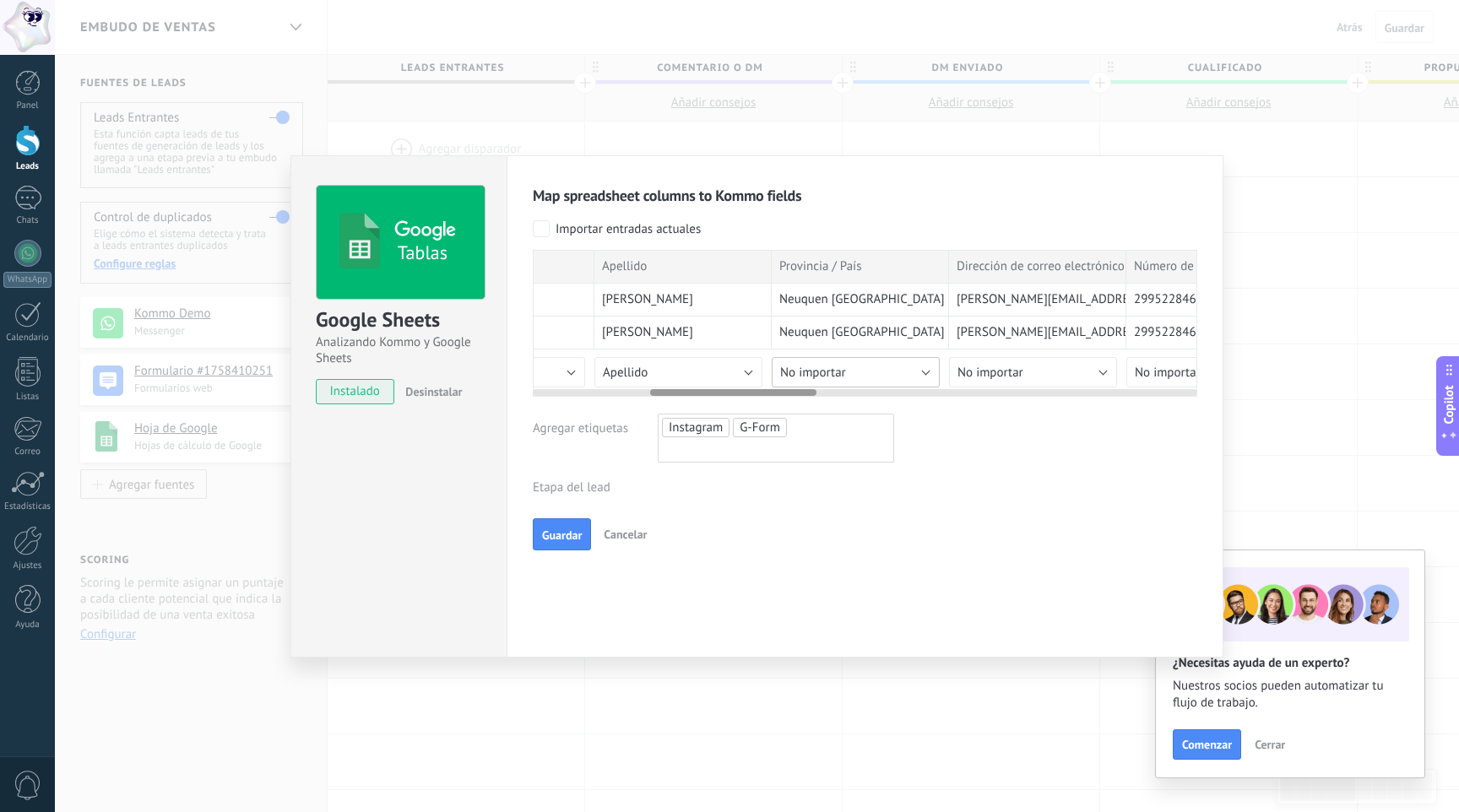
click at [897, 369] on button "No importar" at bounding box center [855, 371] width 168 height 30
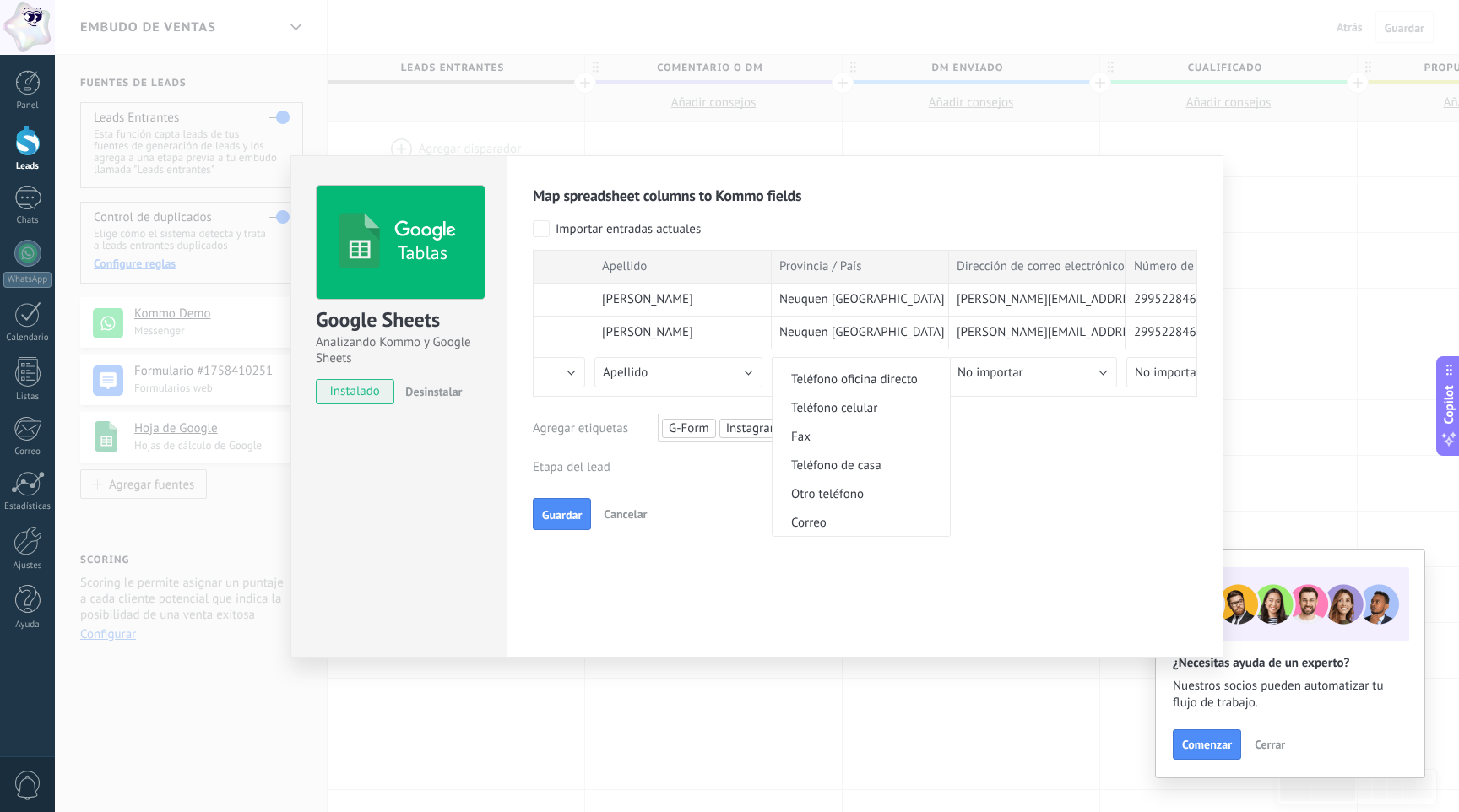
scroll to position [1030, 0]
drag, startPoint x: 859, startPoint y: 269, endPoint x: 776, endPoint y: 269, distance: 83.0
click at [776, 269] on div "Provincia / País" at bounding box center [860, 267] width 178 height 34
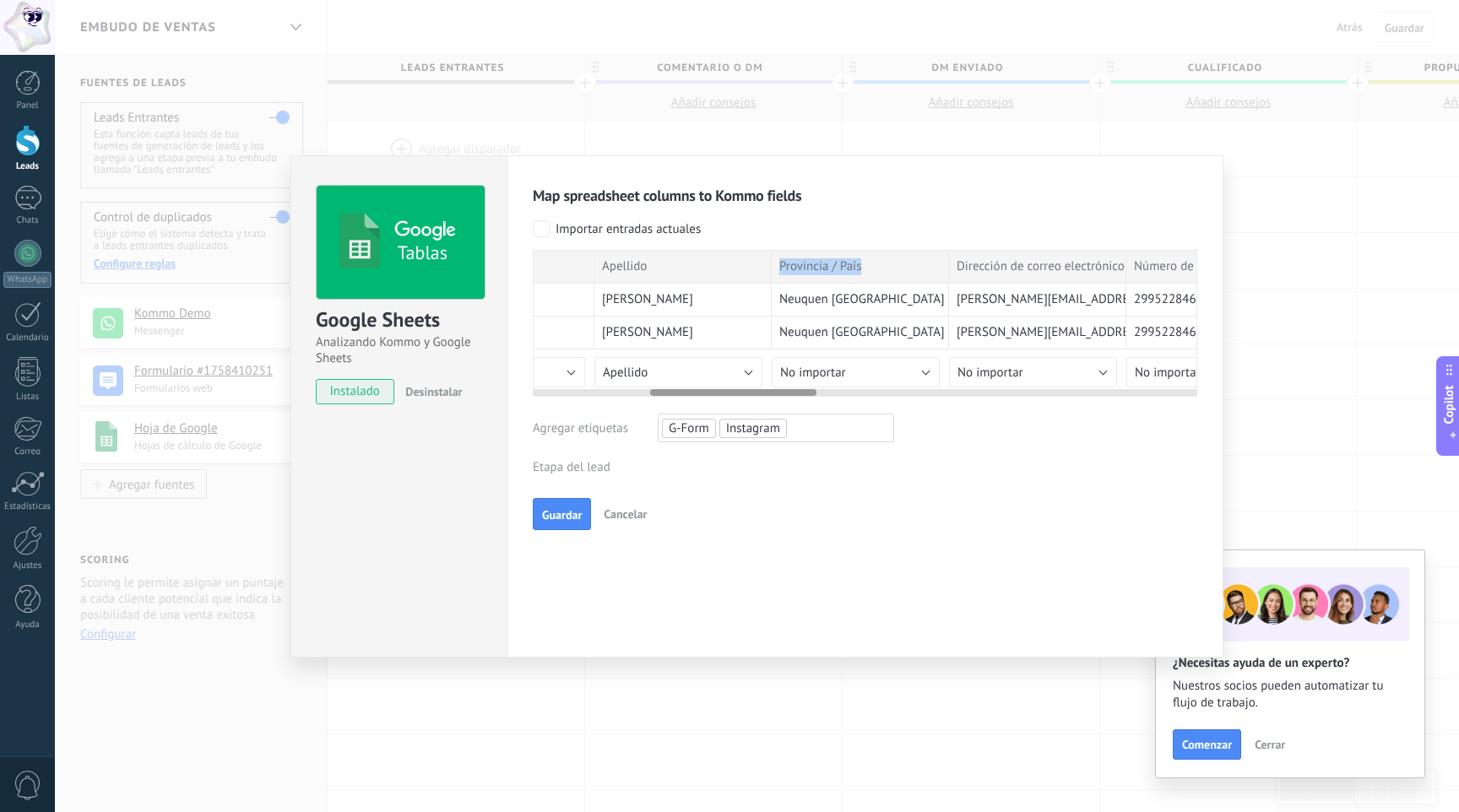
copy span "Provincia / País"
click at [844, 371] on span "No importar" at bounding box center [813, 372] width 66 height 16
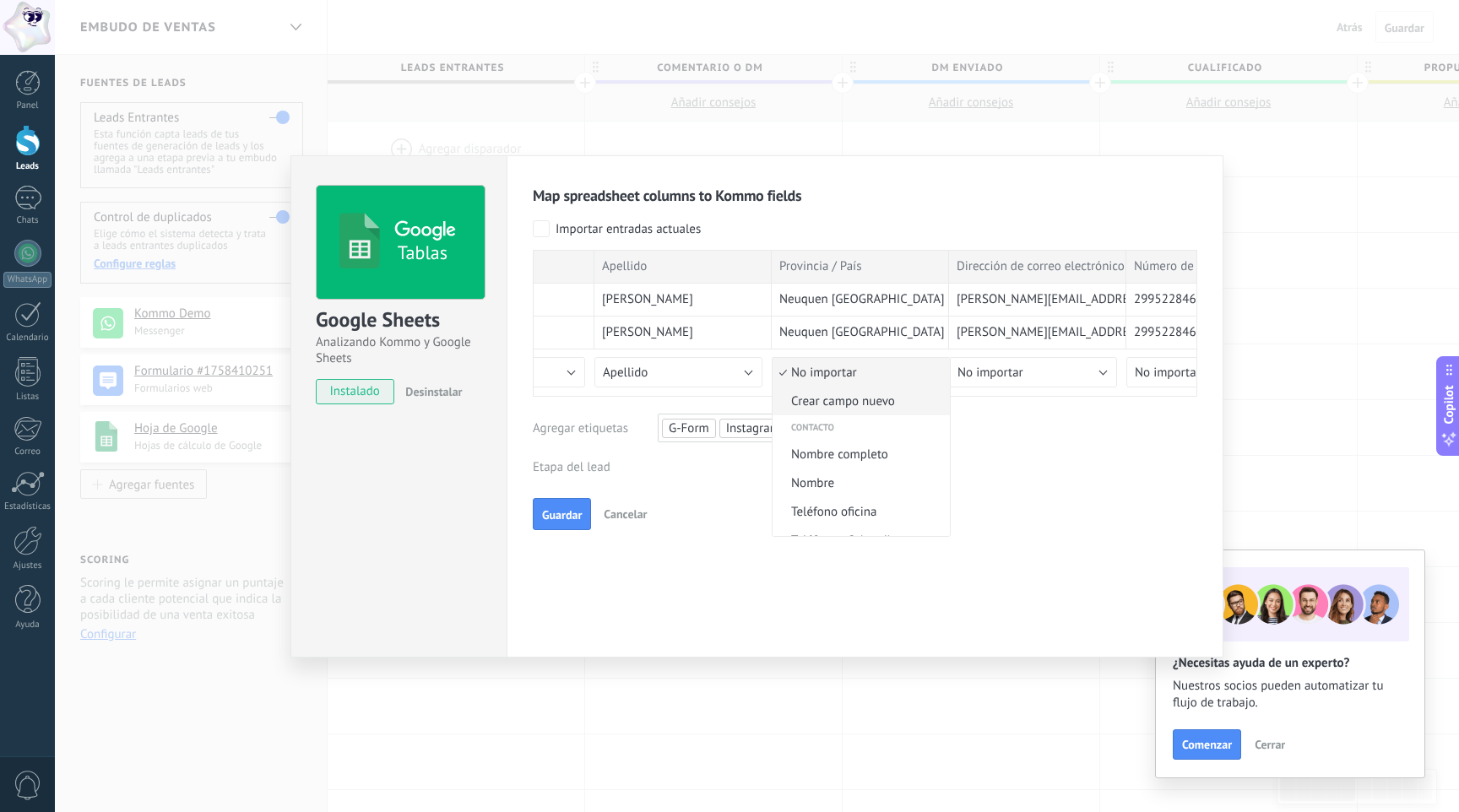
click at [844, 403] on span "Crear campo nuevo" at bounding box center [858, 401] width 172 height 16
type input "**********"
click at [812, 545] on span "Guardar" at bounding box center [801, 545] width 40 height 12
click at [1064, 371] on button "No importar" at bounding box center [1033, 371] width 168 height 30
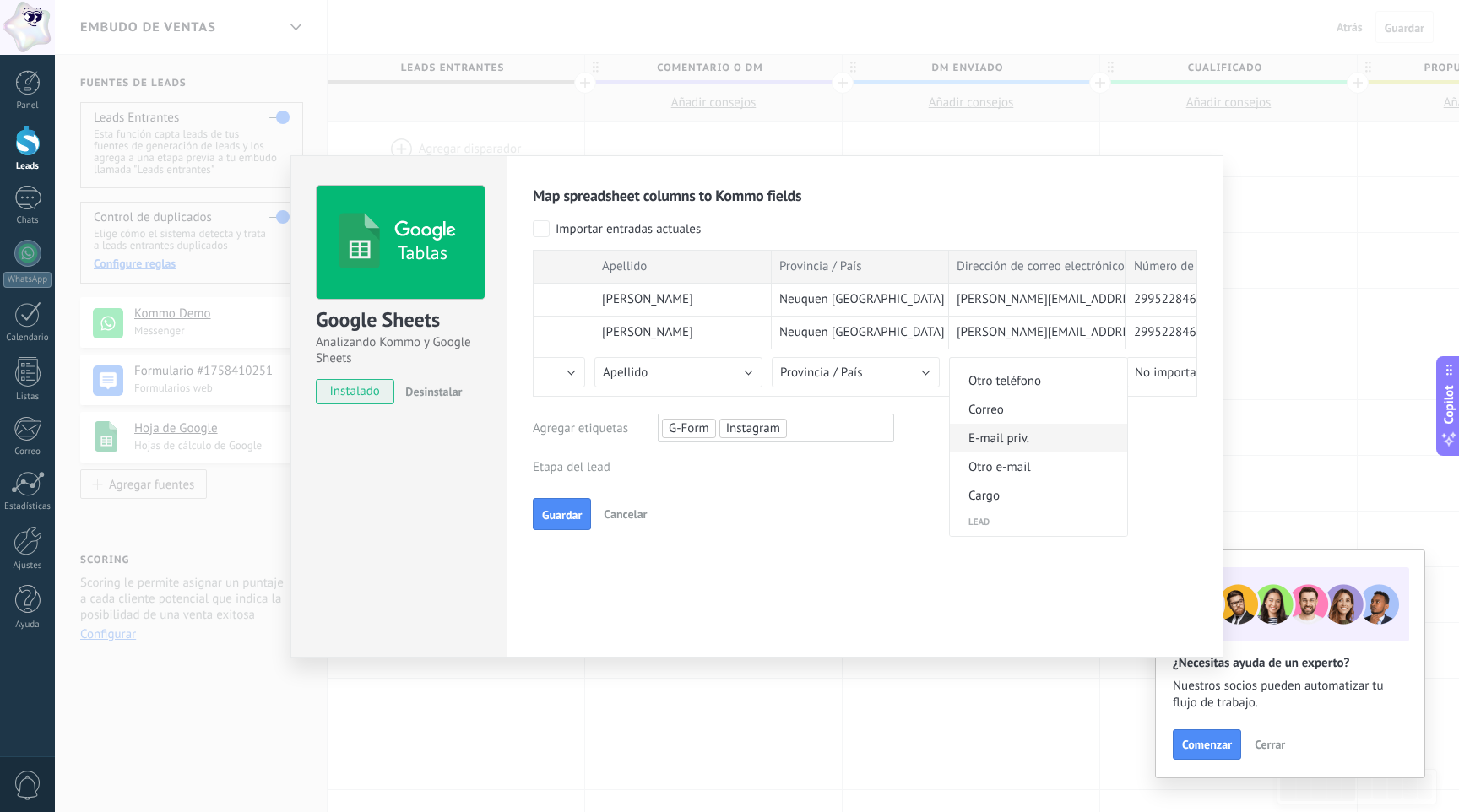
click at [1021, 441] on span "E-mail priv." at bounding box center [1036, 438] width 172 height 16
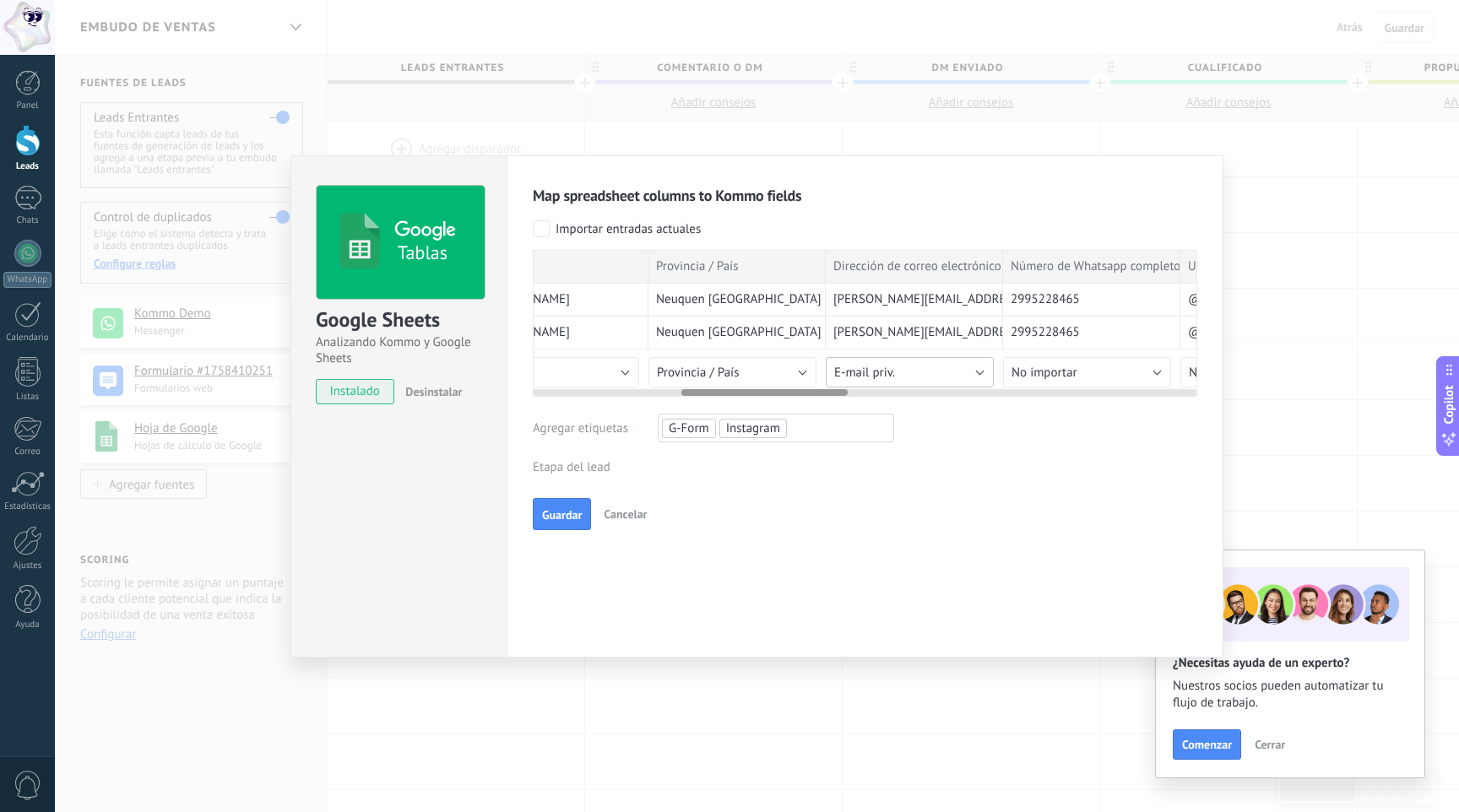
scroll to position [0, 595]
click at [1117, 375] on button "No importar" at bounding box center [1085, 371] width 168 height 30
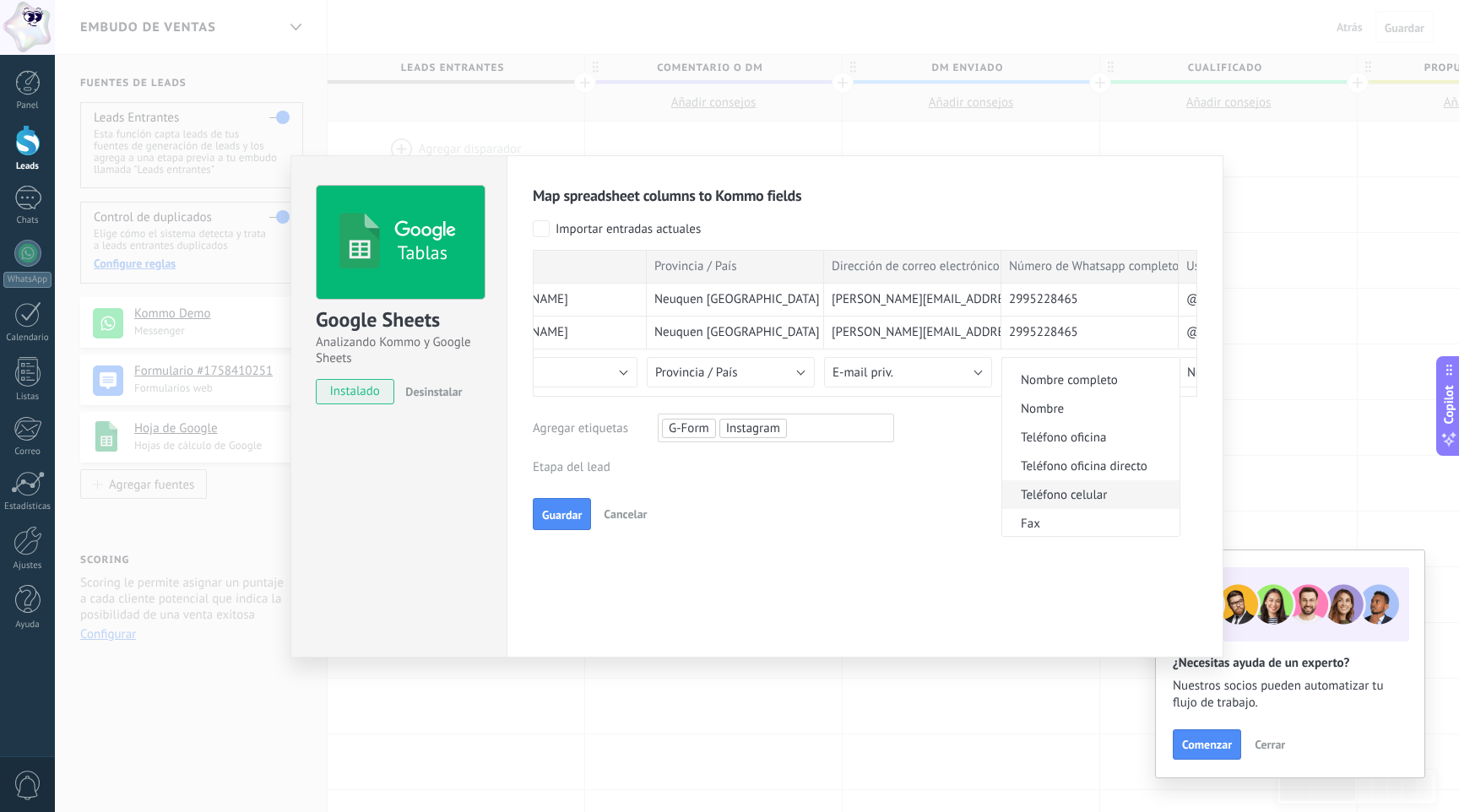
scroll to position [81, 0]
click at [1093, 499] on li "Teléfono celular" at bounding box center [1090, 487] width 178 height 29
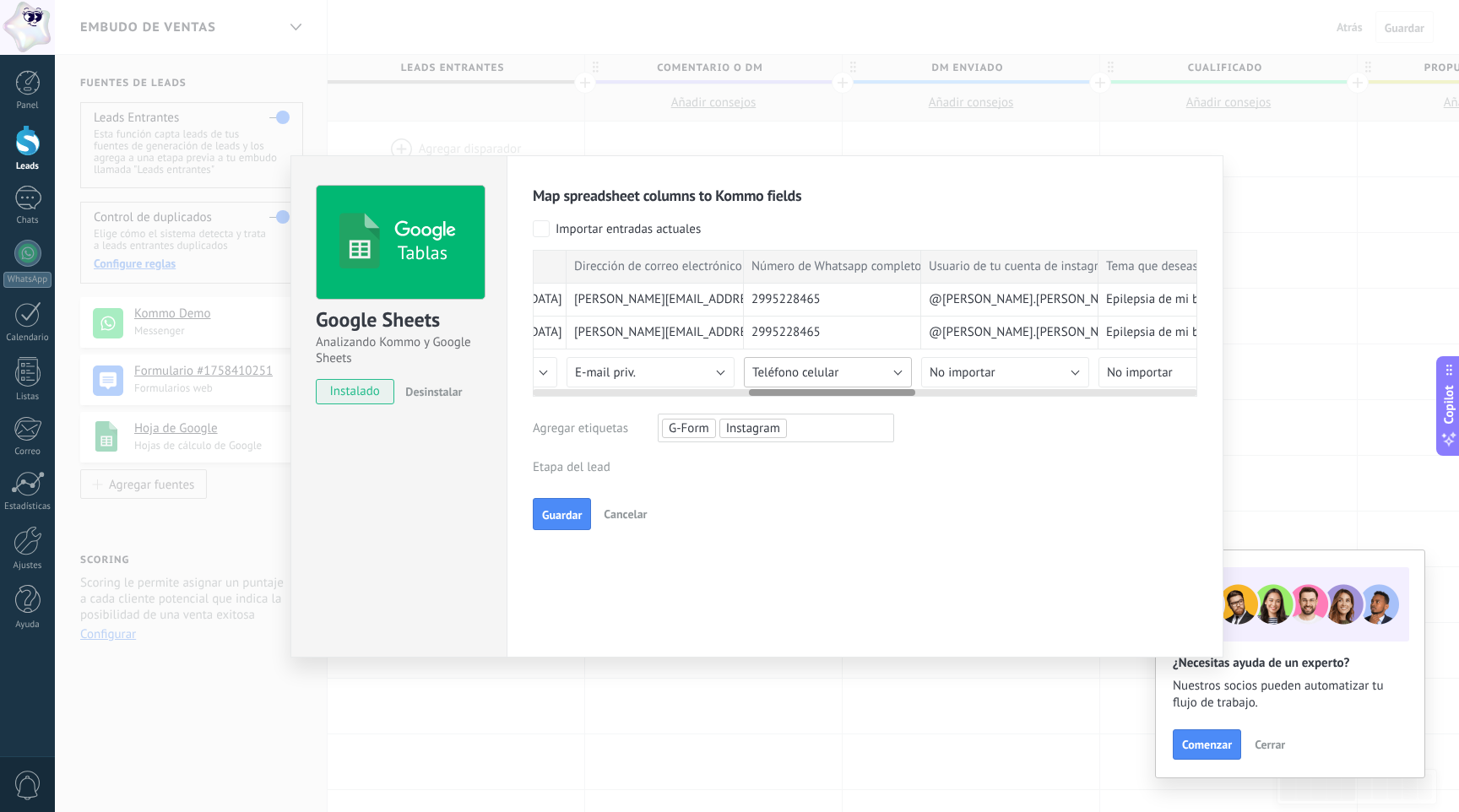
scroll to position [0, 870]
click at [1037, 372] on button "No importar" at bounding box center [987, 371] width 168 height 30
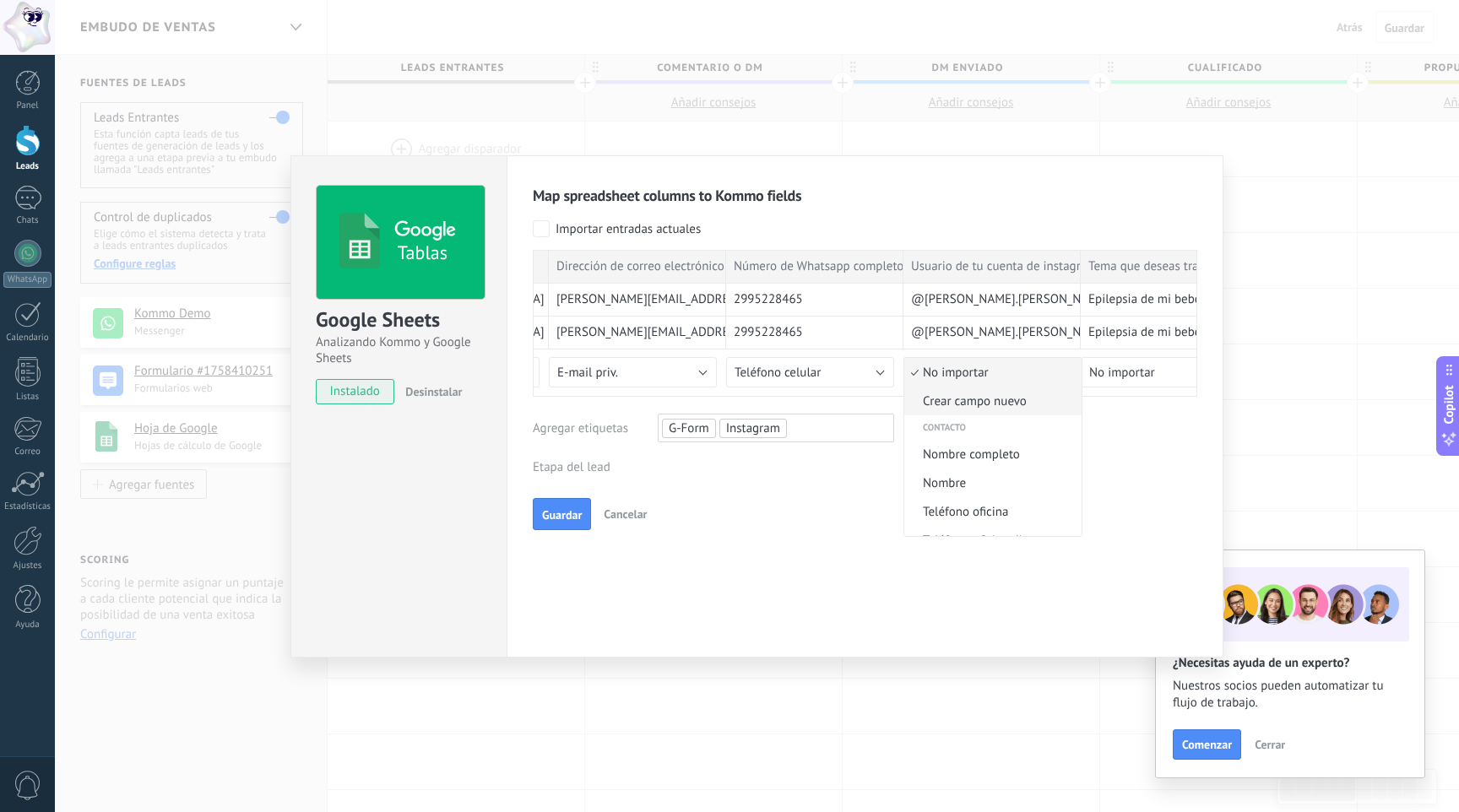
click at [1010, 409] on span "Crear campo nuevo" at bounding box center [990, 401] width 172 height 16
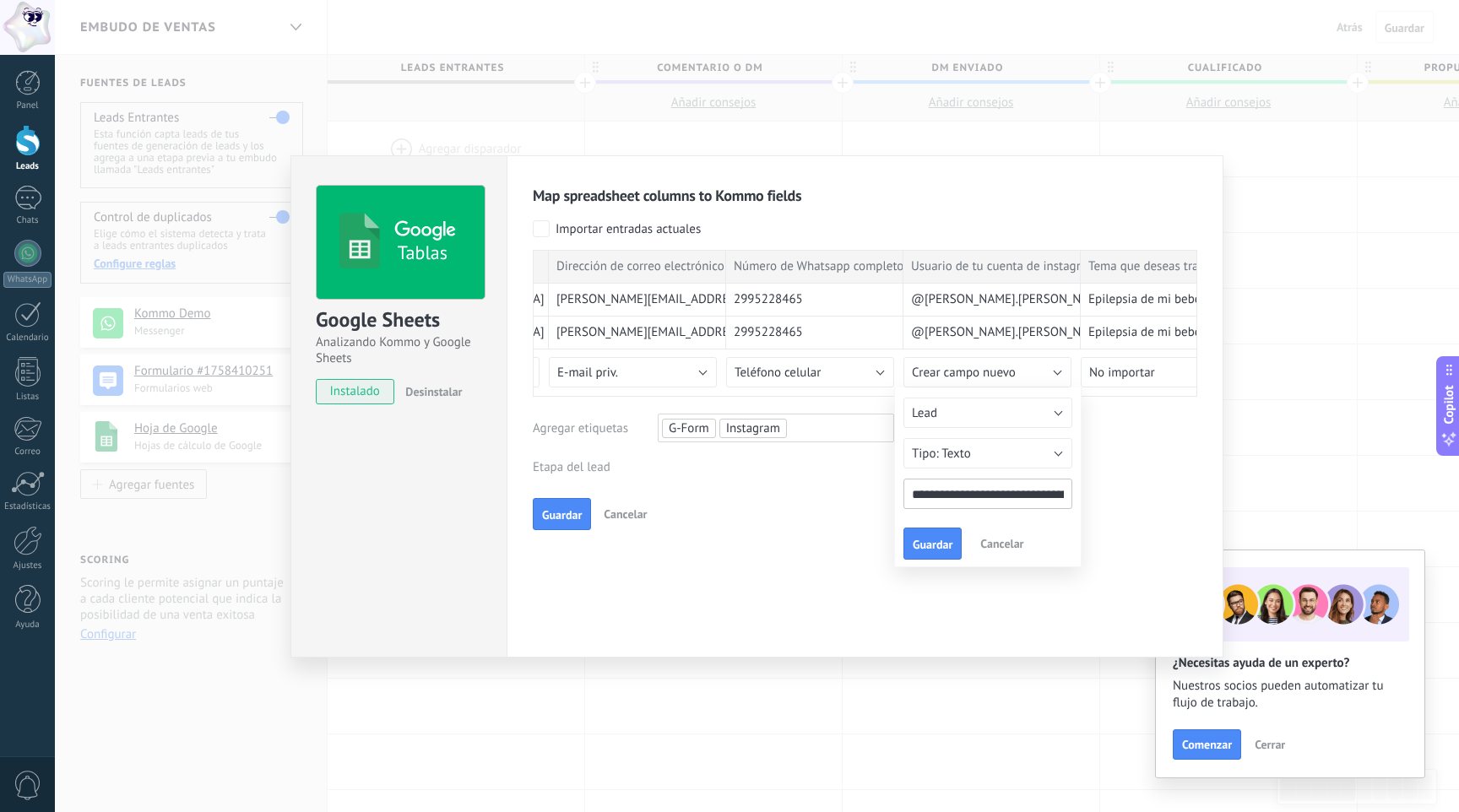
drag, startPoint x: 953, startPoint y: 499, endPoint x: 1049, endPoint y: 491, distance: 96.3
click at [1049, 491] on input "**********" at bounding box center [987, 493] width 169 height 30
type input "**********"
click at [1023, 448] on button "Texto" at bounding box center [987, 453] width 169 height 30
click at [1013, 461] on li "Texto" at bounding box center [982, 453] width 178 height 29
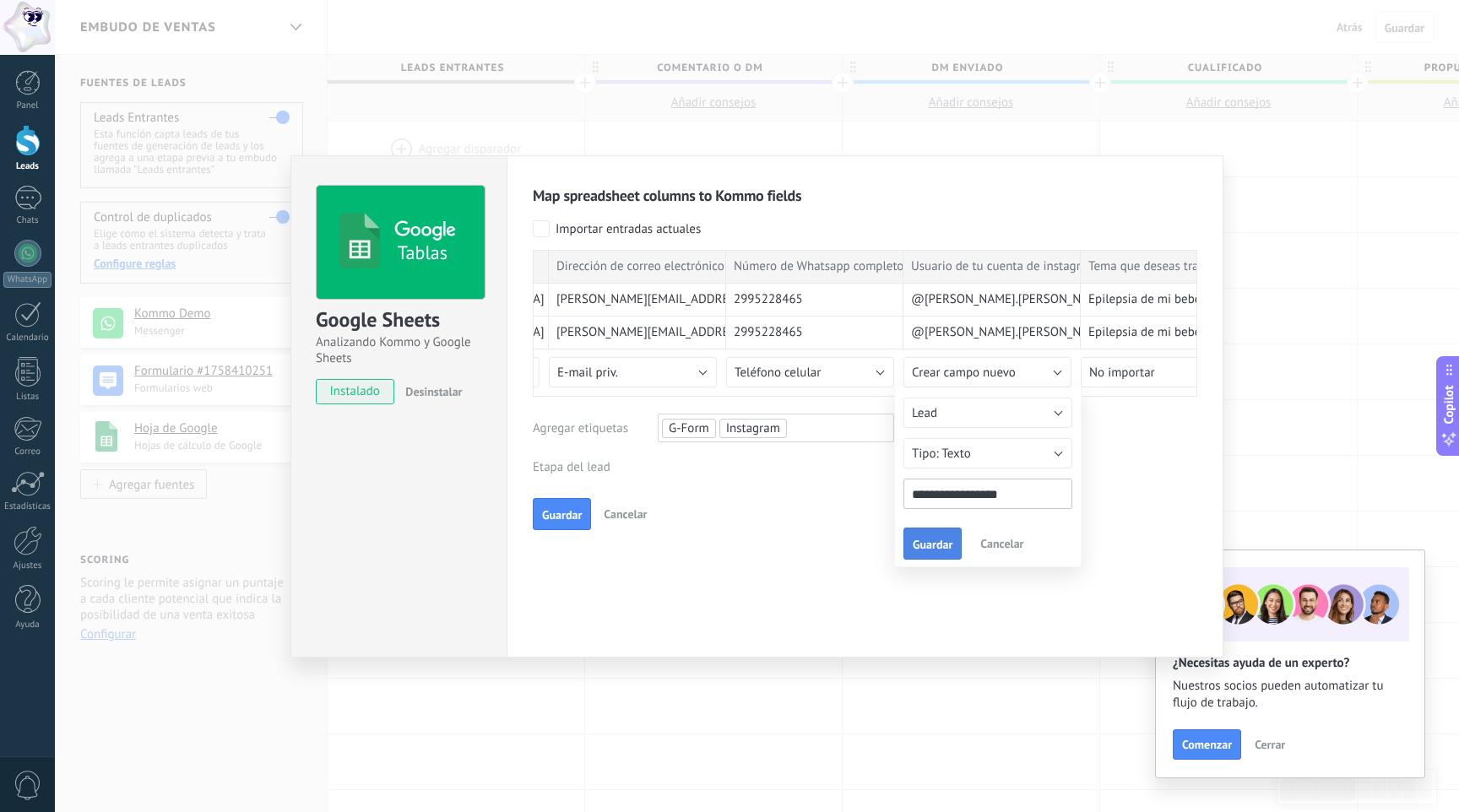
click at [925, 538] on span "Guardar" at bounding box center [933, 545] width 40 height 12
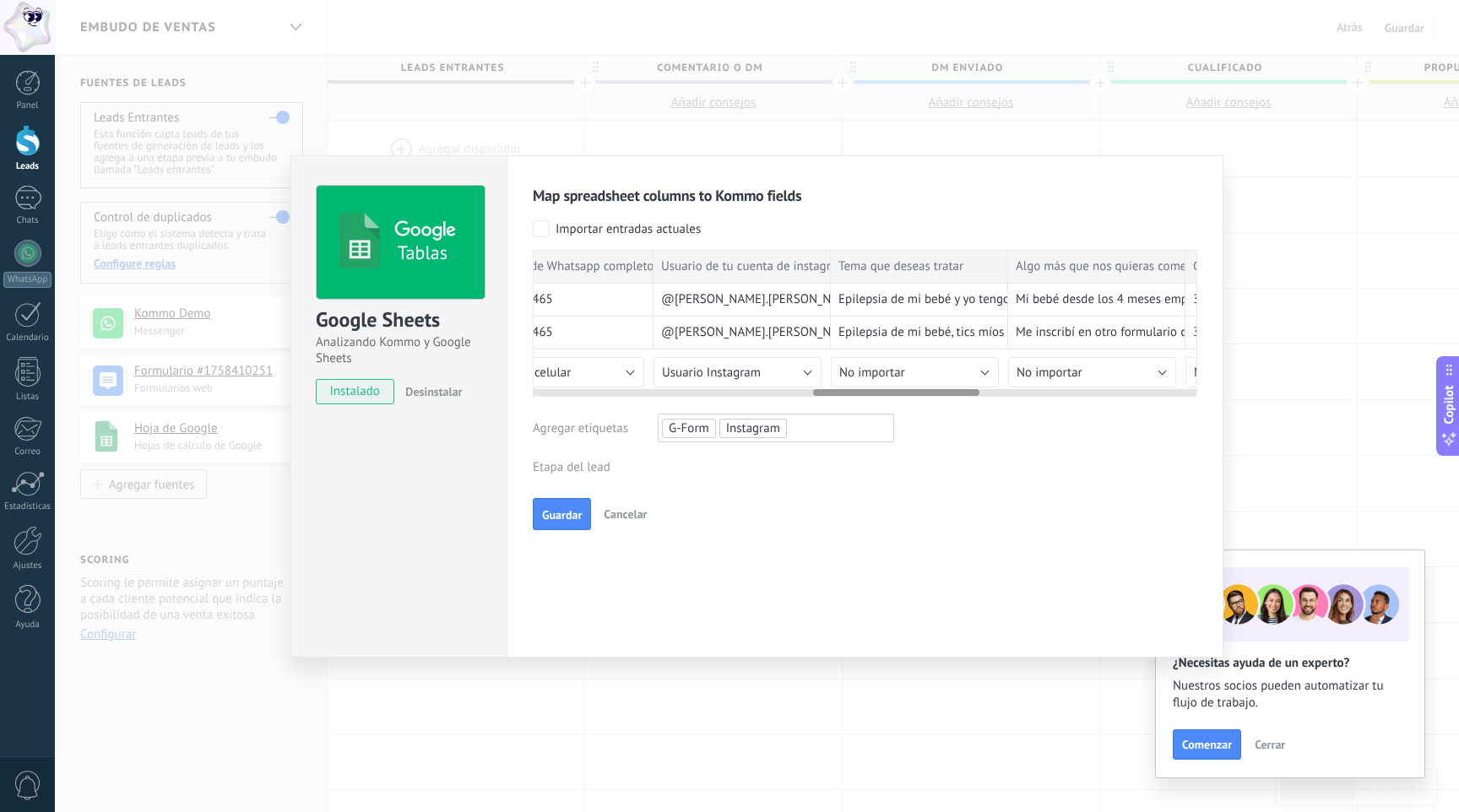
scroll to position [0, 1128]
click at [972, 368] on button "No importar" at bounding box center [907, 371] width 168 height 30
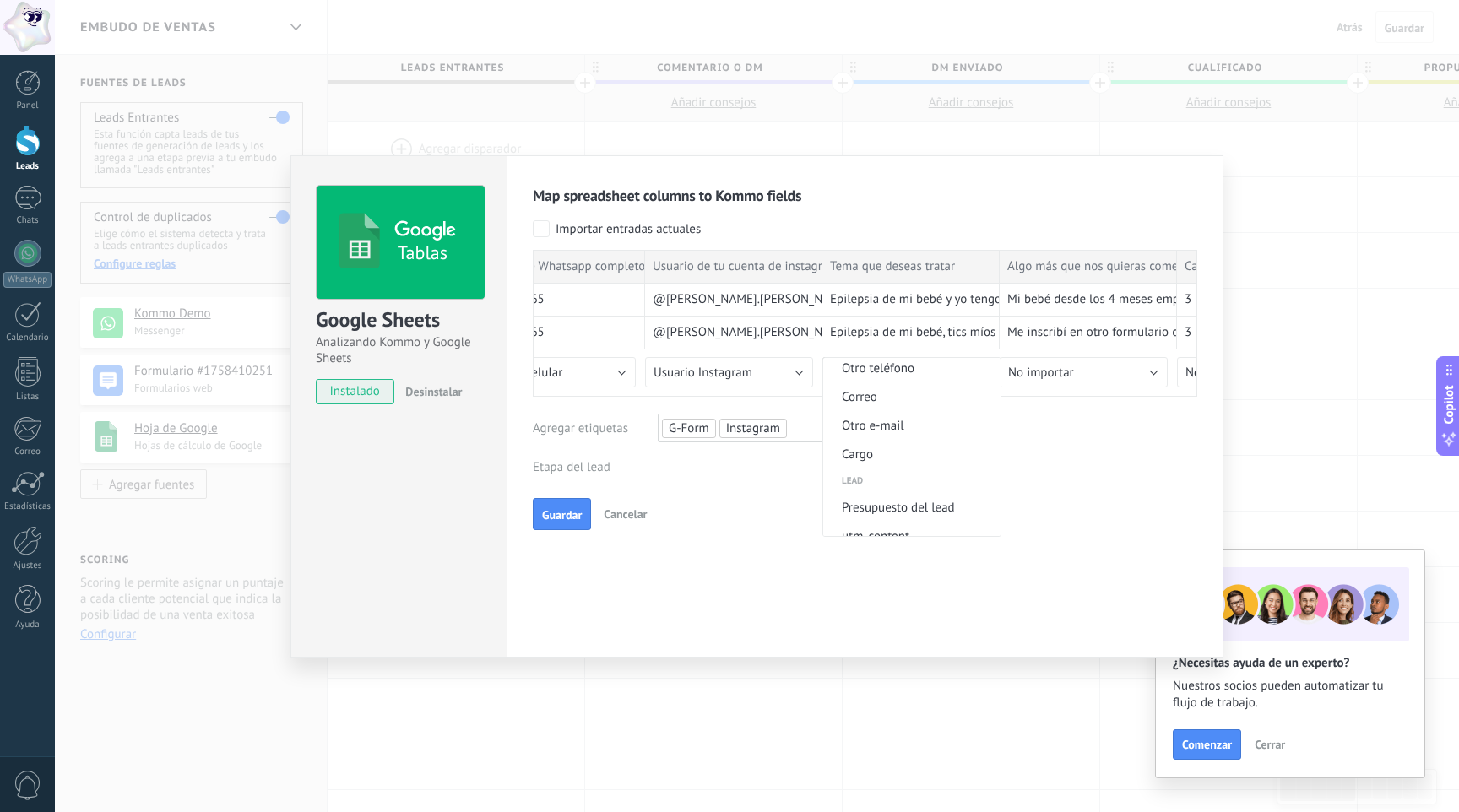
scroll to position [0, 0]
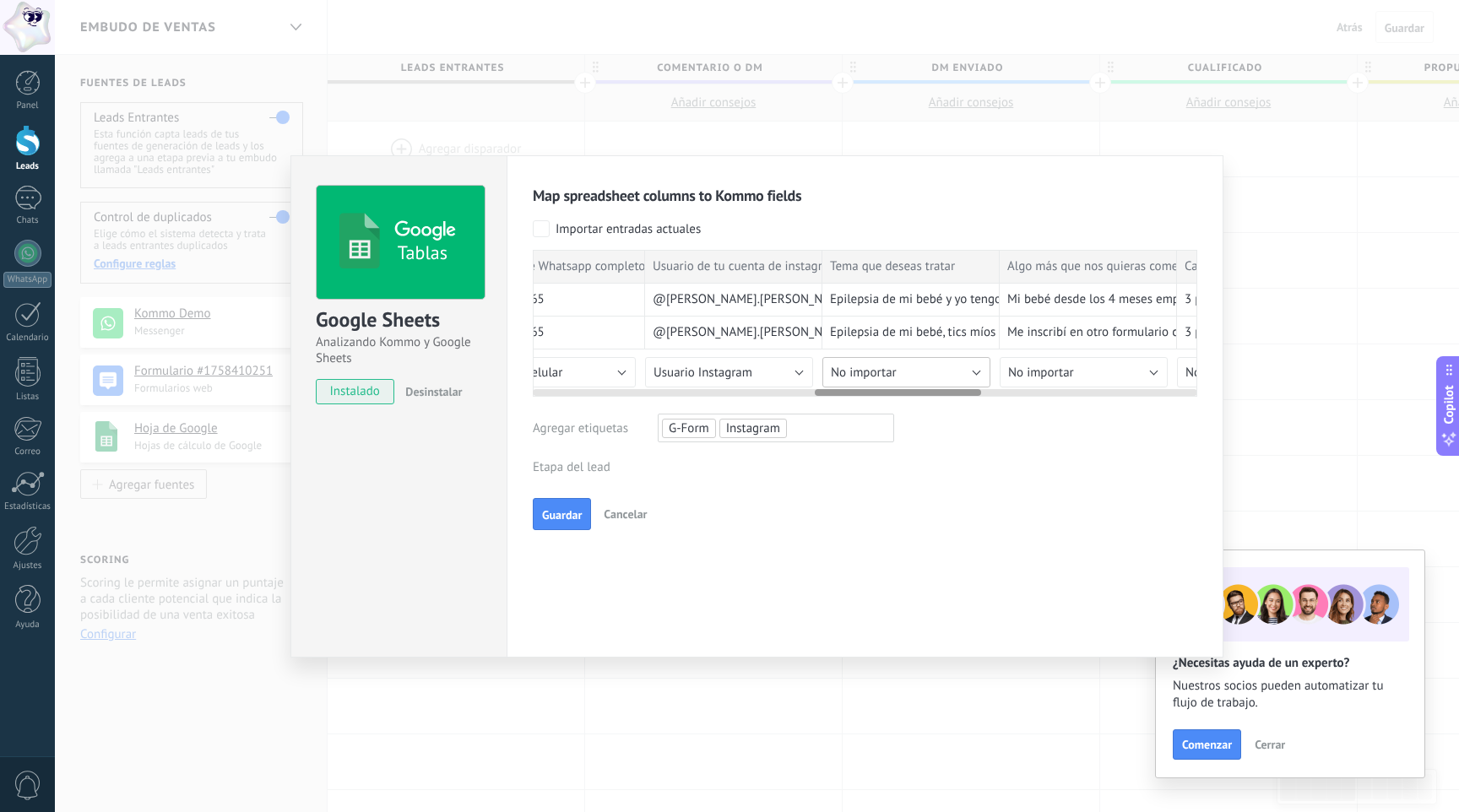
click at [916, 371] on button "No importar" at bounding box center [907, 371] width 168 height 30
click at [913, 409] on span "Crear campo nuevo" at bounding box center [908, 401] width 172 height 16
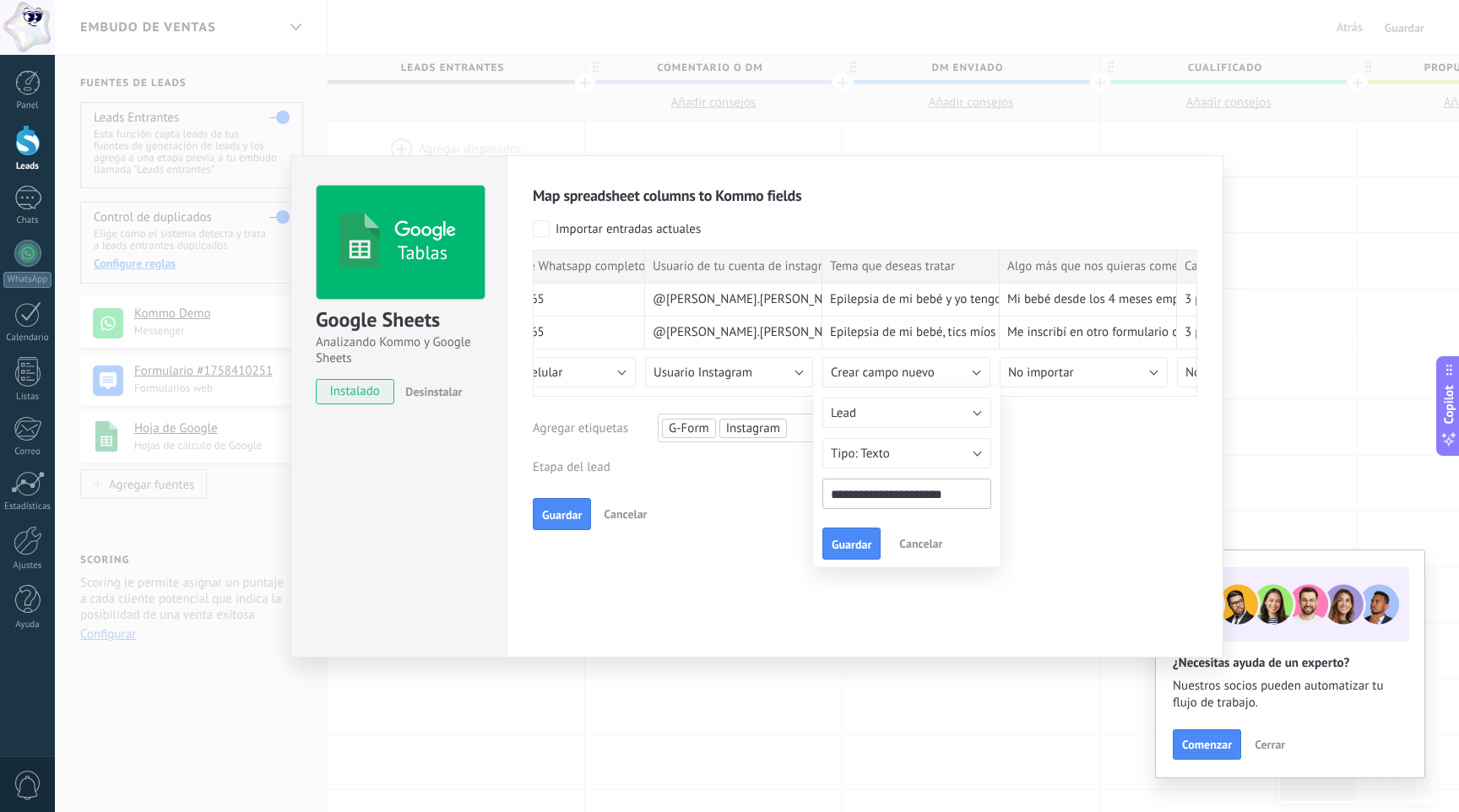
drag, startPoint x: 866, startPoint y: 498, endPoint x: 1001, endPoint y: 499, distance: 135.0
click at [997, 499] on div "**********" at bounding box center [907, 477] width 187 height 180
type input "**********"
click at [850, 539] on span "Guardar" at bounding box center [851, 545] width 40 height 12
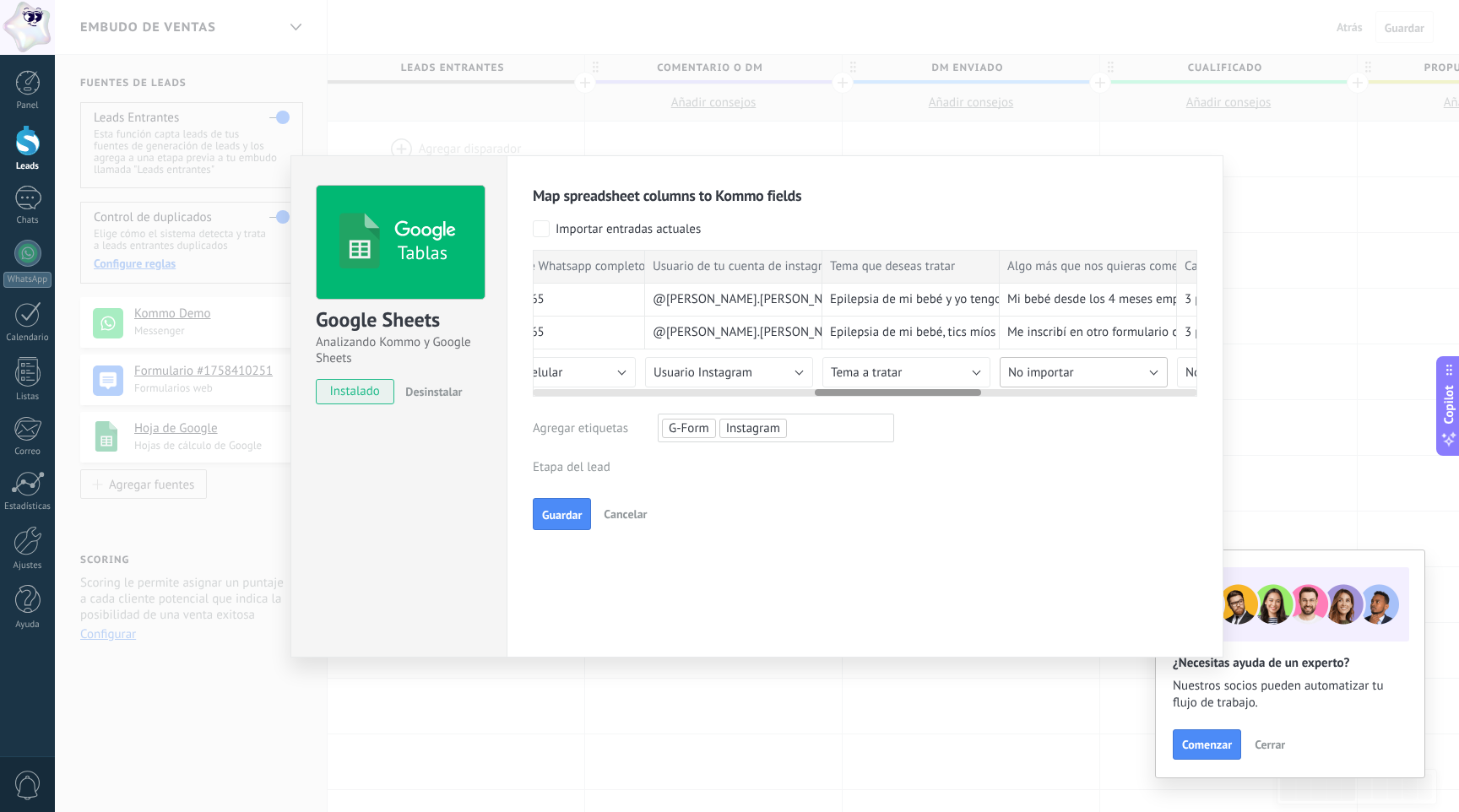
click at [1110, 371] on button "No importar" at bounding box center [1083, 371] width 168 height 30
click at [1098, 371] on button "No importar" at bounding box center [1083, 371] width 168 height 30
click at [1091, 409] on span "Crear campo nuevo" at bounding box center [1086, 401] width 172 height 16
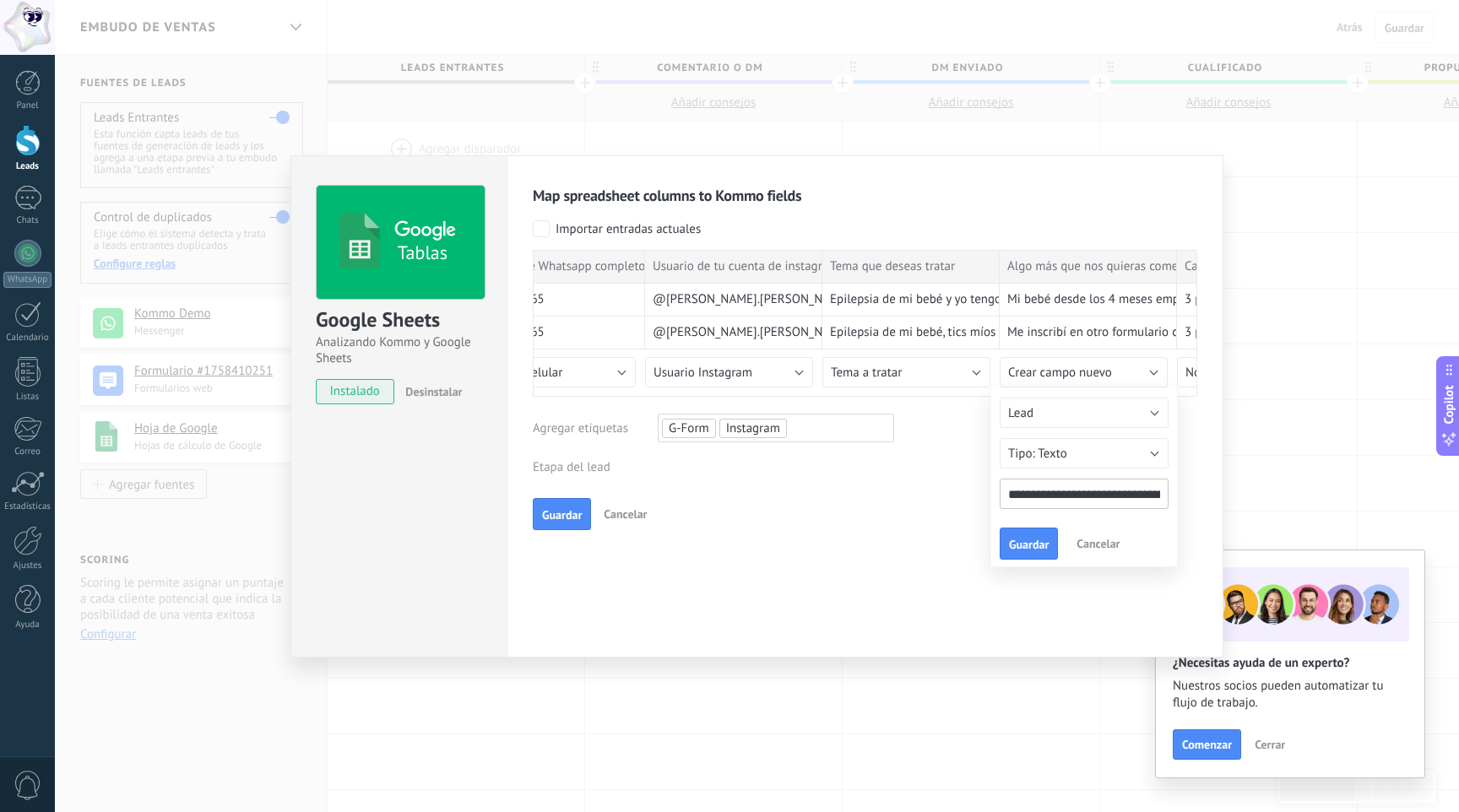
click at [1091, 499] on input "**********" at bounding box center [1083, 493] width 169 height 30
type input "**********"
click at [1043, 539] on span "Guardar" at bounding box center [1029, 545] width 40 height 12
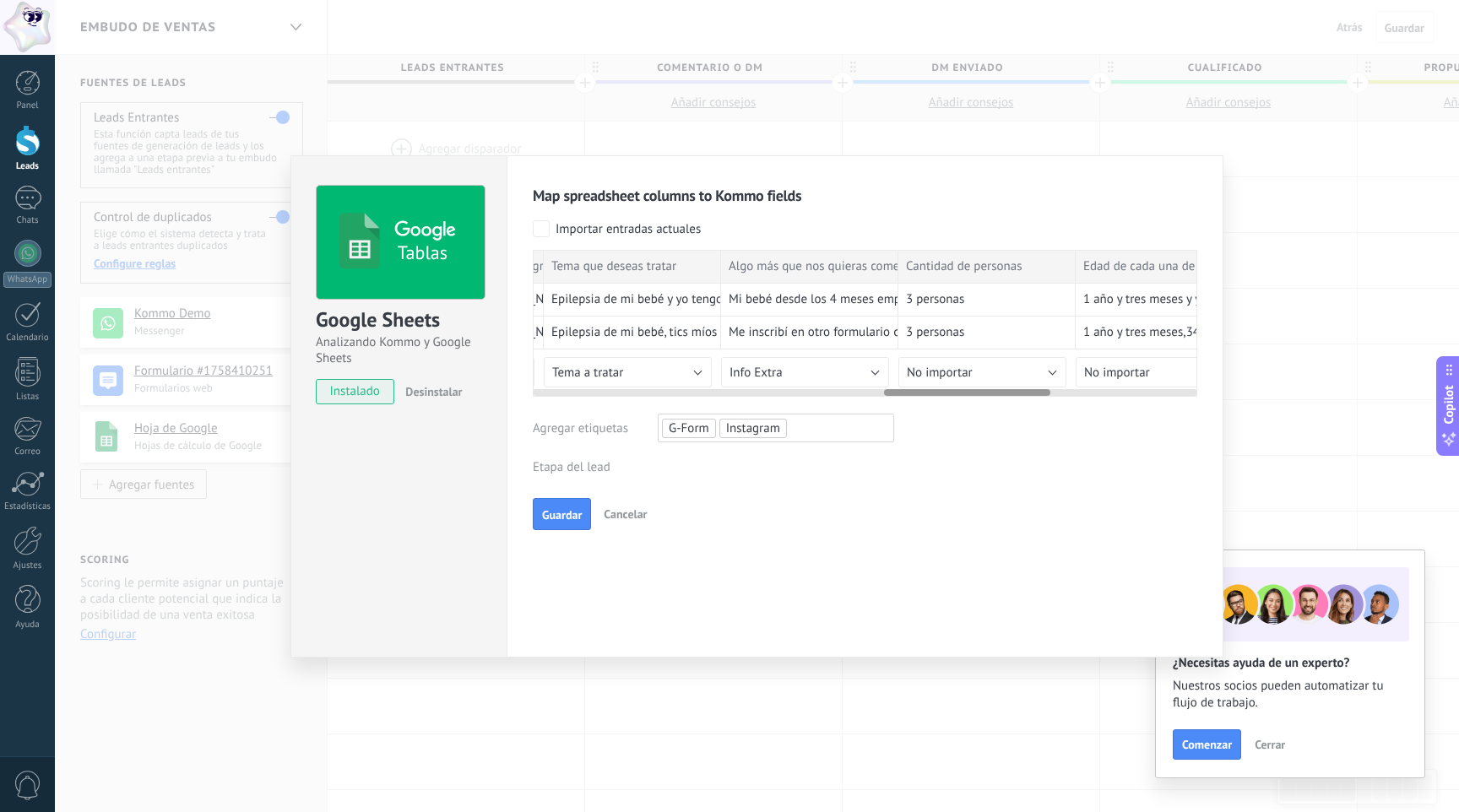
scroll to position [0, 1411]
click at [1027, 365] on button "No importar" at bounding box center [978, 371] width 168 height 30
click at [995, 407] on span "Crear campo nuevo" at bounding box center [980, 401] width 172 height 16
type input "**********"
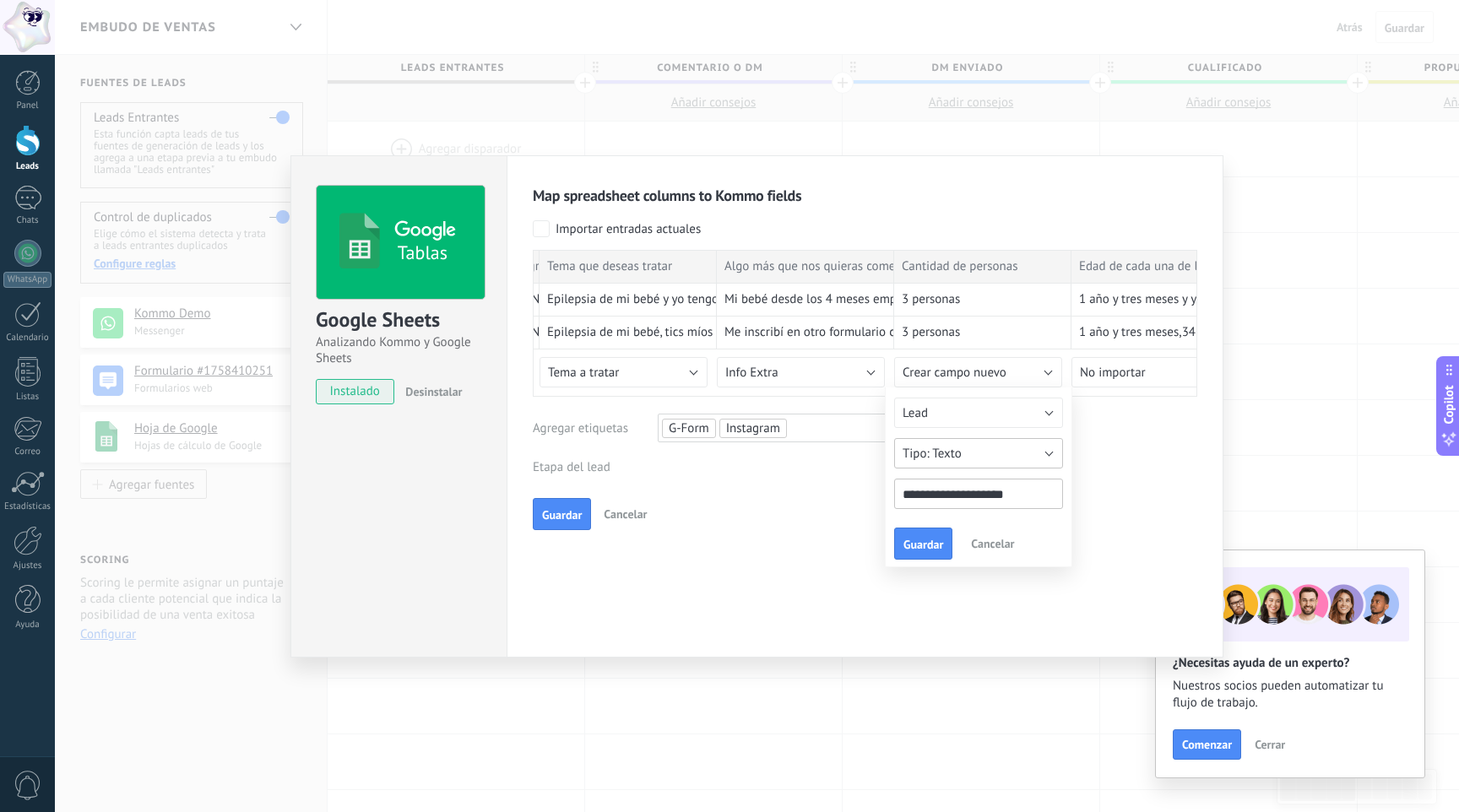
click at [986, 454] on button "Texto" at bounding box center [978, 453] width 169 height 30
click at [969, 453] on span "Número" at bounding box center [971, 448] width 173 height 16
click at [937, 539] on span "Guardar" at bounding box center [923, 545] width 40 height 12
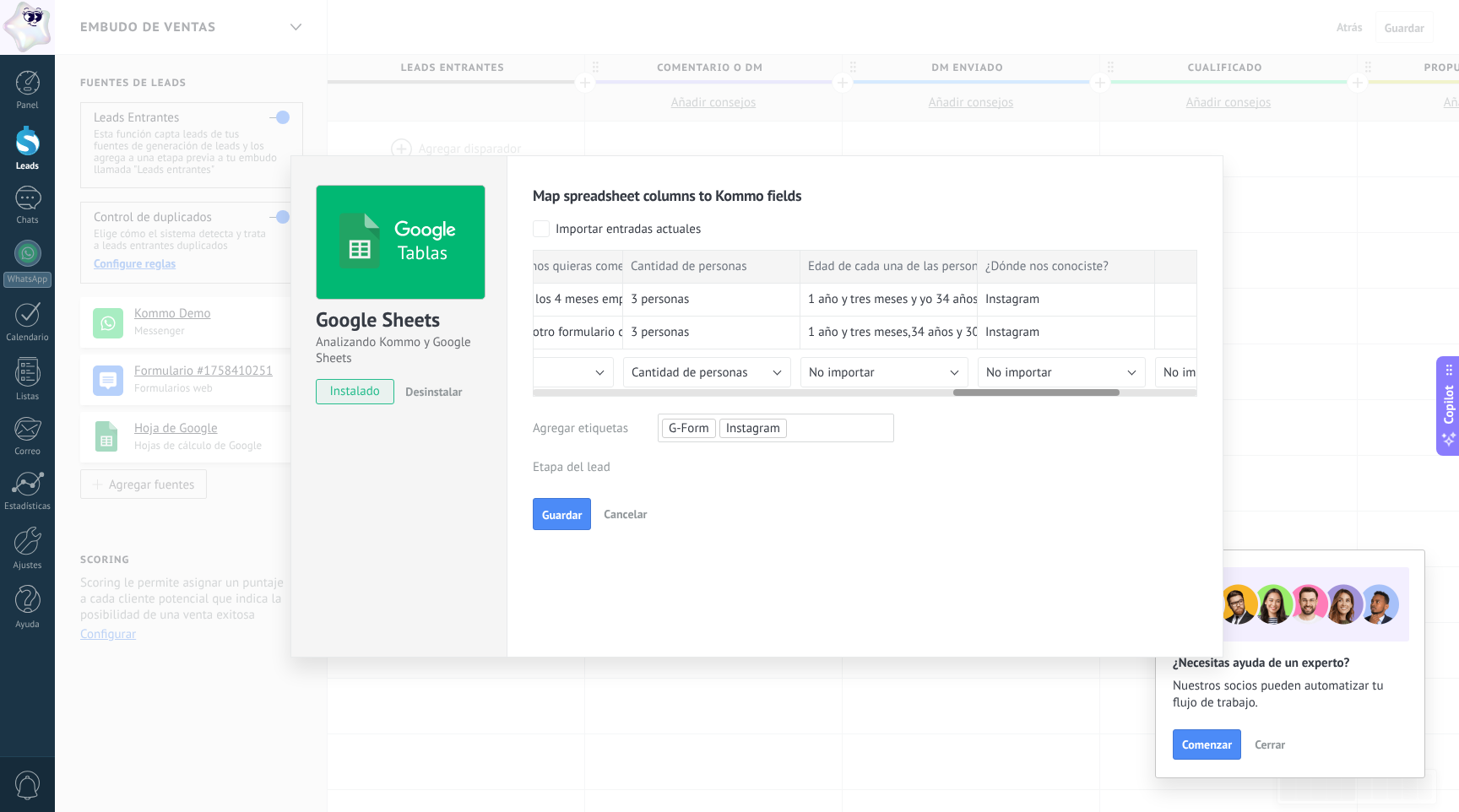
scroll to position [0, 1686]
click at [929, 371] on button "No importar" at bounding box center [881, 371] width 168 height 30
click at [914, 405] on span "Crear campo nuevo" at bounding box center [883, 401] width 172 height 16
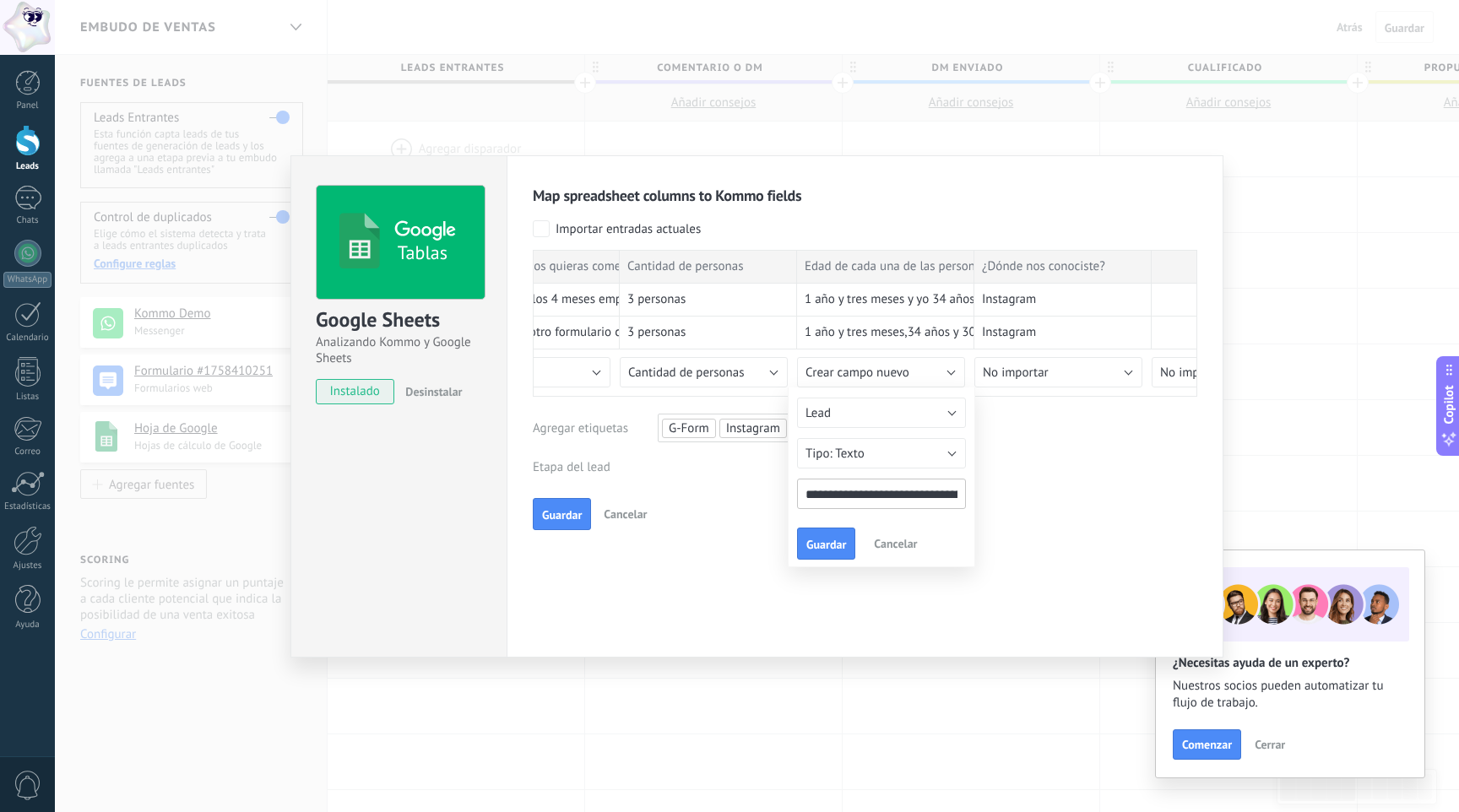
drag, startPoint x: 836, startPoint y: 494, endPoint x: 941, endPoint y: 491, distance: 105.0
click at [941, 491] on input "**********" at bounding box center [881, 493] width 169 height 30
click at [835, 498] on input "******" at bounding box center [881, 493] width 169 height 30
type input "*******"
click at [831, 552] on button "Guardar" at bounding box center [825, 543] width 58 height 32
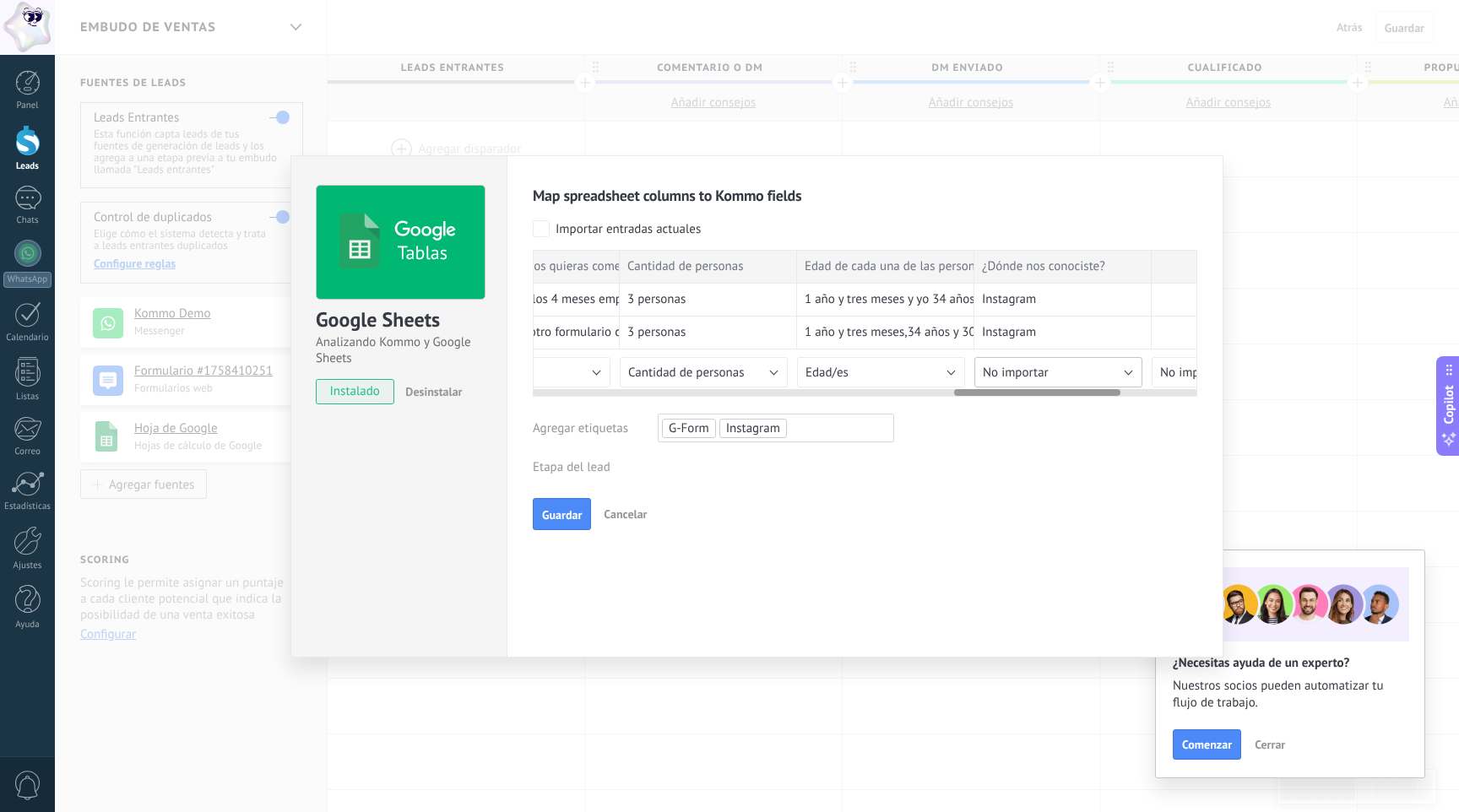
click at [1105, 370] on button "No importar" at bounding box center [1058, 371] width 168 height 30
click at [1098, 409] on span "Crear campo nuevo" at bounding box center [1061, 401] width 172 height 16
type input "**********"
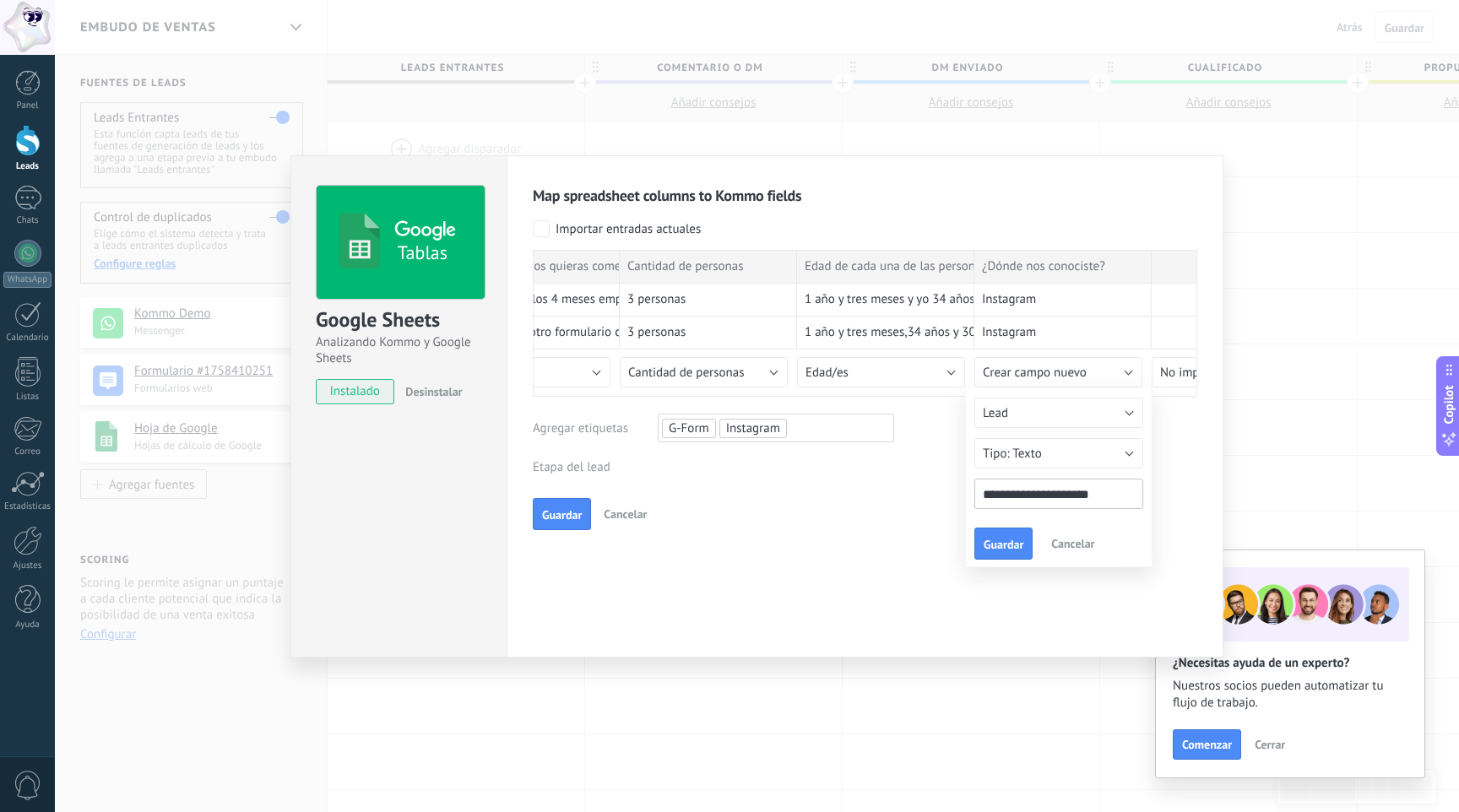
click at [1013, 494] on input "**********" at bounding box center [1058, 493] width 169 height 30
click at [1010, 543] on span "Guardar" at bounding box center [1004, 545] width 40 height 12
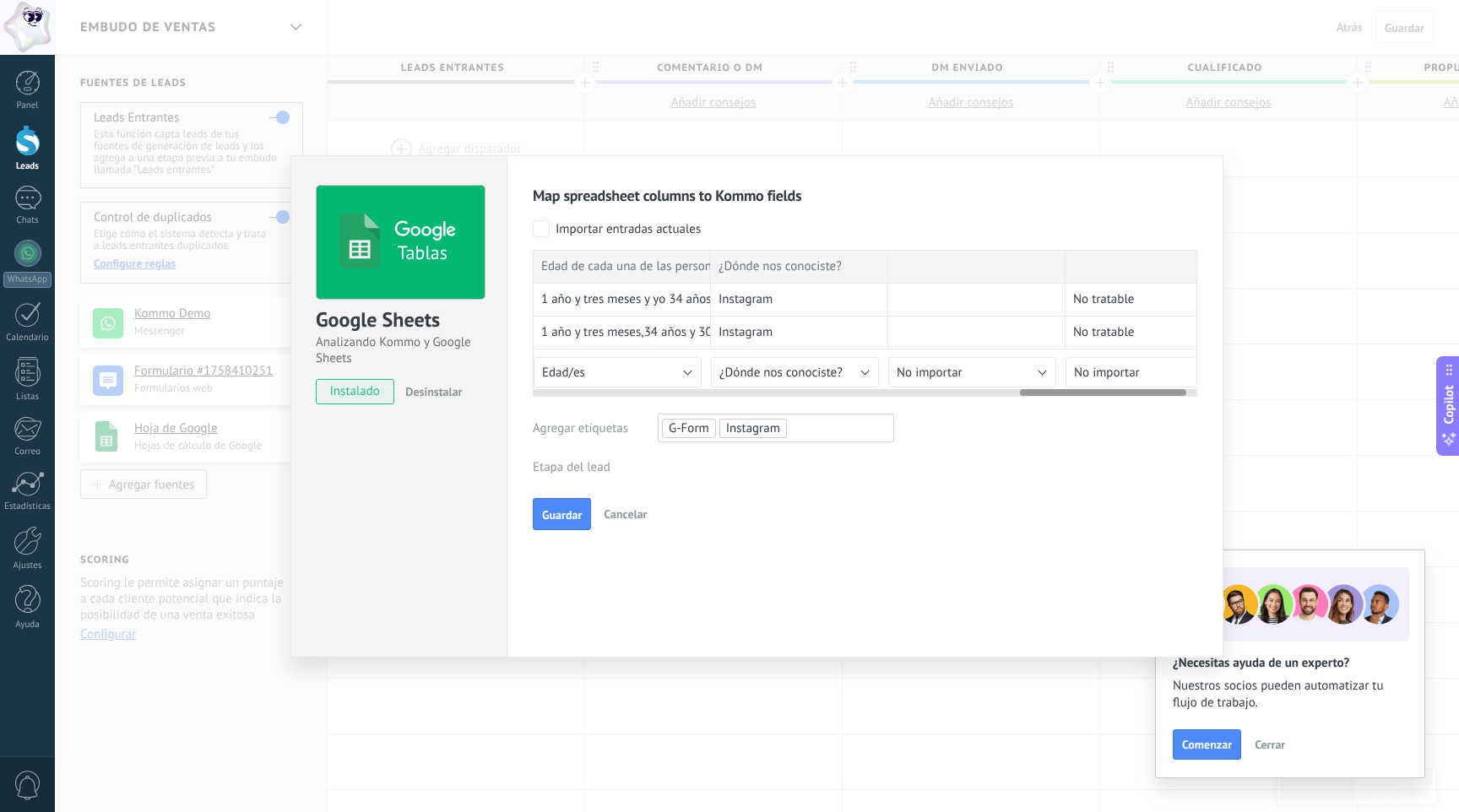
scroll to position [0, 1954]
click at [863, 370] on button "¿Dónde nos conociste?" at bounding box center [790, 371] width 168 height 30
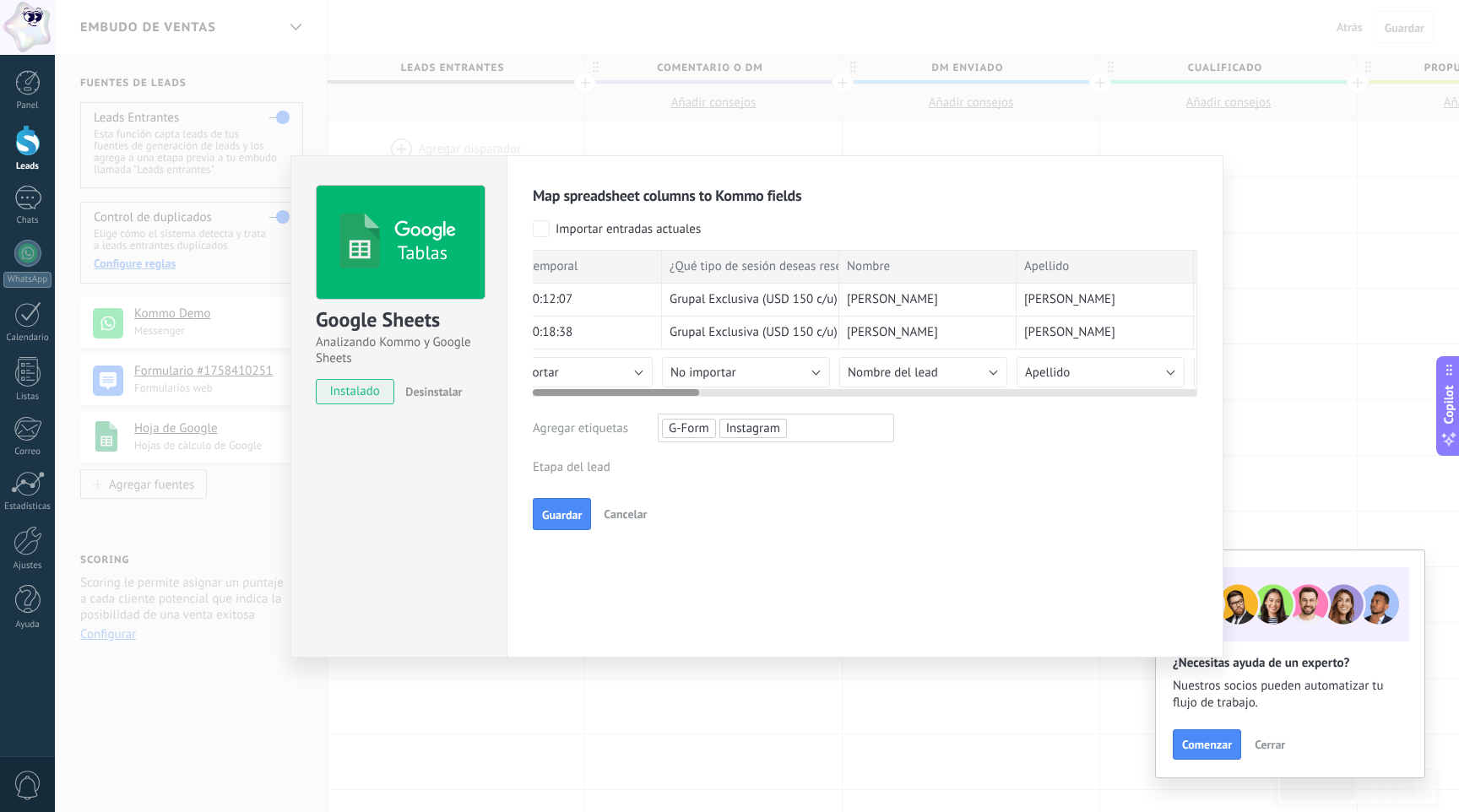
scroll to position [0, 0]
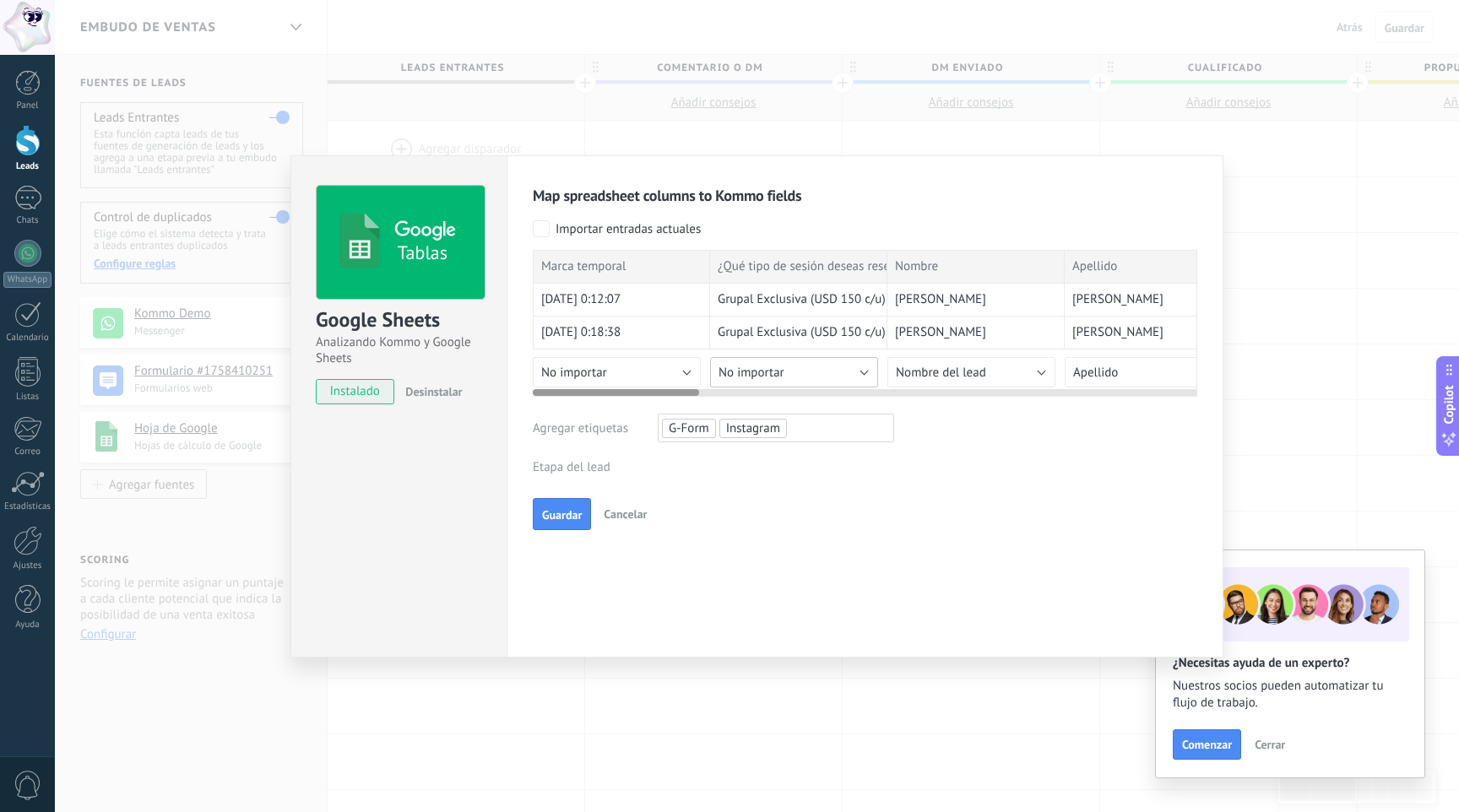
click at [834, 372] on button "No importar" at bounding box center [794, 371] width 168 height 30
click at [810, 397] on span "Crear campo nuevo" at bounding box center [797, 401] width 172 height 16
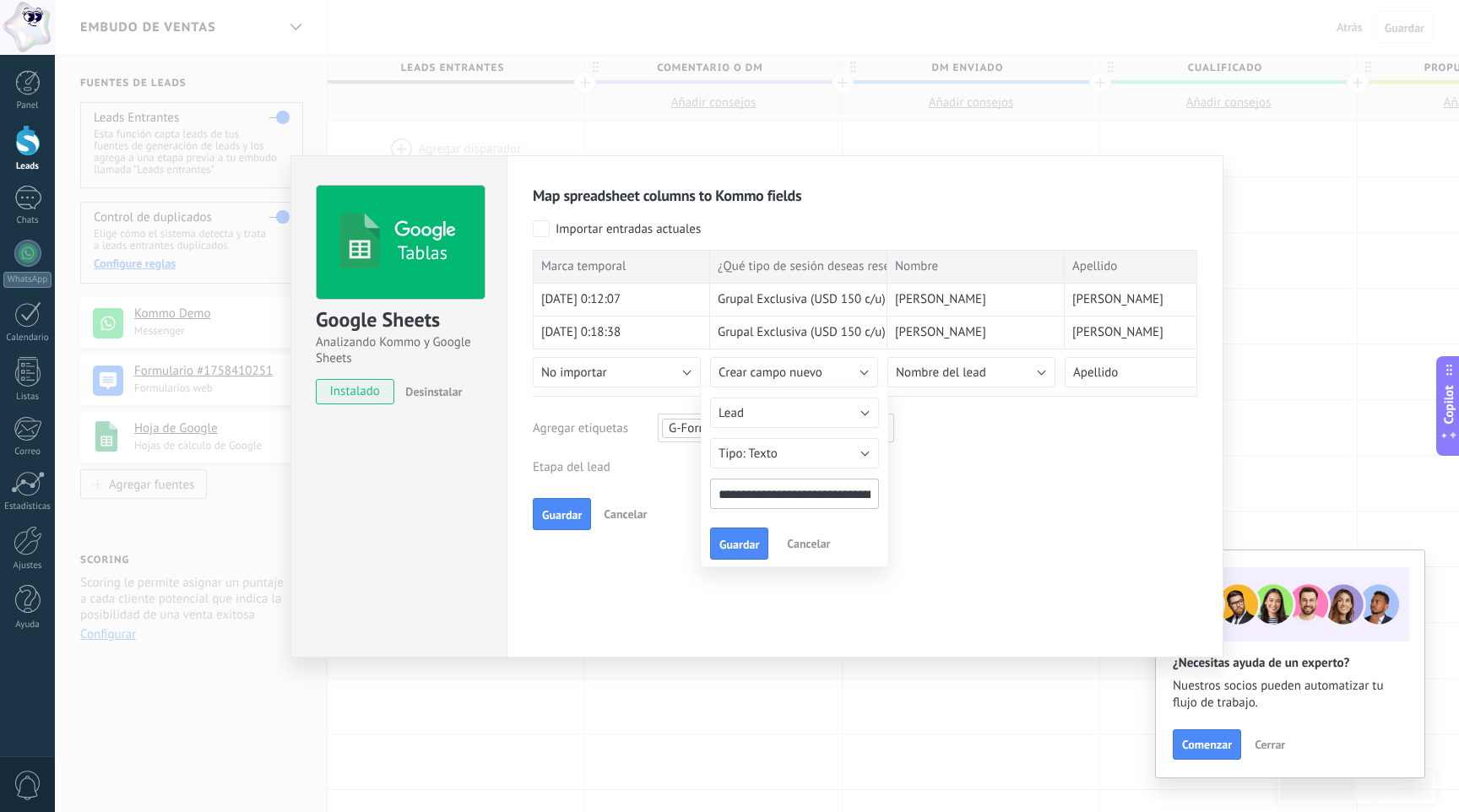
click at [813, 501] on input "**********" at bounding box center [794, 493] width 169 height 30
type input "**********"
click at [755, 547] on span "Guardar" at bounding box center [739, 545] width 40 height 12
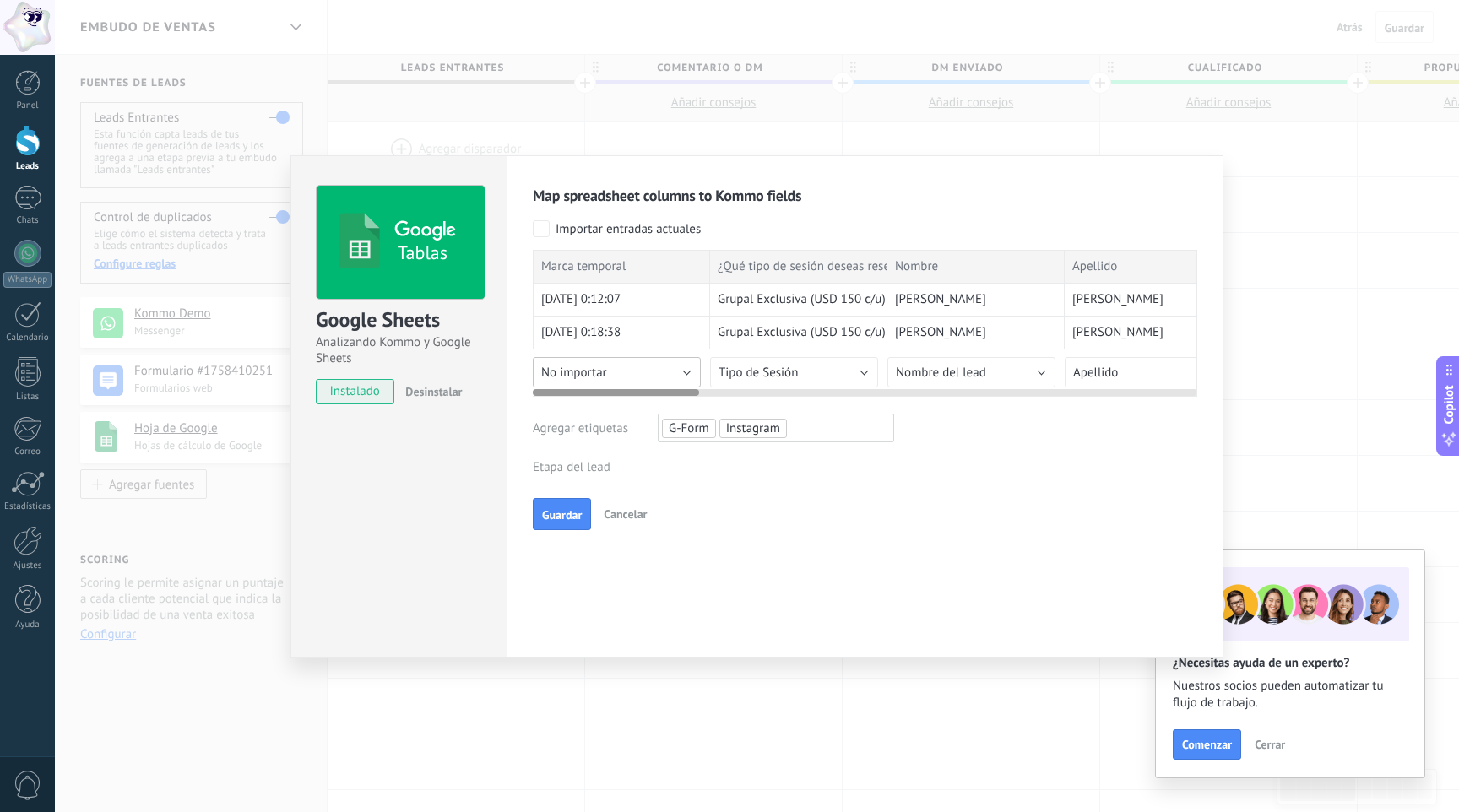
click at [655, 371] on button "No importar" at bounding box center [617, 371] width 168 height 30
click at [565, 515] on span "Guardar" at bounding box center [562, 515] width 40 height 12
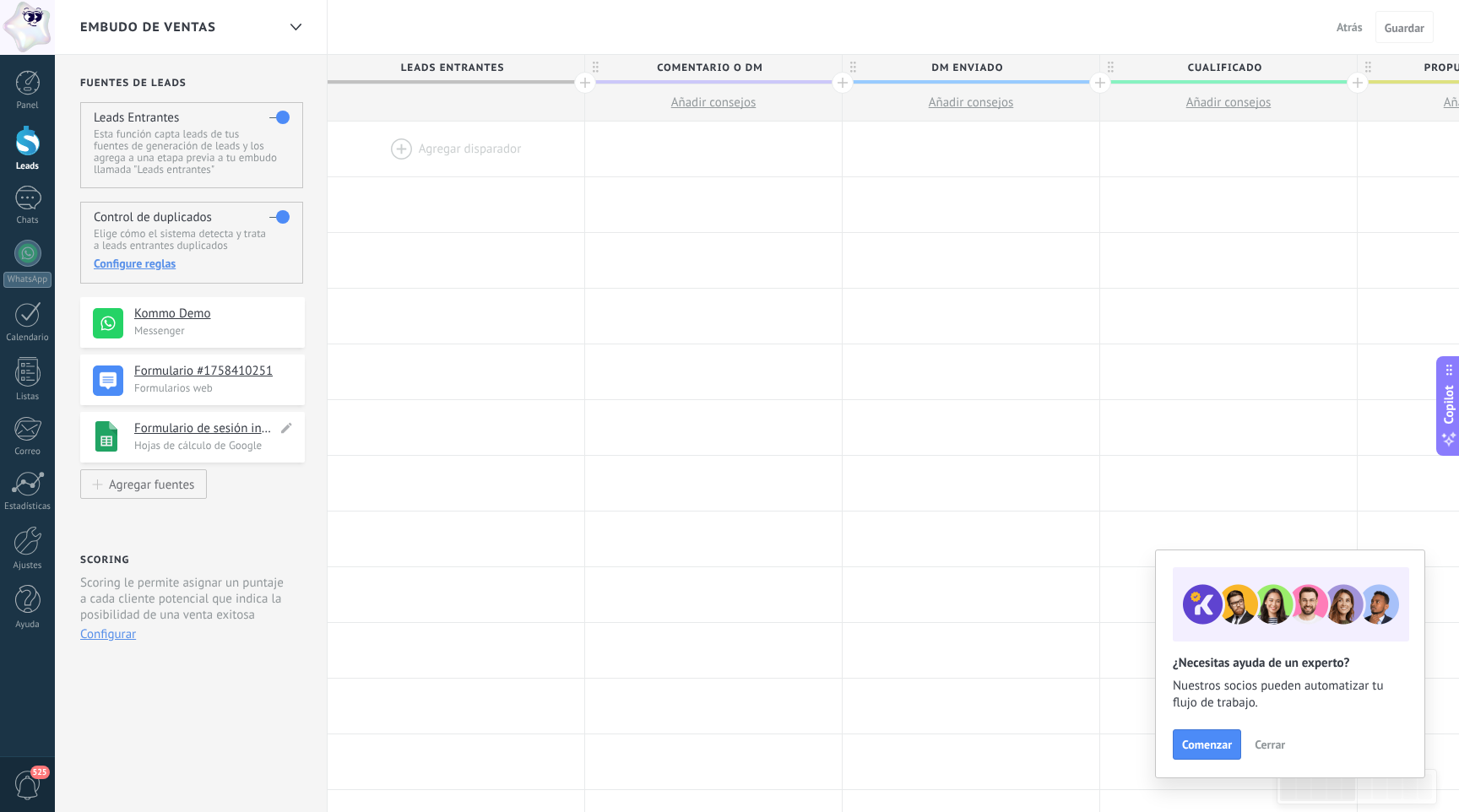
drag, startPoint x: 107, startPoint y: 372, endPoint x: 250, endPoint y: 416, distance: 149.6
click at [250, 417] on div "**********" at bounding box center [192, 383] width 224 height 172
click at [244, 374] on h4 "Formulario #1758410251" at bounding box center [205, 371] width 143 height 16
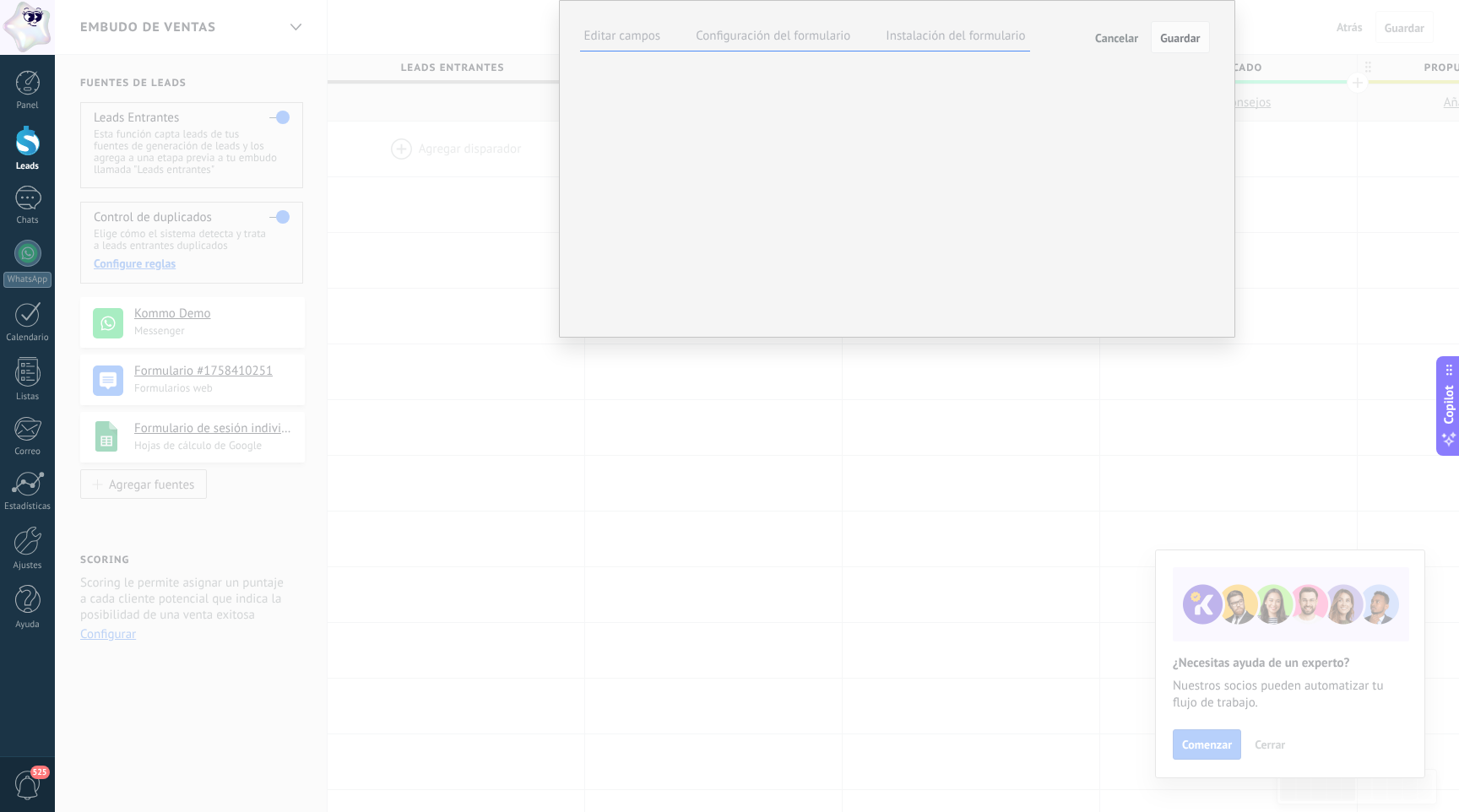
click at [0, 0] on link "Eliminar fomulario" at bounding box center [0, 0] width 0 height 0
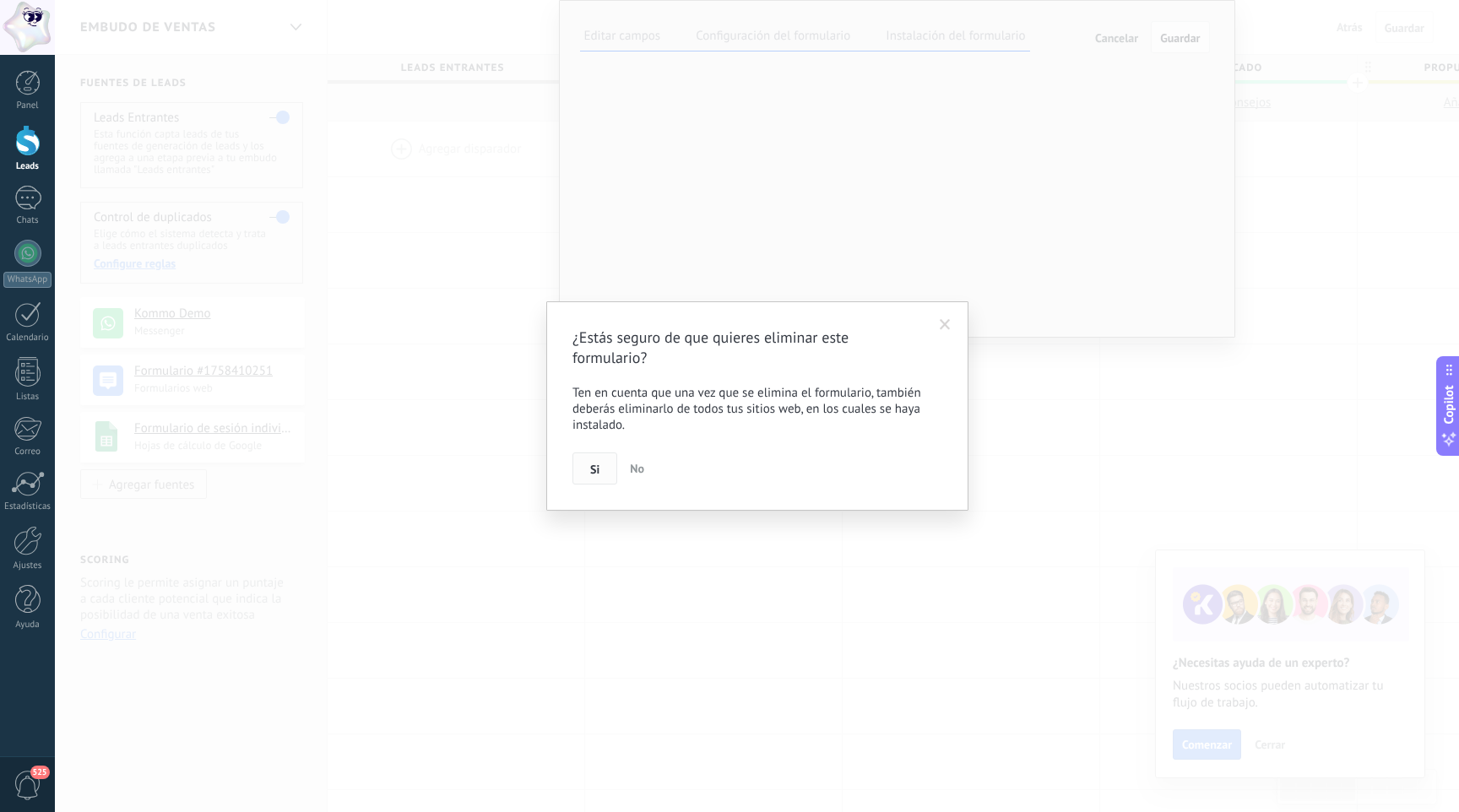
click at [597, 469] on span "Si" at bounding box center [594, 469] width 10 height 12
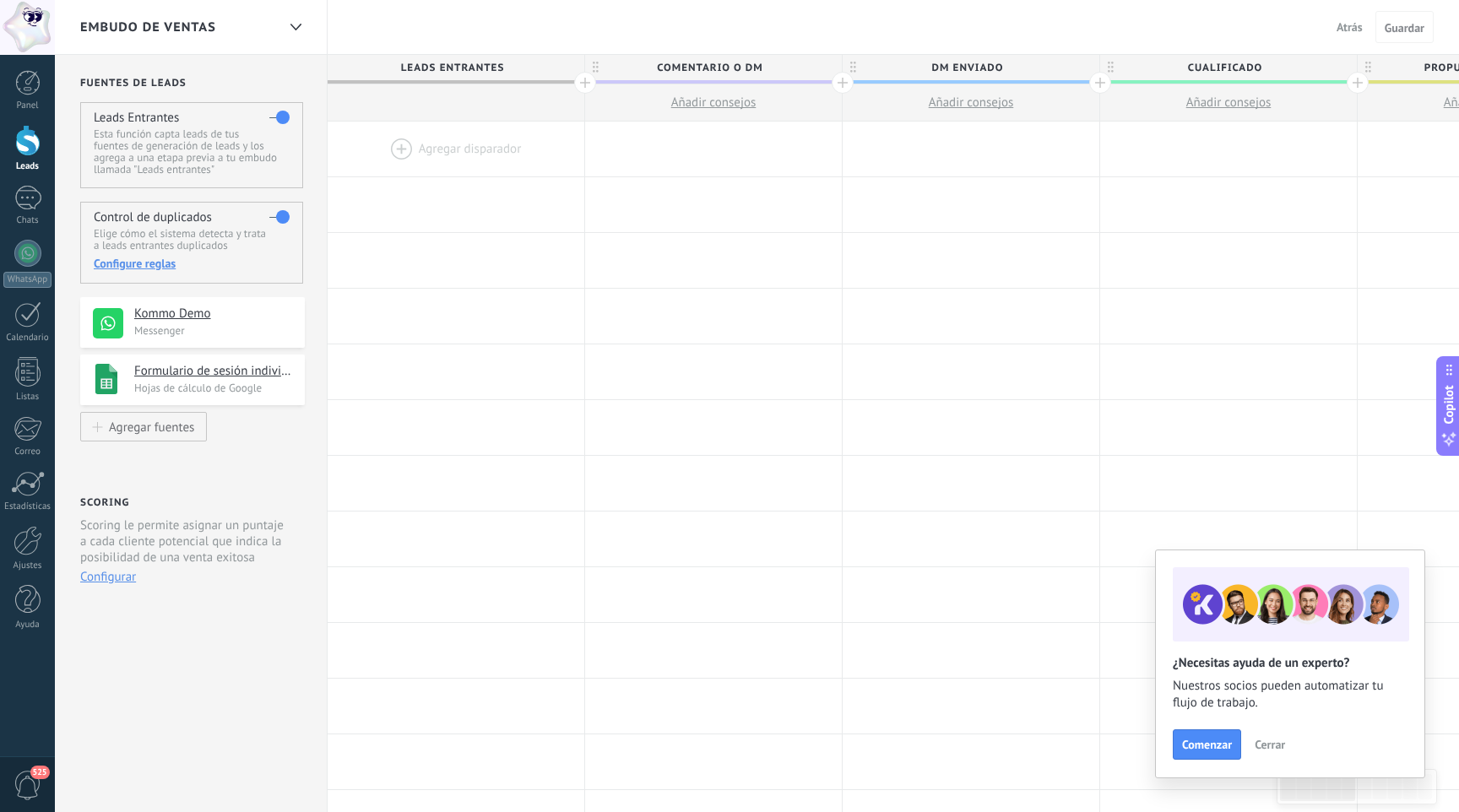
click at [30, 153] on div at bounding box center [28, 140] width 25 height 31
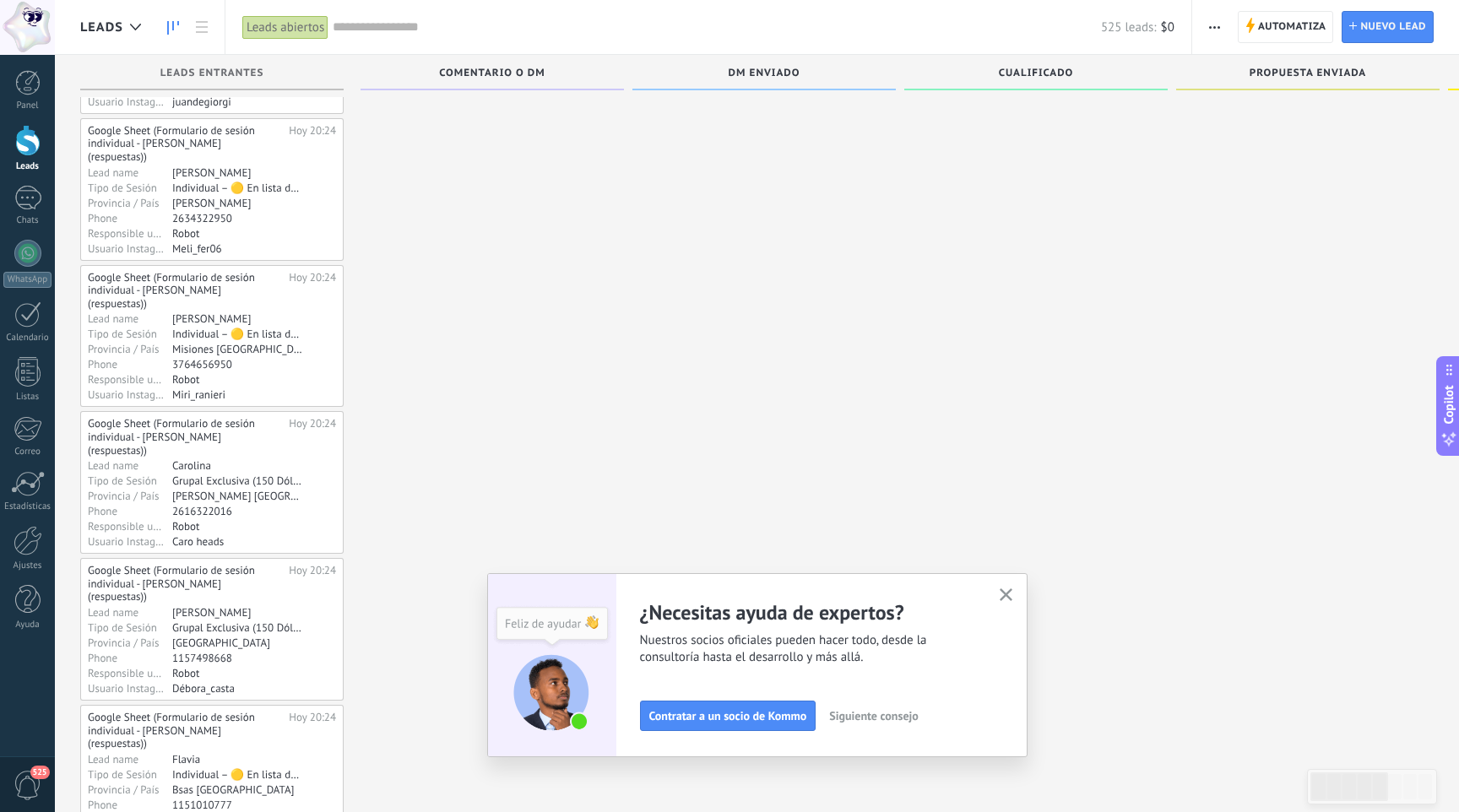
scroll to position [7482, 0]
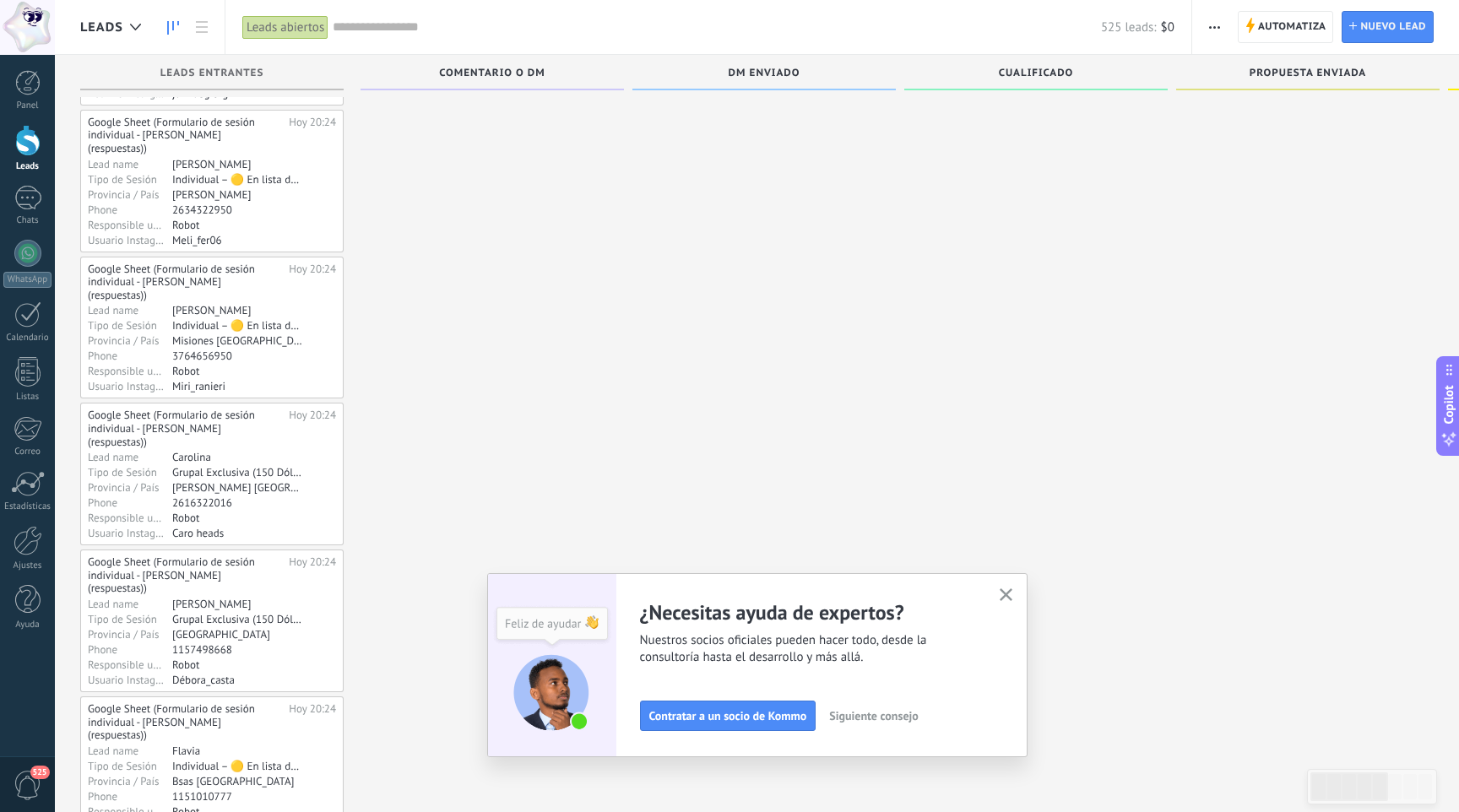
click at [351, 24] on input "text" at bounding box center [716, 27] width 768 height 17
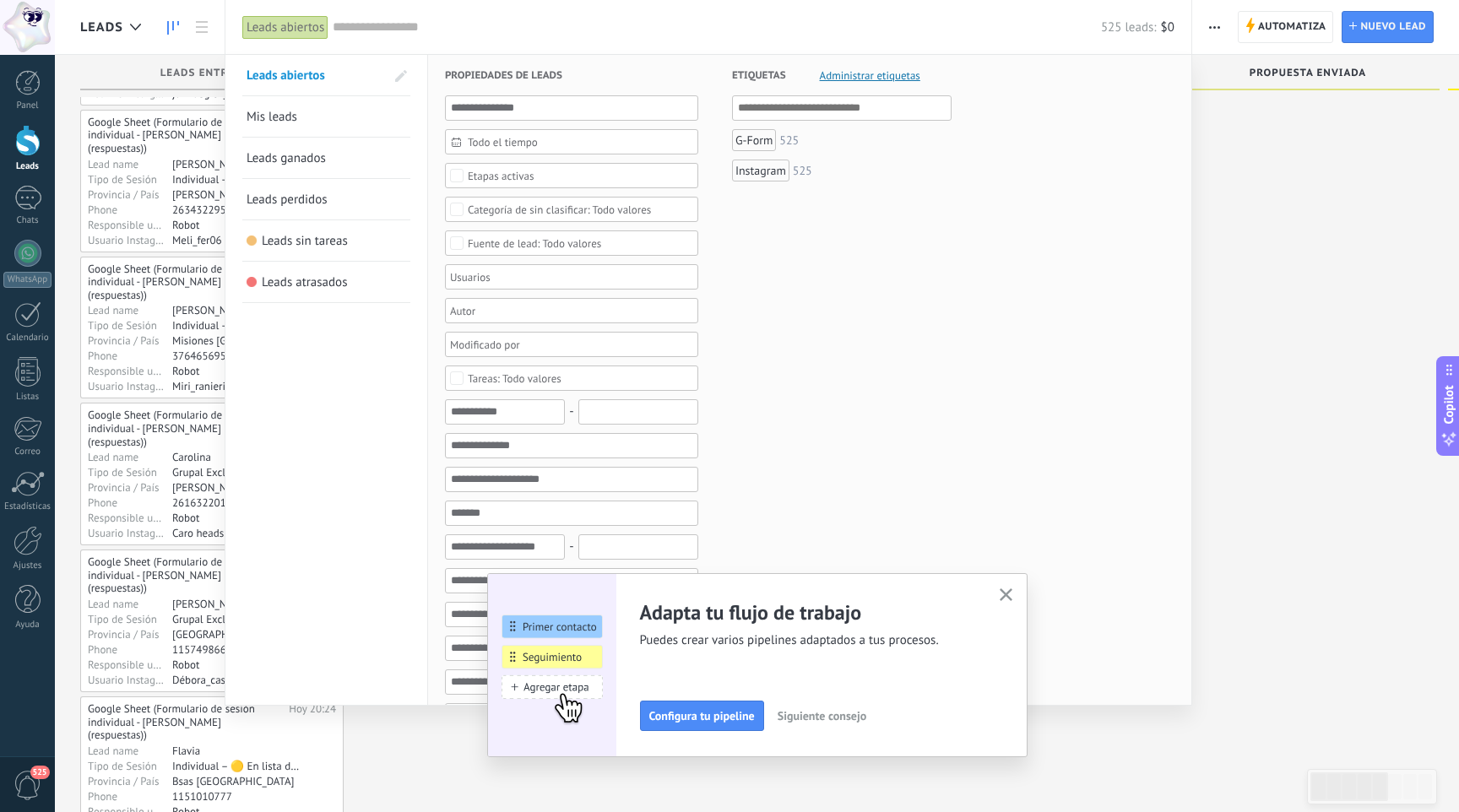
scroll to position [32, 0]
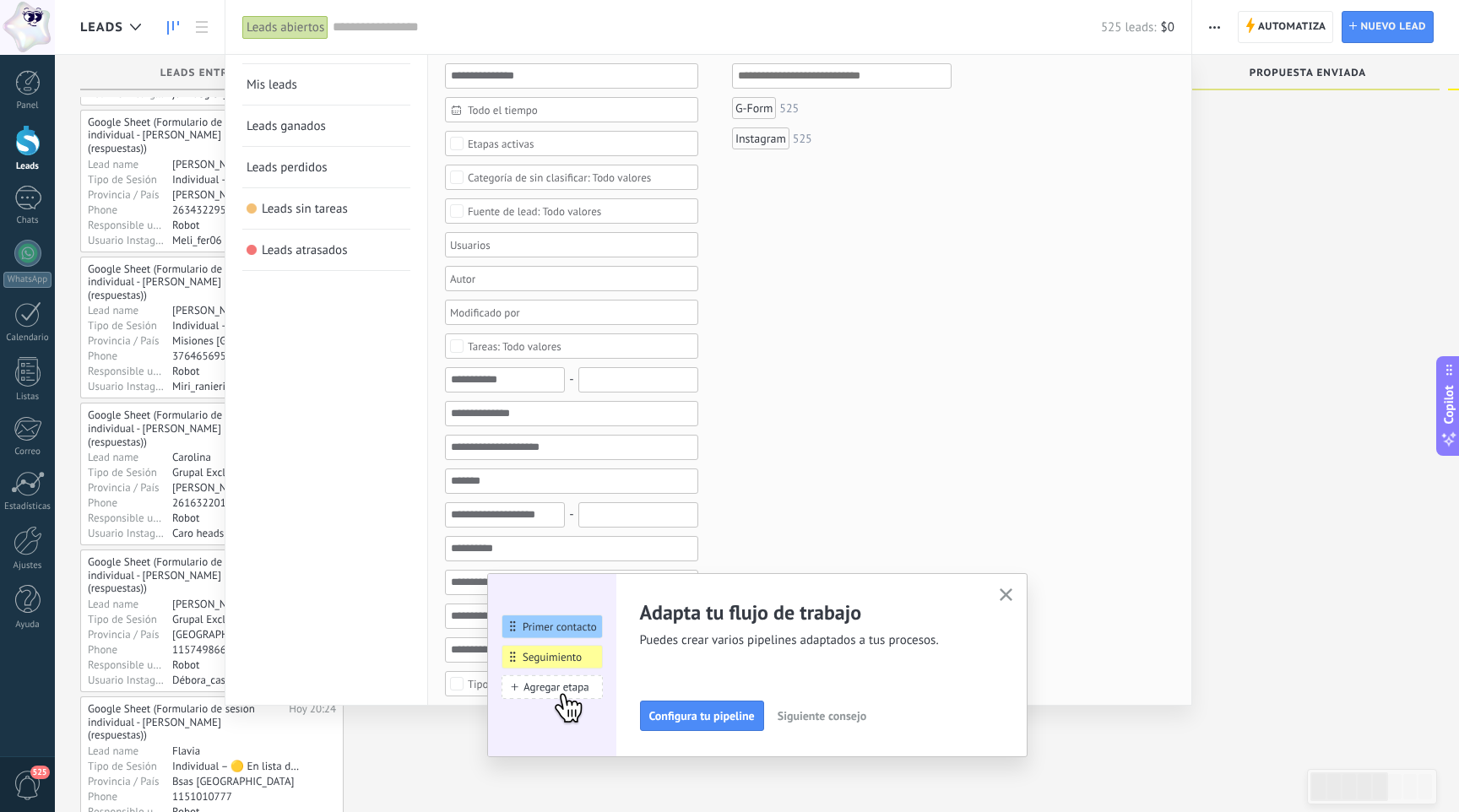
click at [1009, 593] on icon "button" at bounding box center [1005, 594] width 13 height 13
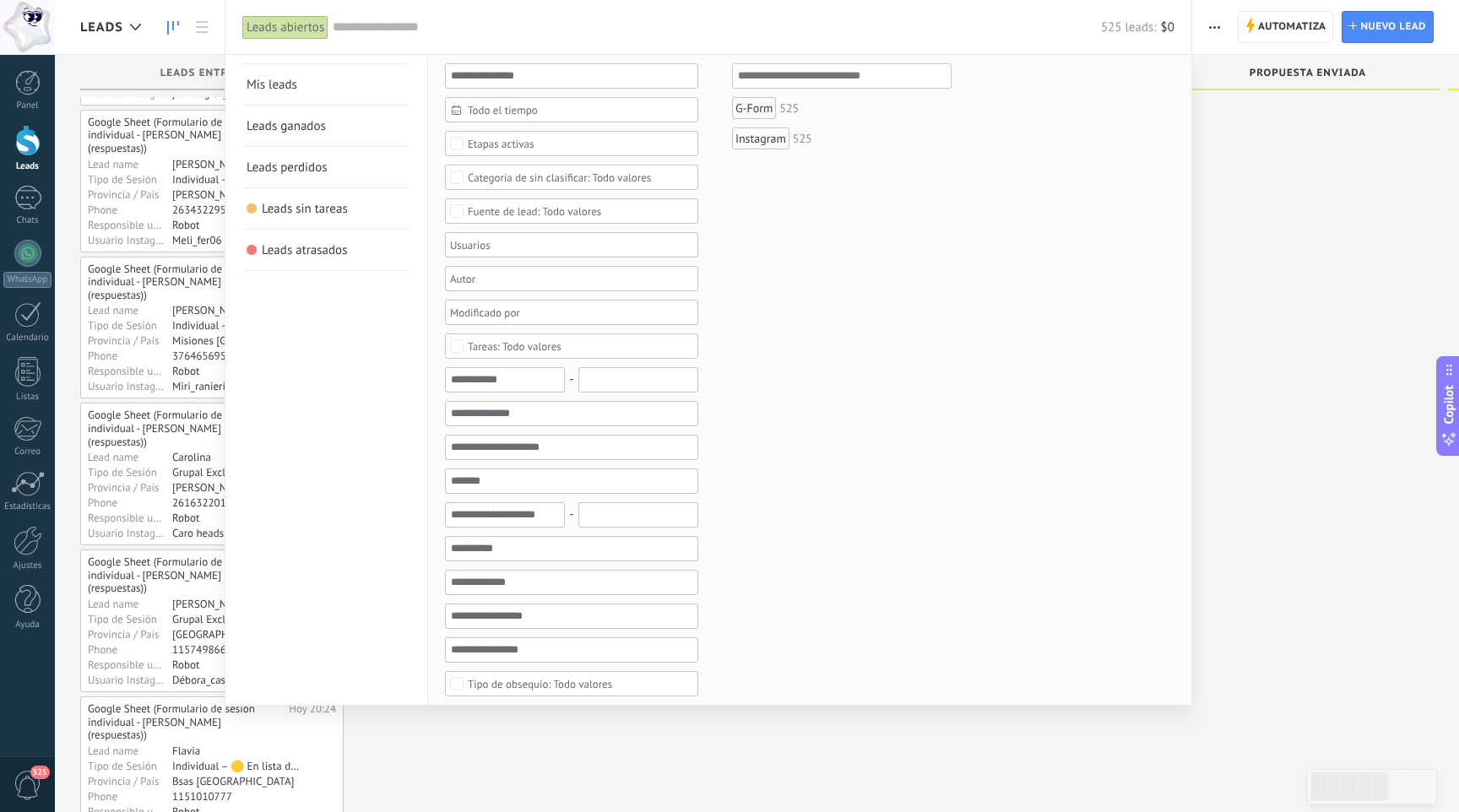
scroll to position [0, 0]
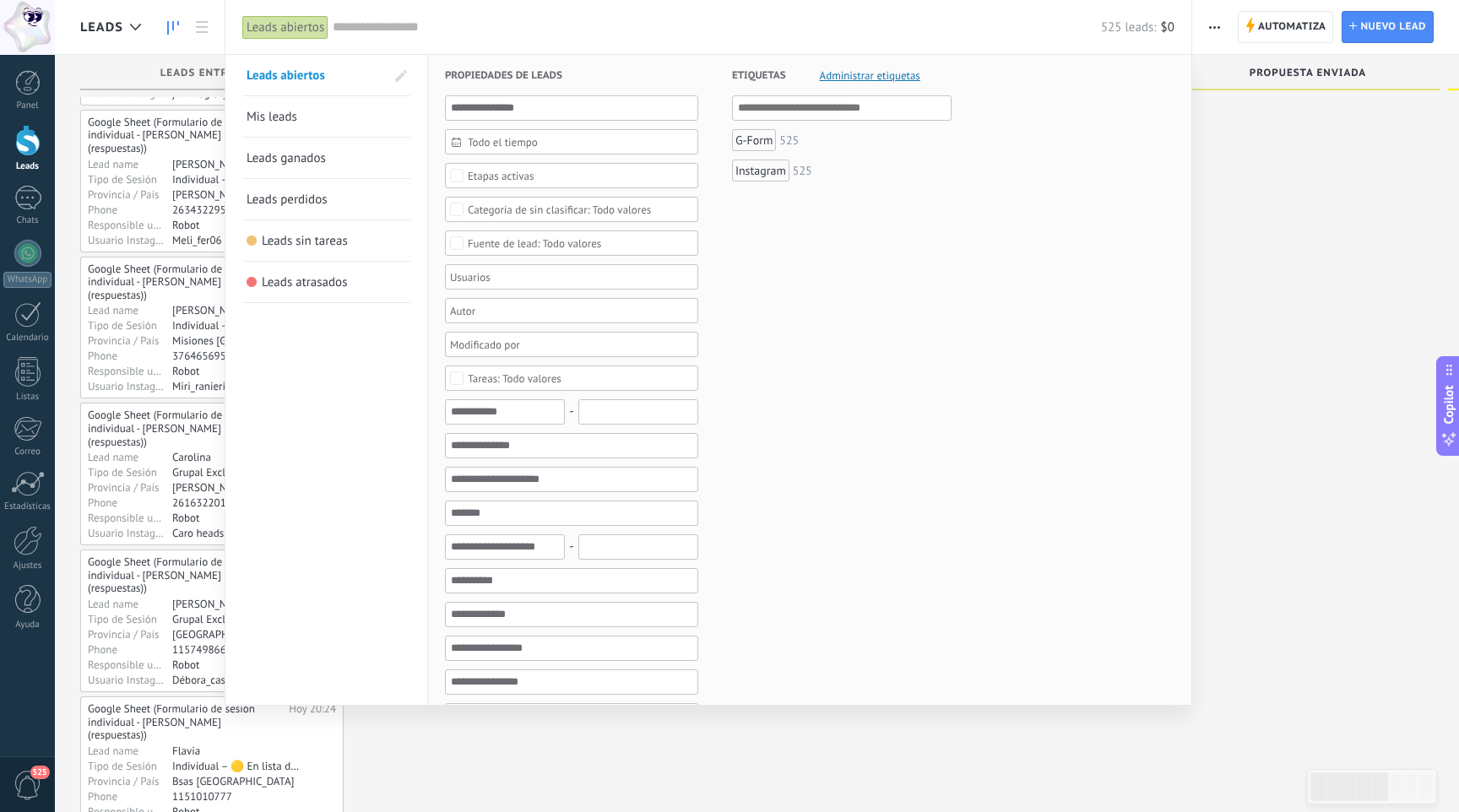
click at [507, 243] on div "Todo valores" at bounding box center [534, 243] width 133 height 13
click at [868, 401] on div "Etiquetas Administrar etiquetas Y O G-Form 525 Instagram 525" at bounding box center [824, 700] width 253 height 1292
click at [577, 446] on input "text" at bounding box center [571, 445] width 253 height 25
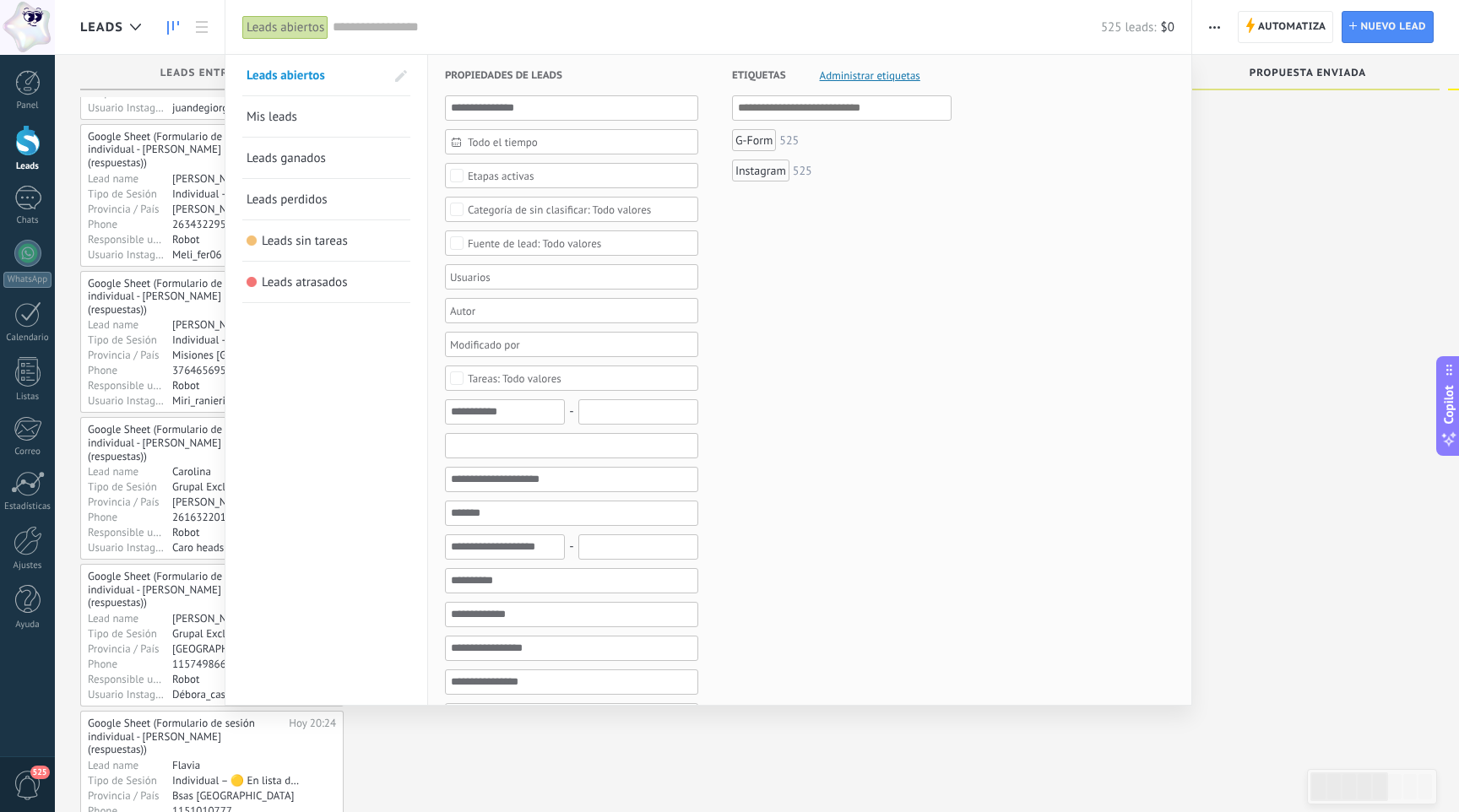
scroll to position [7468, 0]
click at [624, 688] on input "text" at bounding box center [571, 681] width 253 height 25
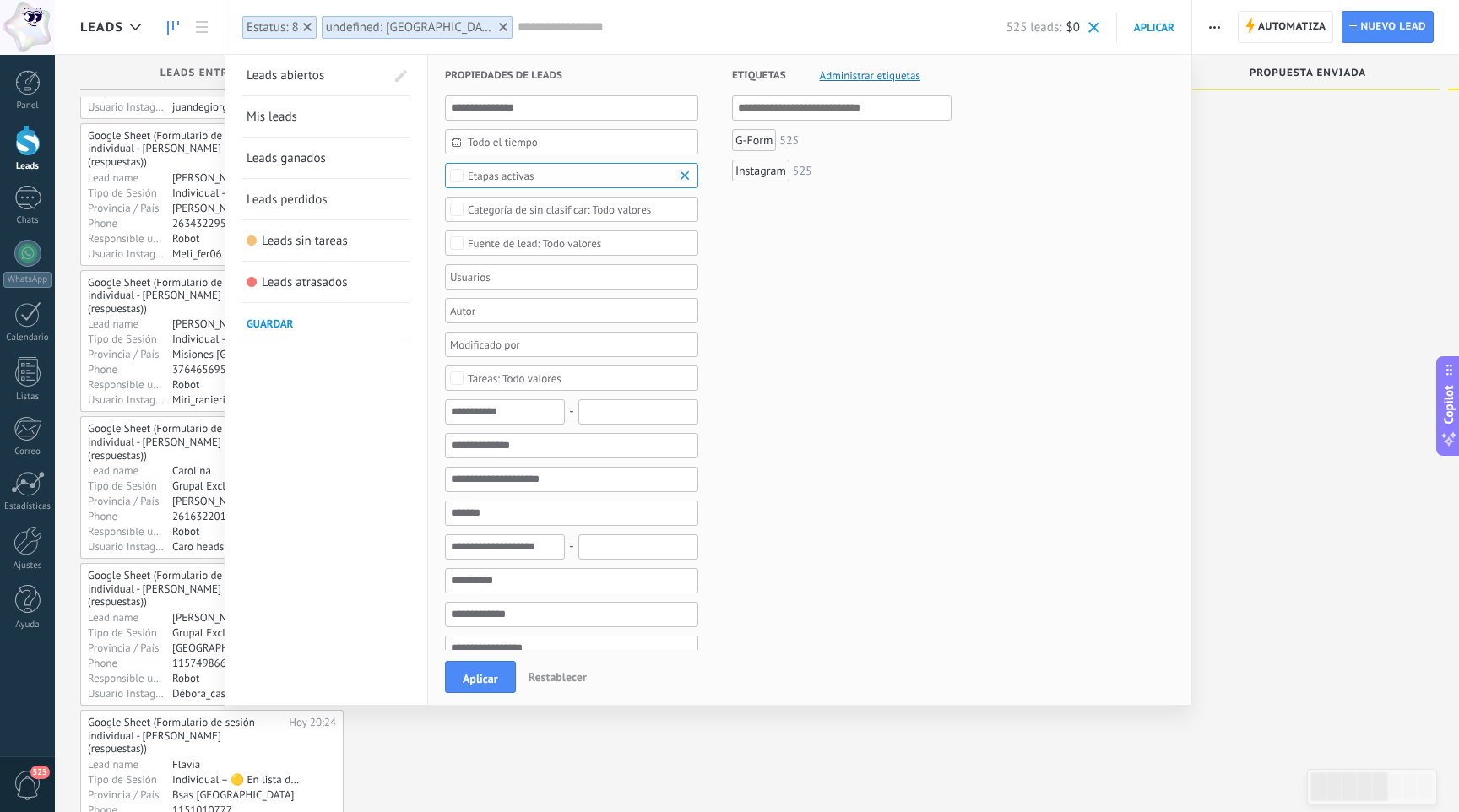
scroll to position [372, 0]
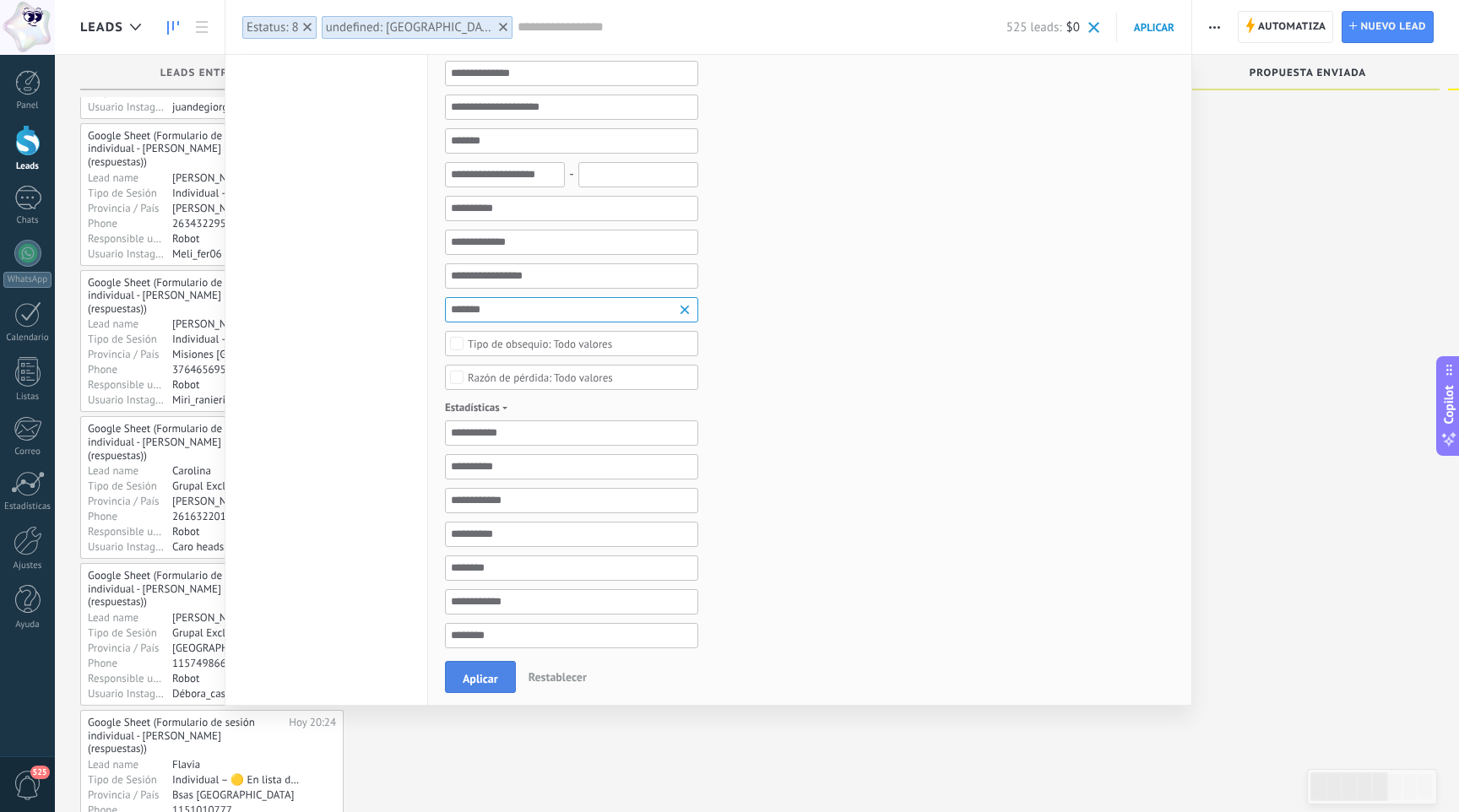
type input "*******"
click at [498, 678] on button "Aplicar" at bounding box center [481, 676] width 71 height 32
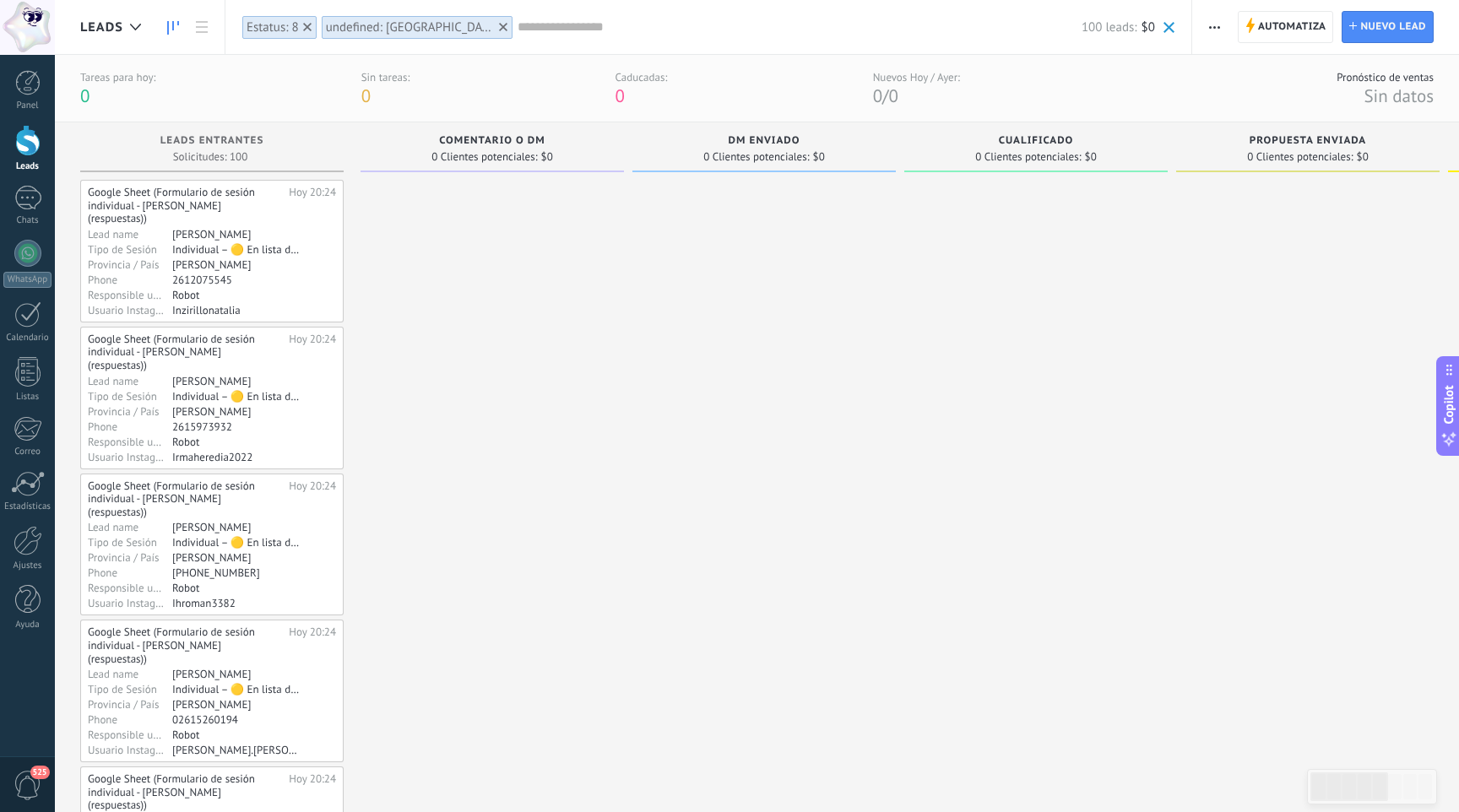
click at [450, 34] on div "undefined: [GEOGRAPHIC_DATA]" at bounding box center [416, 28] width 191 height 24
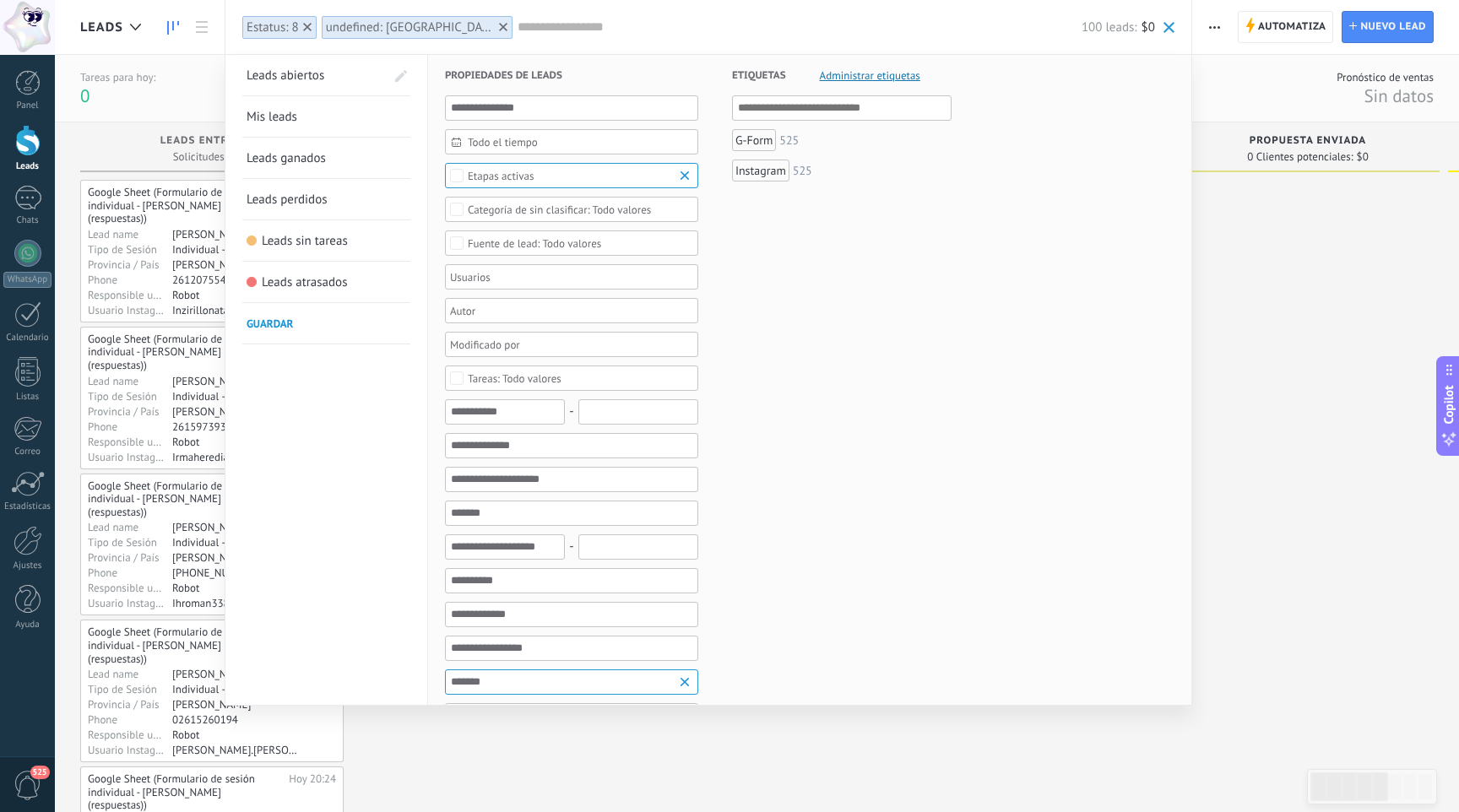
click at [495, 28] on div at bounding box center [503, 27] width 16 height 16
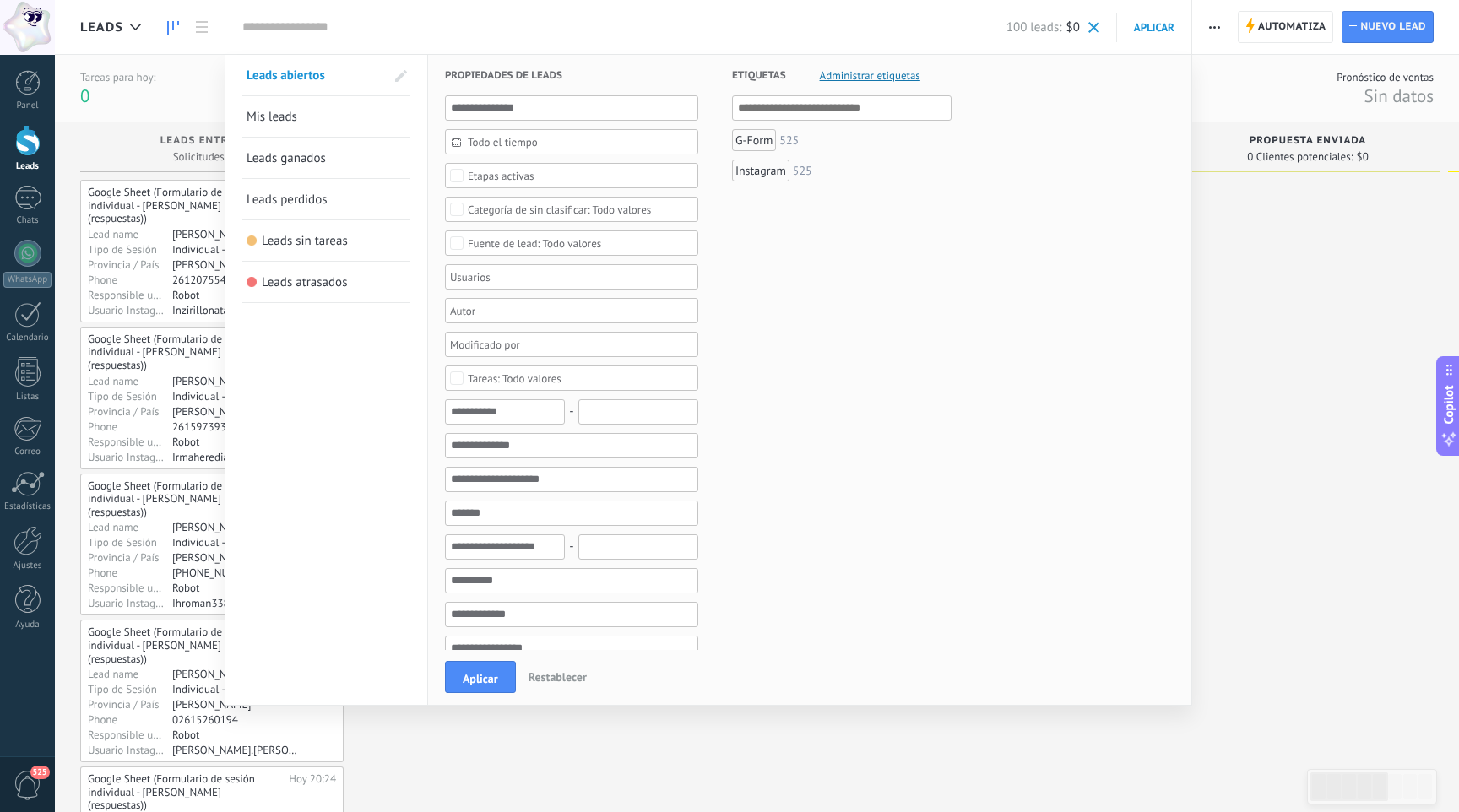
click at [443, 28] on input "text" at bounding box center [624, 27] width 764 height 17
click at [1283, 381] on div at bounding box center [729, 406] width 1459 height 812
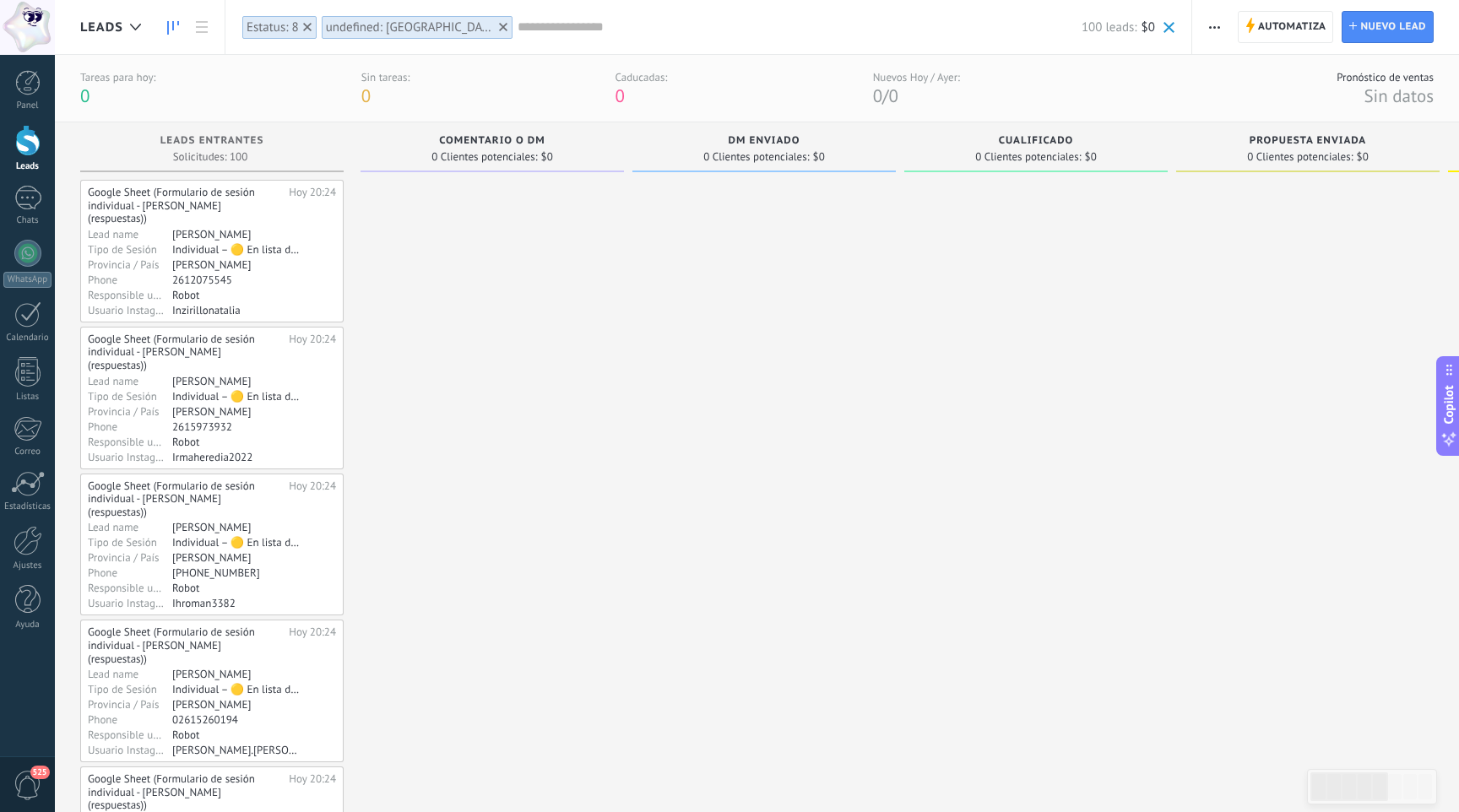
click at [499, 23] on icon at bounding box center [503, 27] width 9 height 9
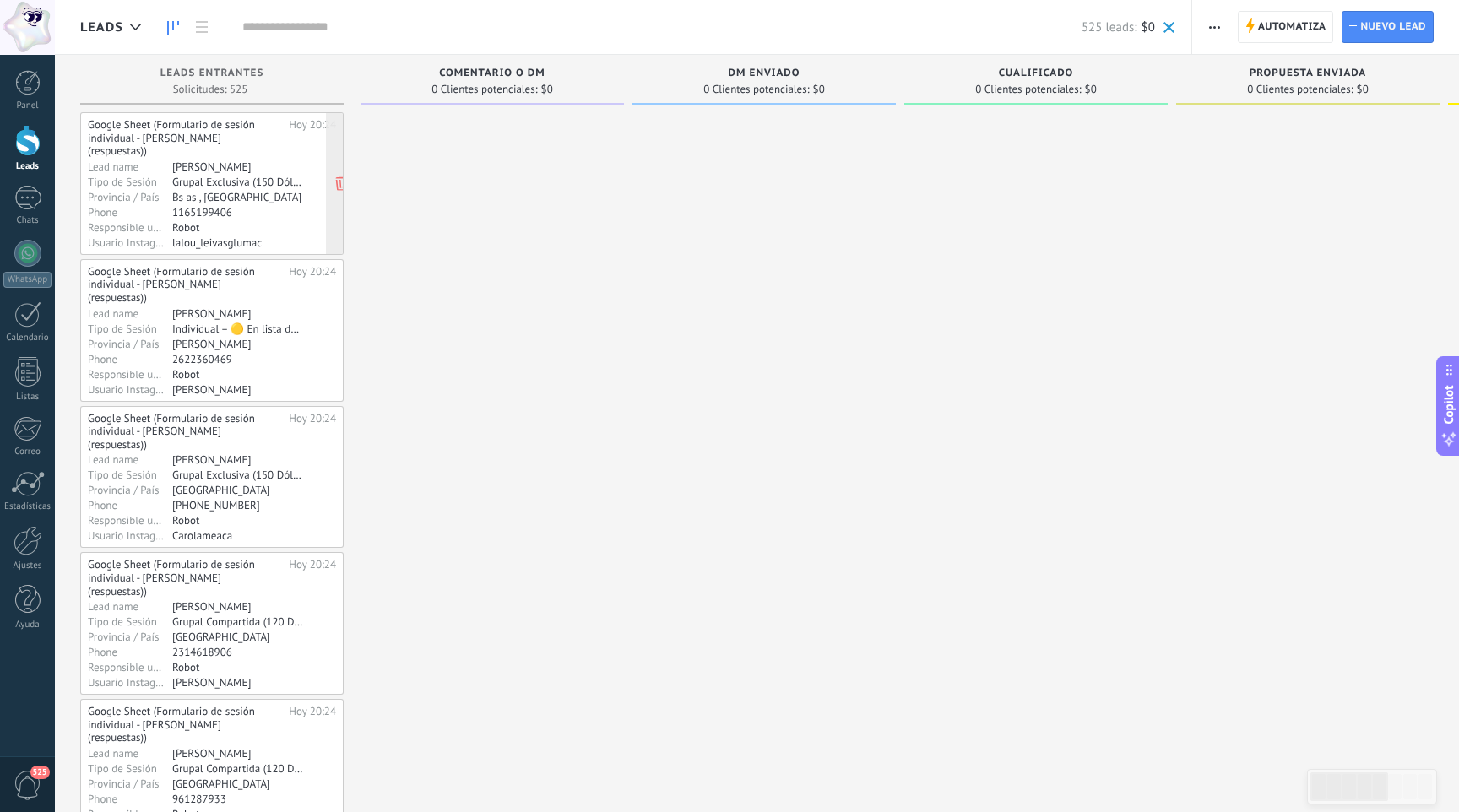
click at [152, 159] on div "Lead name" at bounding box center [129, 166] width 84 height 14
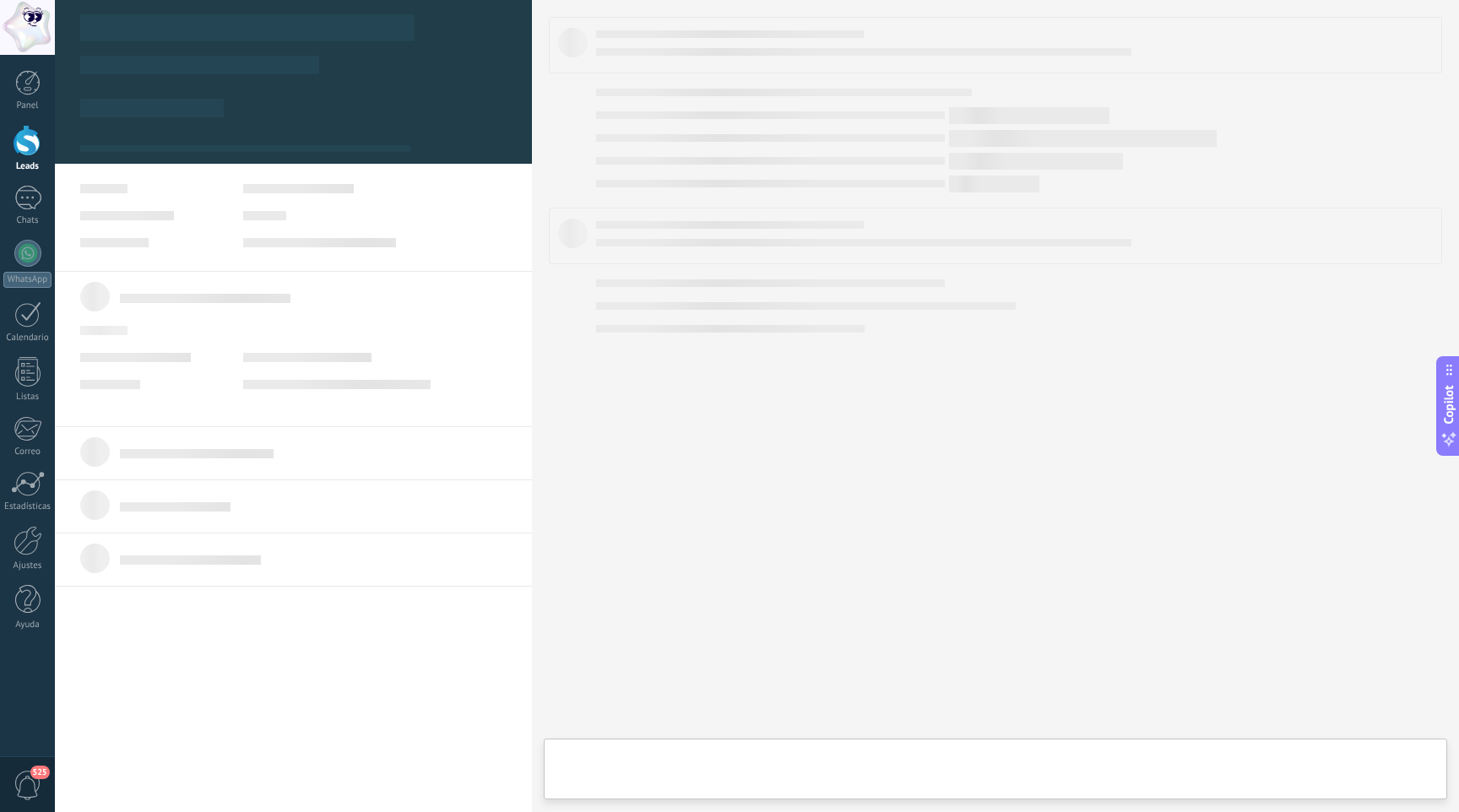
type textarea "**********"
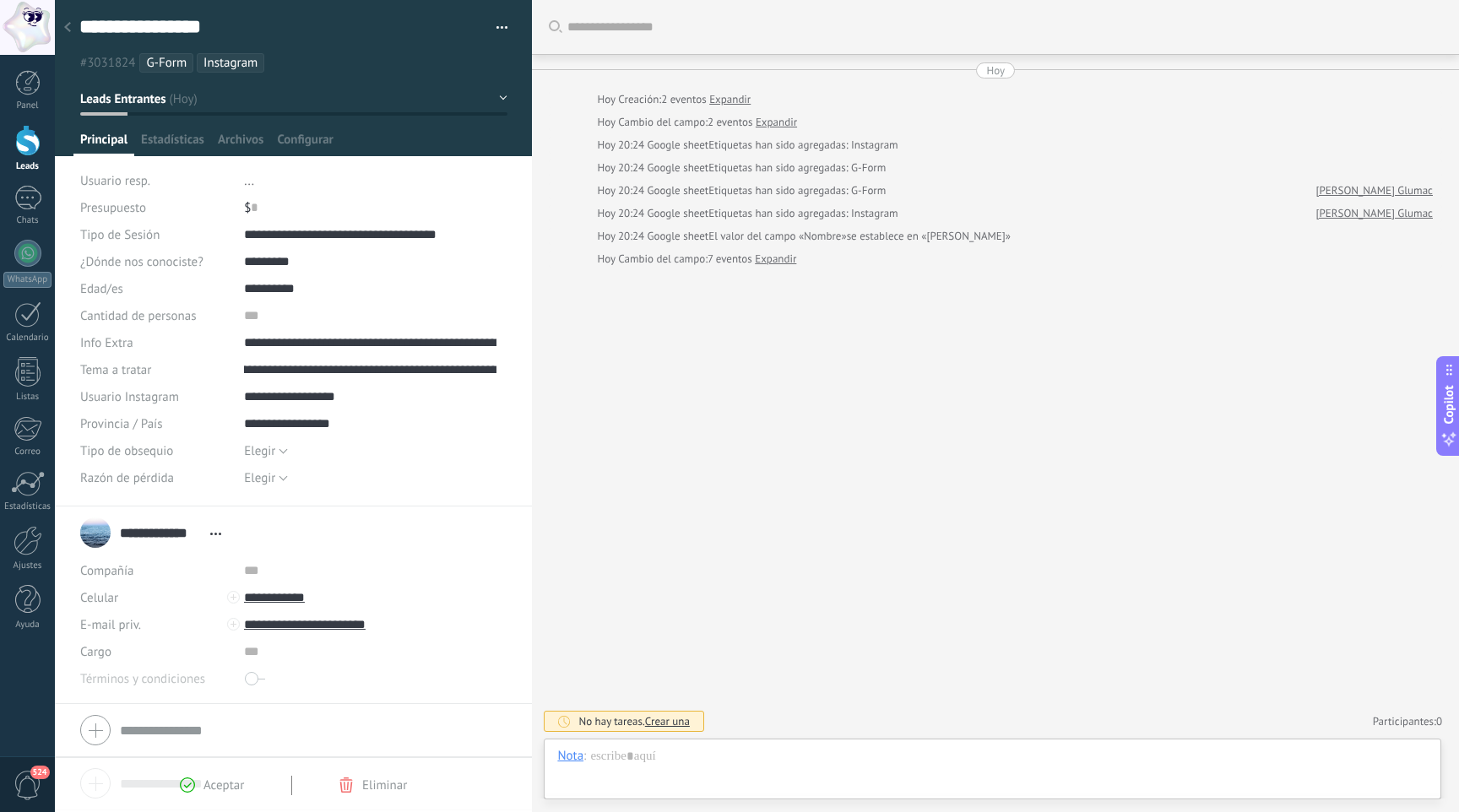
scroll to position [0, 3]
click at [347, 346] on input "**********" at bounding box center [370, 342] width 252 height 27
type input "**********"
drag, startPoint x: 362, startPoint y: 347, endPoint x: 559, endPoint y: 348, distance: 197.0
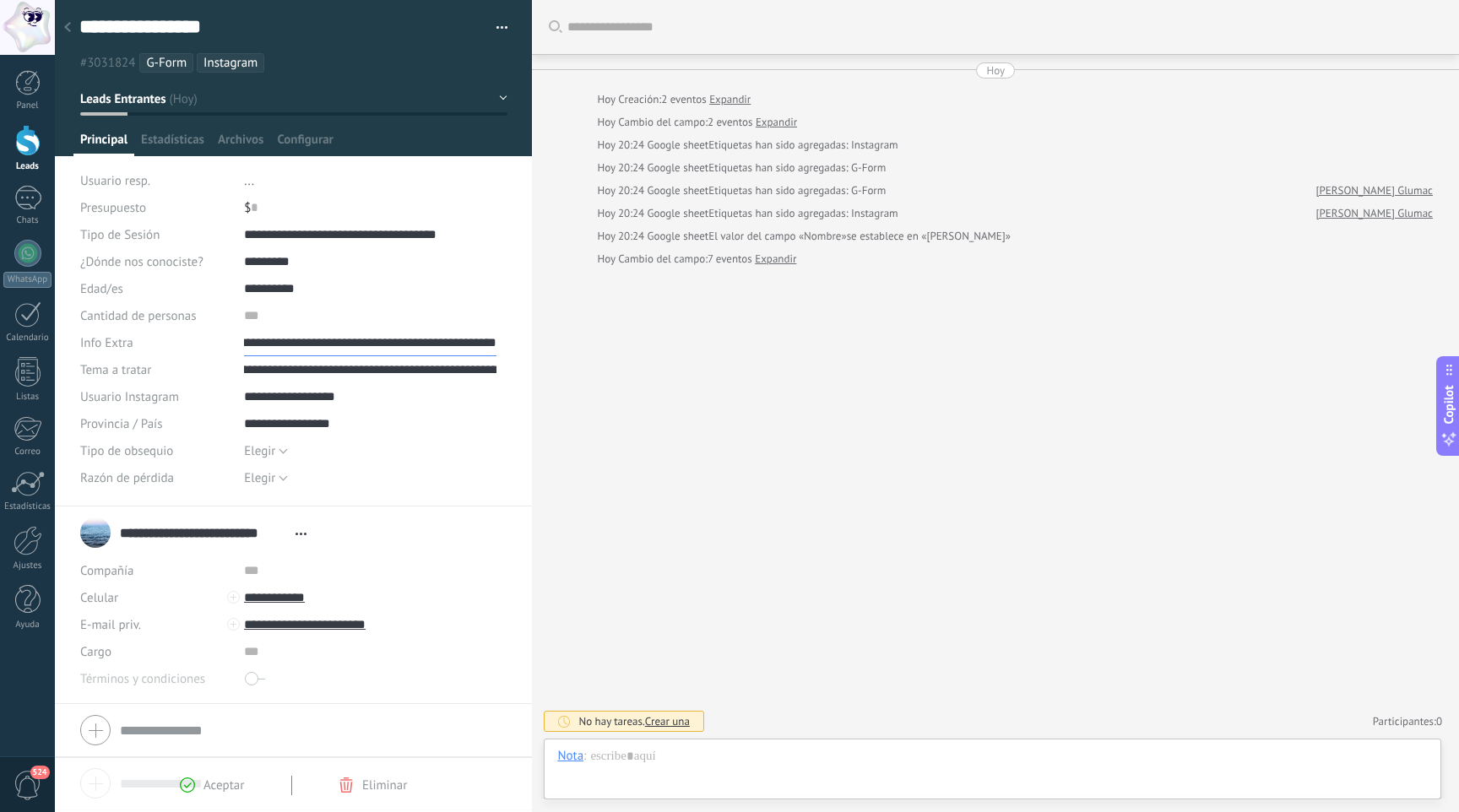
click at [559, 348] on div "**********" at bounding box center [756, 406] width 1404 height 812
click at [454, 329] on input "**********" at bounding box center [370, 342] width 252 height 27
drag, startPoint x: 450, startPoint y: 369, endPoint x: 165, endPoint y: 374, distance: 285.0
click at [165, 374] on div "**********" at bounding box center [294, 369] width 427 height 27
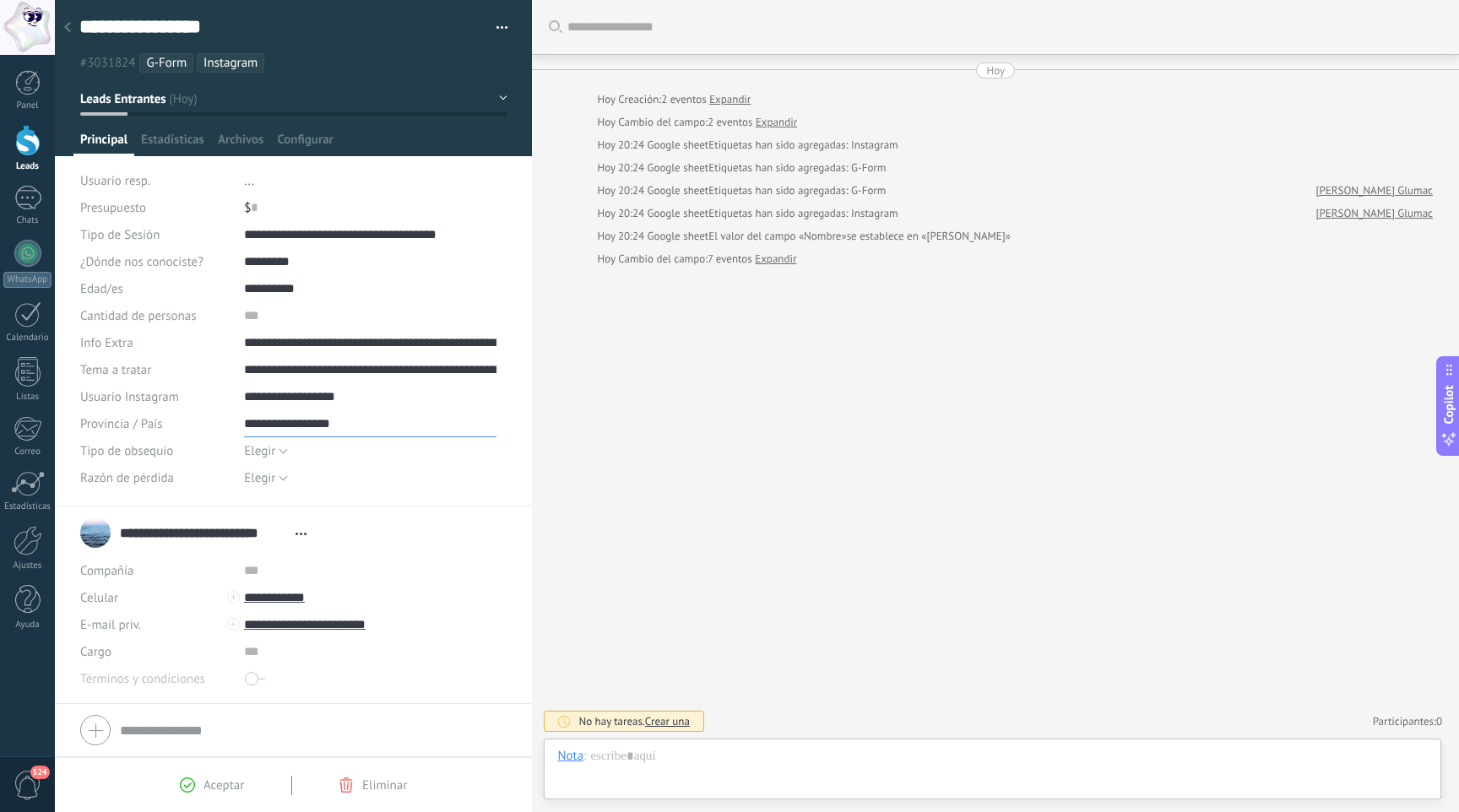
click at [393, 428] on input "**********" at bounding box center [370, 423] width 252 height 27
click at [320, 133] on span "Configurar" at bounding box center [305, 144] width 55 height 24
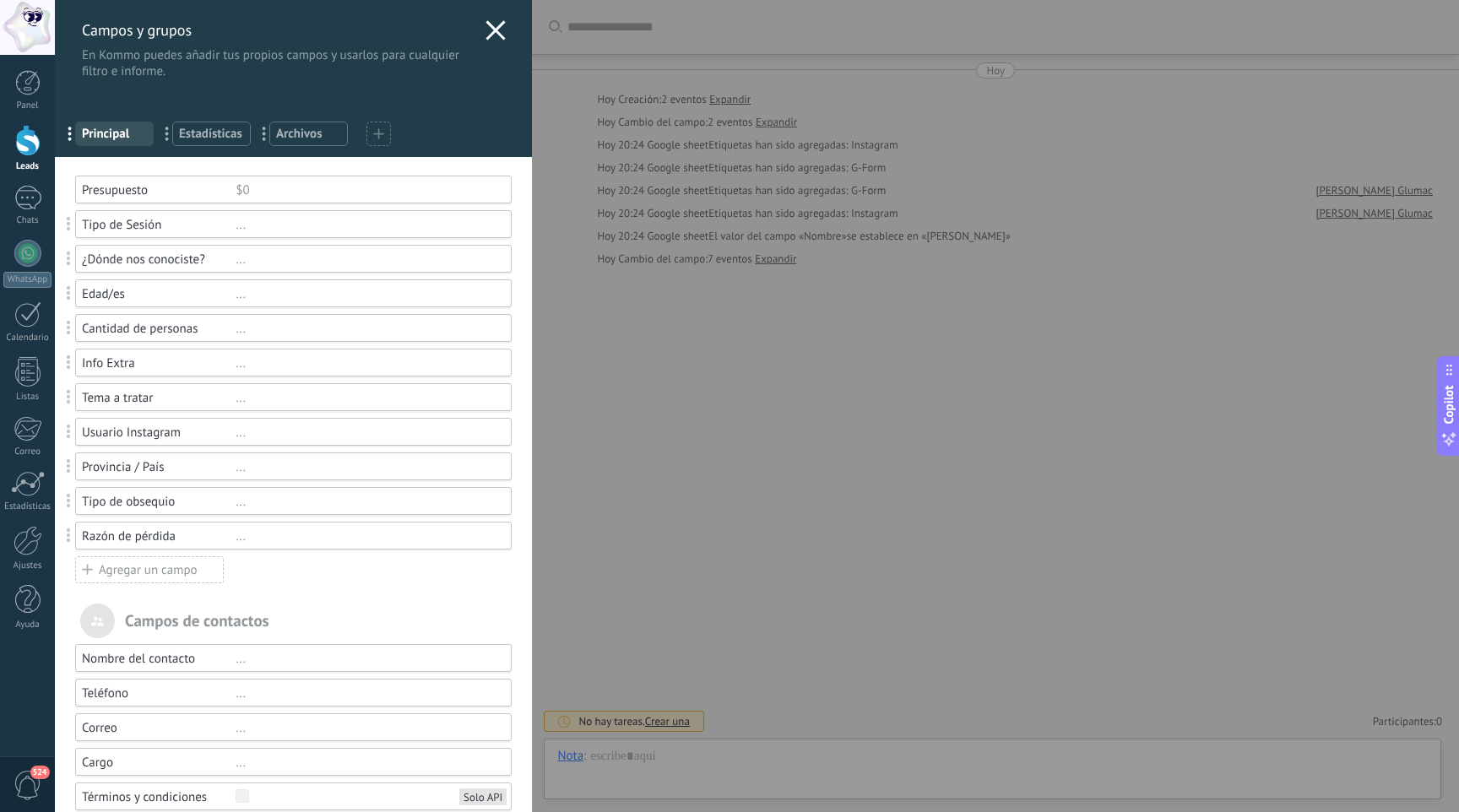
click at [68, 499] on span at bounding box center [68, 500] width 4 height 15
click at [236, 505] on div "..." at bounding box center [365, 501] width 261 height 16
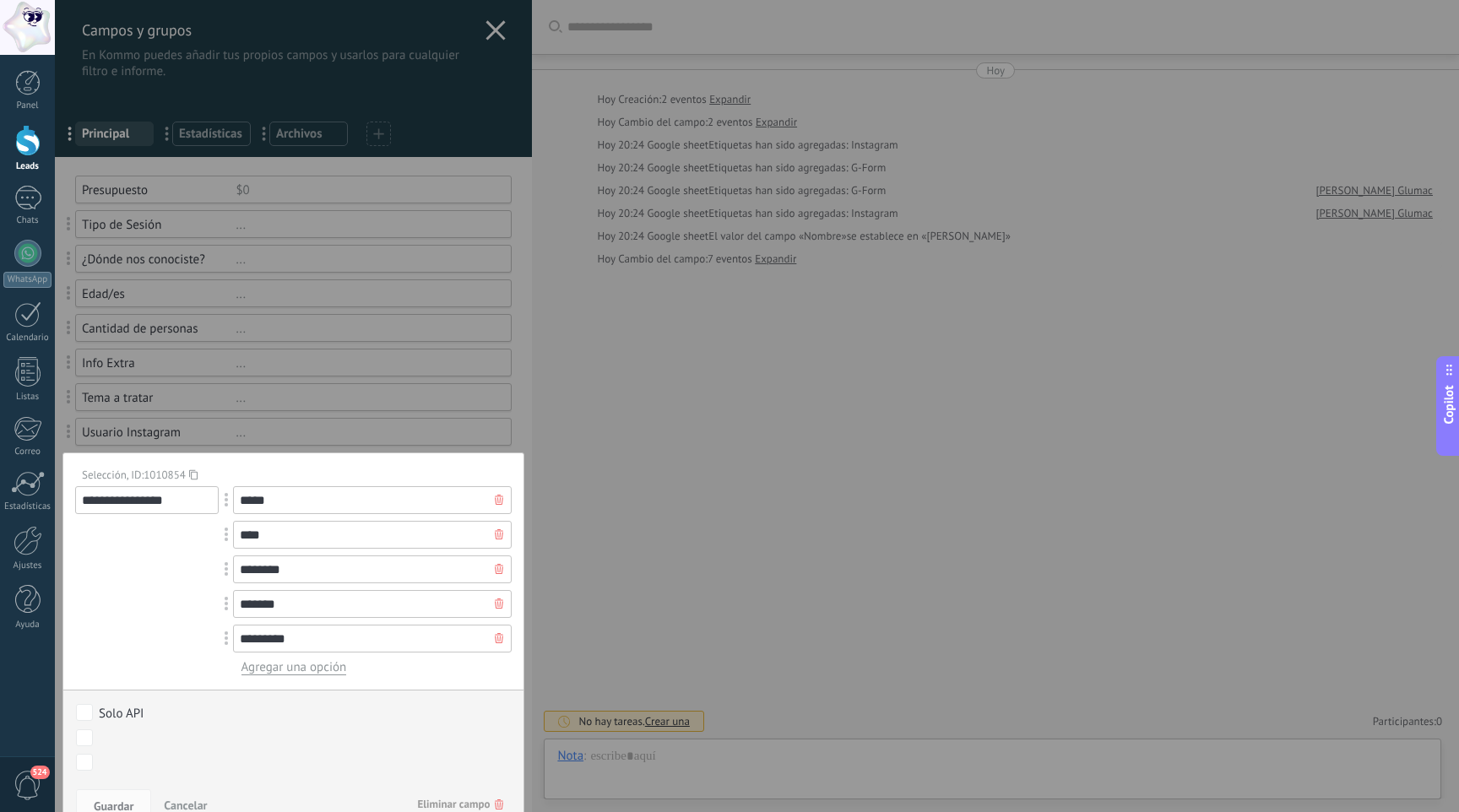
click at [515, 391] on div at bounding box center [293, 568] width 477 height 1136
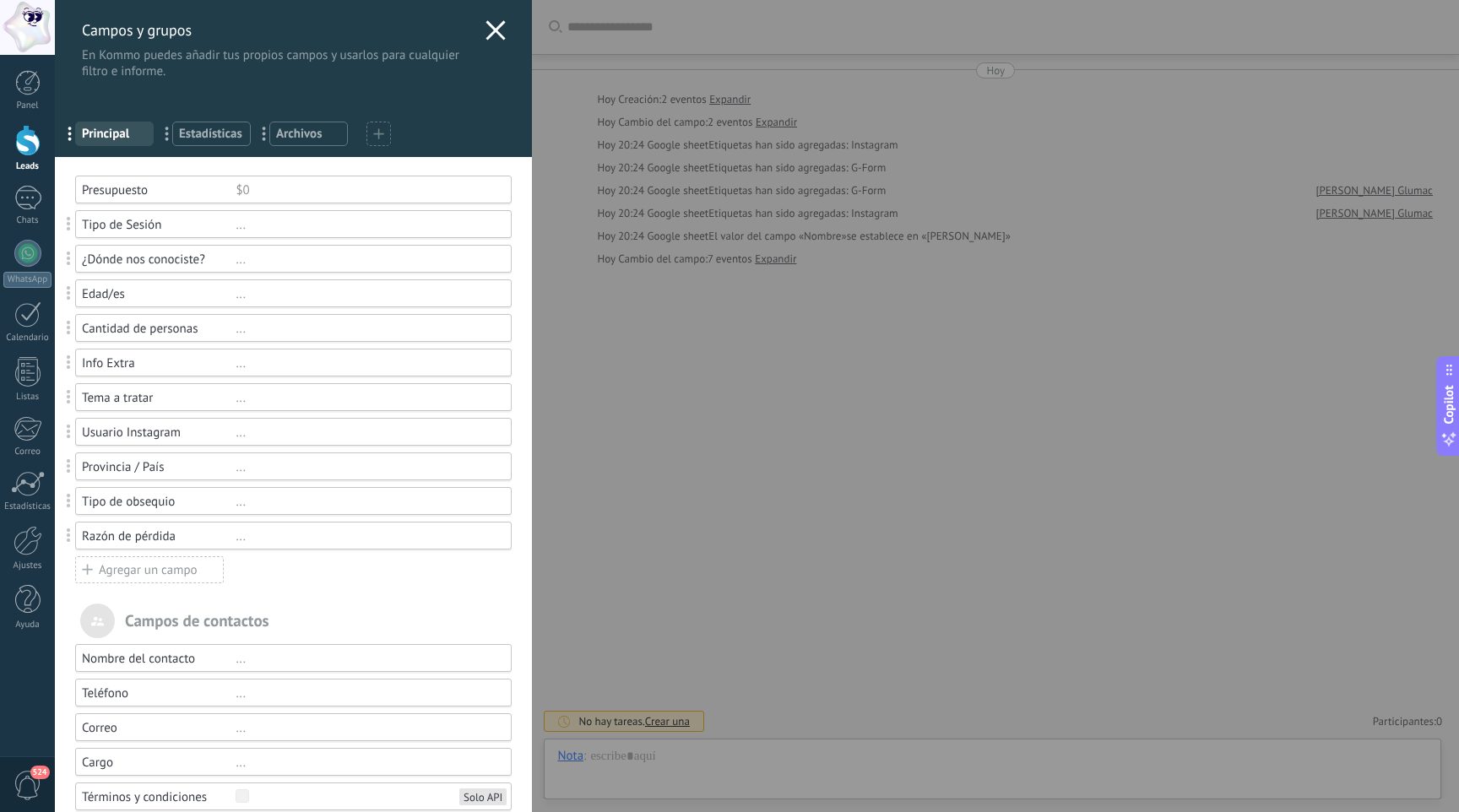
click at [71, 499] on span at bounding box center [69, 501] width 31 height 40
click at [70, 501] on span at bounding box center [68, 500] width 4 height 15
click at [84, 500] on span at bounding box center [69, 501] width 31 height 40
click at [68, 500] on span at bounding box center [68, 500] width 4 height 15
click at [94, 502] on div "Tipo de obsequio" at bounding box center [158, 501] width 153 height 16
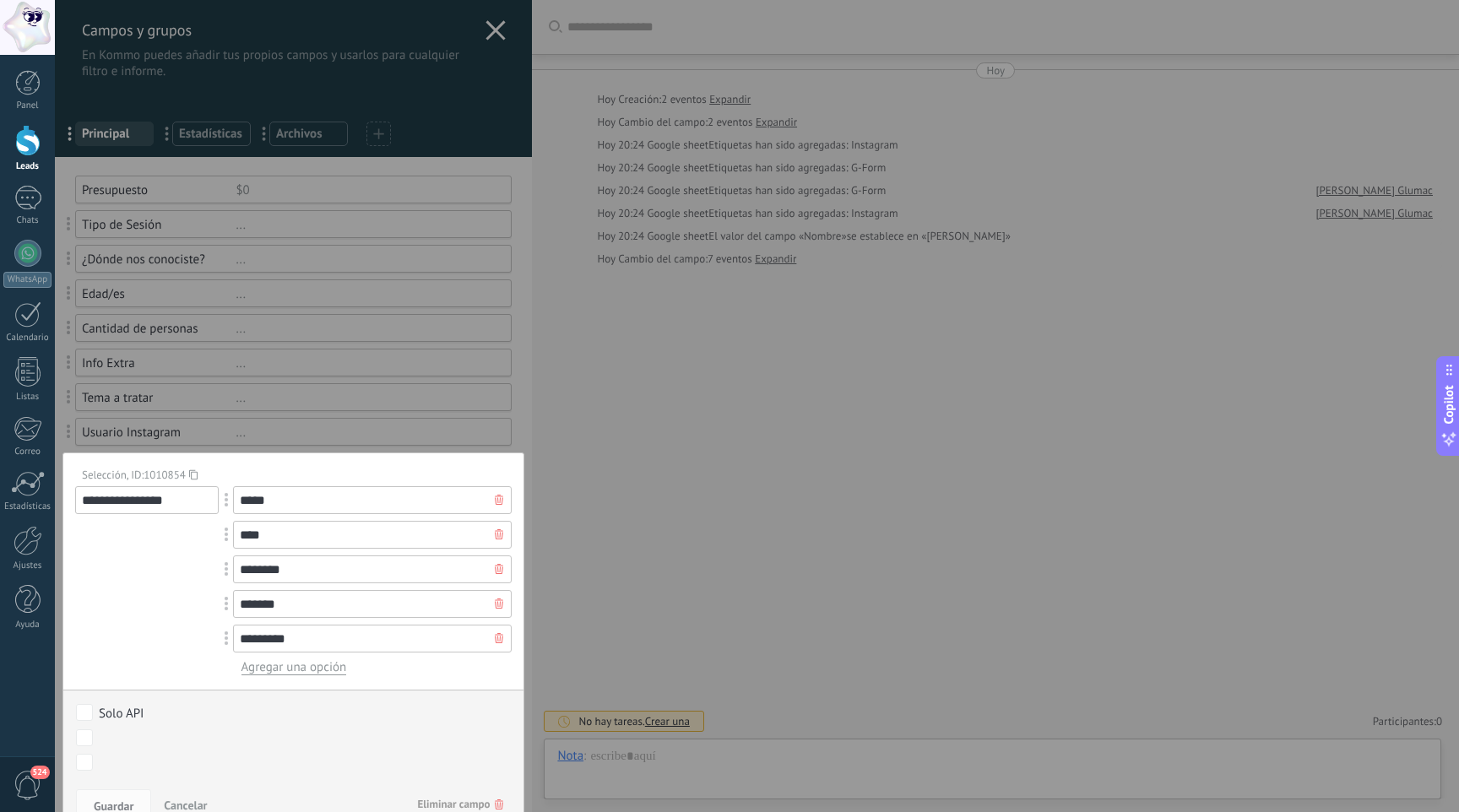
click at [497, 495] on div at bounding box center [499, 499] width 25 height 27
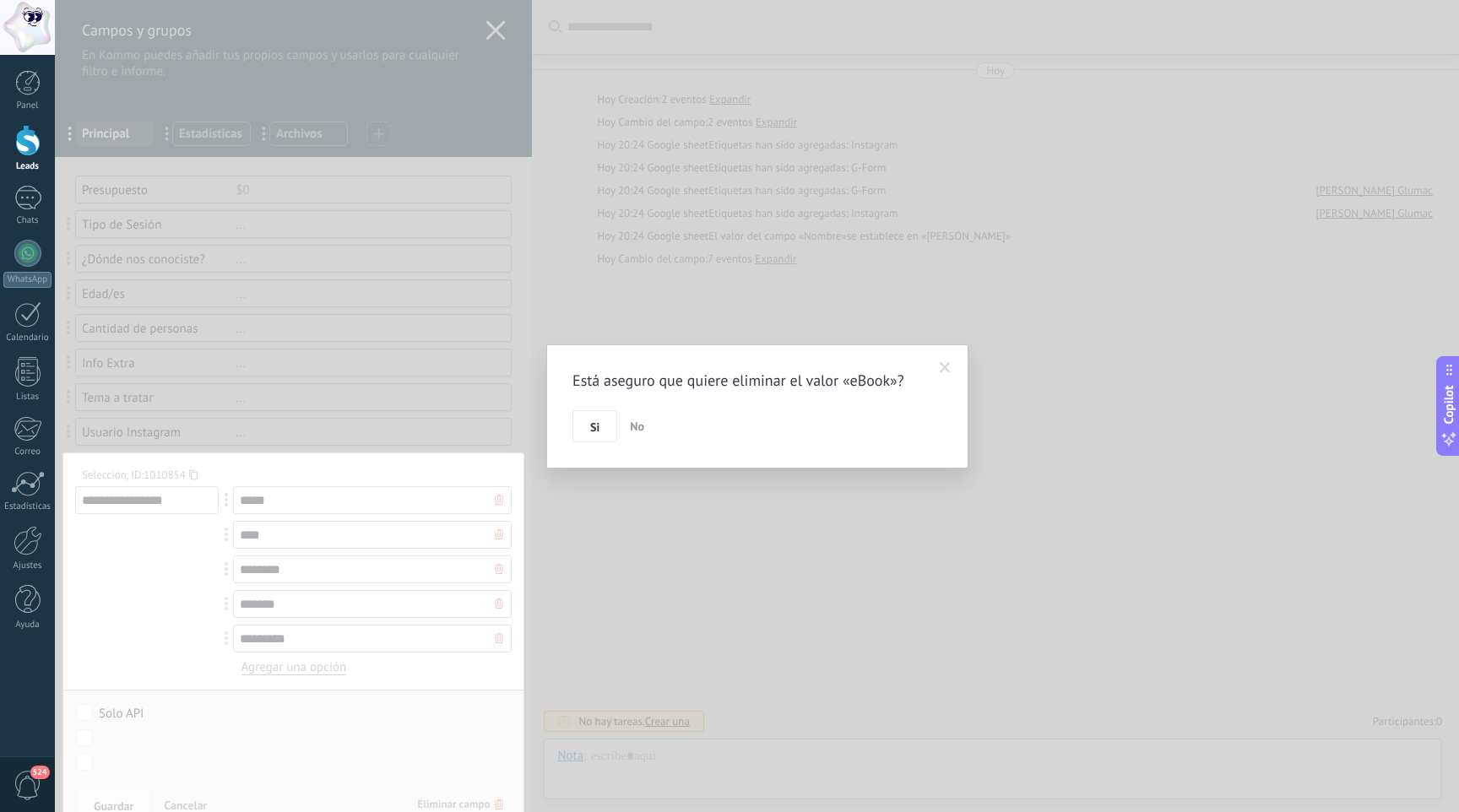
click at [640, 420] on span "No" at bounding box center [636, 427] width 15 height 16
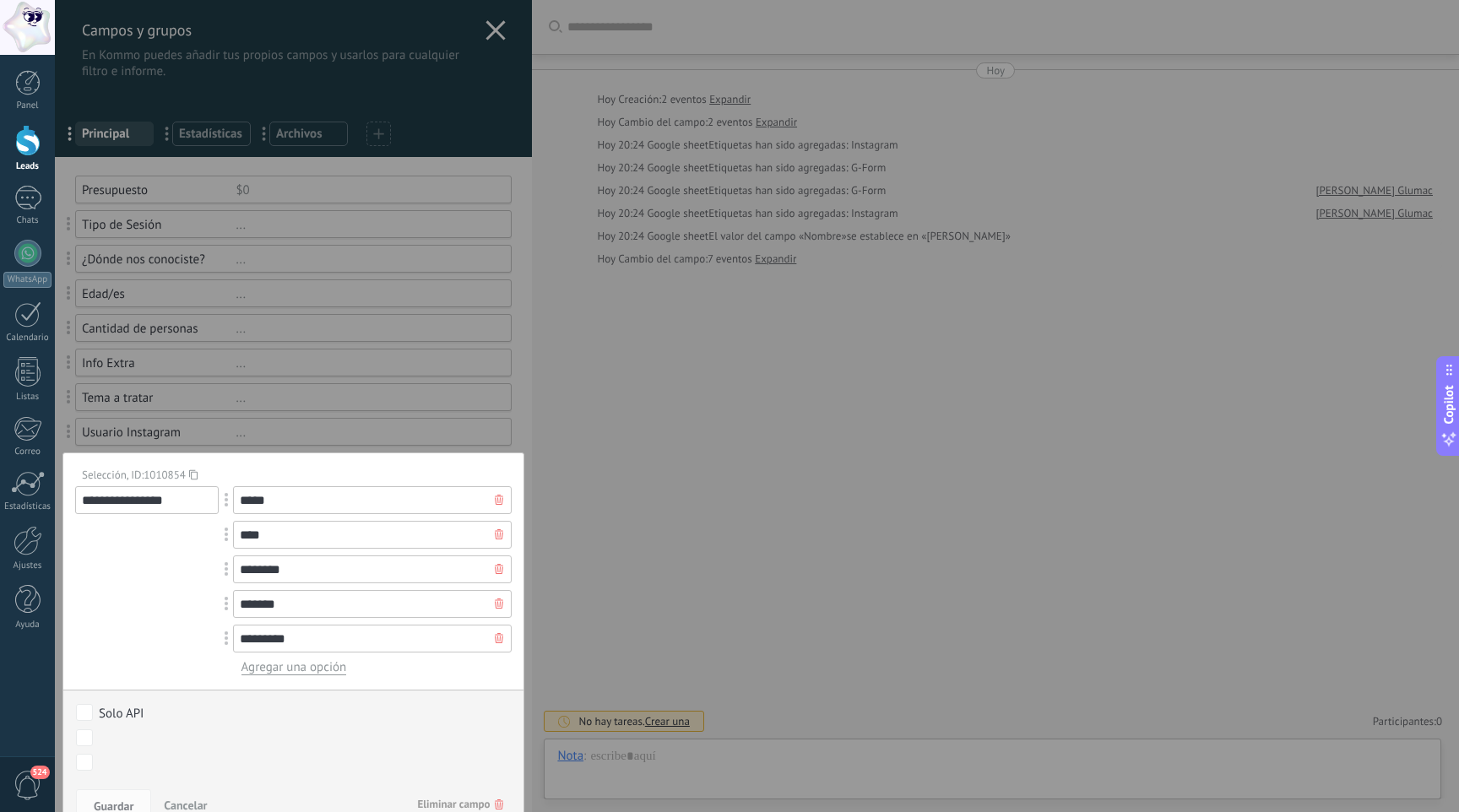
click at [722, 594] on div "**********" at bounding box center [756, 406] width 1404 height 812
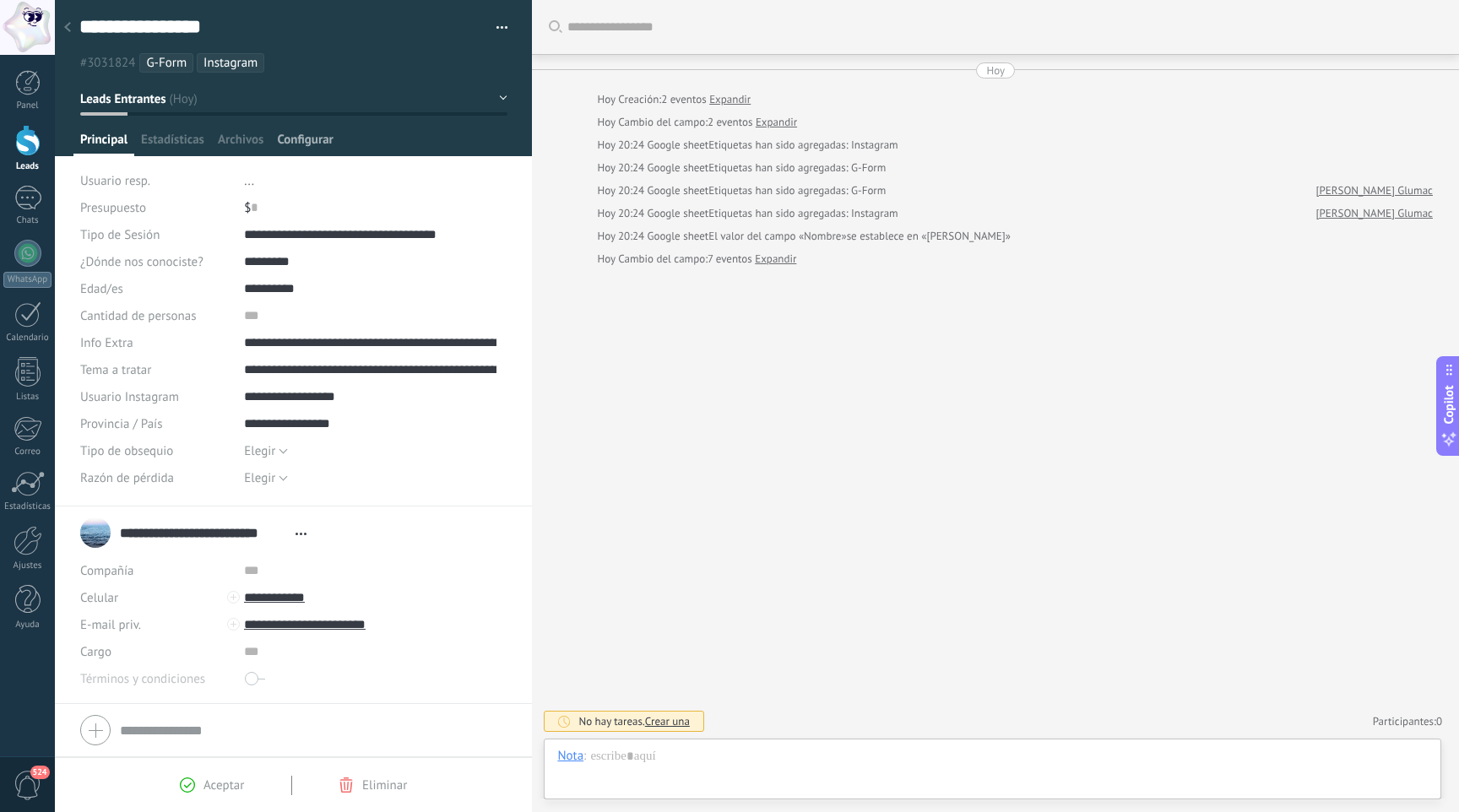
click at [299, 143] on span "Configurar" at bounding box center [305, 144] width 55 height 24
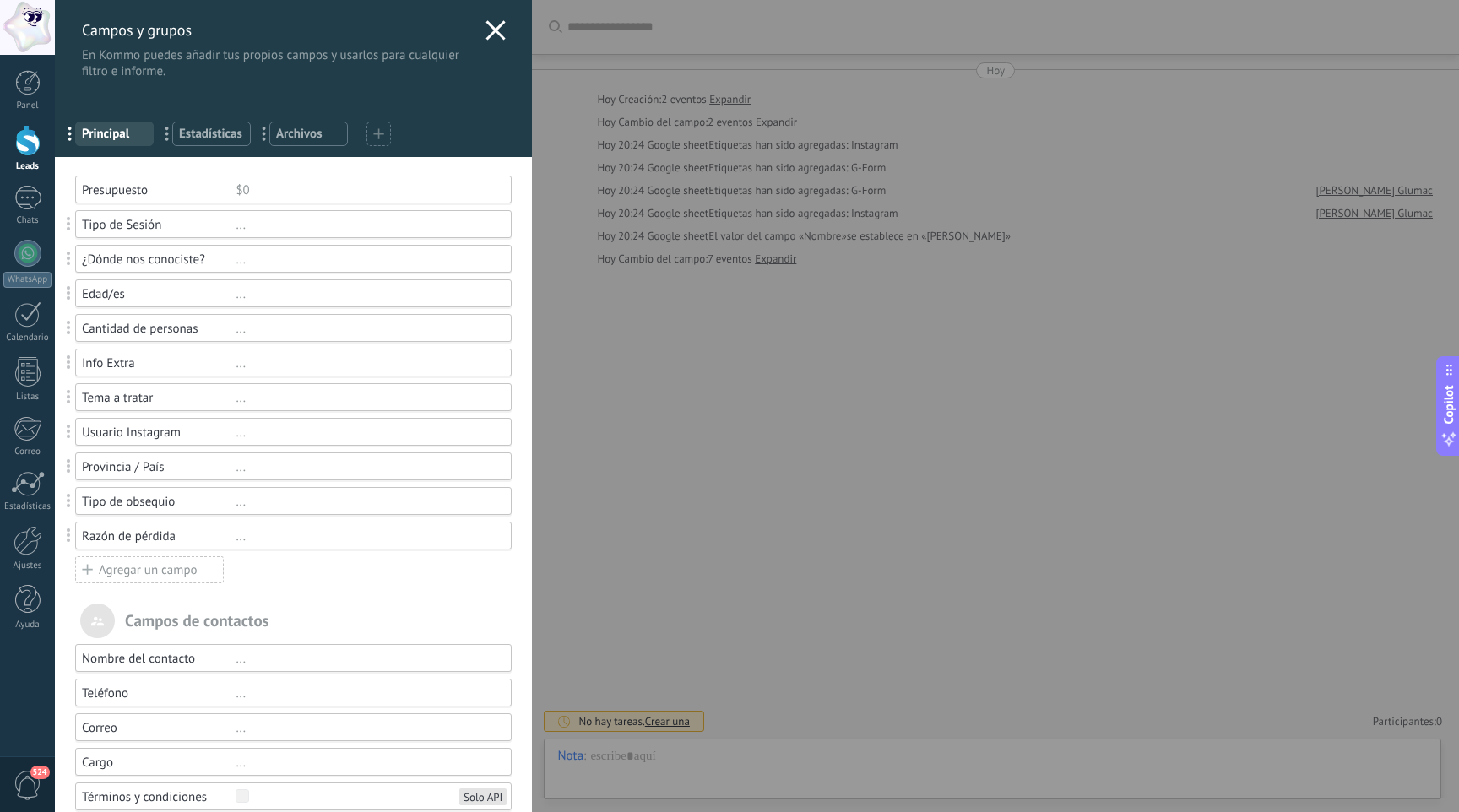
click at [493, 20] on icon at bounding box center [495, 29] width 20 height 20
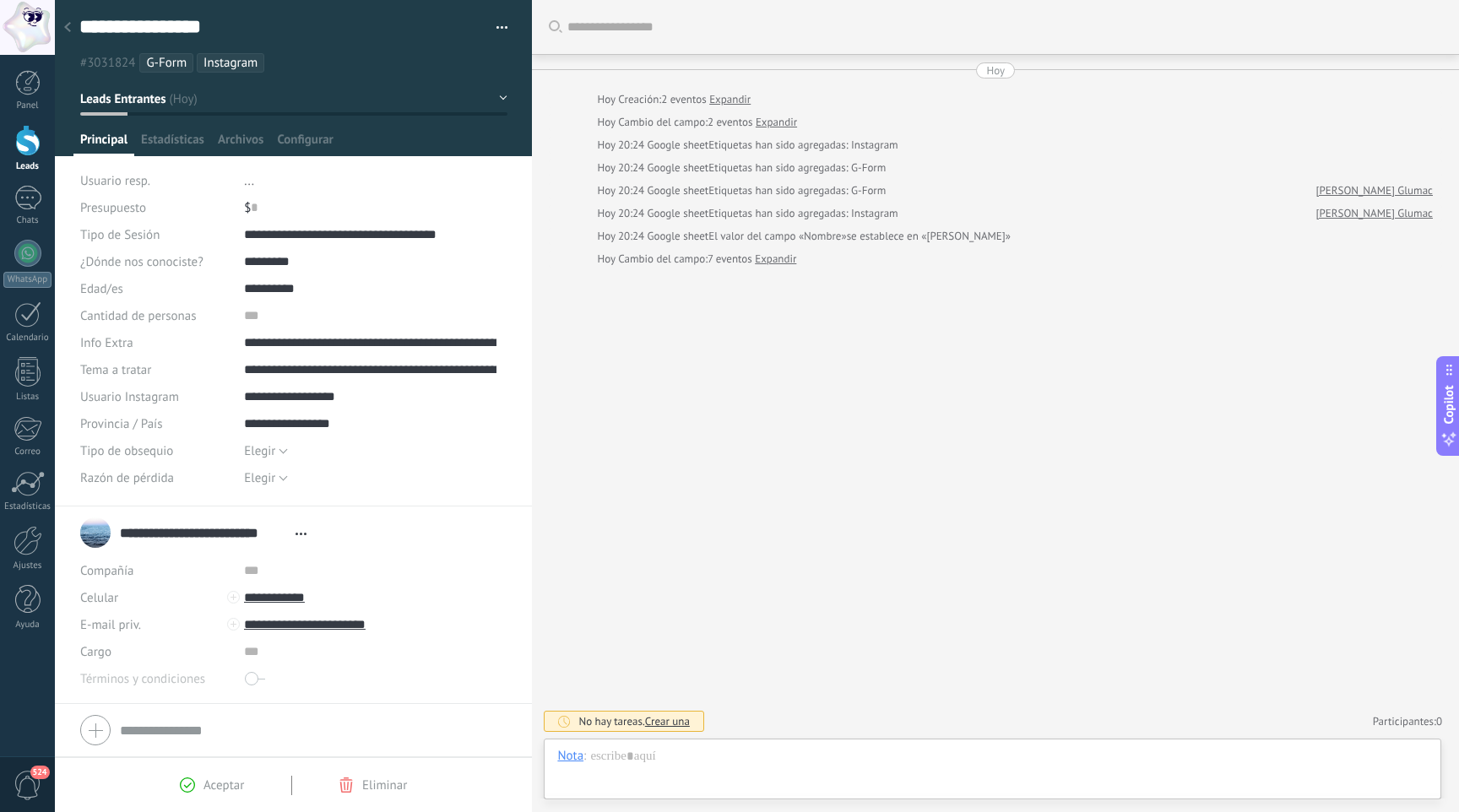
click at [892, 379] on div "Buscar Carga más [DATE] [DATE] Creación: 2 eventos Expandir [DATE] Cambio del c…" at bounding box center [995, 406] width 926 height 812
click at [25, 141] on div at bounding box center [28, 140] width 25 height 31
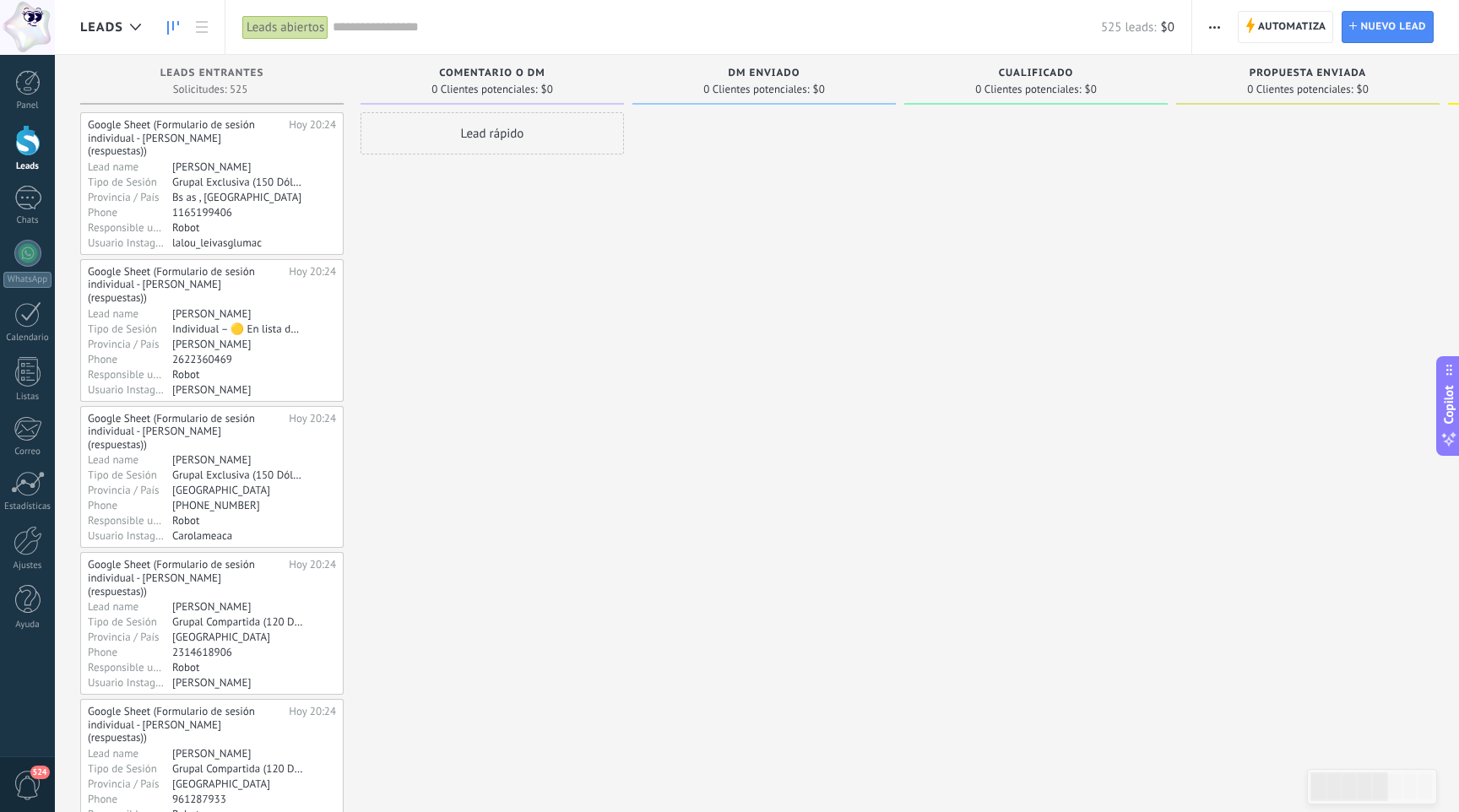
click at [745, 73] on span "DM enviado" at bounding box center [763, 74] width 72 height 12
click at [755, 74] on span "DM enviado" at bounding box center [763, 74] width 72 height 12
click at [1214, 32] on span "button" at bounding box center [1214, 27] width 11 height 32
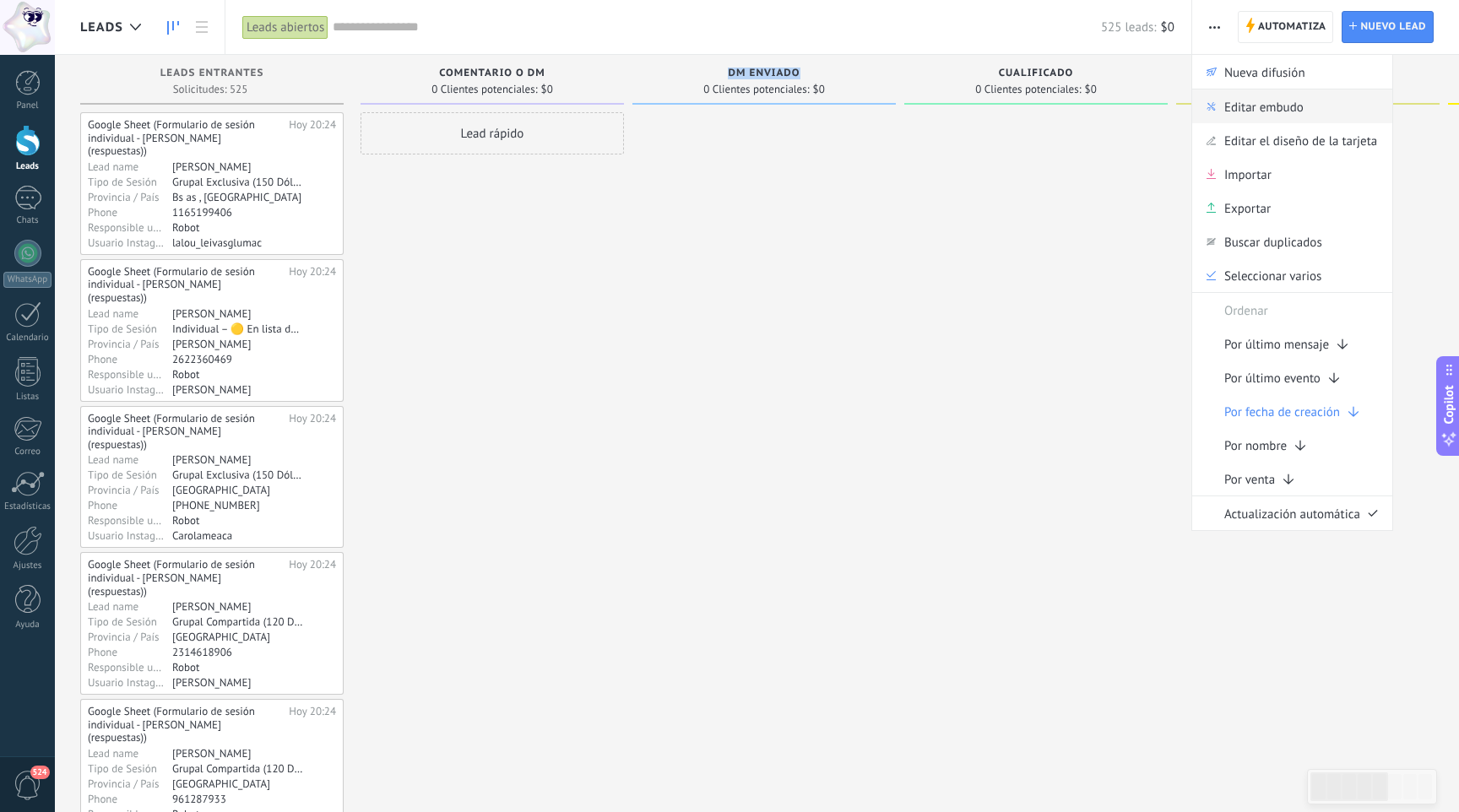
click at [1238, 102] on span "Editar embudo" at bounding box center [1264, 106] width 80 height 34
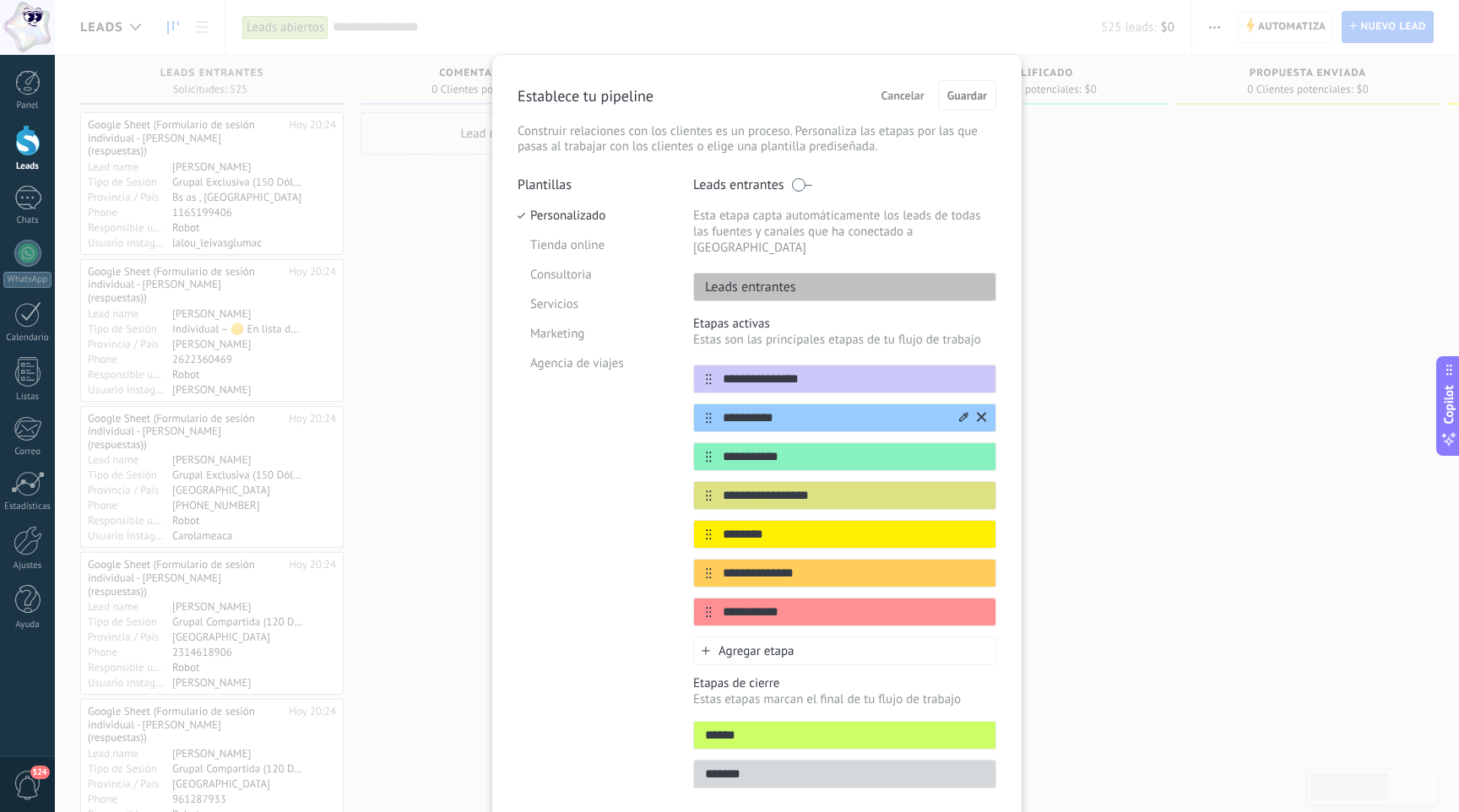
click at [774, 409] on input "**********" at bounding box center [834, 418] width 245 height 17
click at [776, 409] on input "**********" at bounding box center [834, 418] width 245 height 17
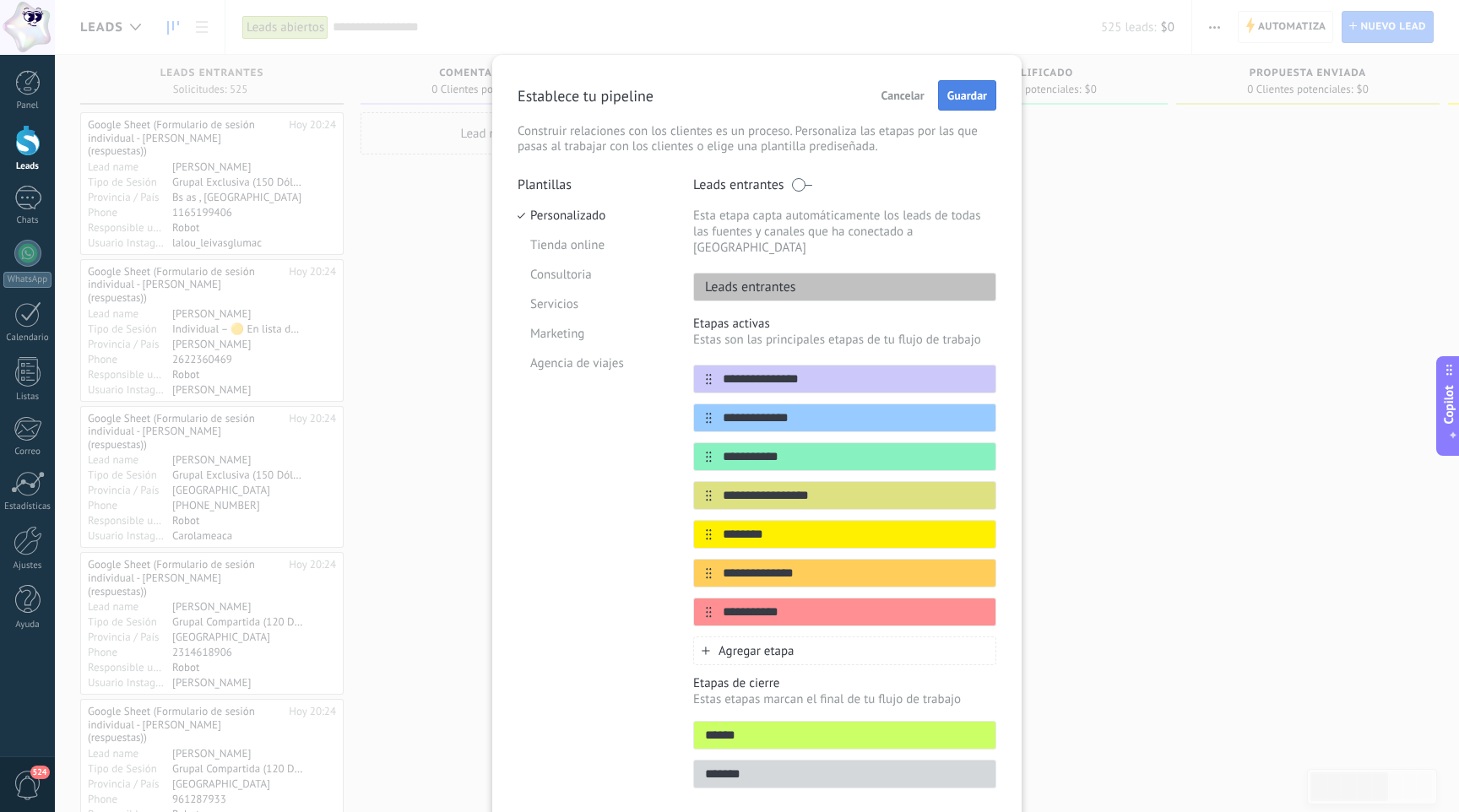
type input "**********"
click at [976, 98] on span "Guardar" at bounding box center [967, 95] width 40 height 12
